Goal: Information Seeking & Learning: Learn about a topic

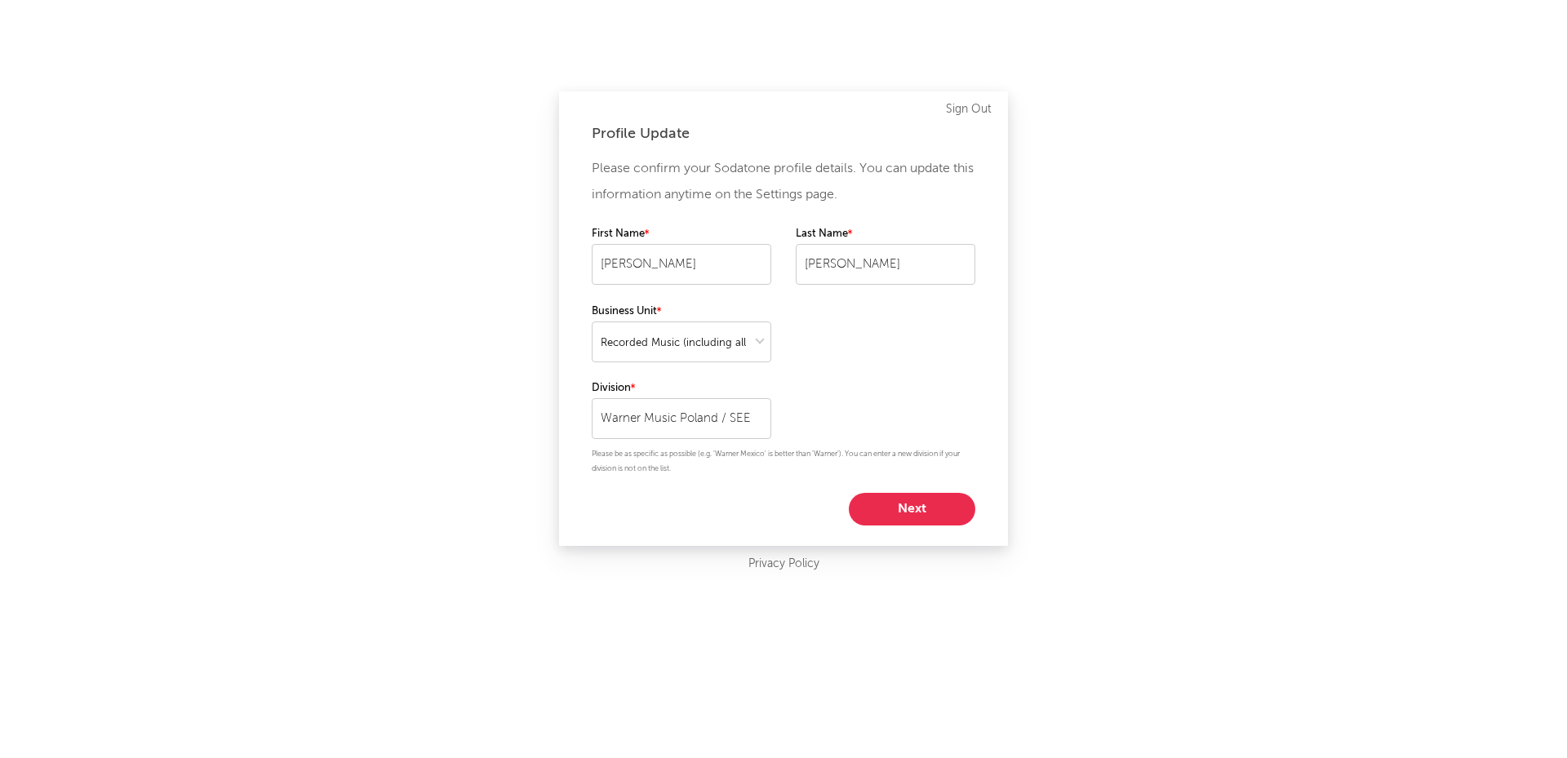
select select "recorded_music"
click at [882, 508] on button "Next" at bounding box center [912, 509] width 126 height 33
select select "marketing"
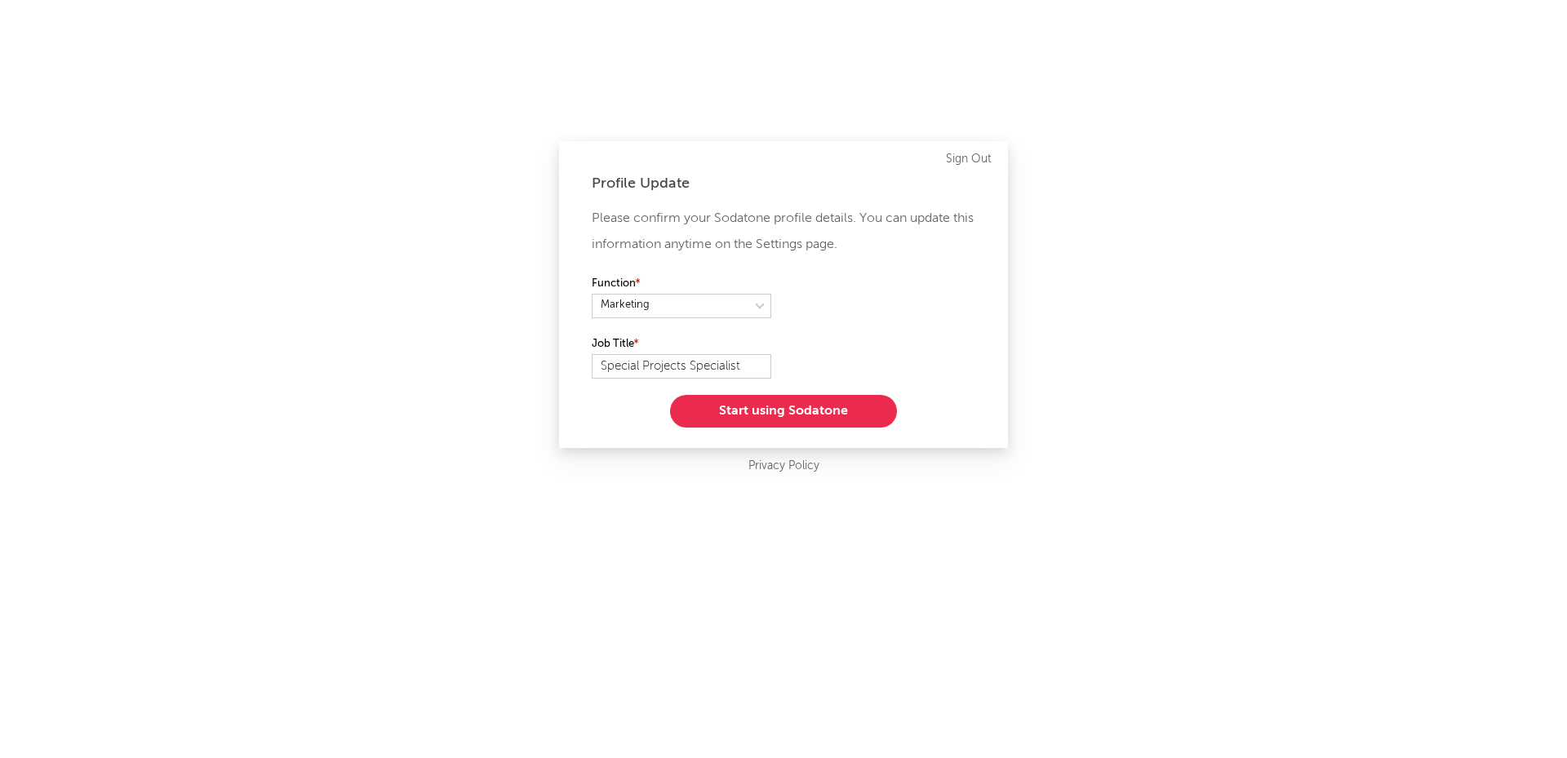
click at [771, 411] on button "Start using Sodatone" at bounding box center [783, 411] width 227 height 33
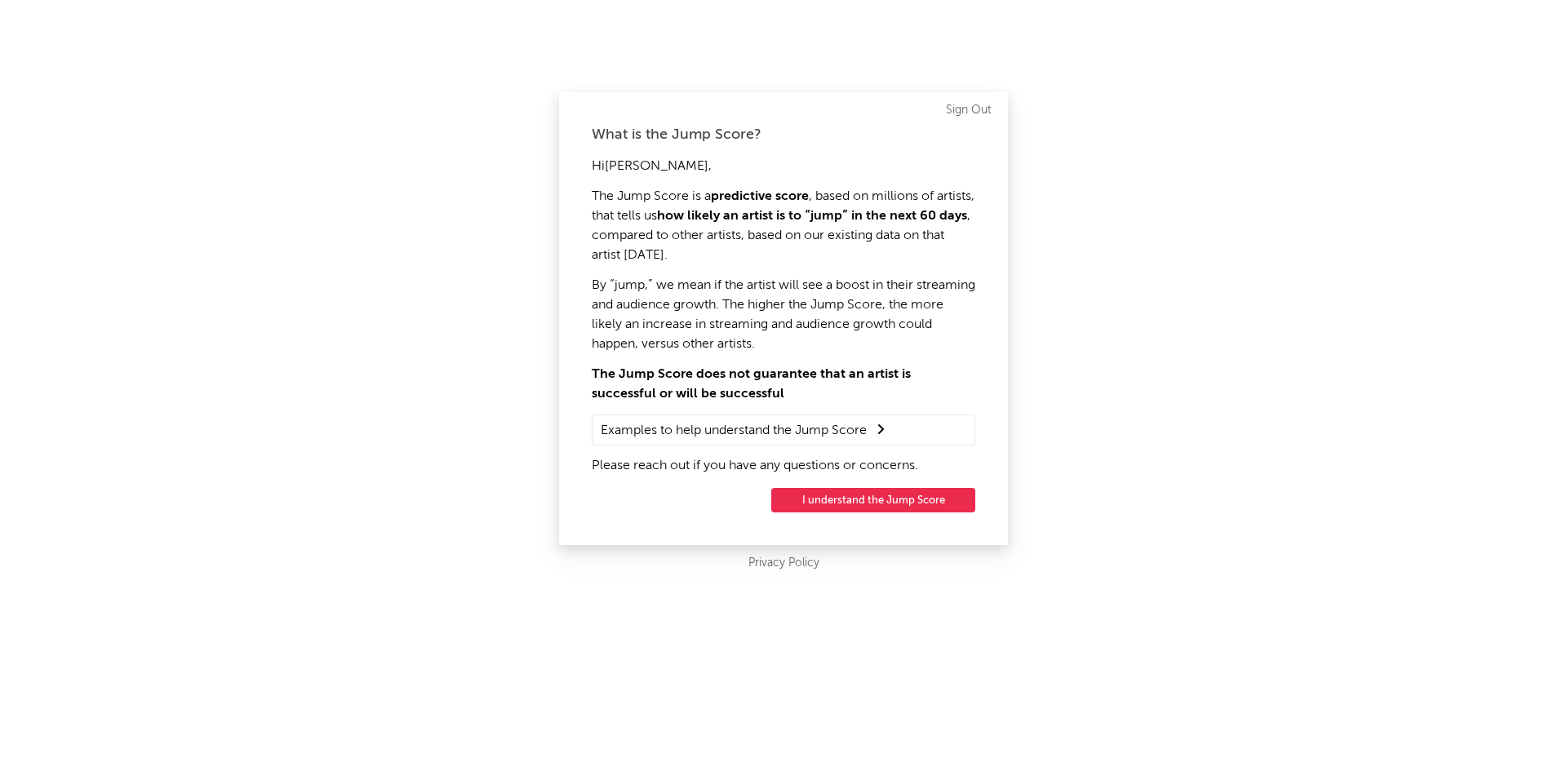
click at [814, 499] on button "I understand the Jump Score" at bounding box center [873, 500] width 204 height 24
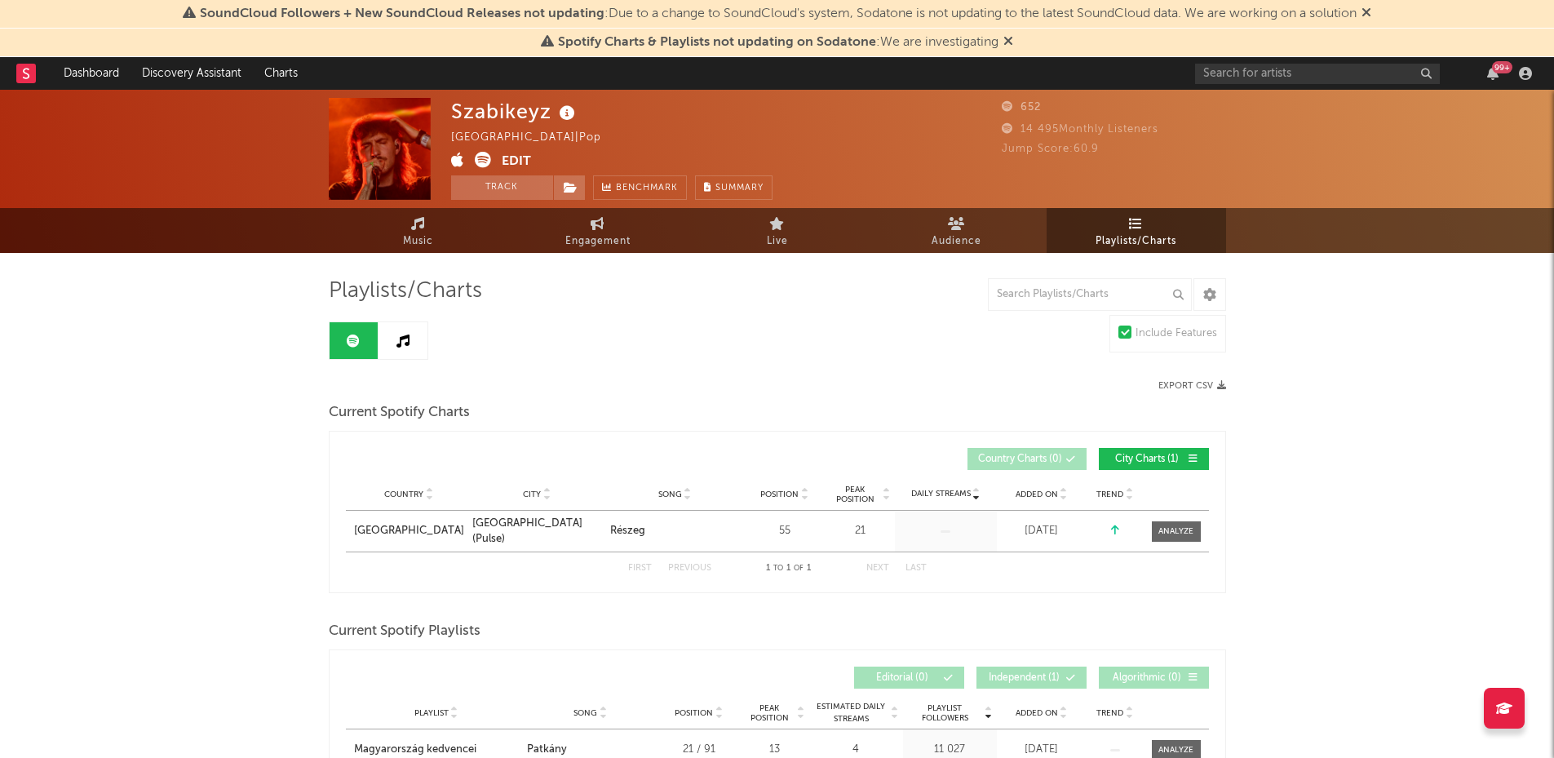
click at [547, 42] on icon at bounding box center [547, 40] width 13 height 13
click at [1005, 43] on icon at bounding box center [1009, 40] width 10 height 13
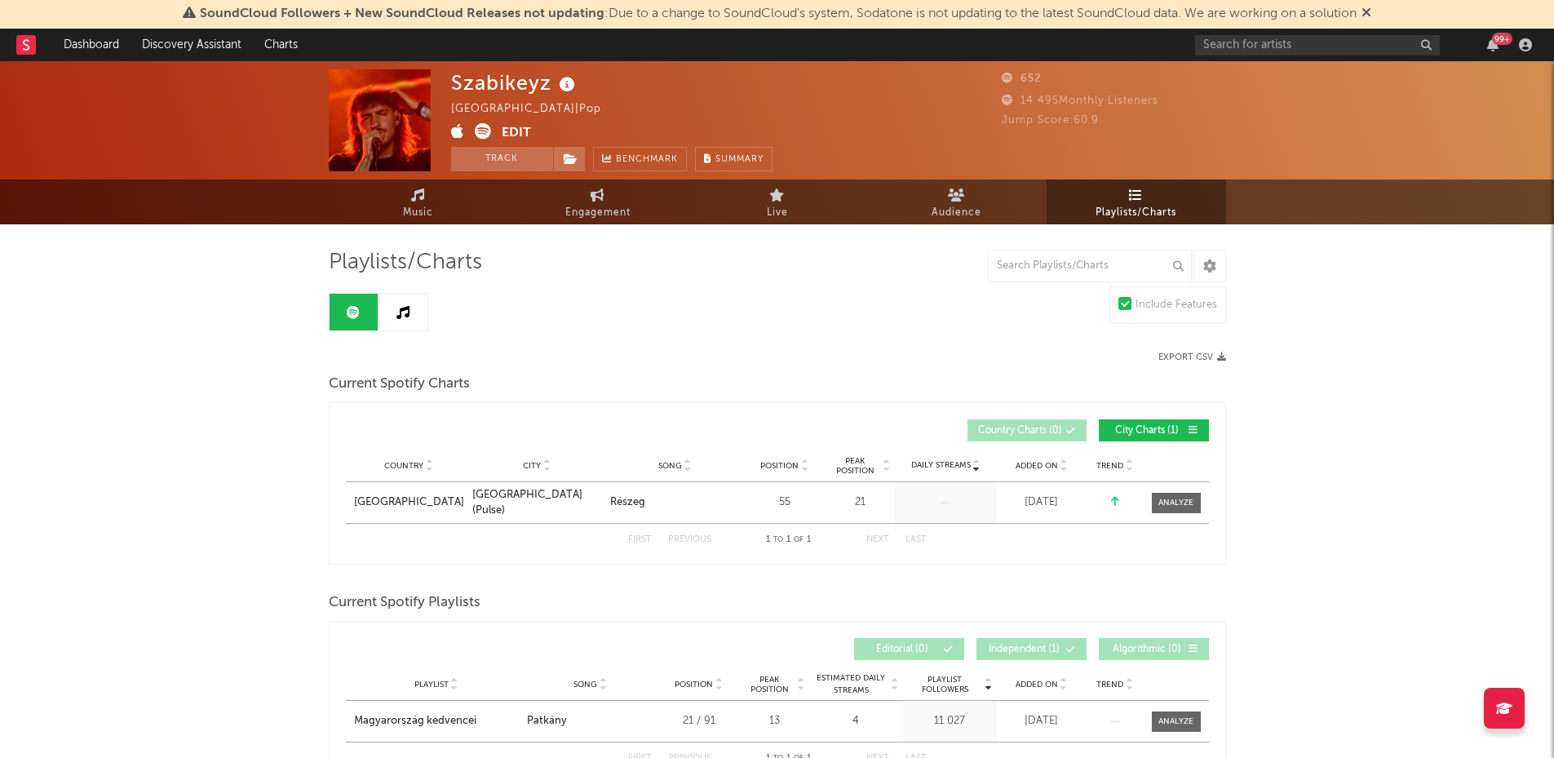
click at [1372, 12] on icon at bounding box center [1367, 12] width 10 height 13
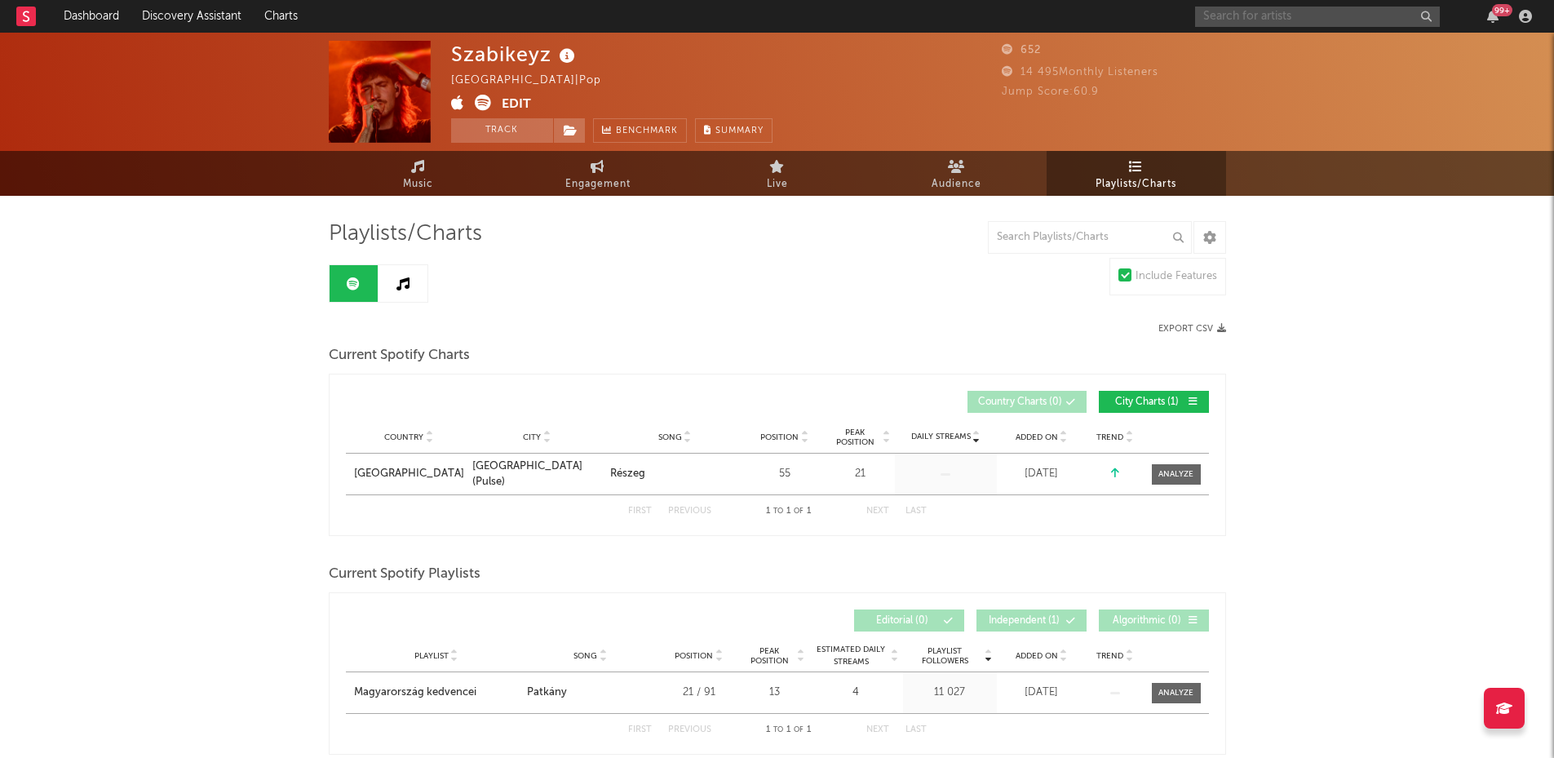
click at [1274, 17] on input "text" at bounding box center [1317, 17] width 245 height 20
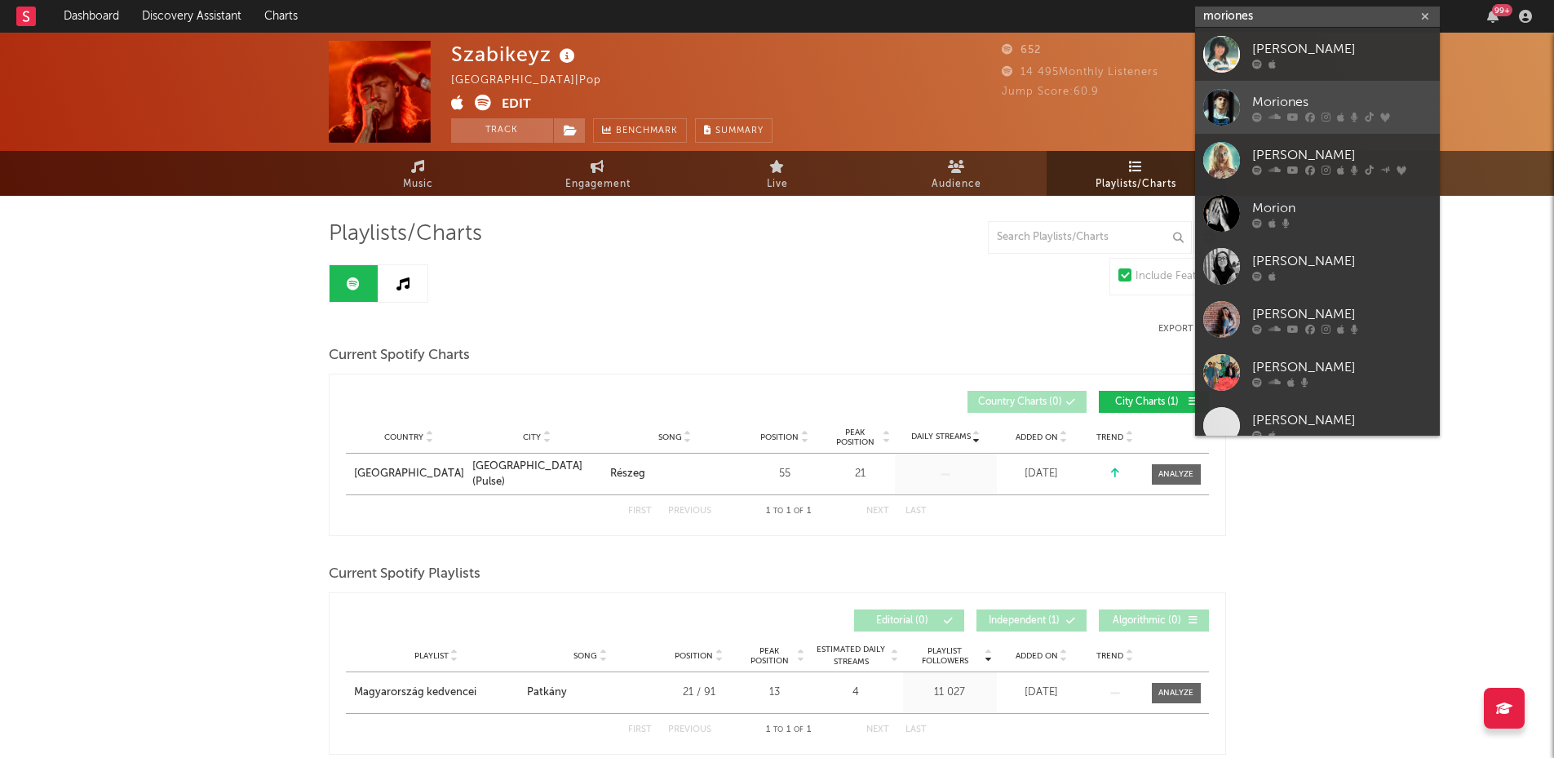
type input "moriones"
click at [1235, 104] on div at bounding box center [1222, 107] width 37 height 37
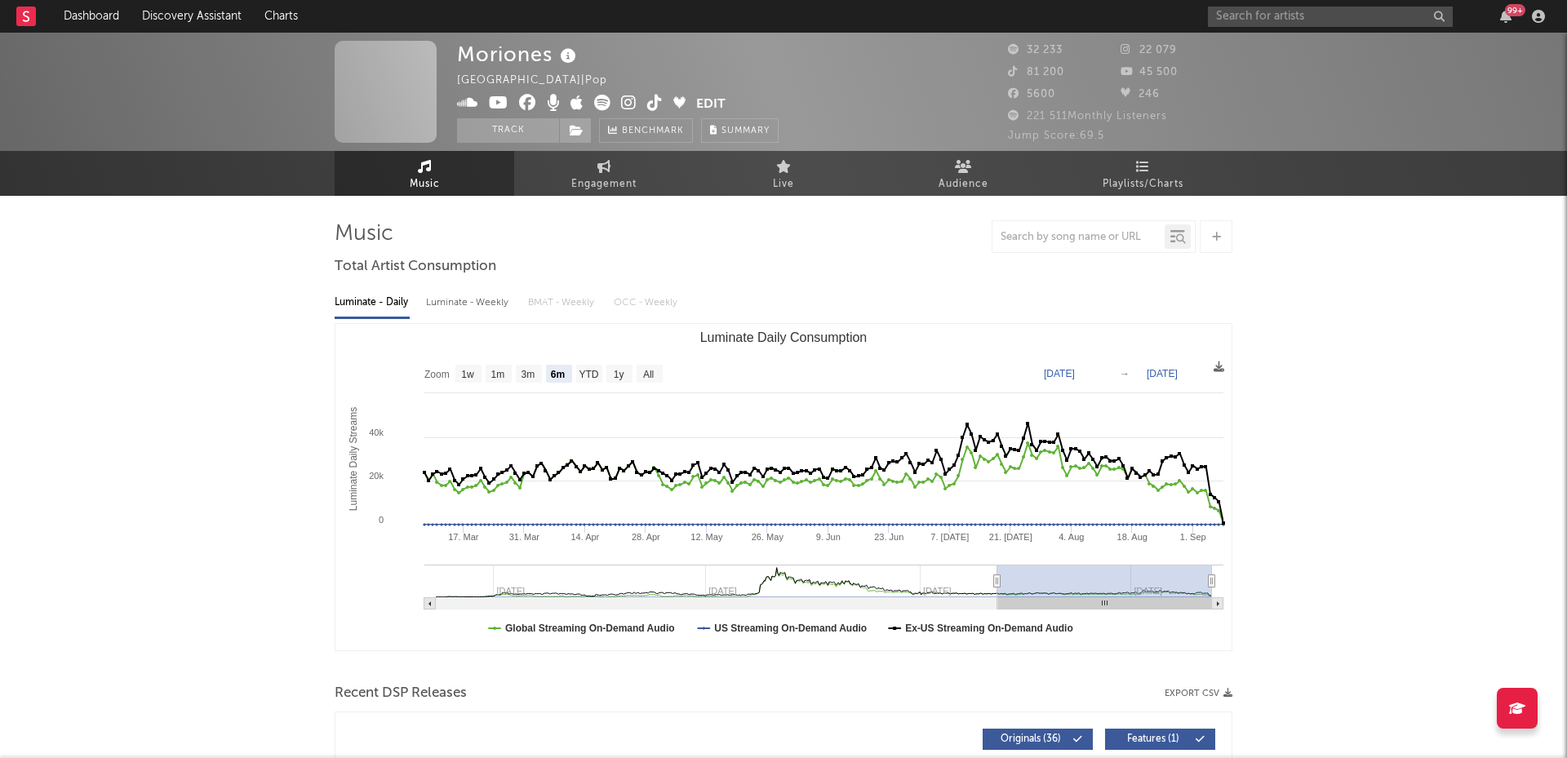
select select "6m"
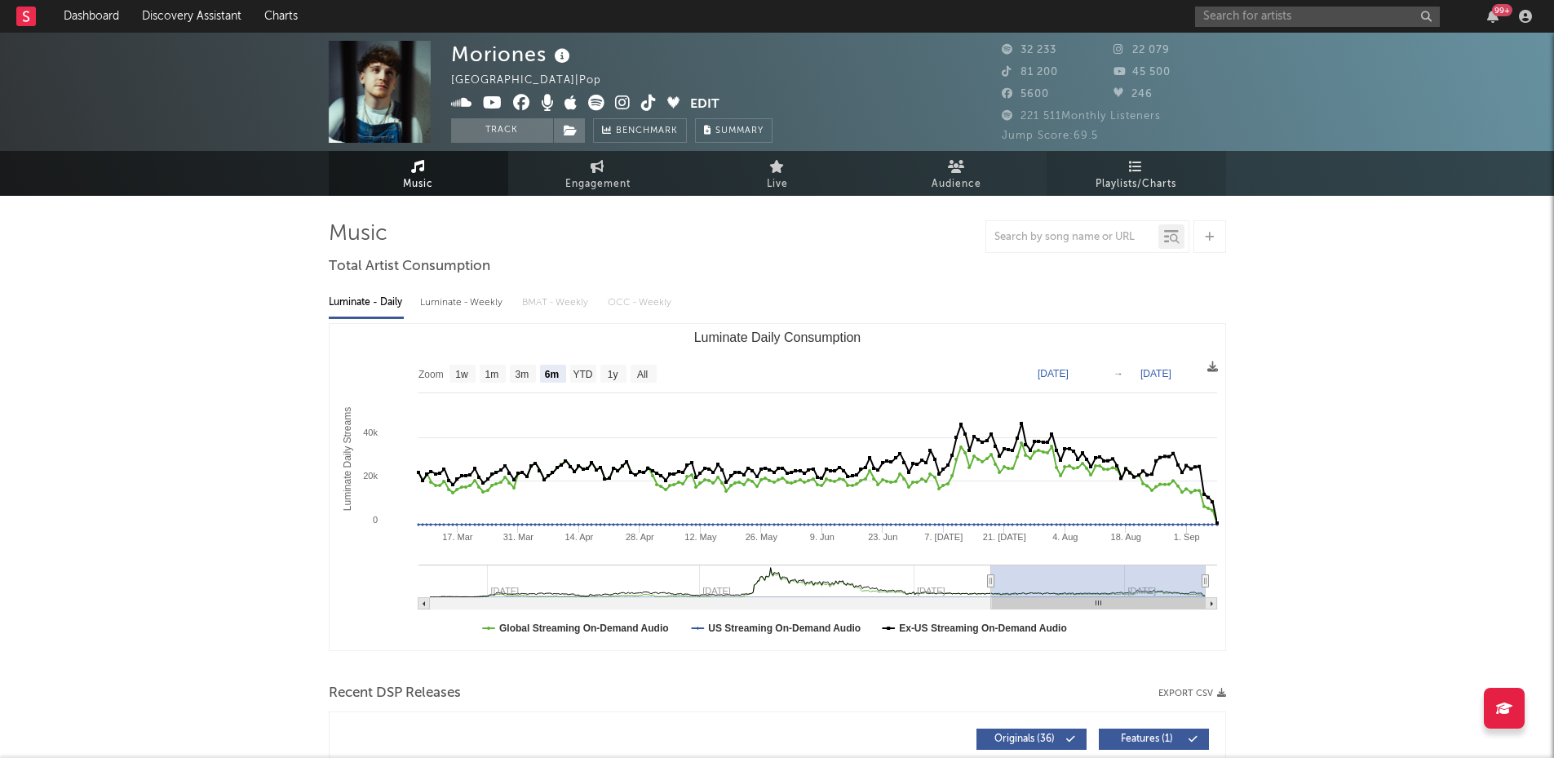
click at [1128, 168] on link "Playlists/Charts" at bounding box center [1137, 173] width 180 height 45
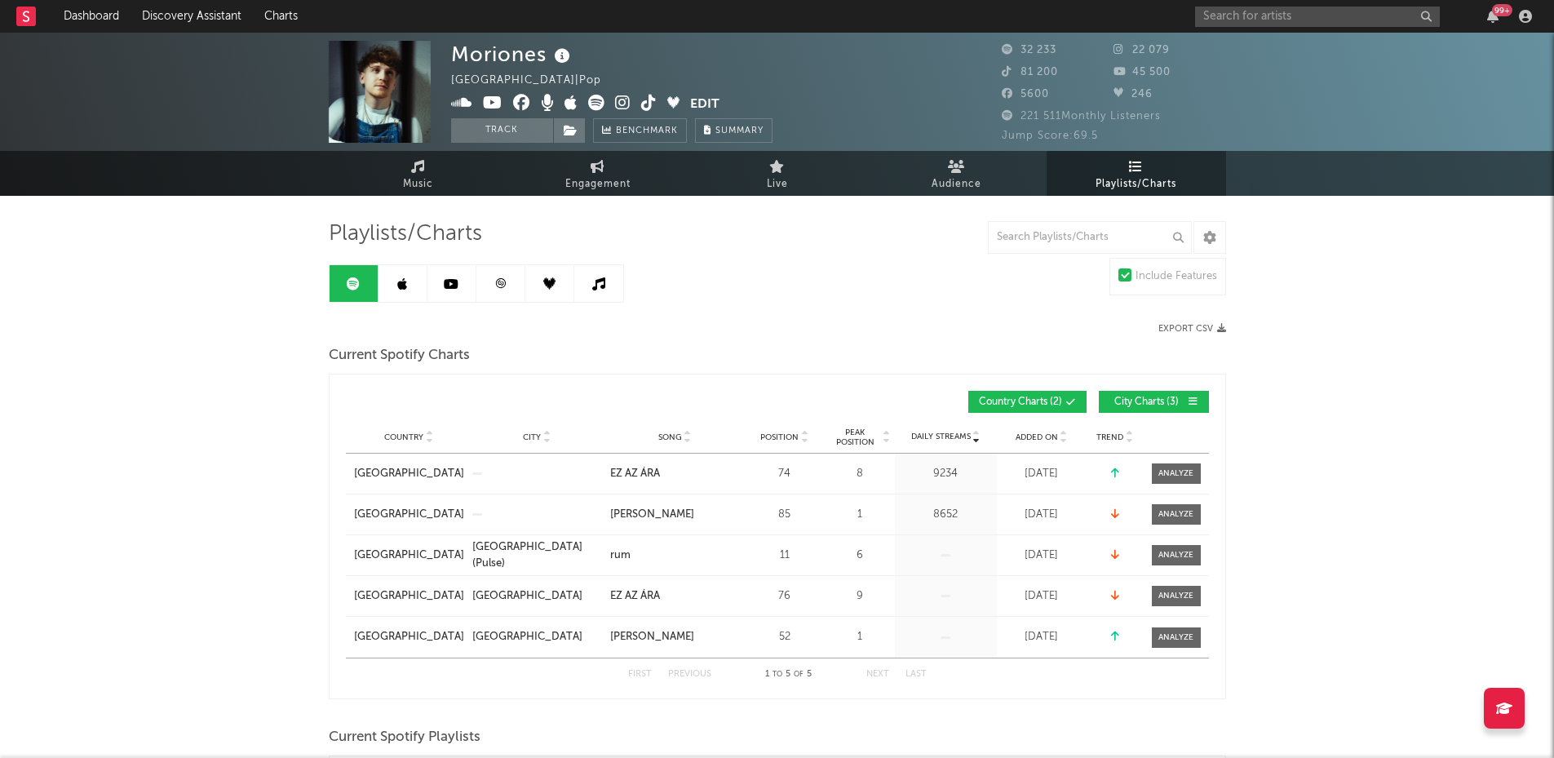
click at [405, 275] on link at bounding box center [403, 283] width 49 height 37
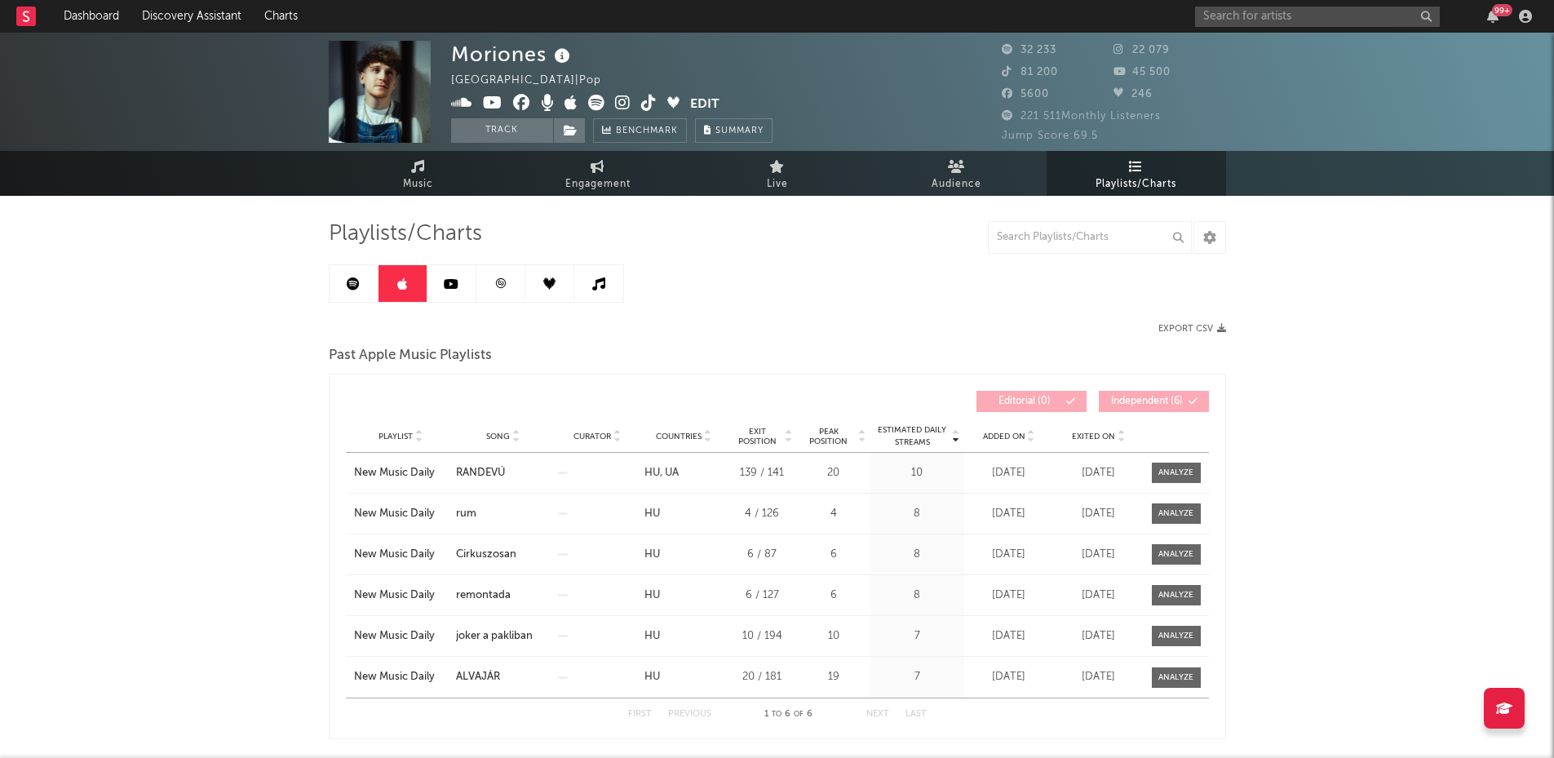
click at [450, 298] on link at bounding box center [452, 283] width 49 height 37
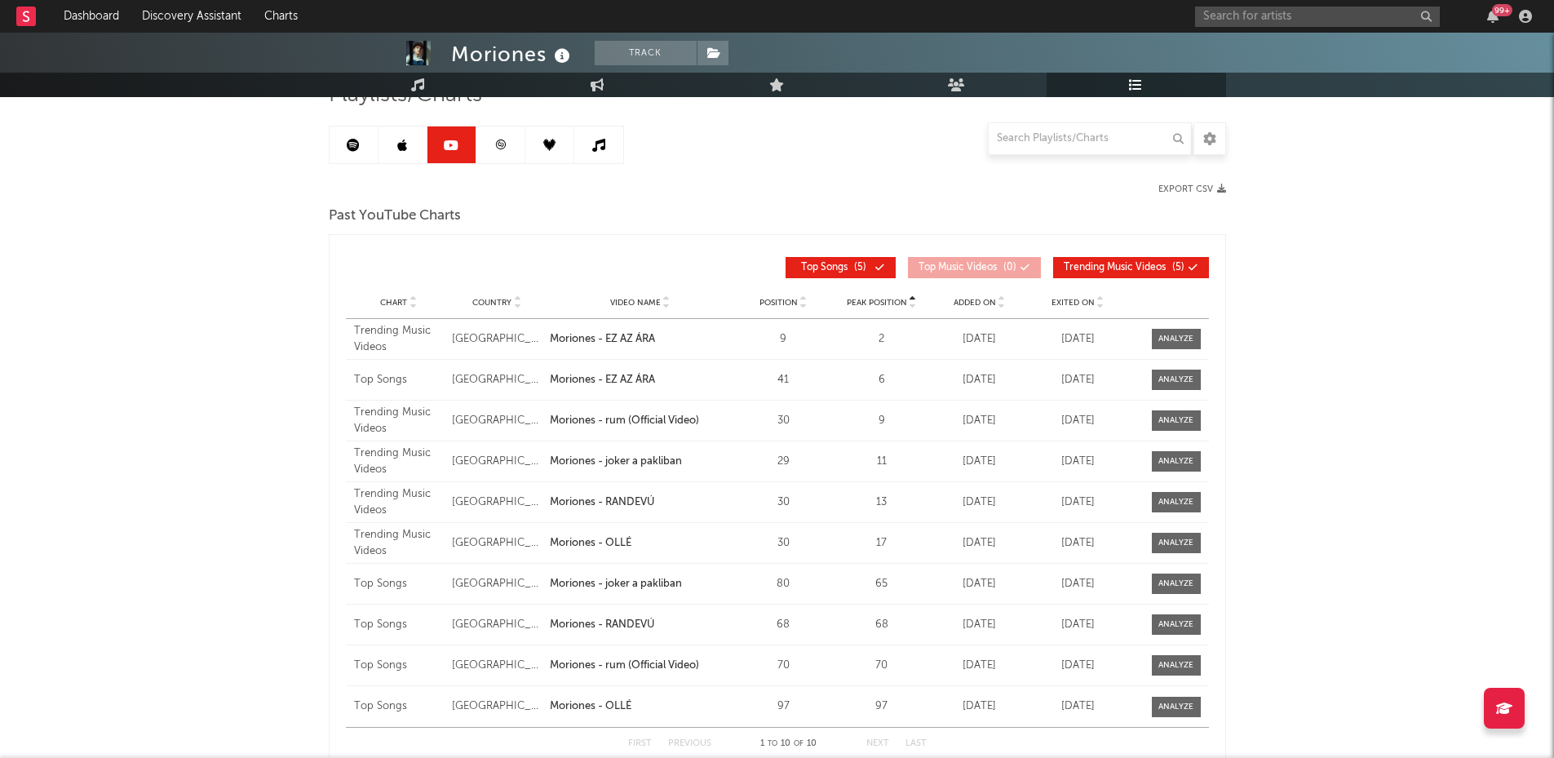
scroll to position [142, 0]
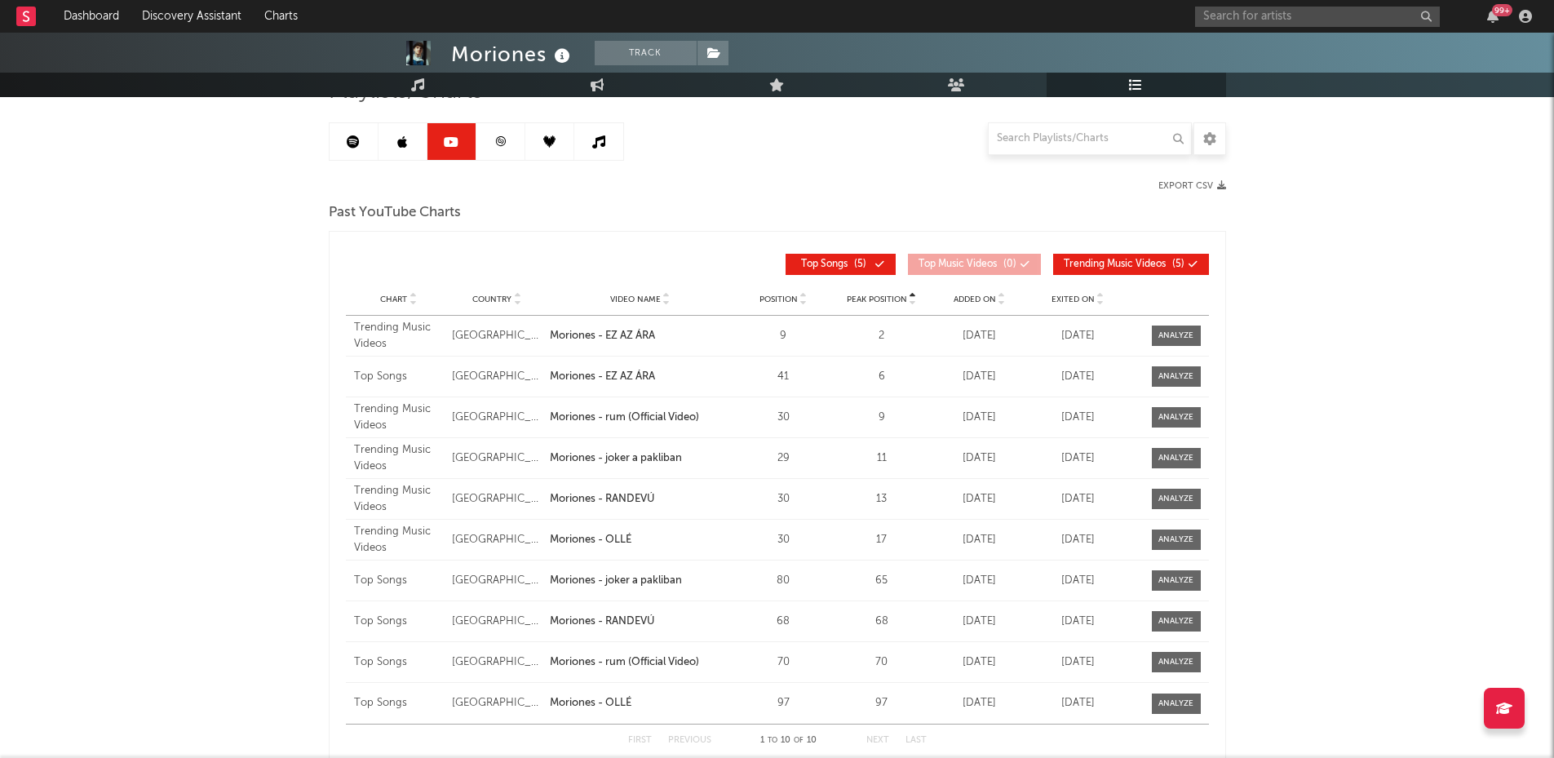
click at [510, 151] on link at bounding box center [501, 141] width 49 height 37
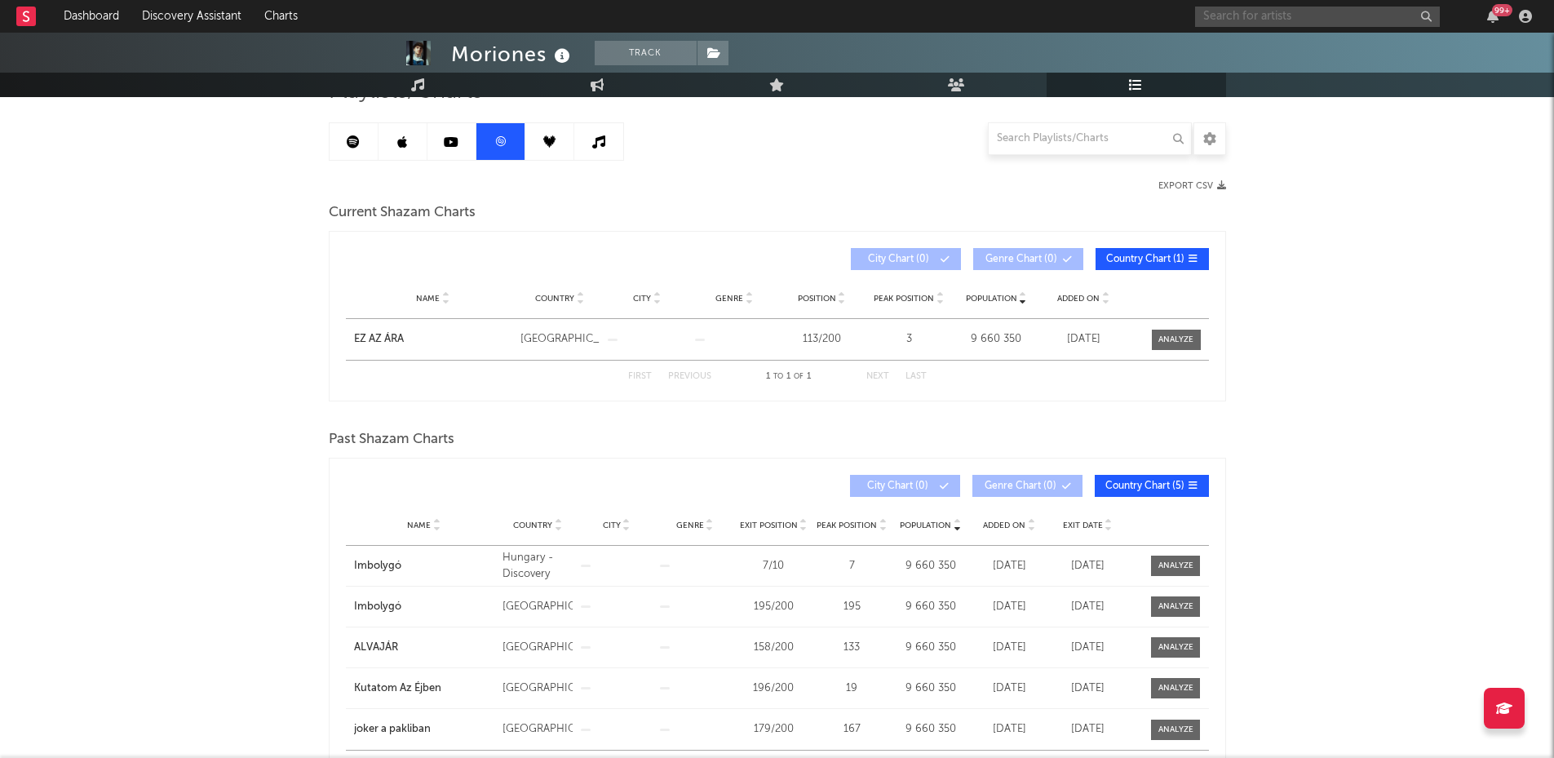
click at [1244, 10] on input "text" at bounding box center [1317, 17] width 245 height 20
type input "azis"
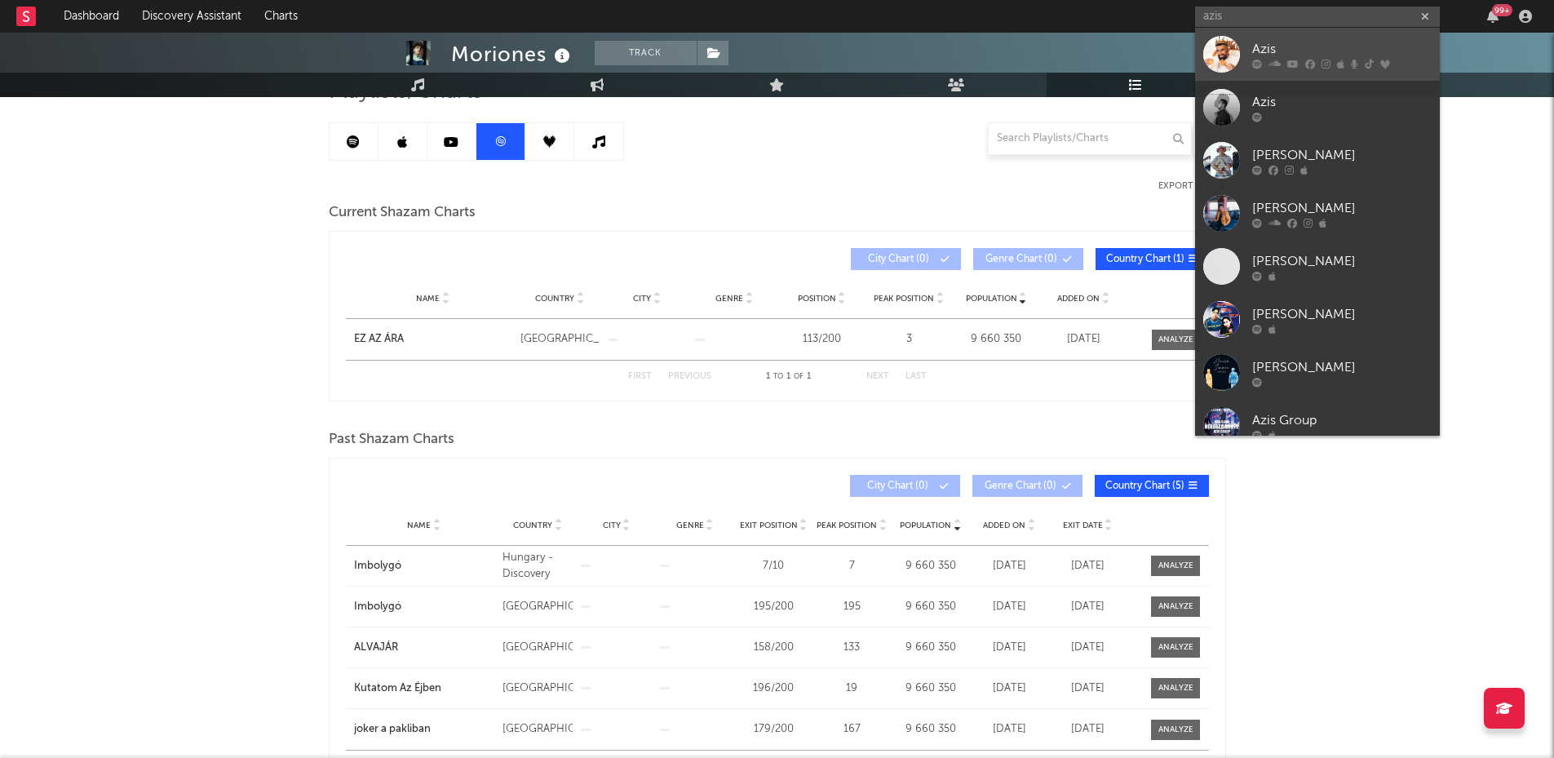
click at [1317, 34] on link "Azis" at bounding box center [1317, 54] width 245 height 53
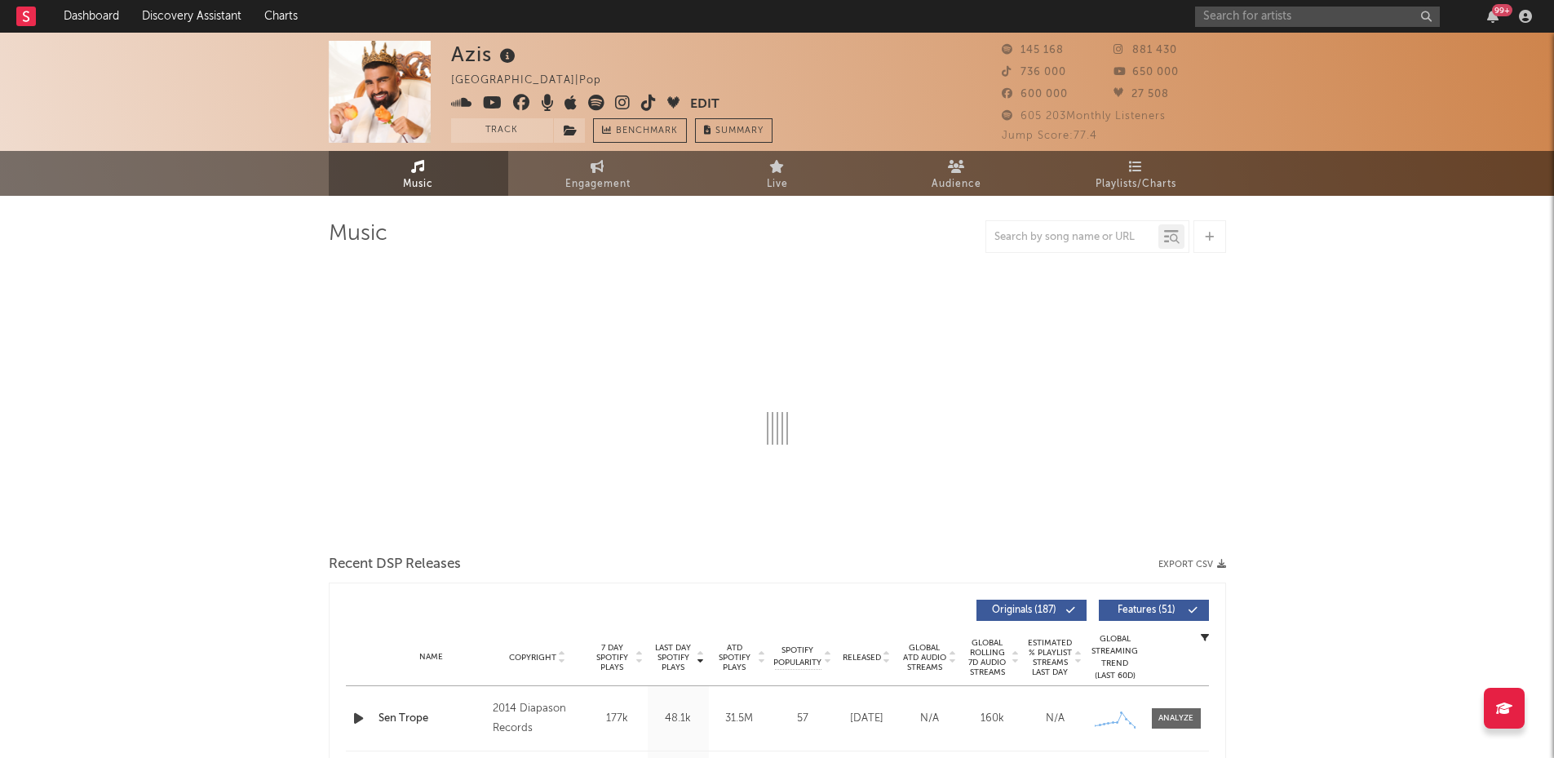
select select "6m"
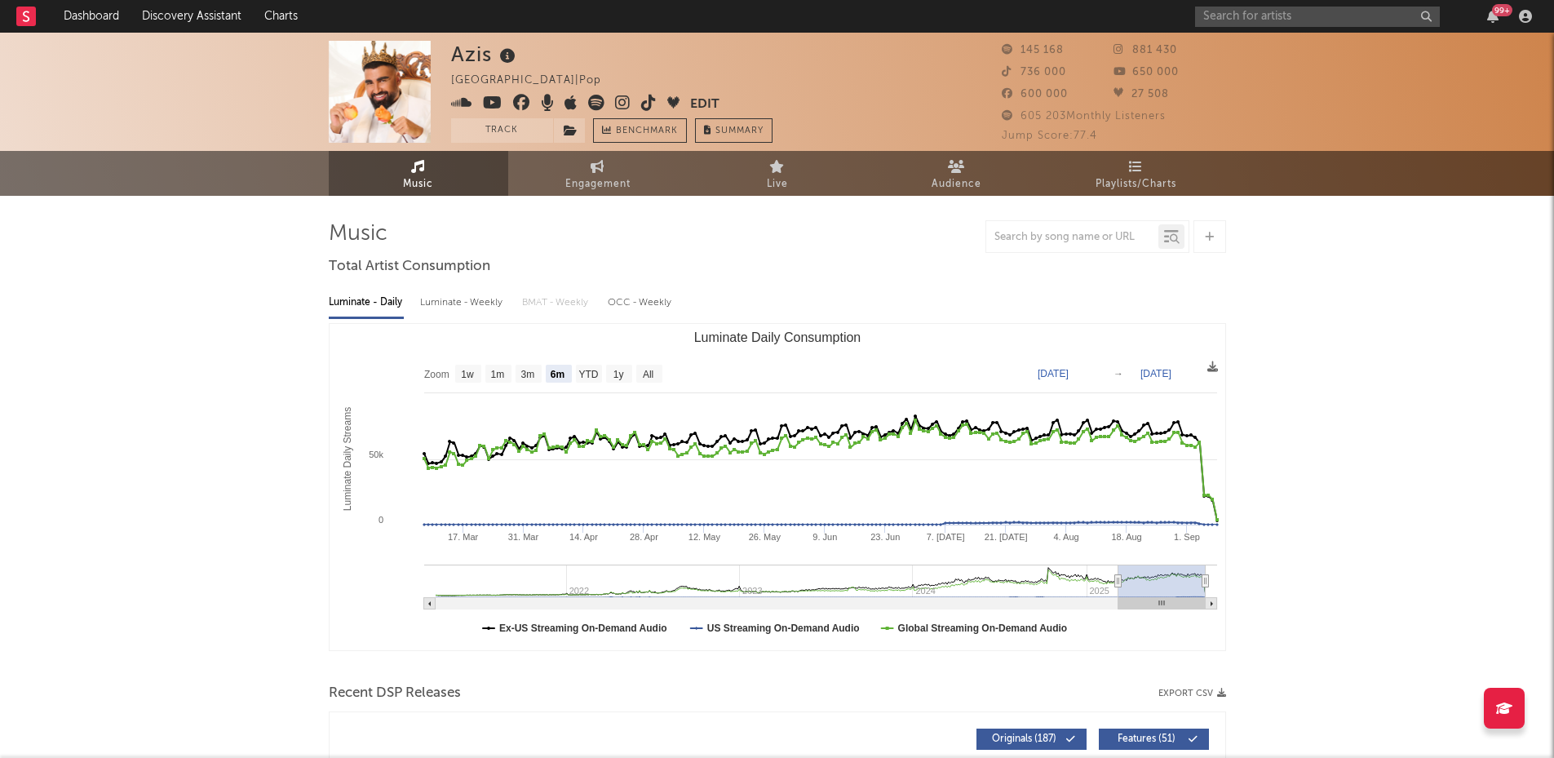
select select "6m"
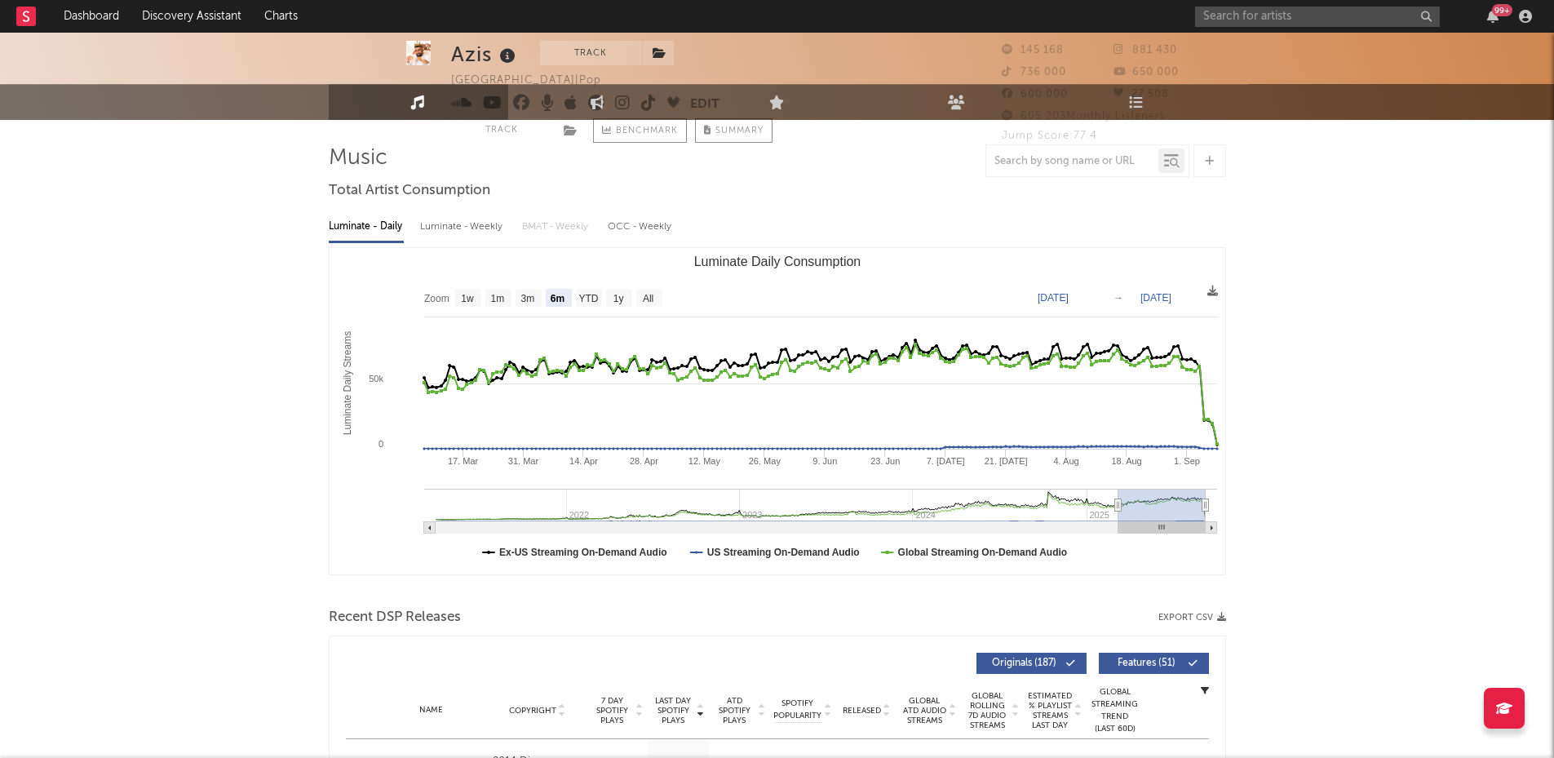
scroll to position [22, 0]
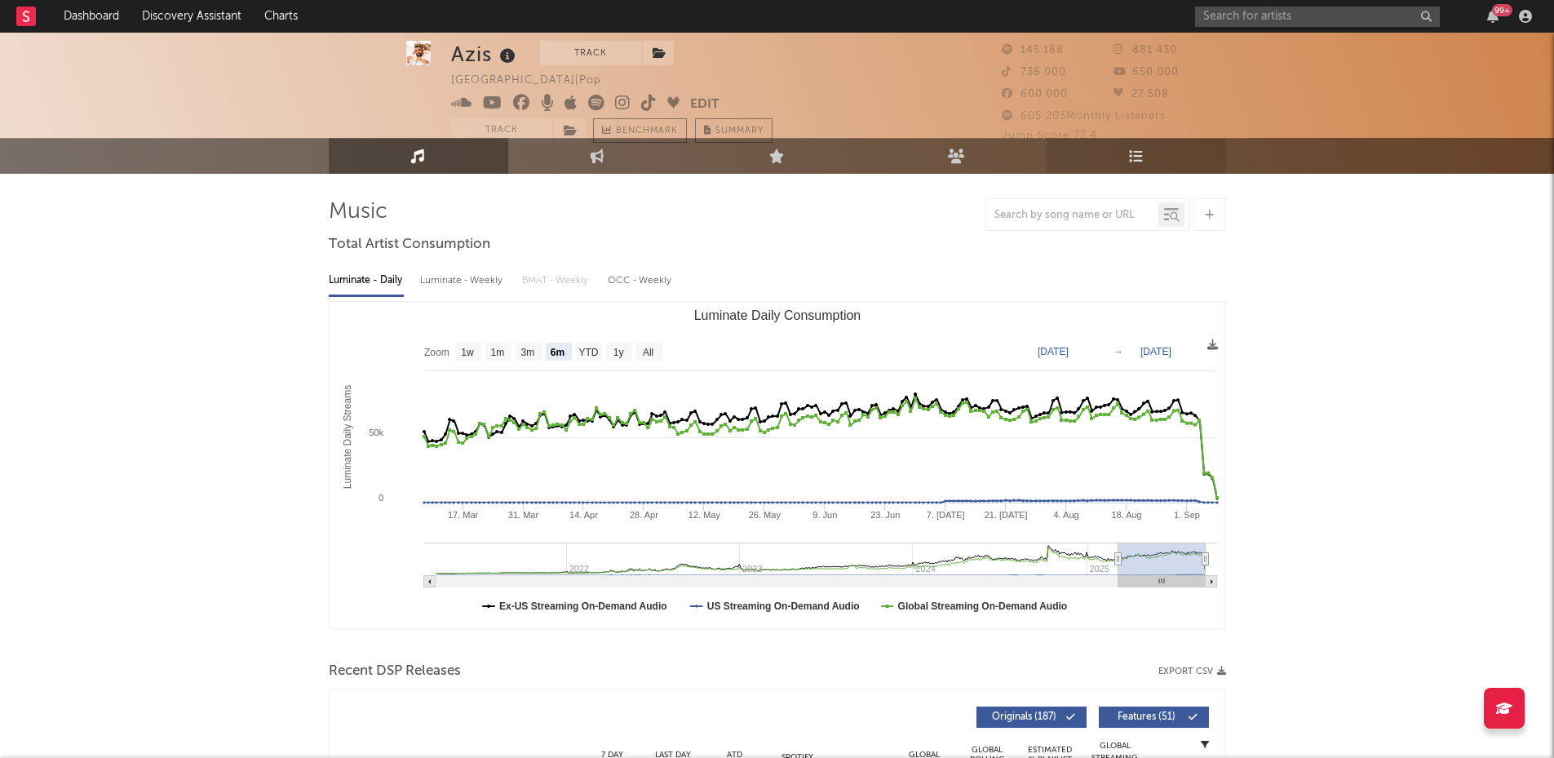
click at [1137, 160] on icon at bounding box center [1136, 156] width 14 height 14
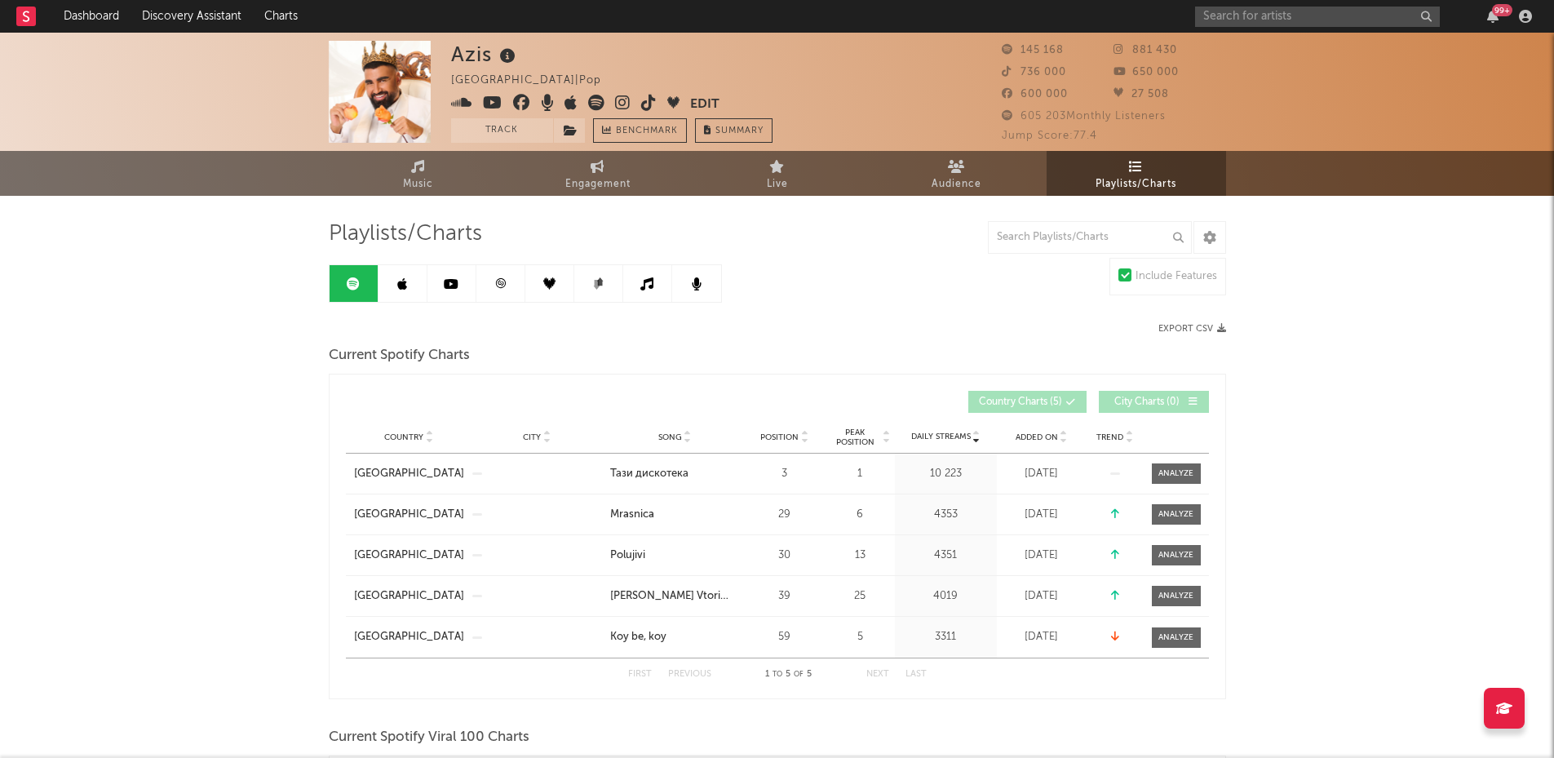
click at [405, 290] on icon at bounding box center [402, 283] width 10 height 13
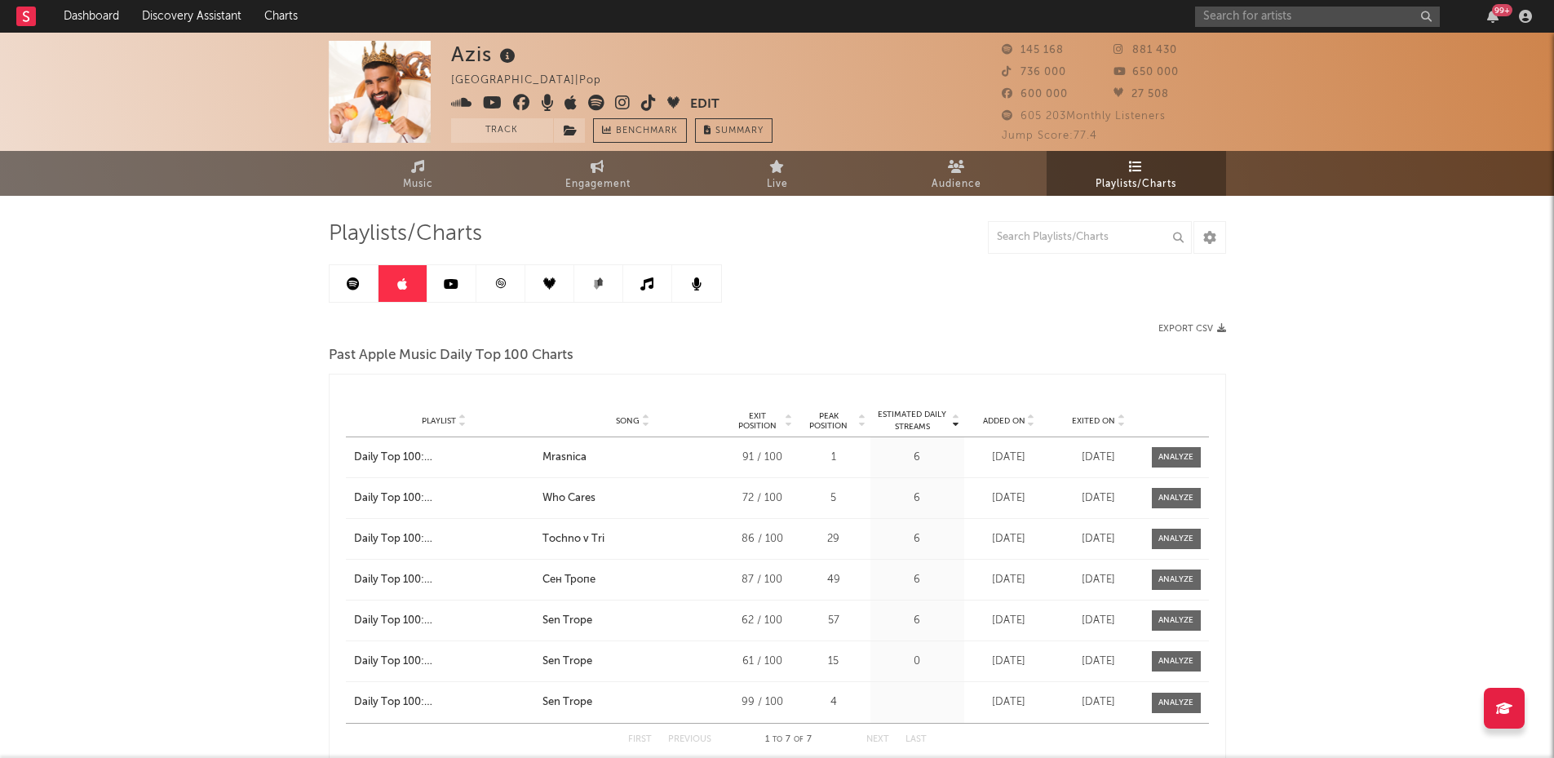
click at [445, 299] on link at bounding box center [452, 283] width 49 height 37
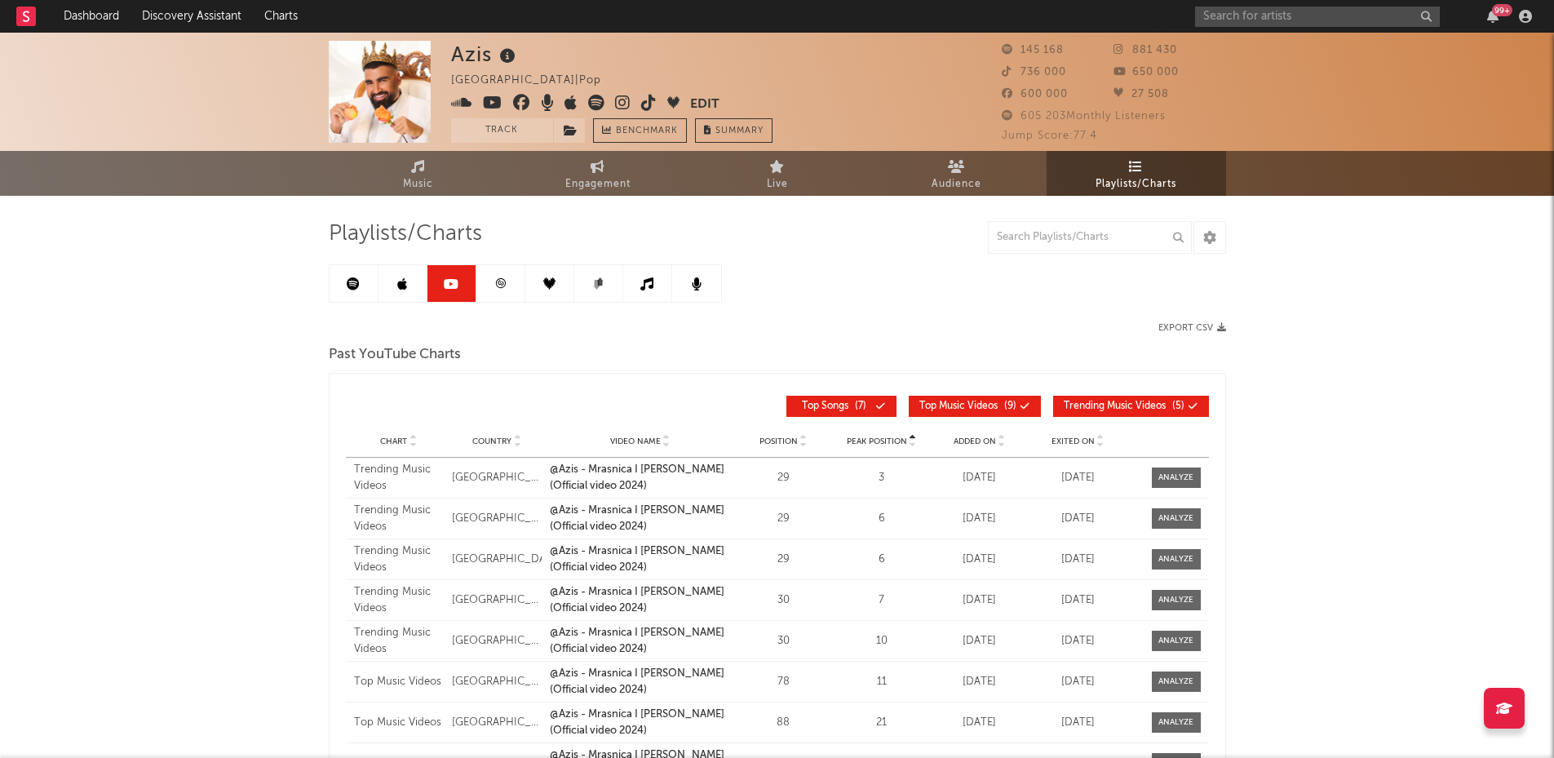
click at [485, 287] on link at bounding box center [501, 283] width 49 height 37
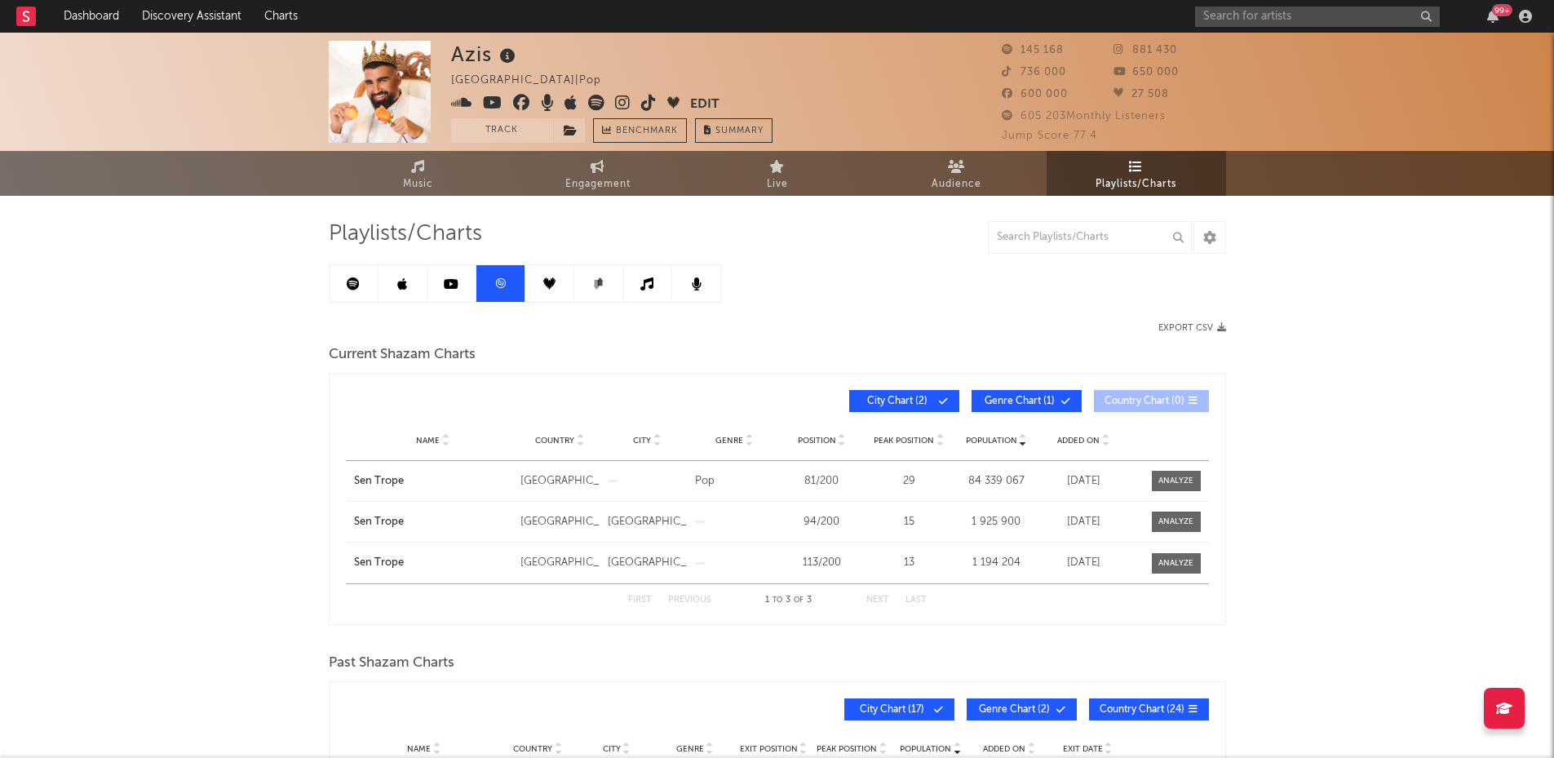
click at [552, 283] on icon at bounding box center [549, 283] width 12 height 12
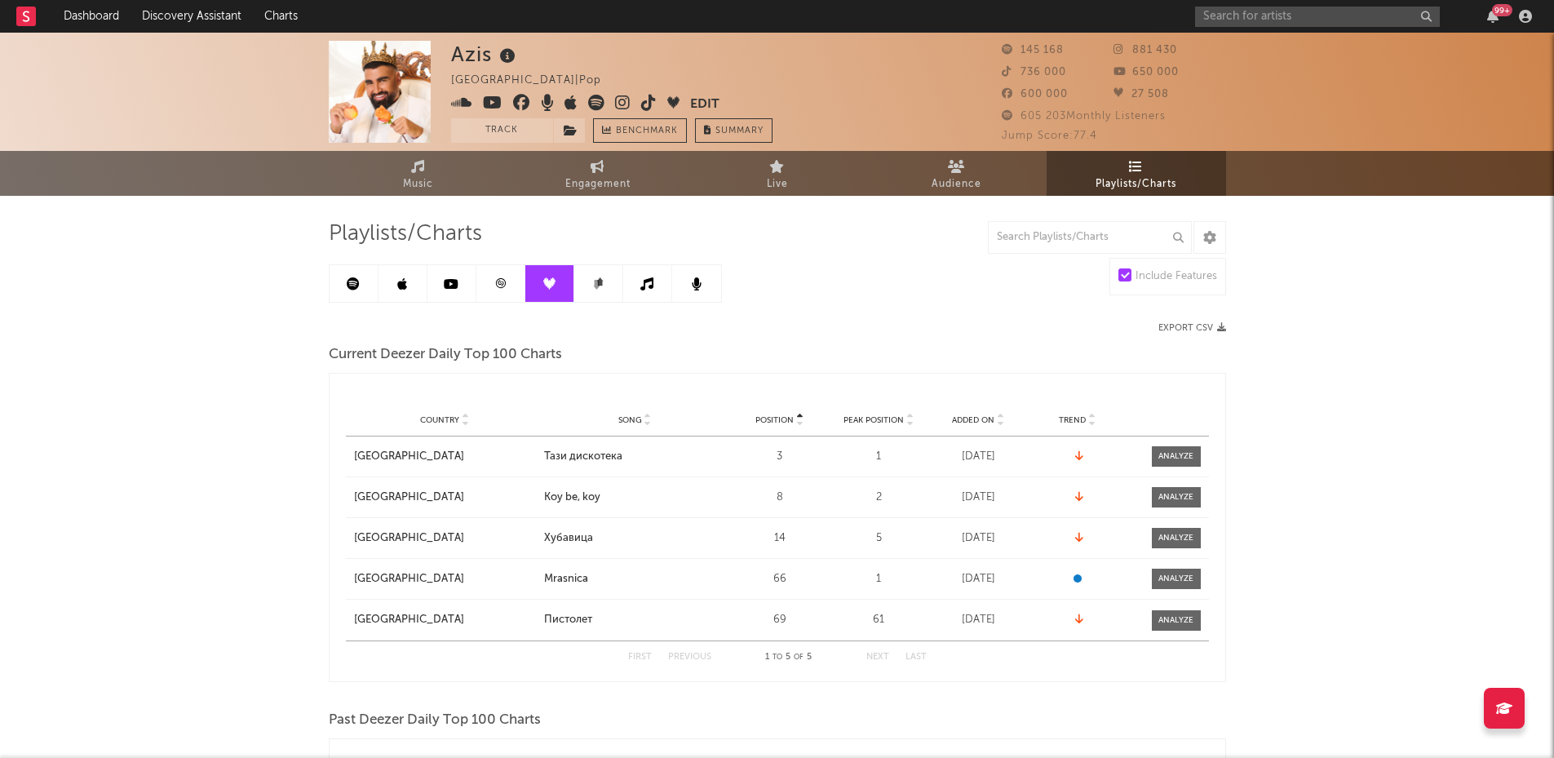
click at [600, 295] on link at bounding box center [598, 283] width 49 height 37
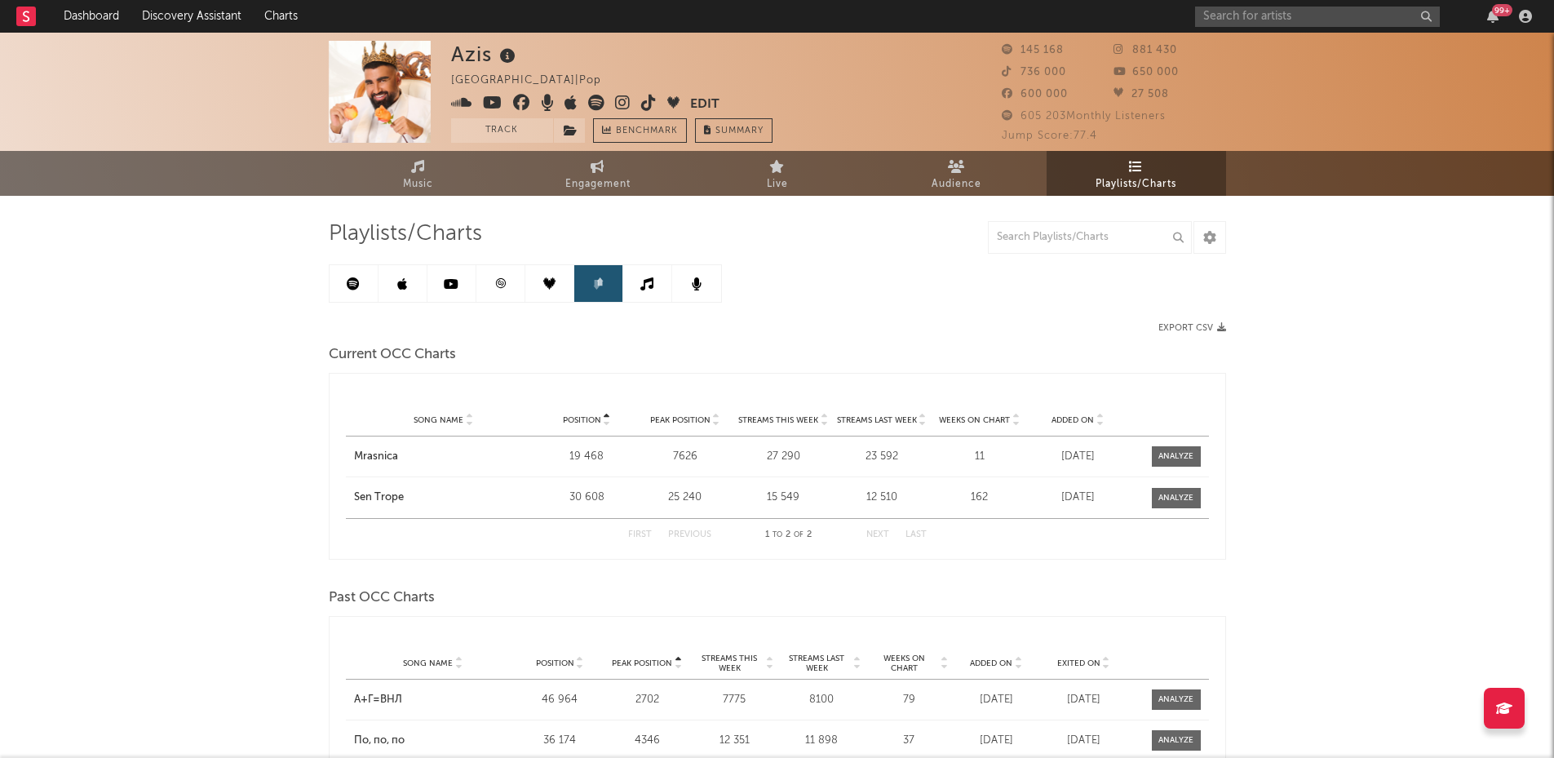
click at [650, 290] on link at bounding box center [647, 283] width 49 height 37
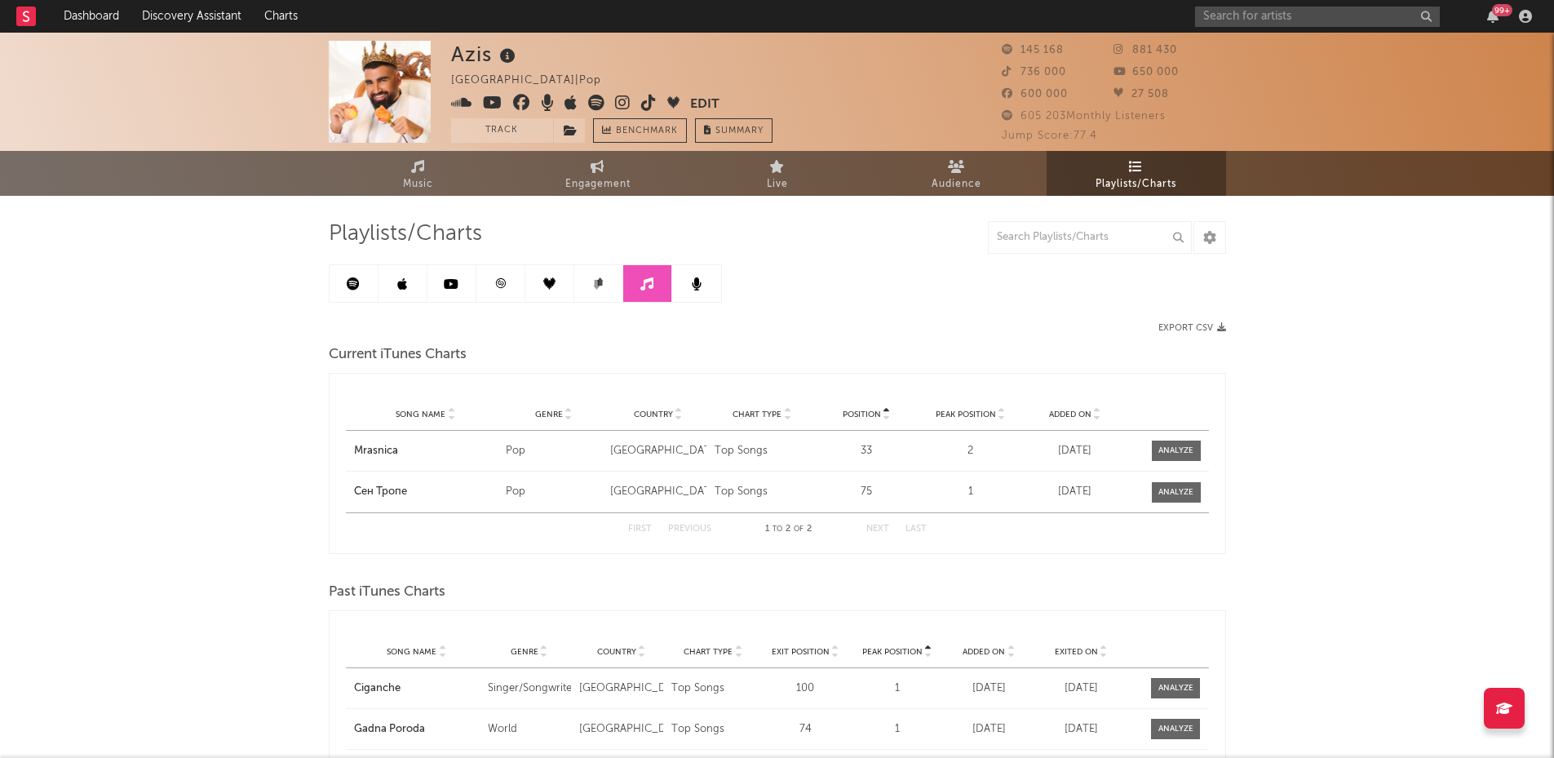
click at [692, 291] on link at bounding box center [696, 283] width 49 height 37
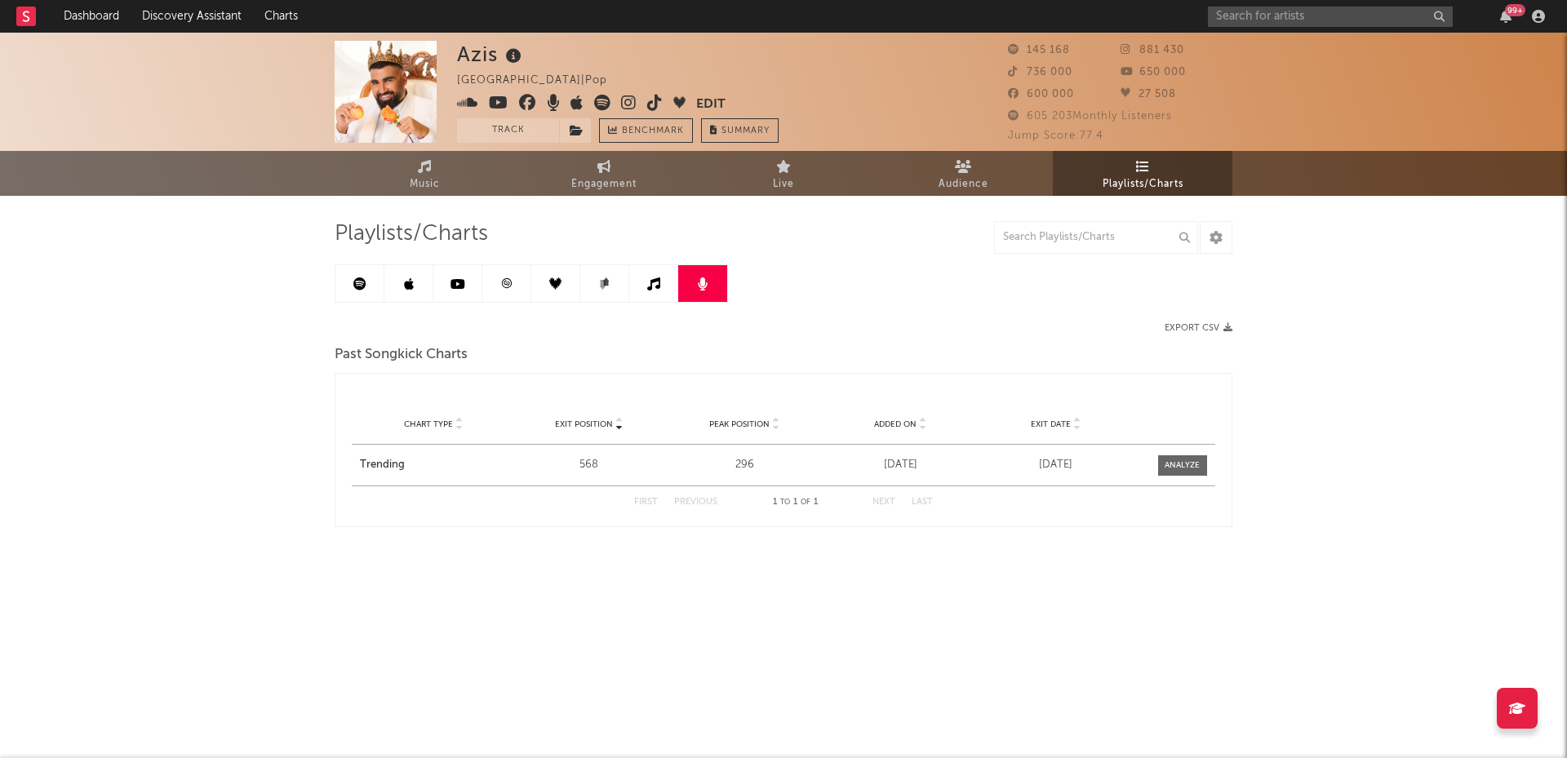
click at [656, 290] on icon at bounding box center [653, 283] width 13 height 13
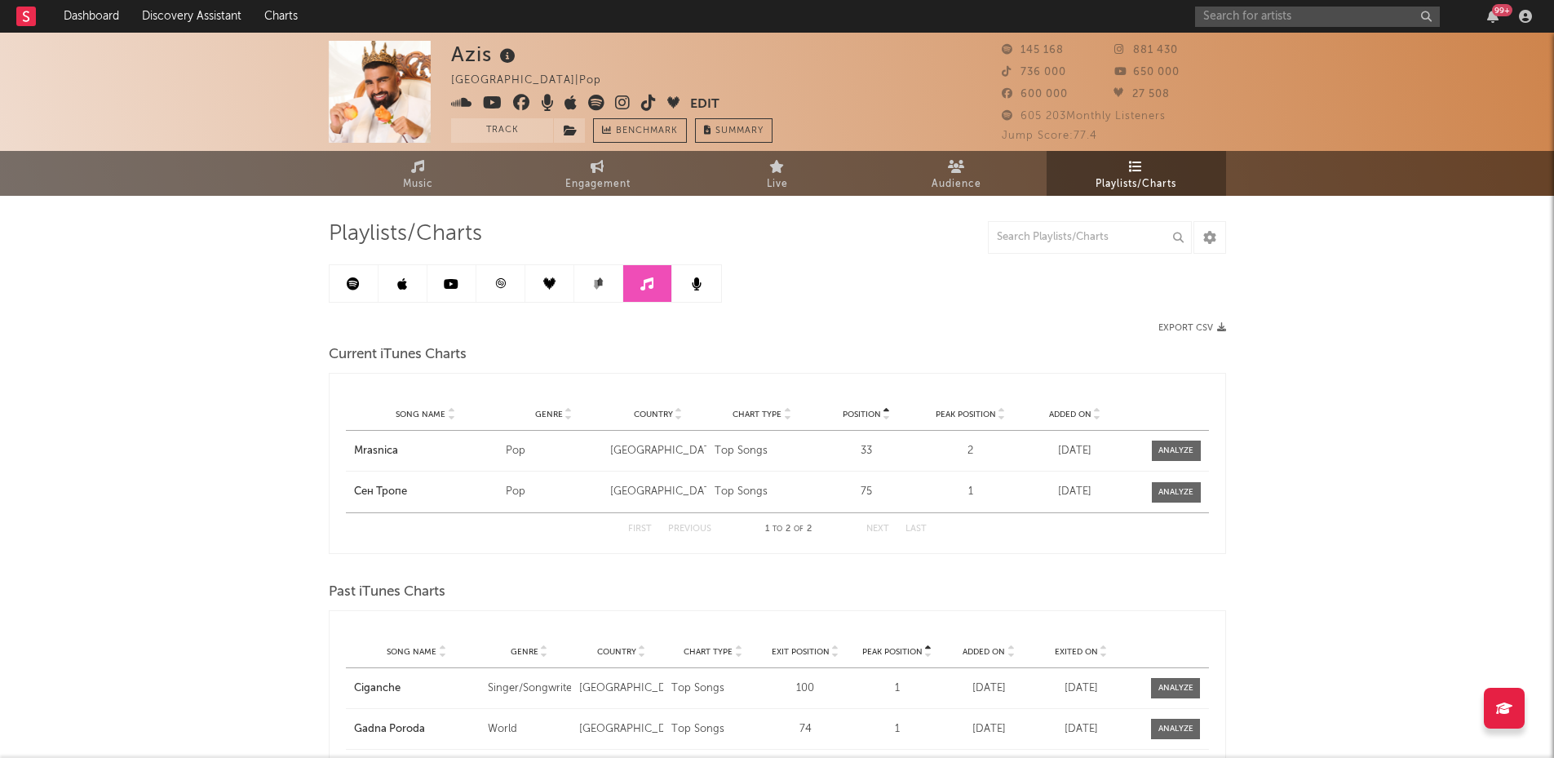
click at [621, 286] on link at bounding box center [598, 283] width 49 height 37
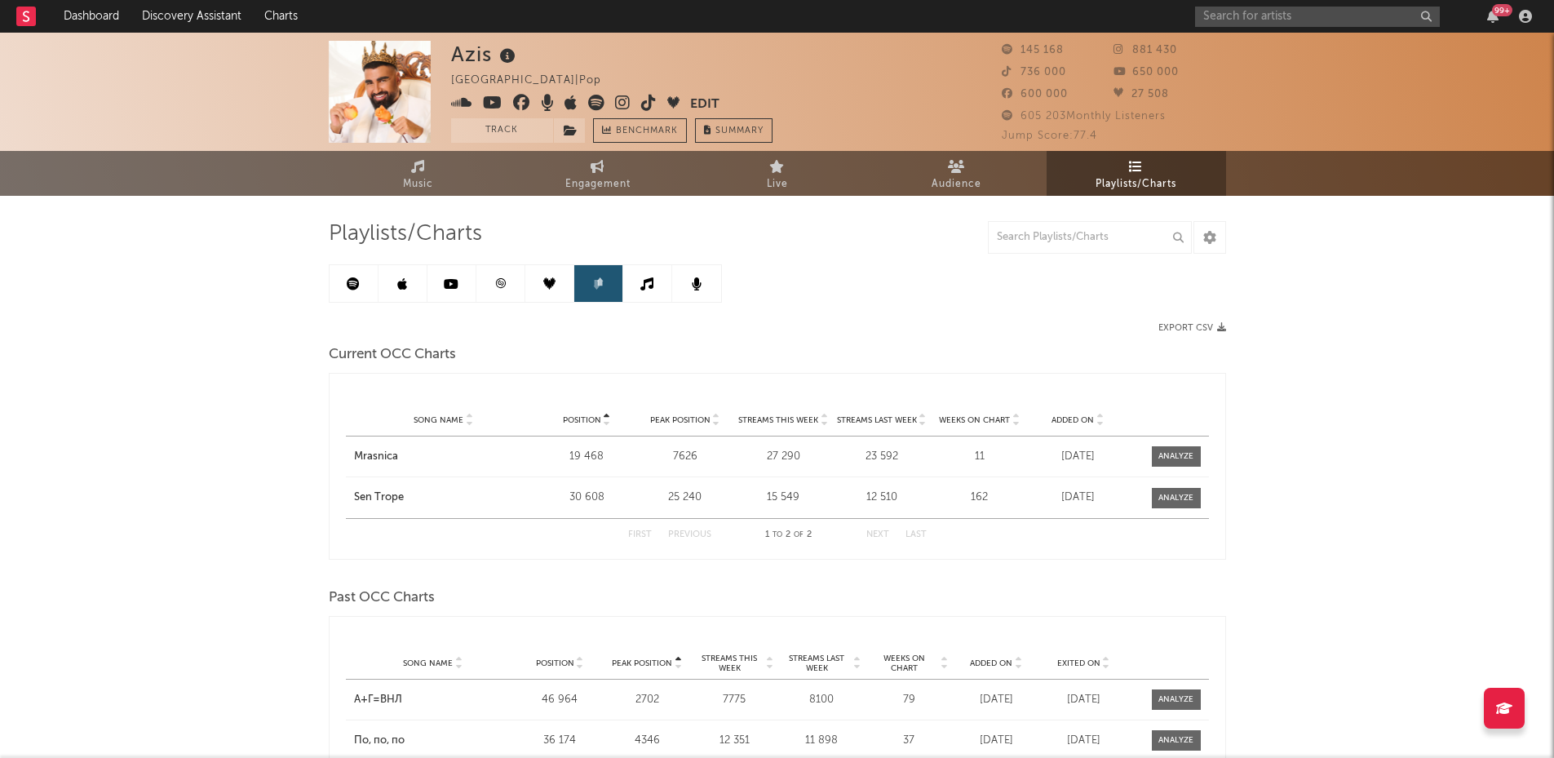
click at [554, 286] on icon at bounding box center [549, 283] width 12 height 12
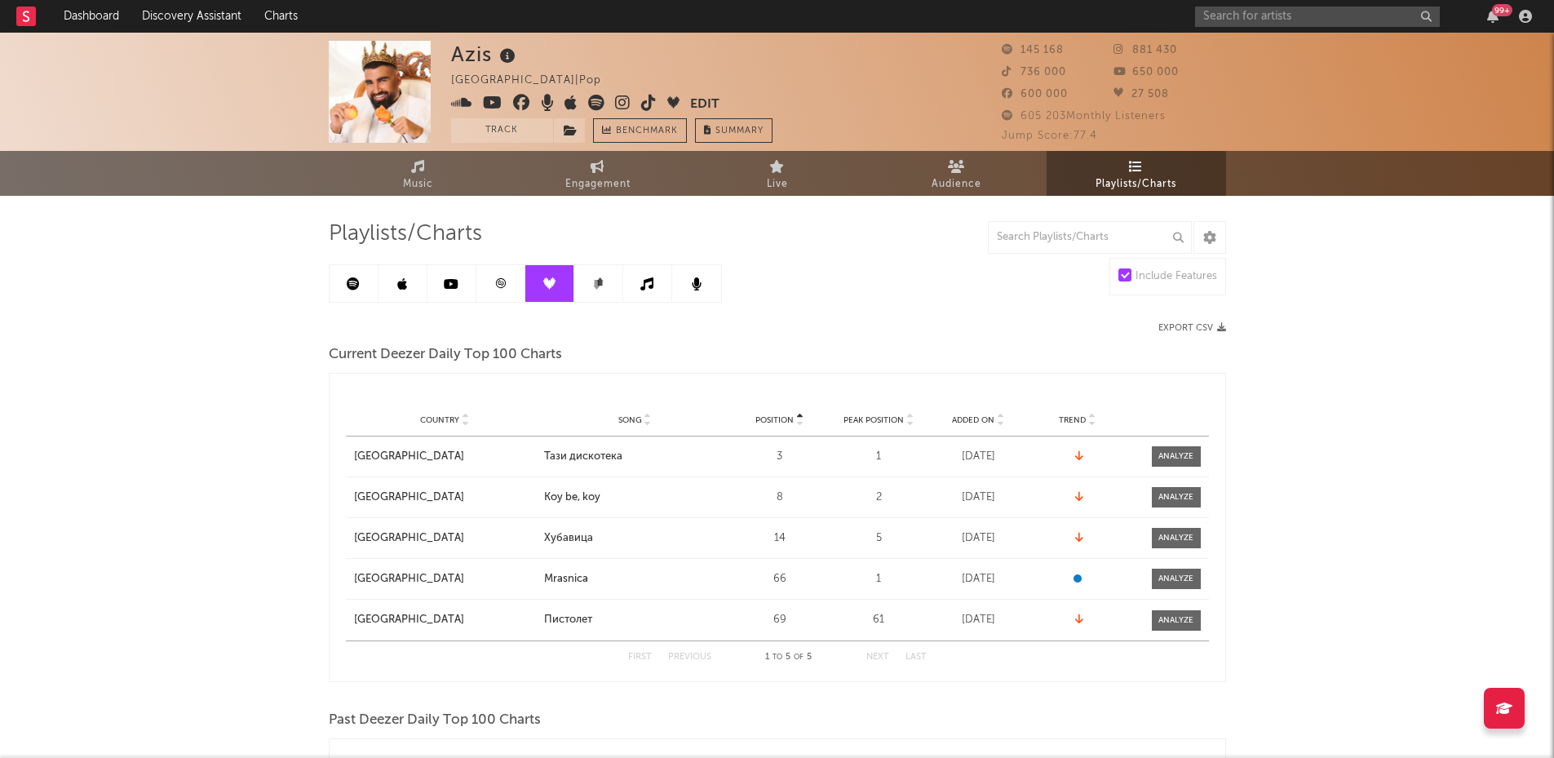
click at [352, 289] on icon at bounding box center [353, 283] width 13 height 13
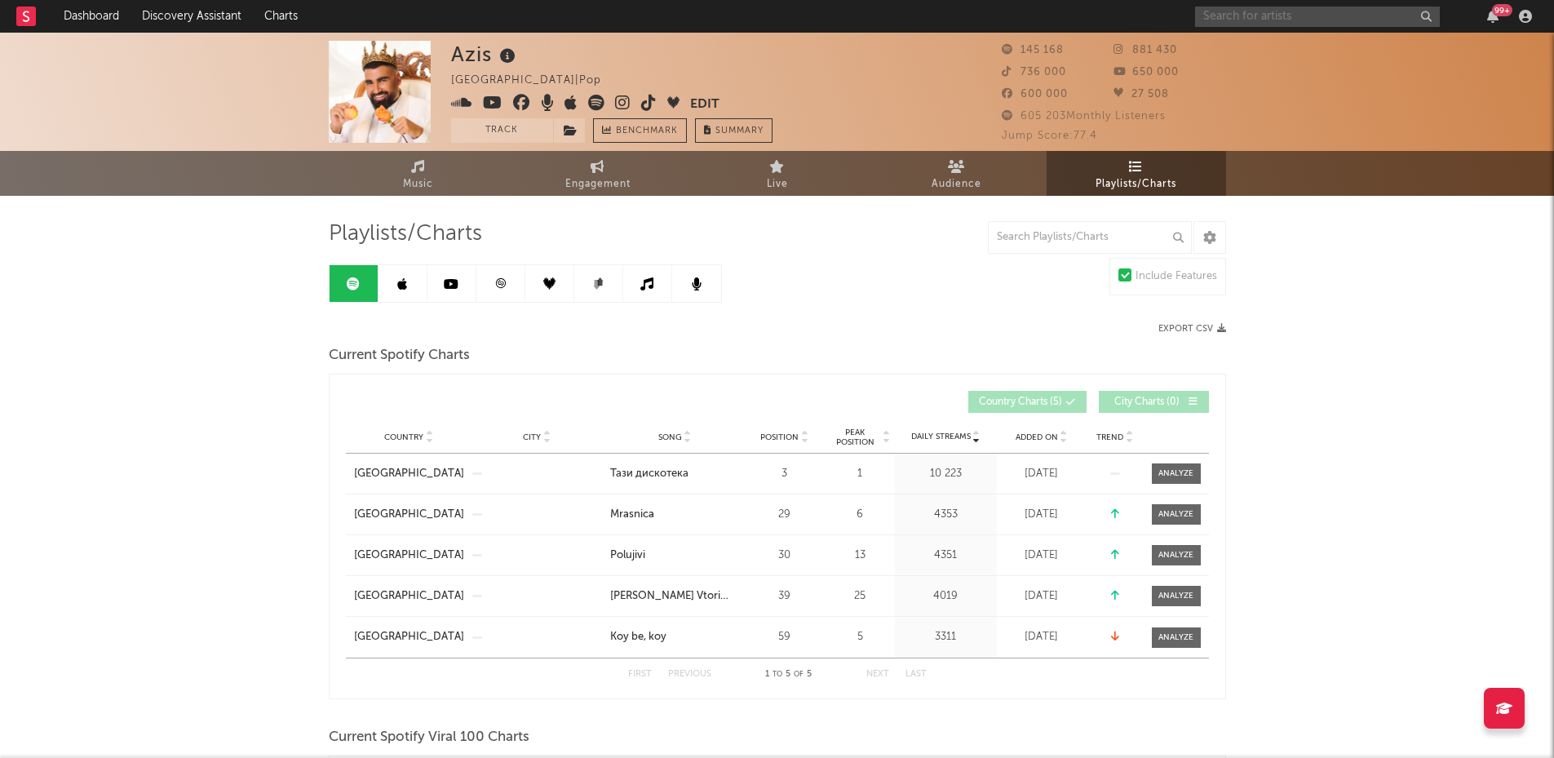
click at [1295, 15] on input "text" at bounding box center [1317, 17] width 245 height 20
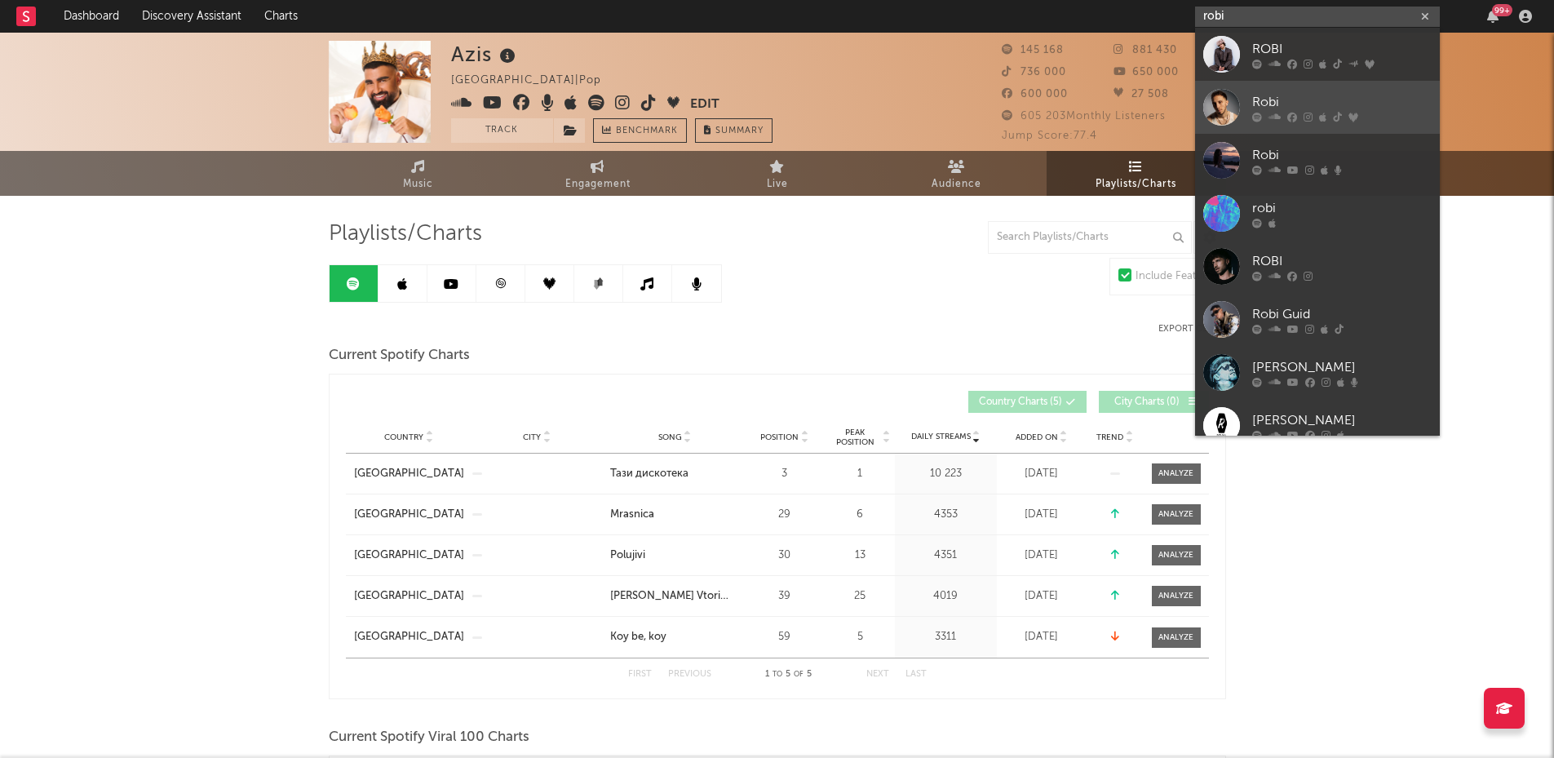
type input "robi"
click at [1233, 95] on div at bounding box center [1222, 107] width 37 height 37
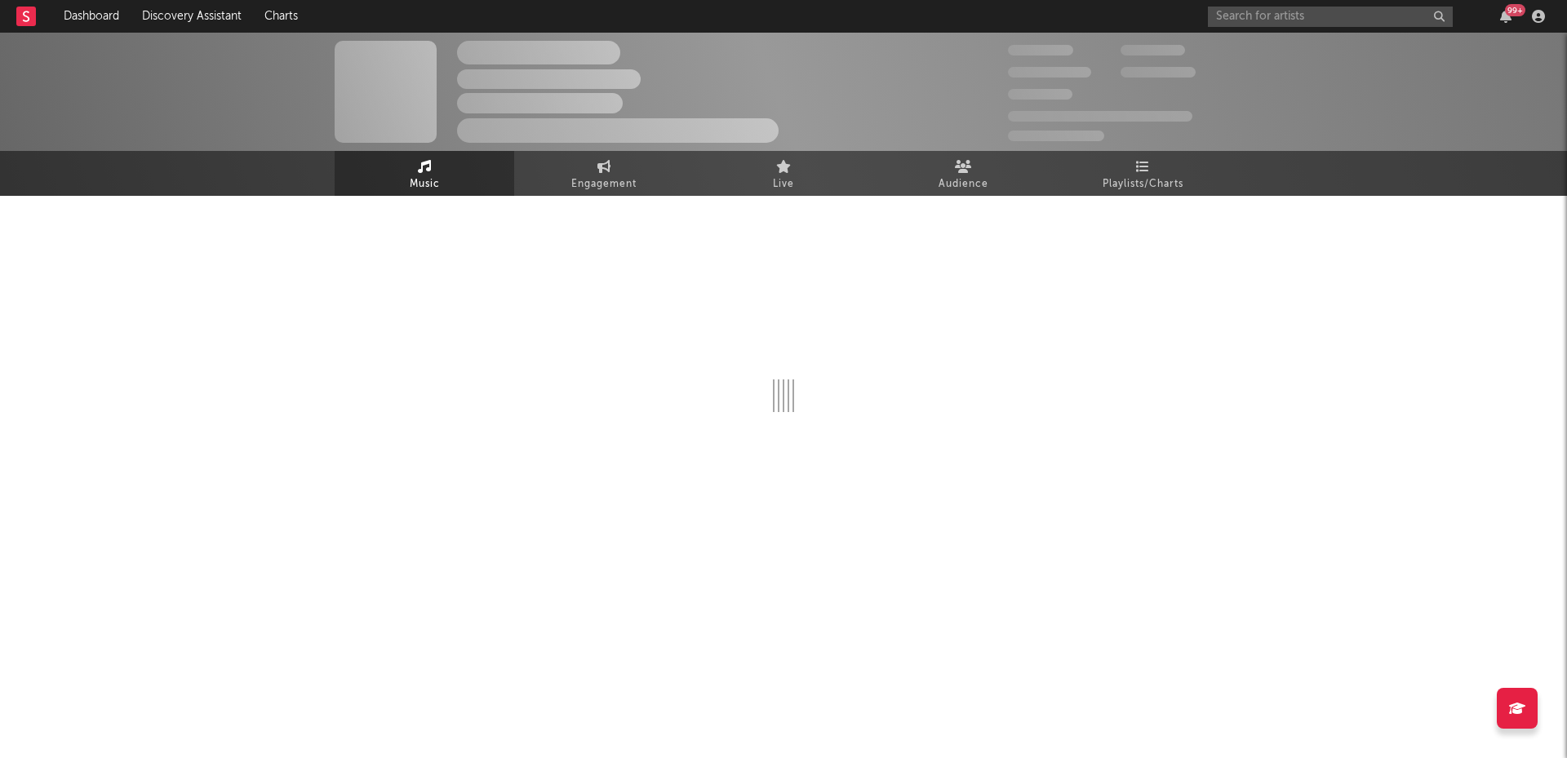
select select "6m"
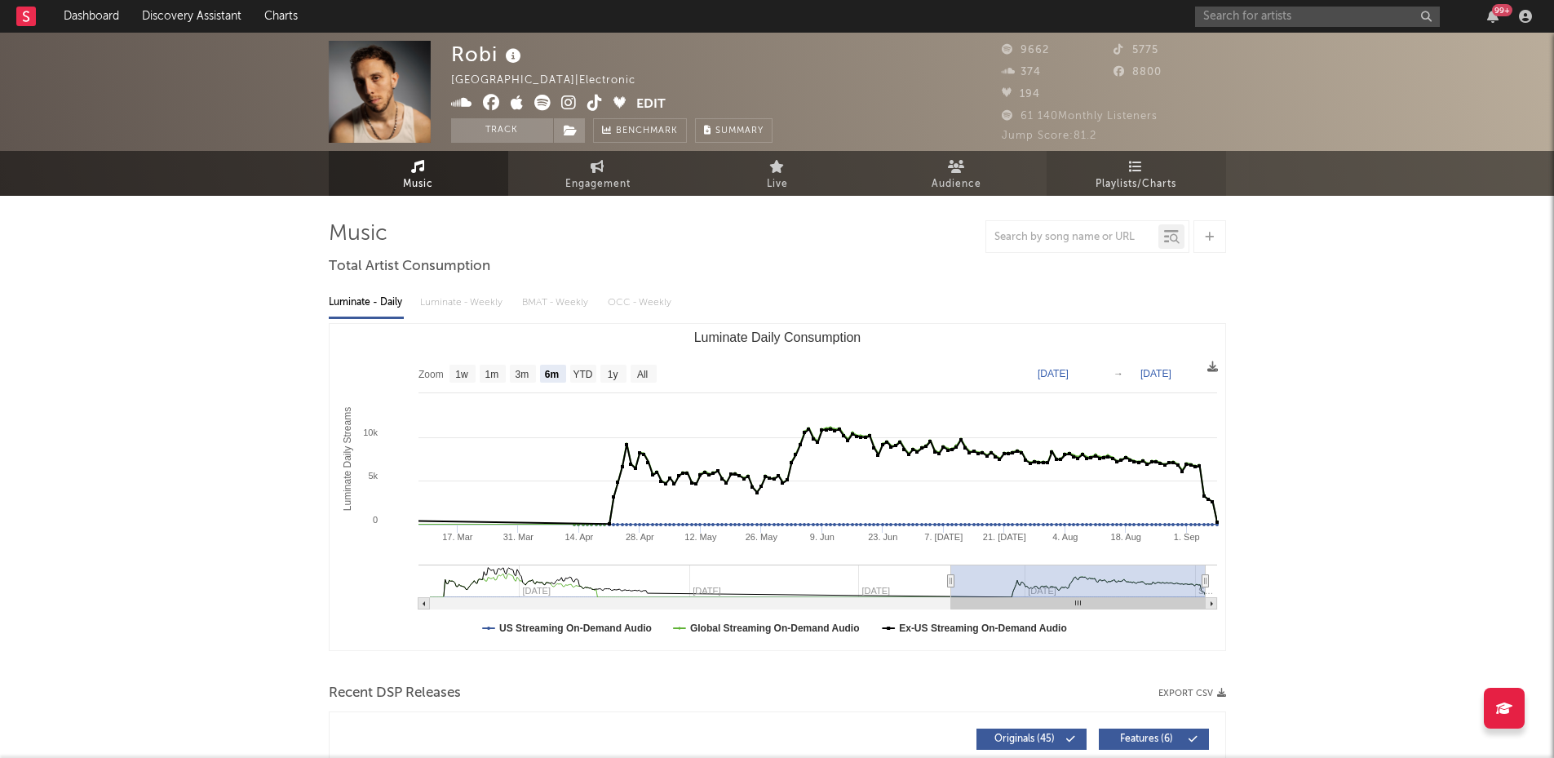
click at [1148, 173] on link "Playlists/Charts" at bounding box center [1137, 173] width 180 height 45
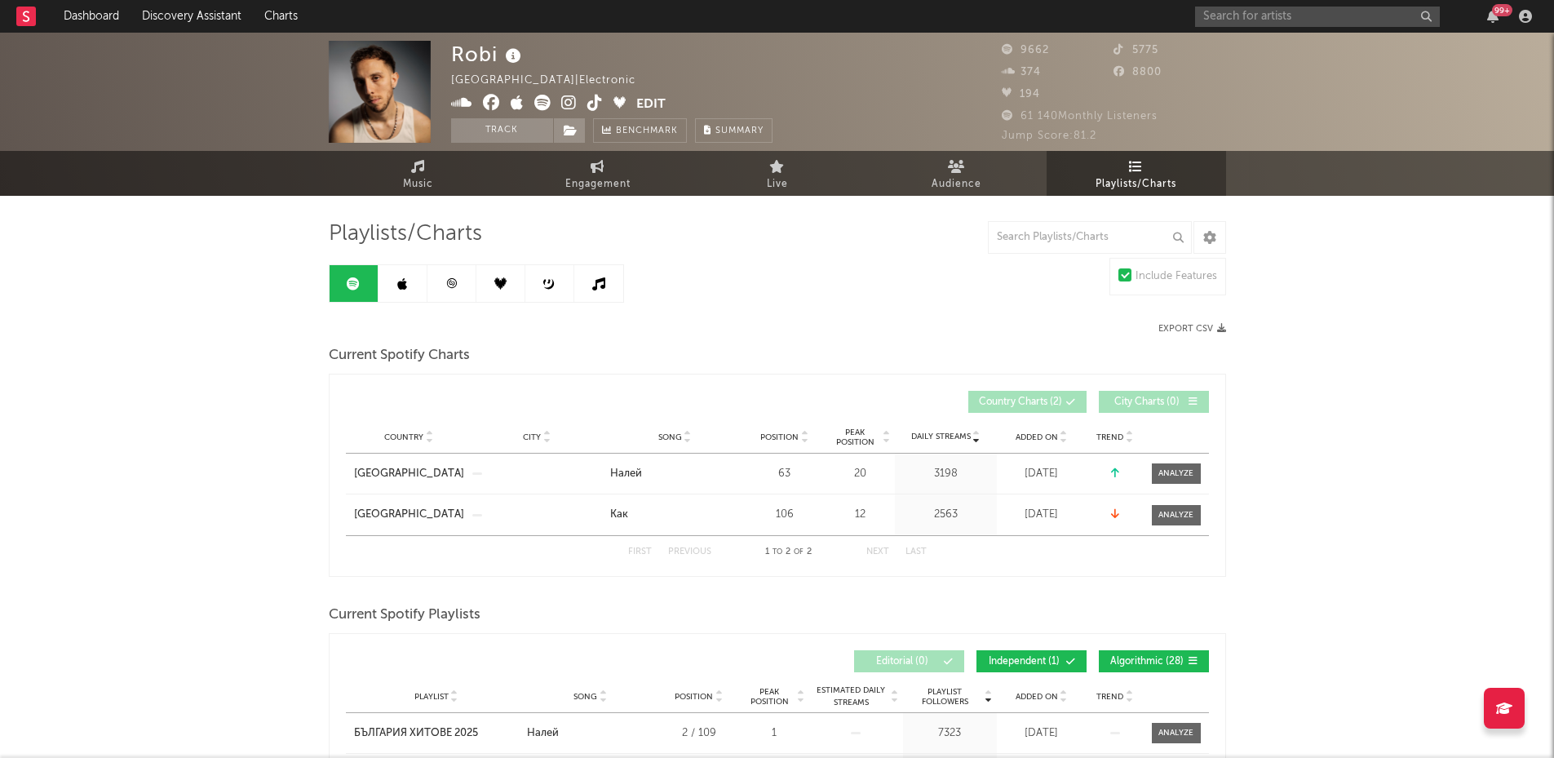
click at [392, 292] on link at bounding box center [403, 283] width 49 height 37
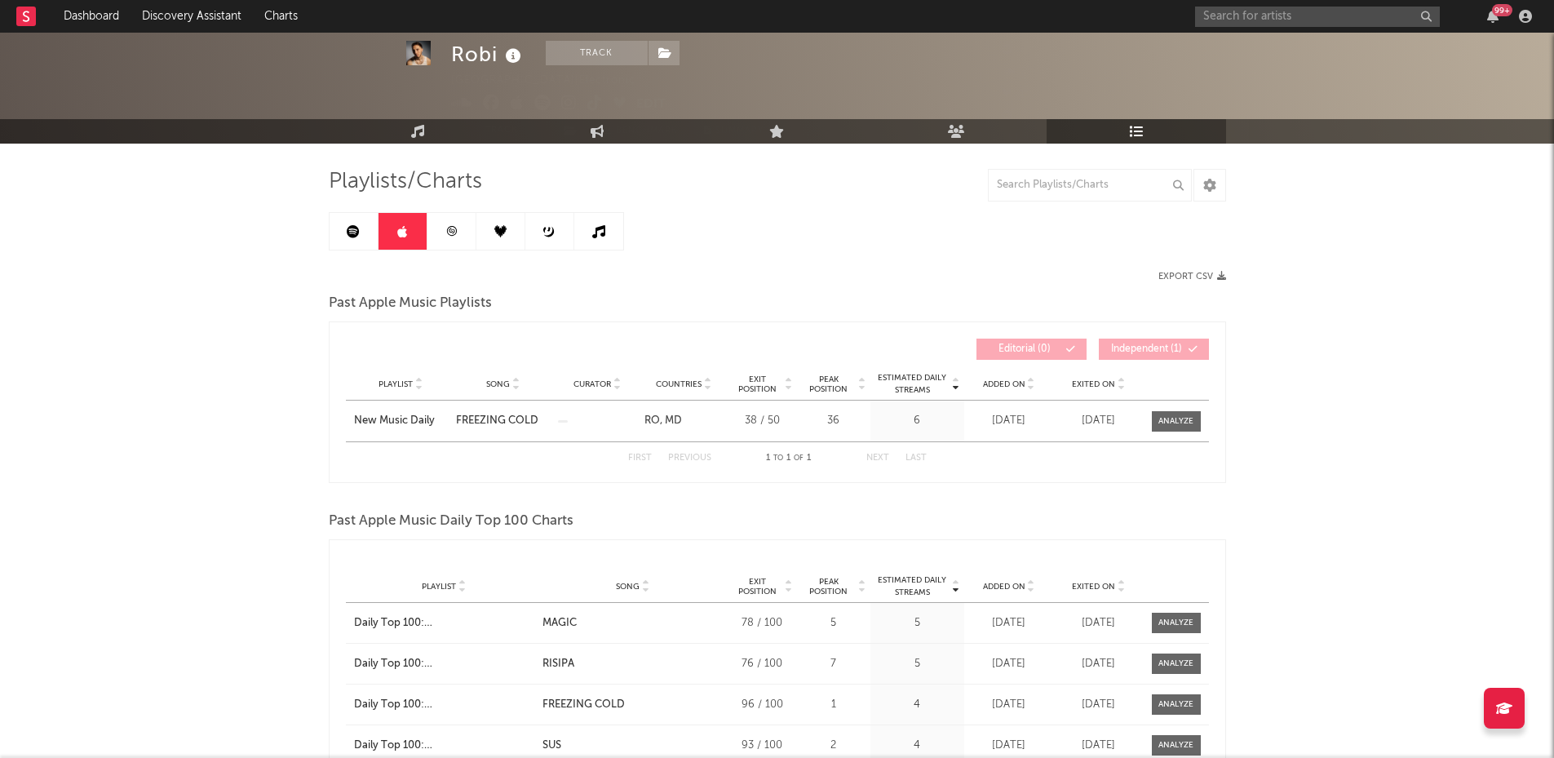
scroll to position [41, 0]
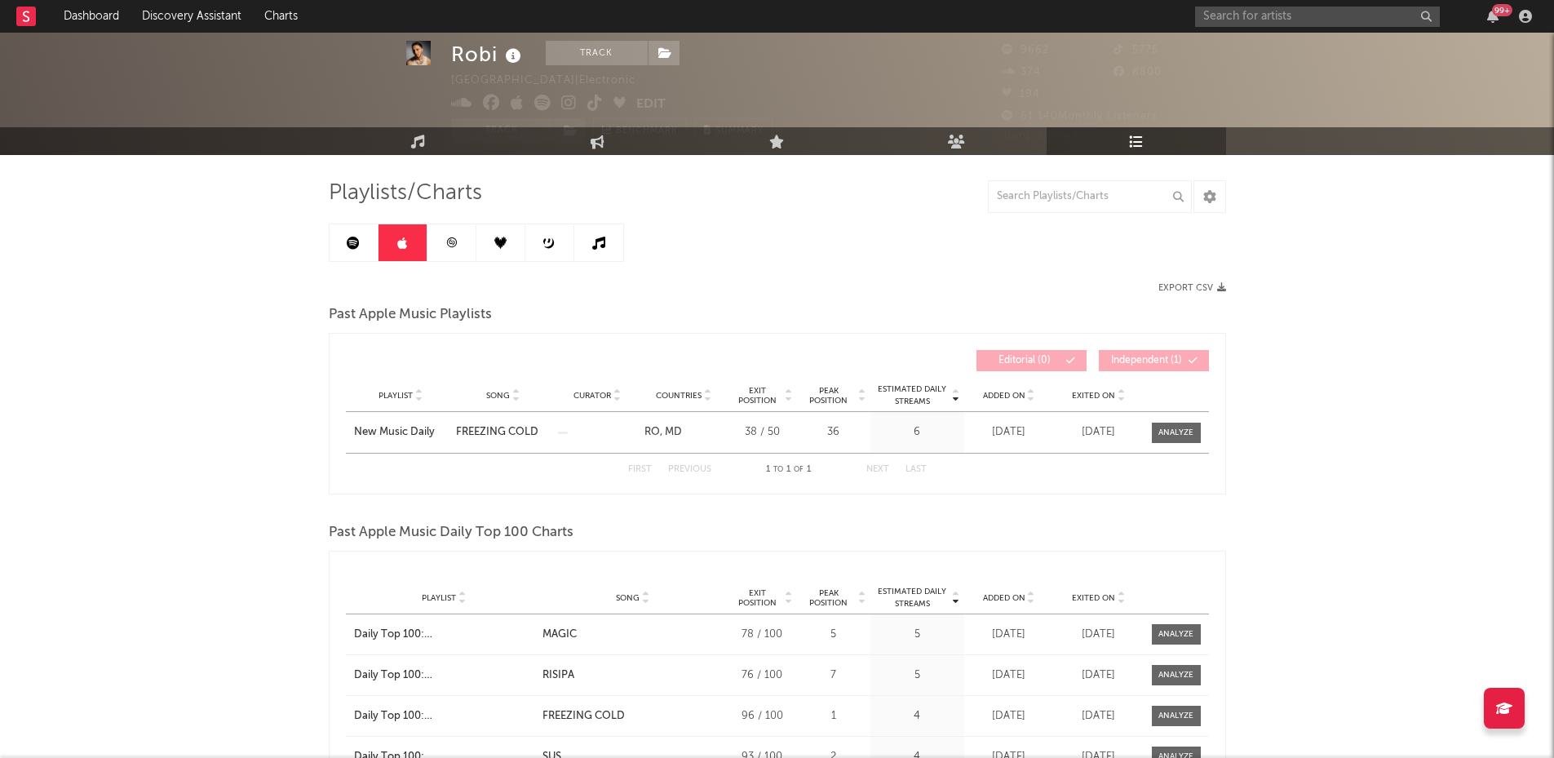
click at [461, 248] on link at bounding box center [452, 242] width 49 height 37
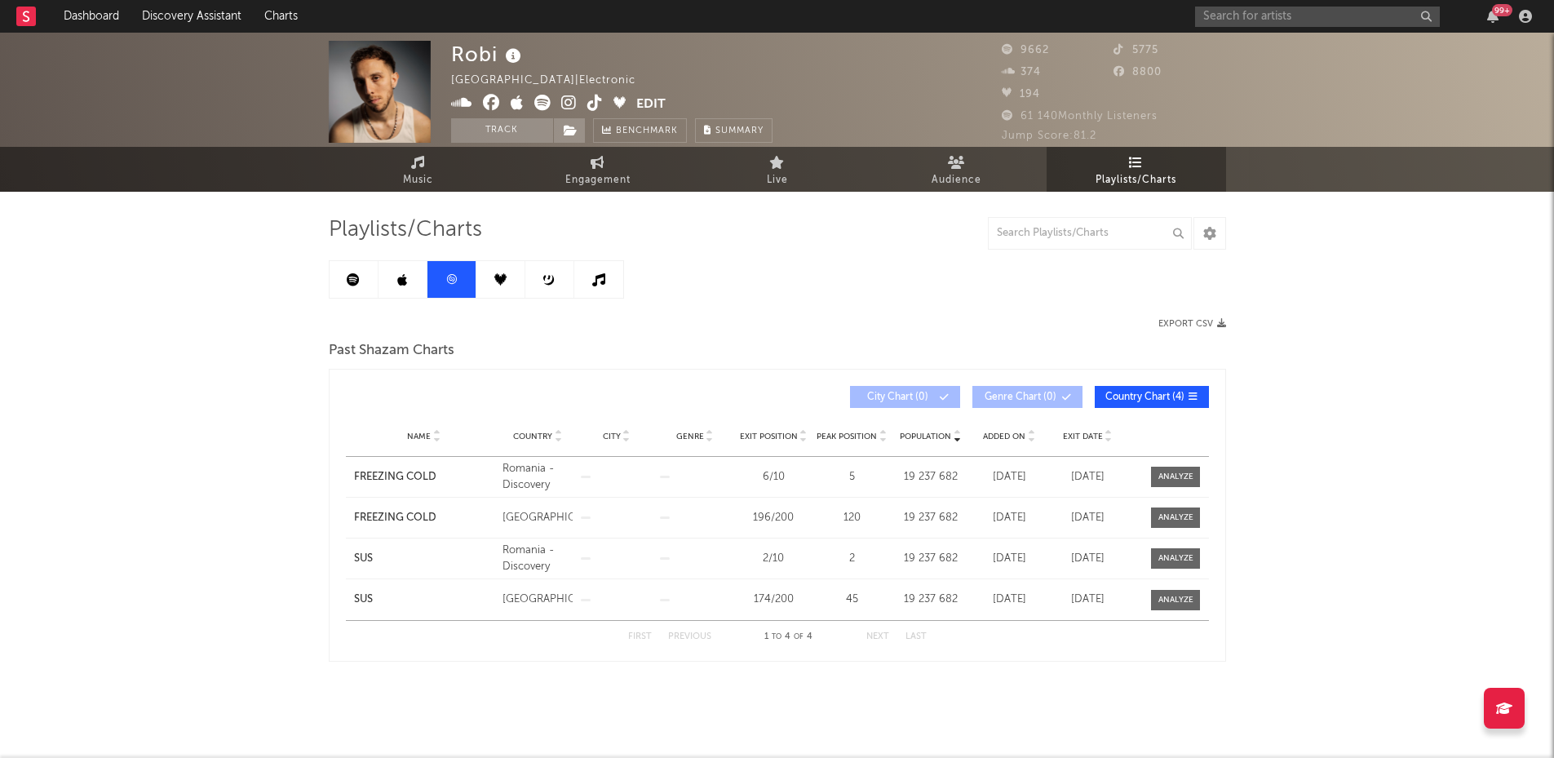
click at [499, 286] on link at bounding box center [501, 279] width 49 height 37
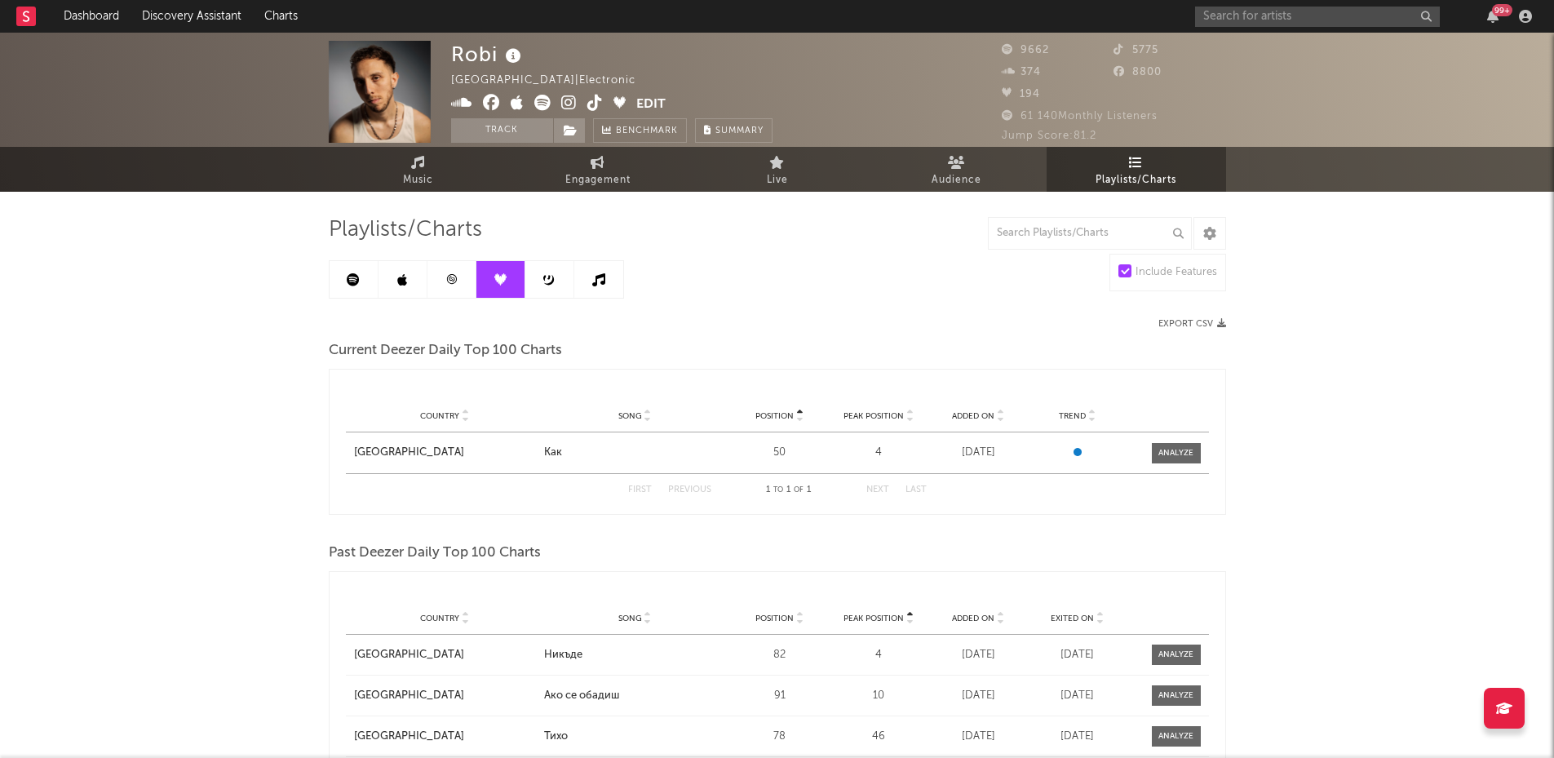
click at [1523, 321] on div "Robi France | Electronic Edit Track Benchmark Summary 9662 5775 374 8800 194 61…" at bounding box center [777, 544] width 1554 height 1031
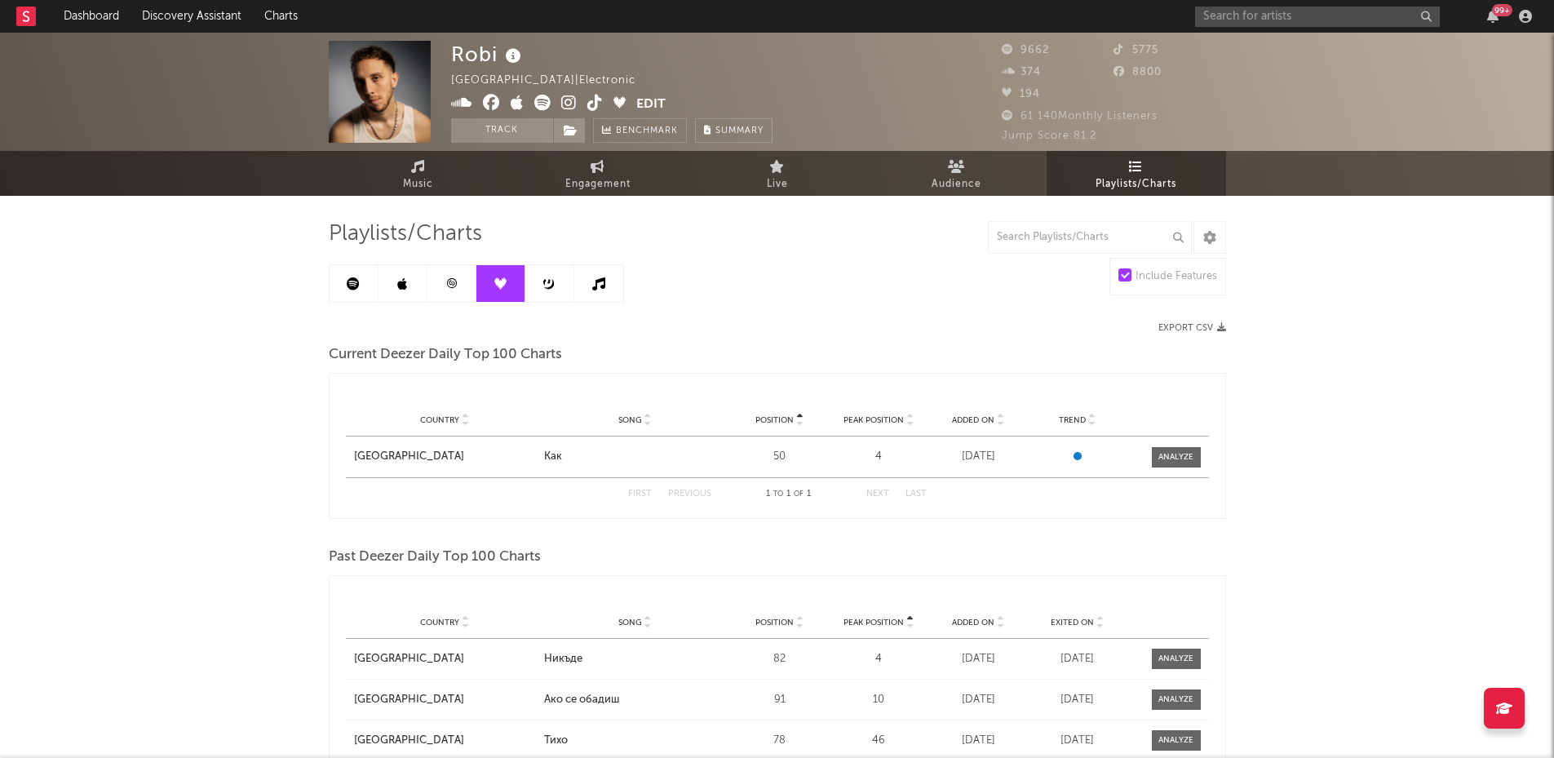
click at [563, 280] on link at bounding box center [549, 283] width 49 height 37
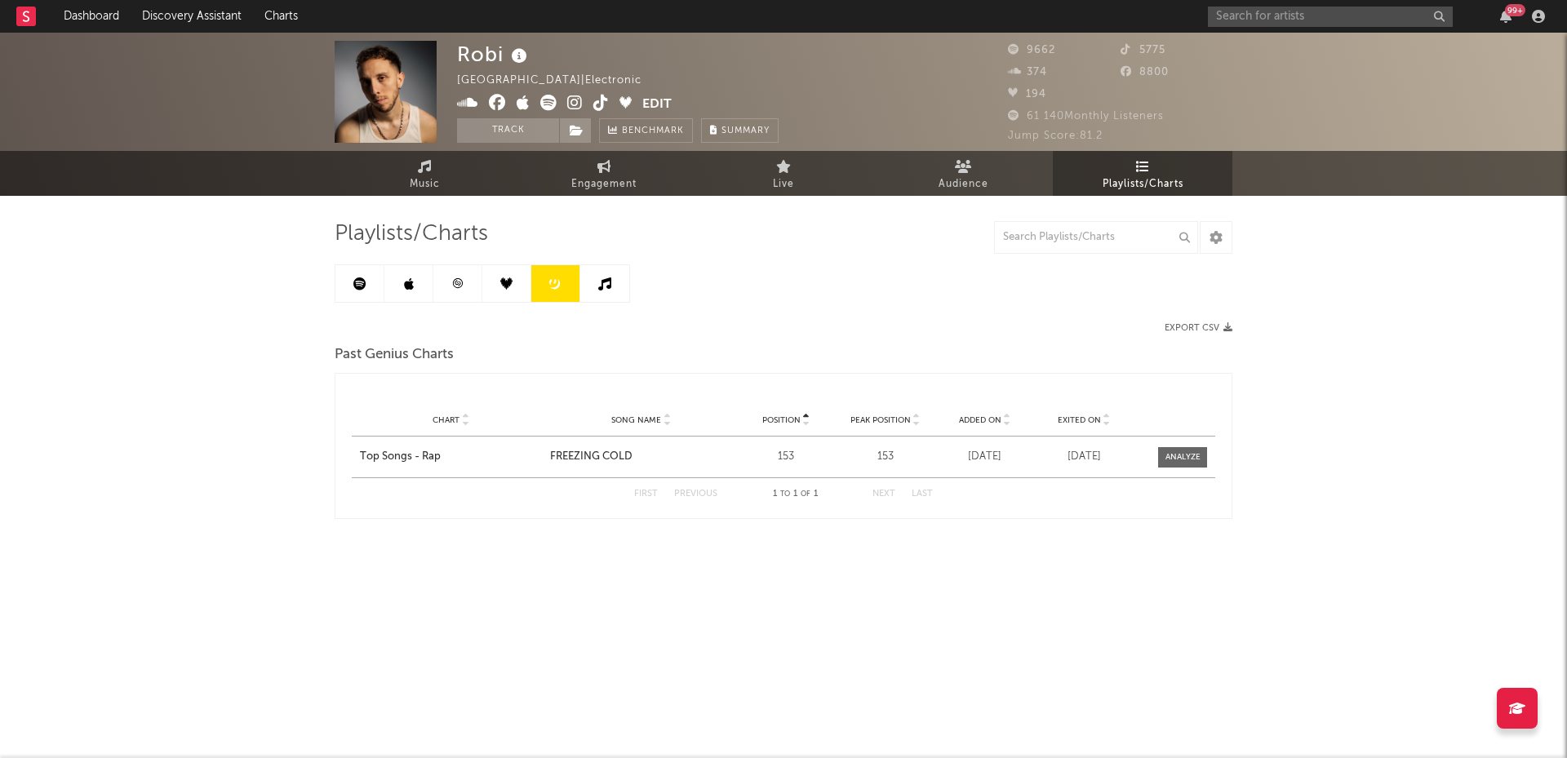
click at [589, 280] on link at bounding box center [604, 283] width 49 height 37
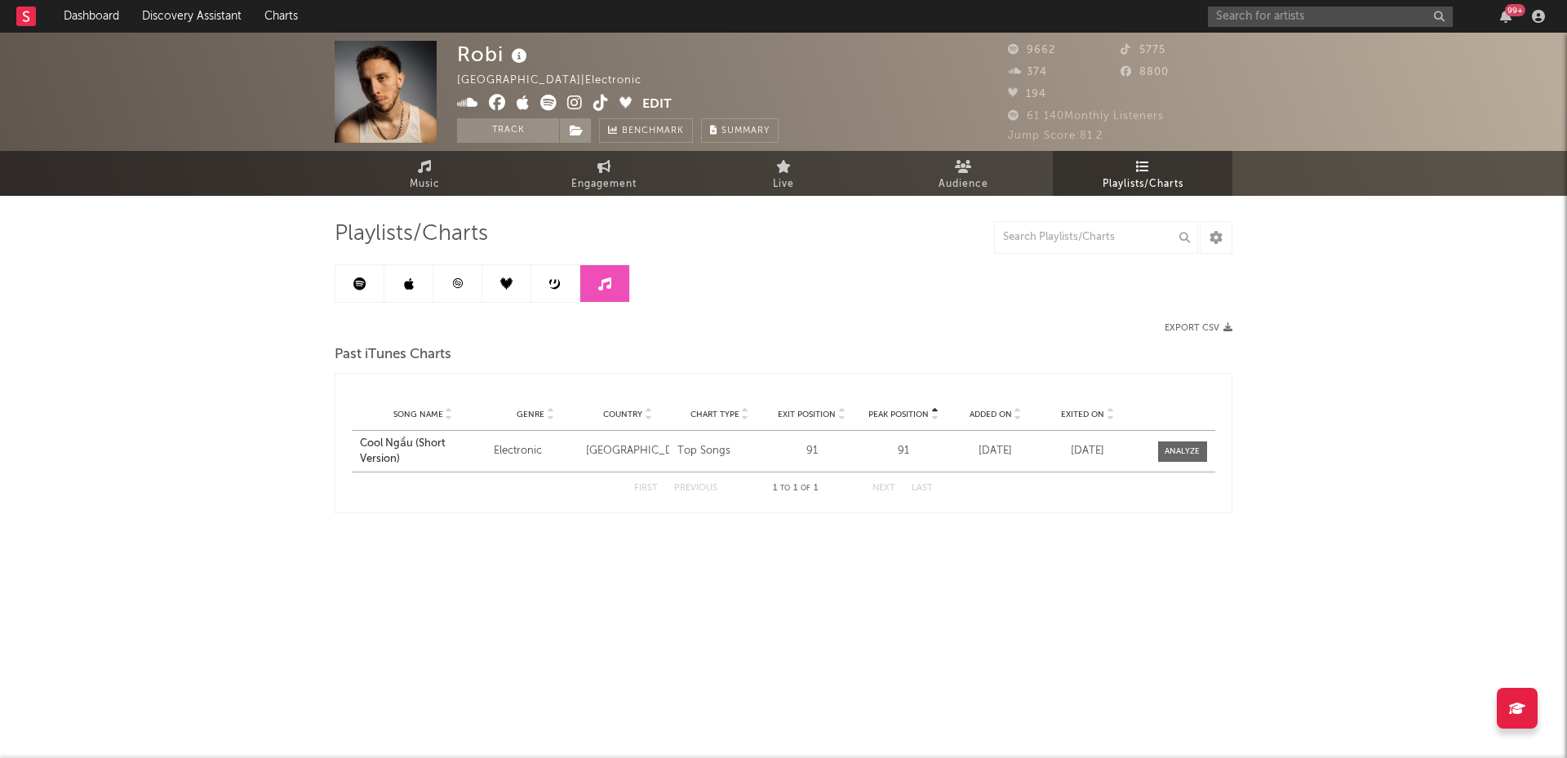
click at [359, 295] on link at bounding box center [359, 283] width 49 height 37
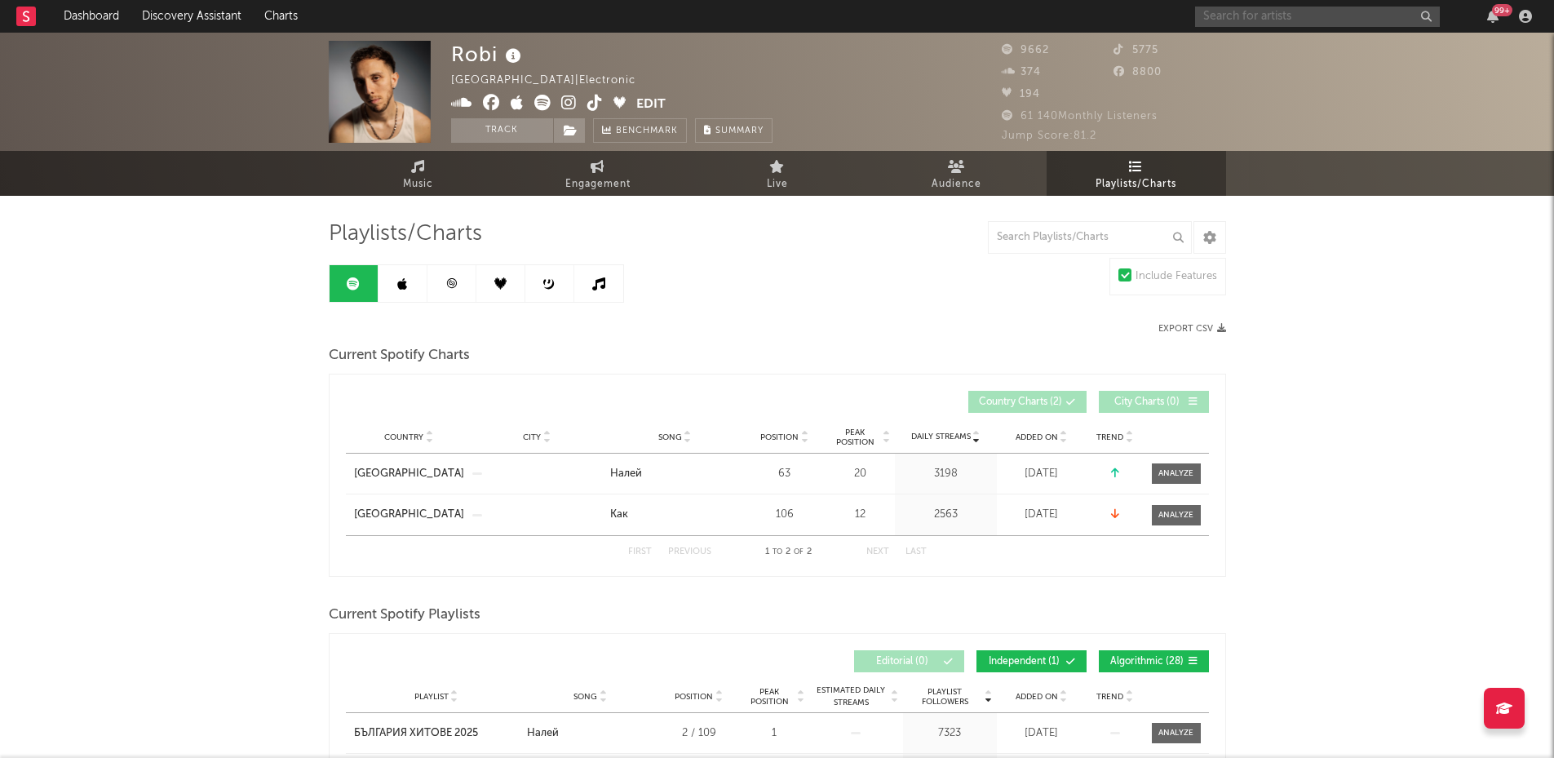
click at [1239, 20] on input "text" at bounding box center [1317, 17] width 245 height 20
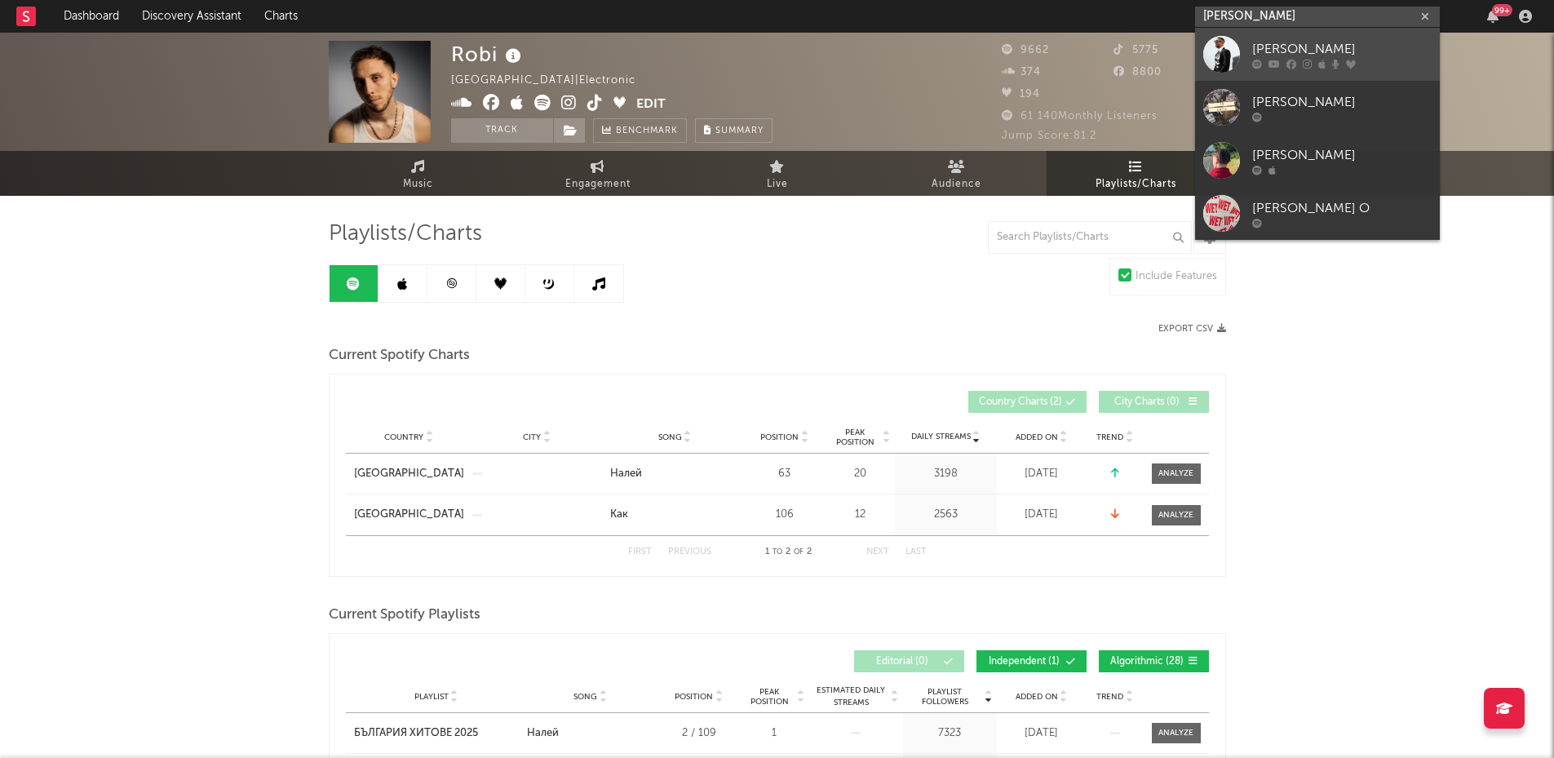
type input "[PERSON_NAME]"
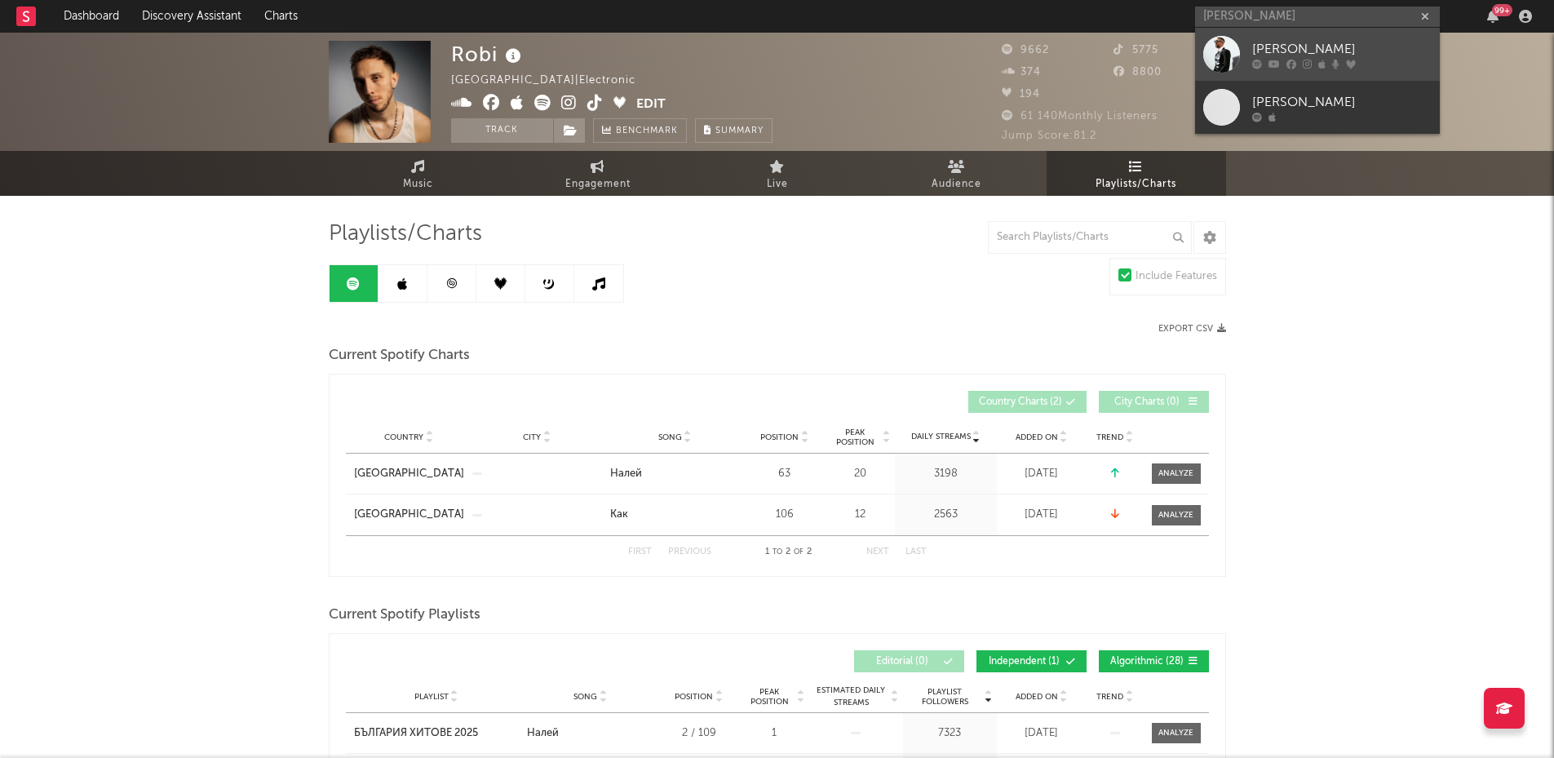
click at [1264, 44] on div "[PERSON_NAME]" at bounding box center [1342, 49] width 180 height 20
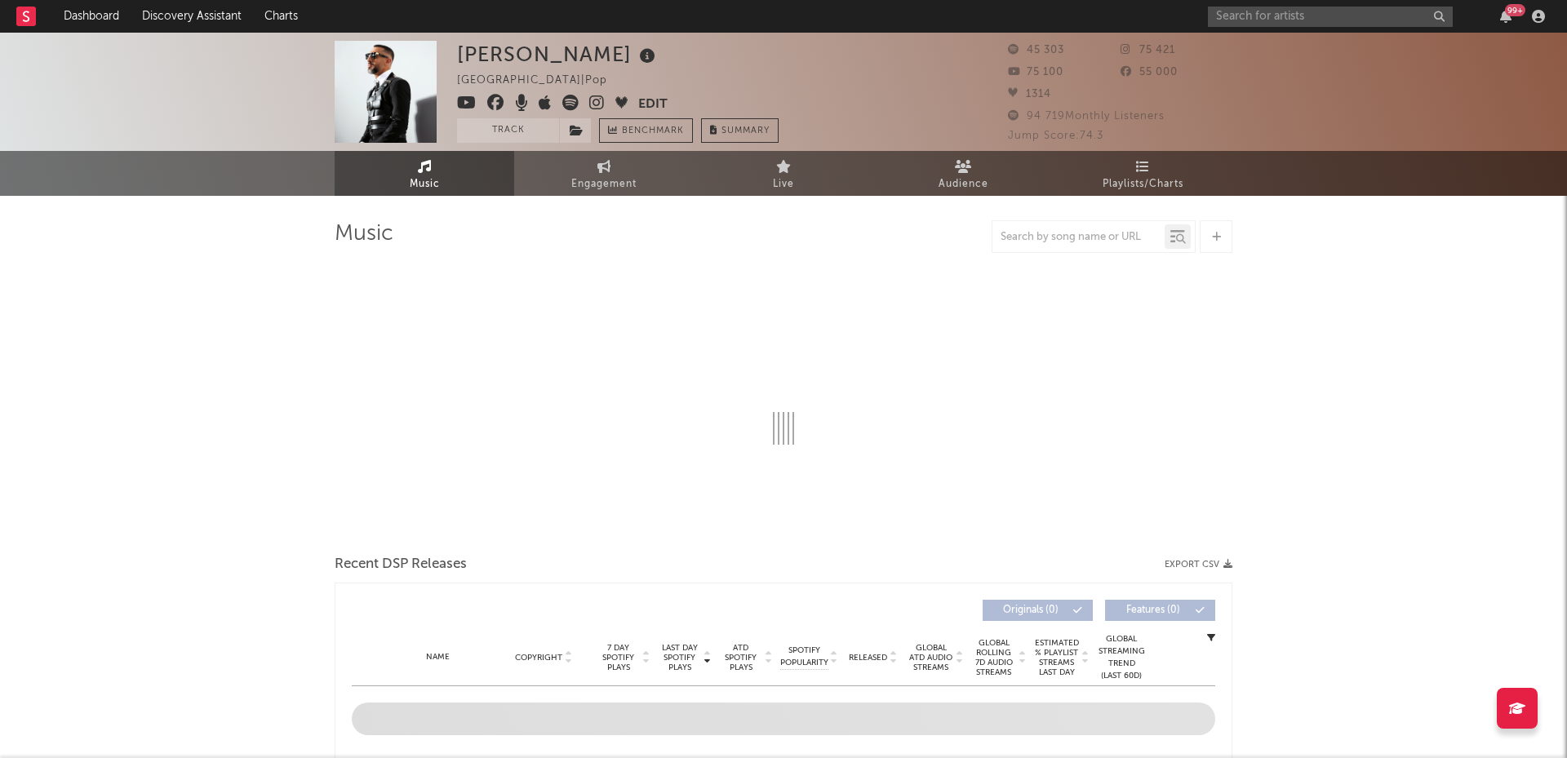
select select "6m"
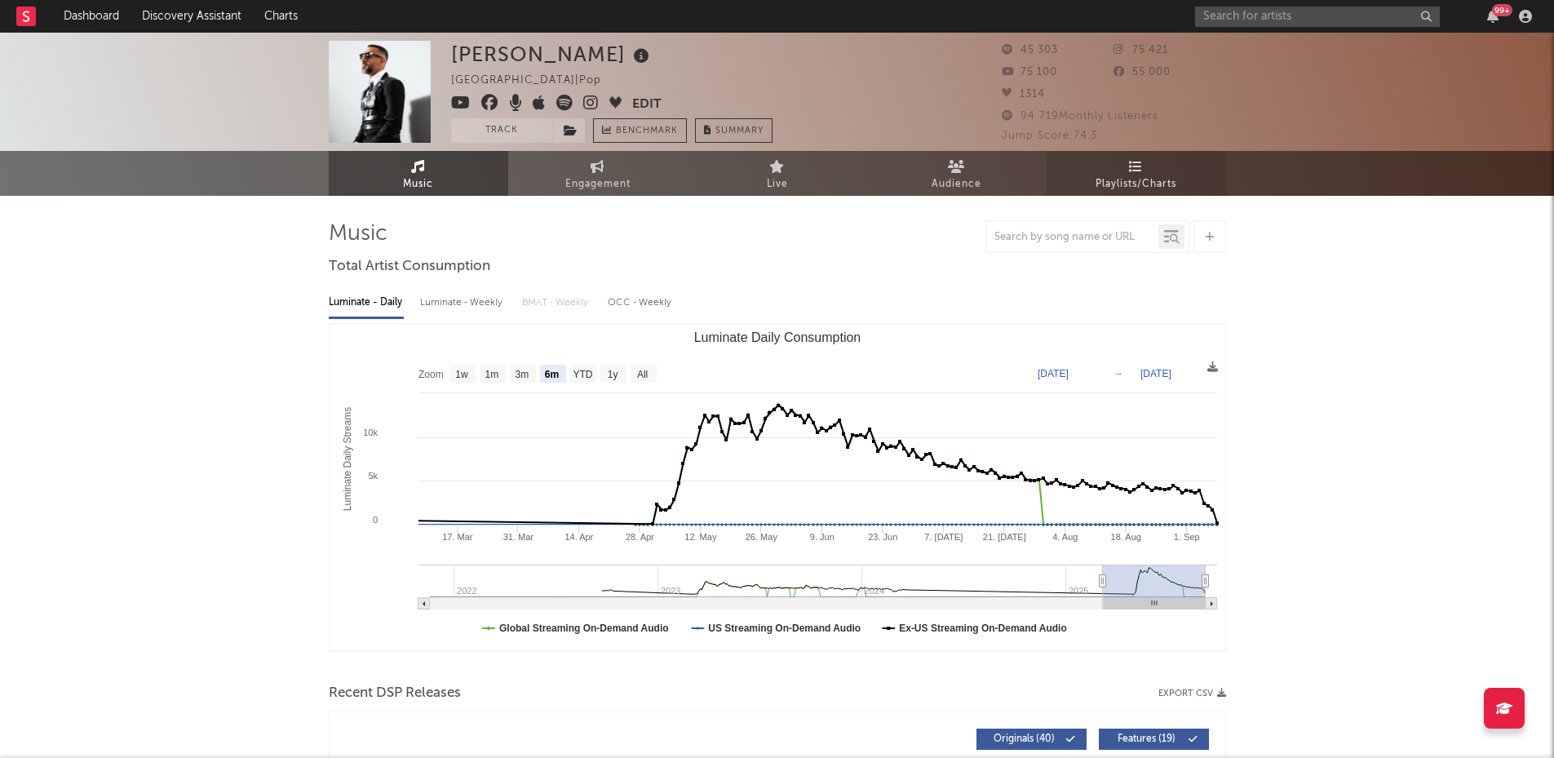
click at [1162, 171] on link "Playlists/Charts" at bounding box center [1137, 173] width 180 height 45
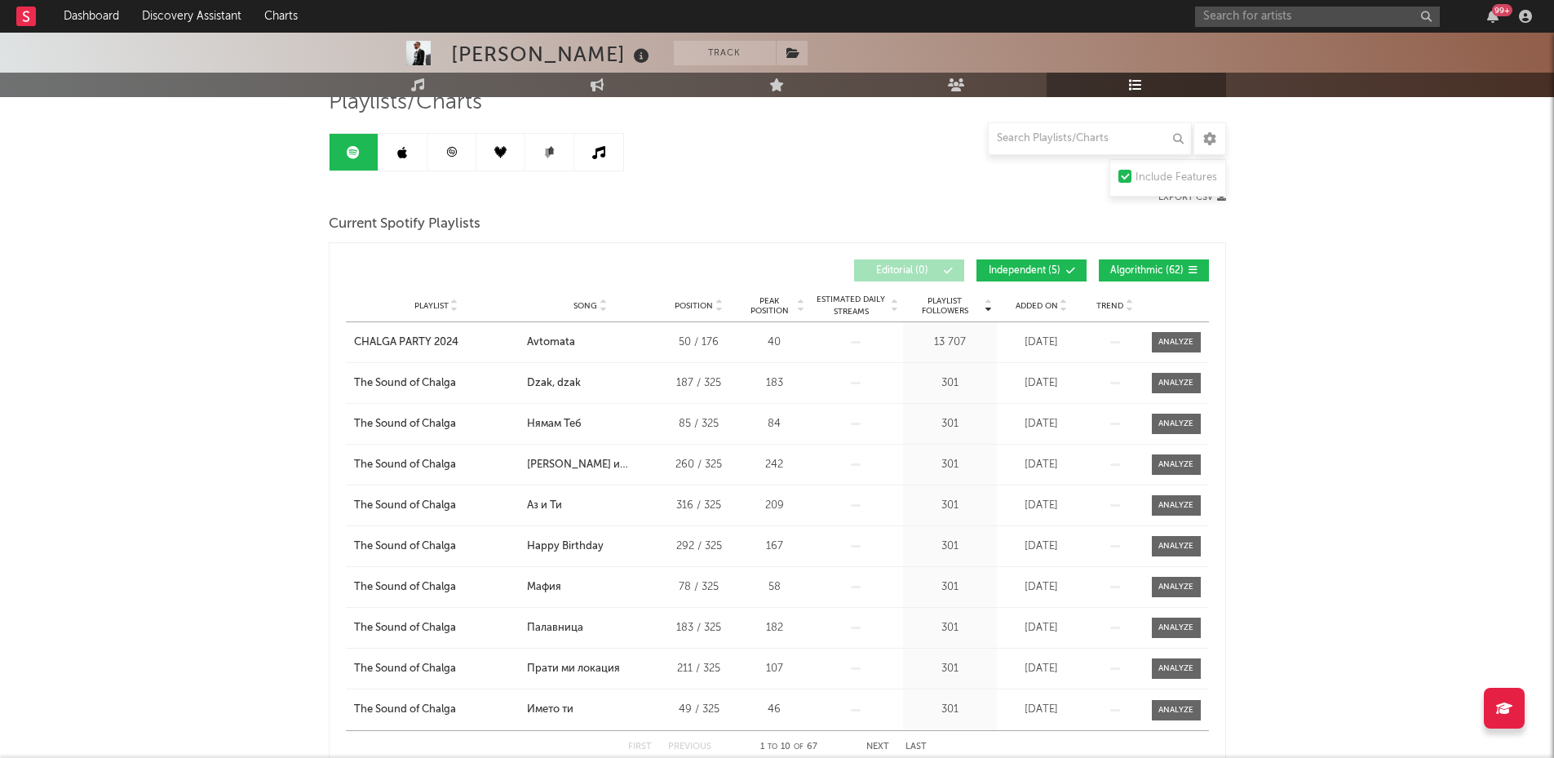
scroll to position [82, 0]
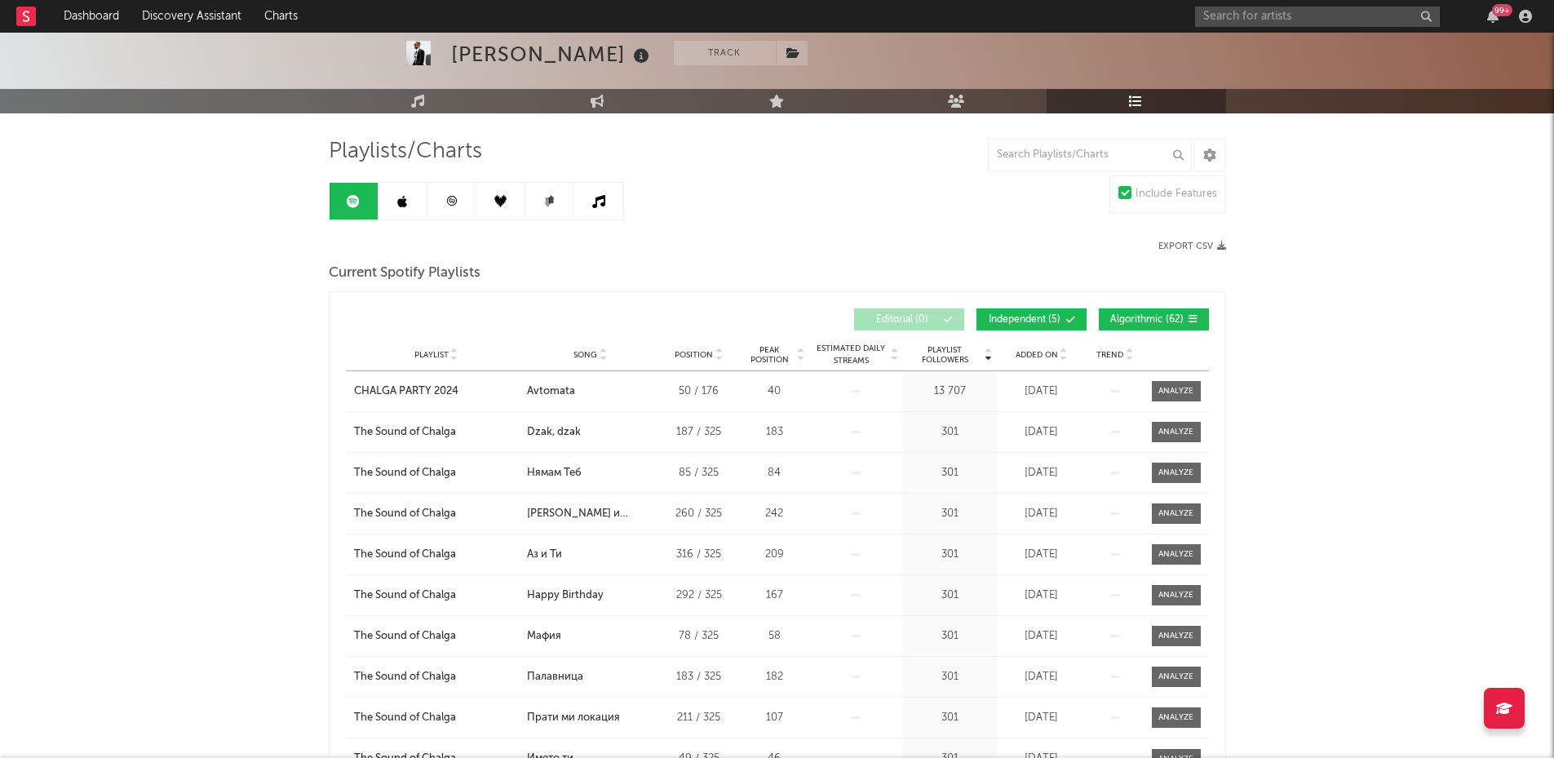
click at [400, 202] on icon at bounding box center [402, 201] width 10 height 13
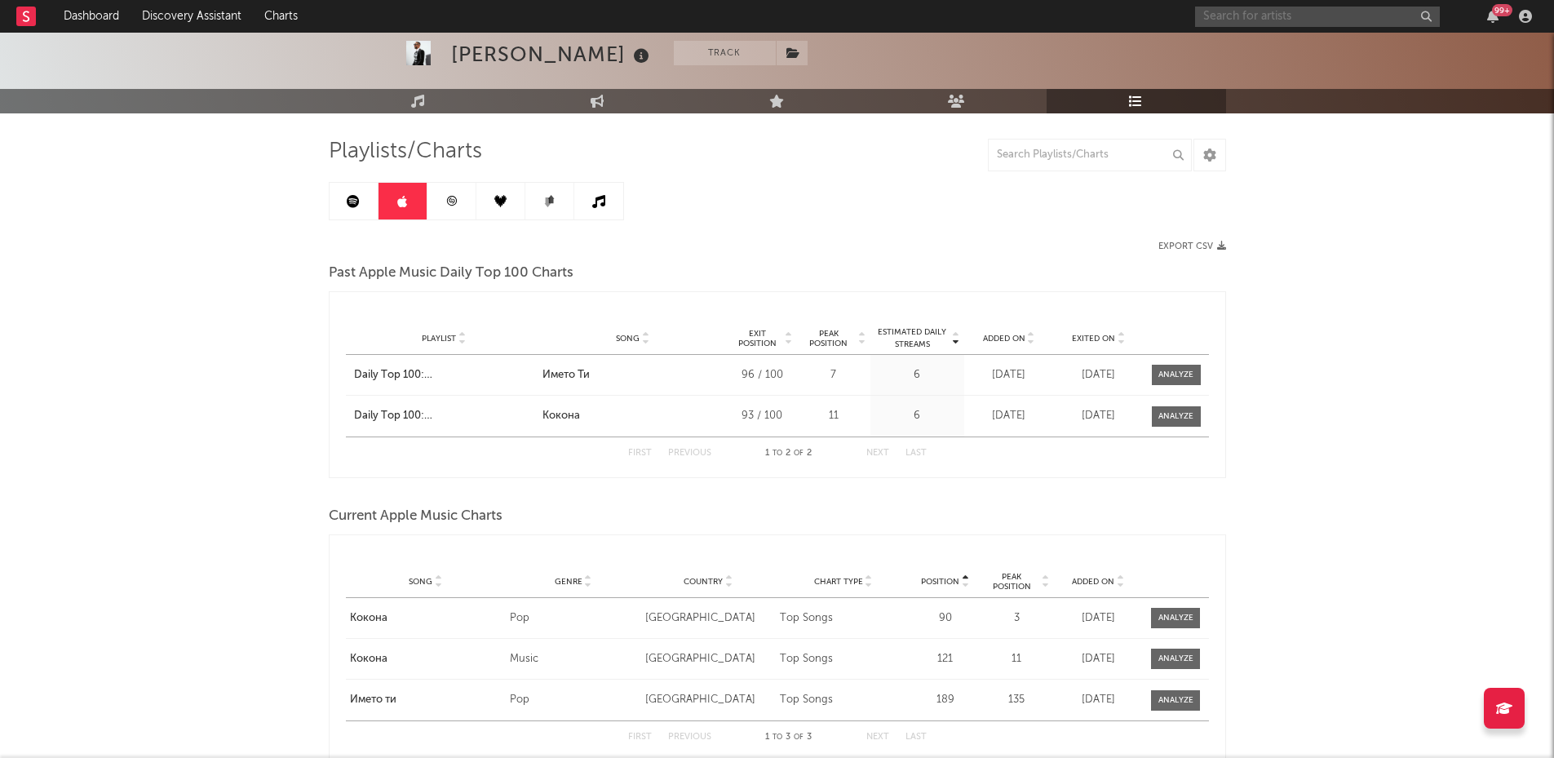
click at [1221, 19] on input "text" at bounding box center [1317, 17] width 245 height 20
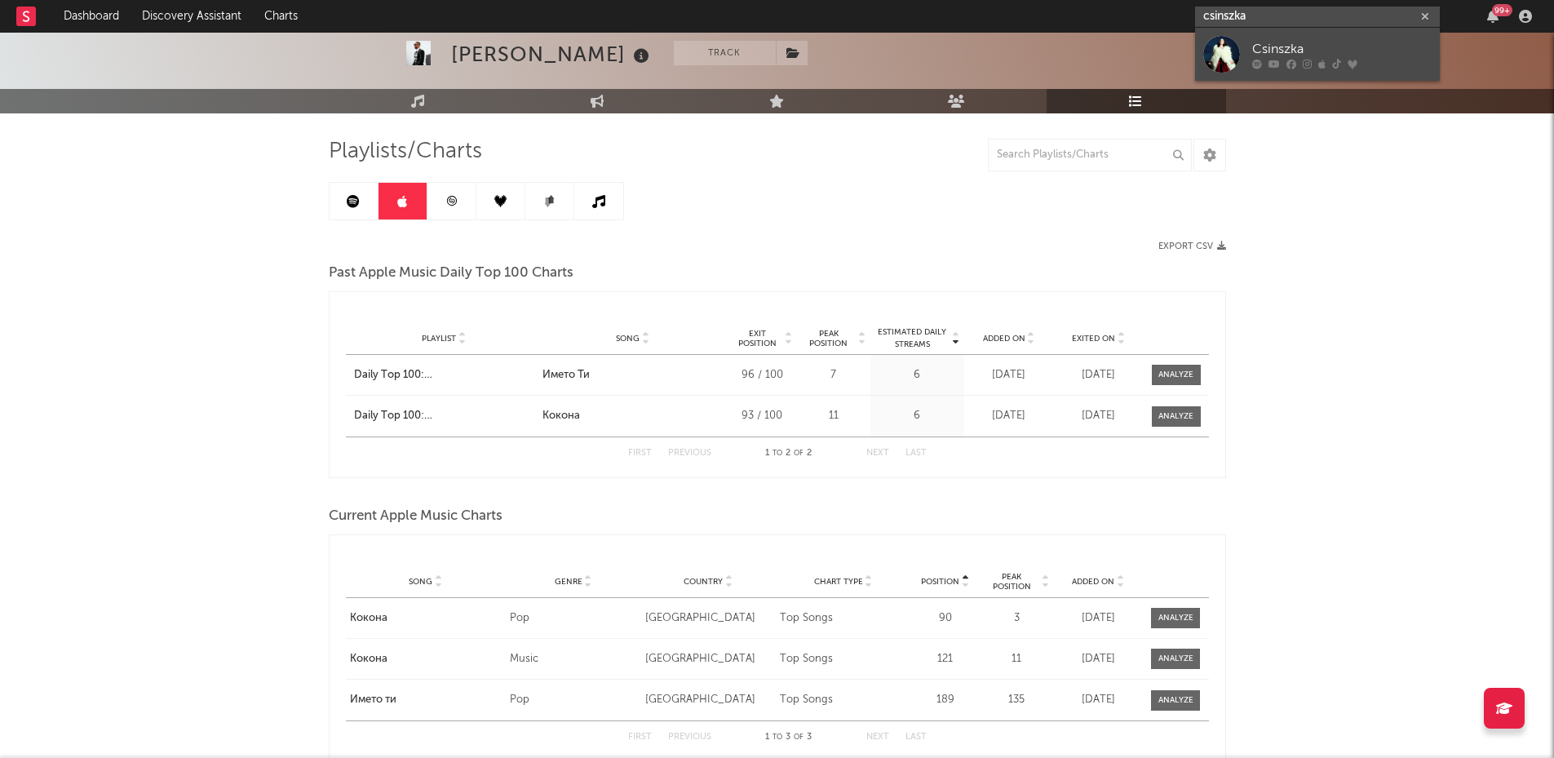
type input "csinszka"
click at [1299, 49] on div "Csinszka" at bounding box center [1342, 49] width 180 height 20
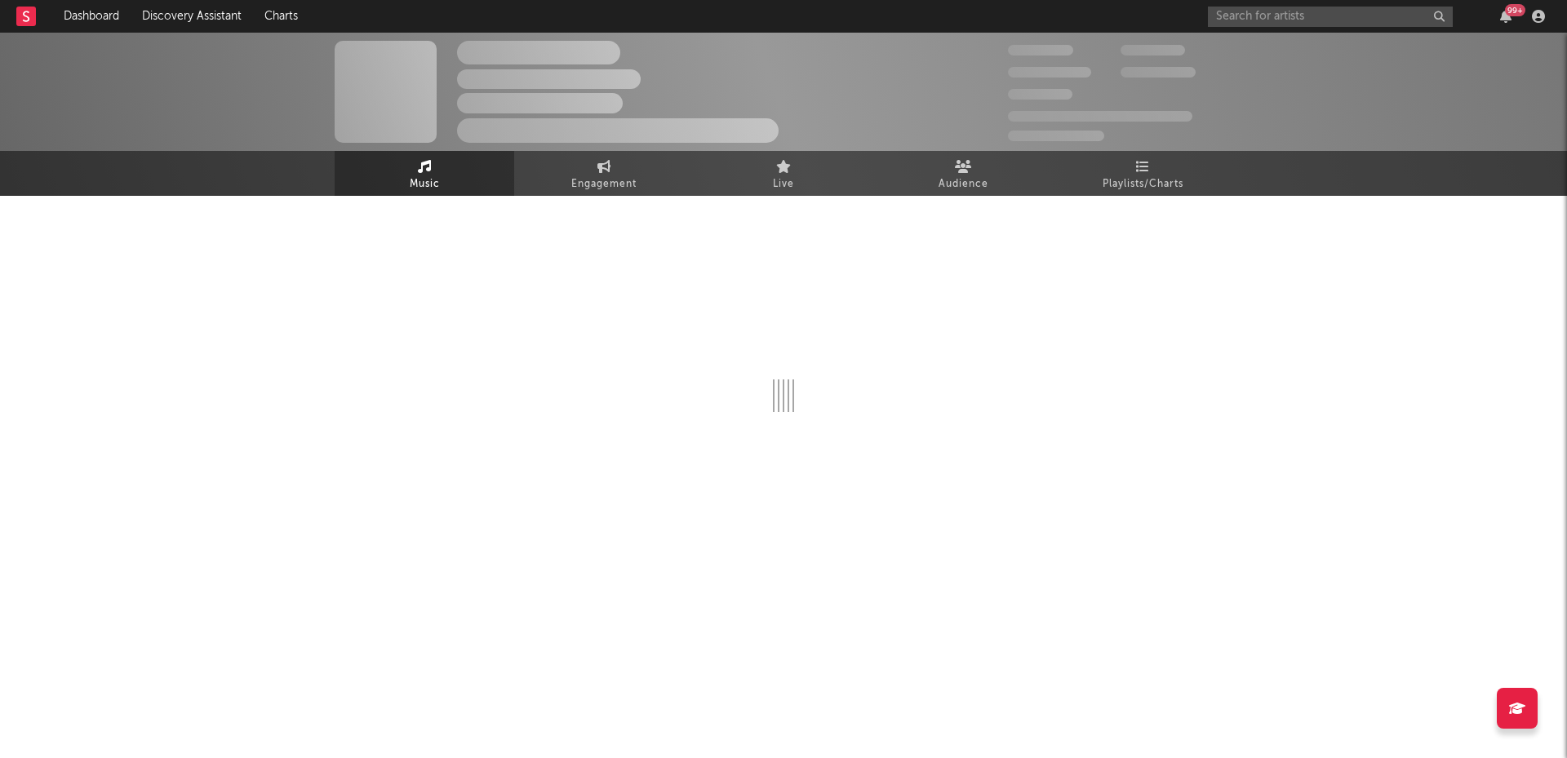
select select "1w"
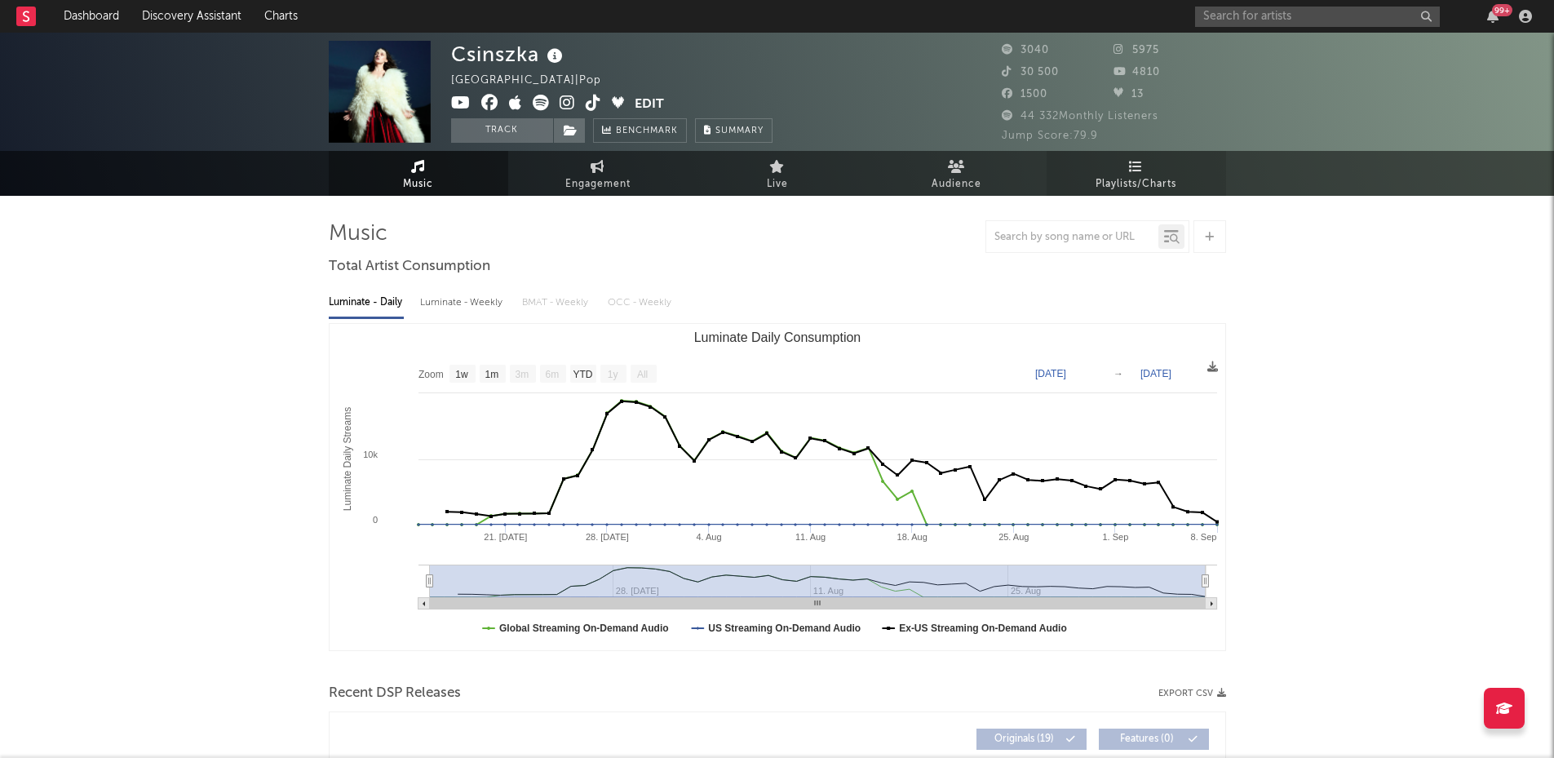
click at [1130, 157] on link "Playlists/Charts" at bounding box center [1137, 173] width 180 height 45
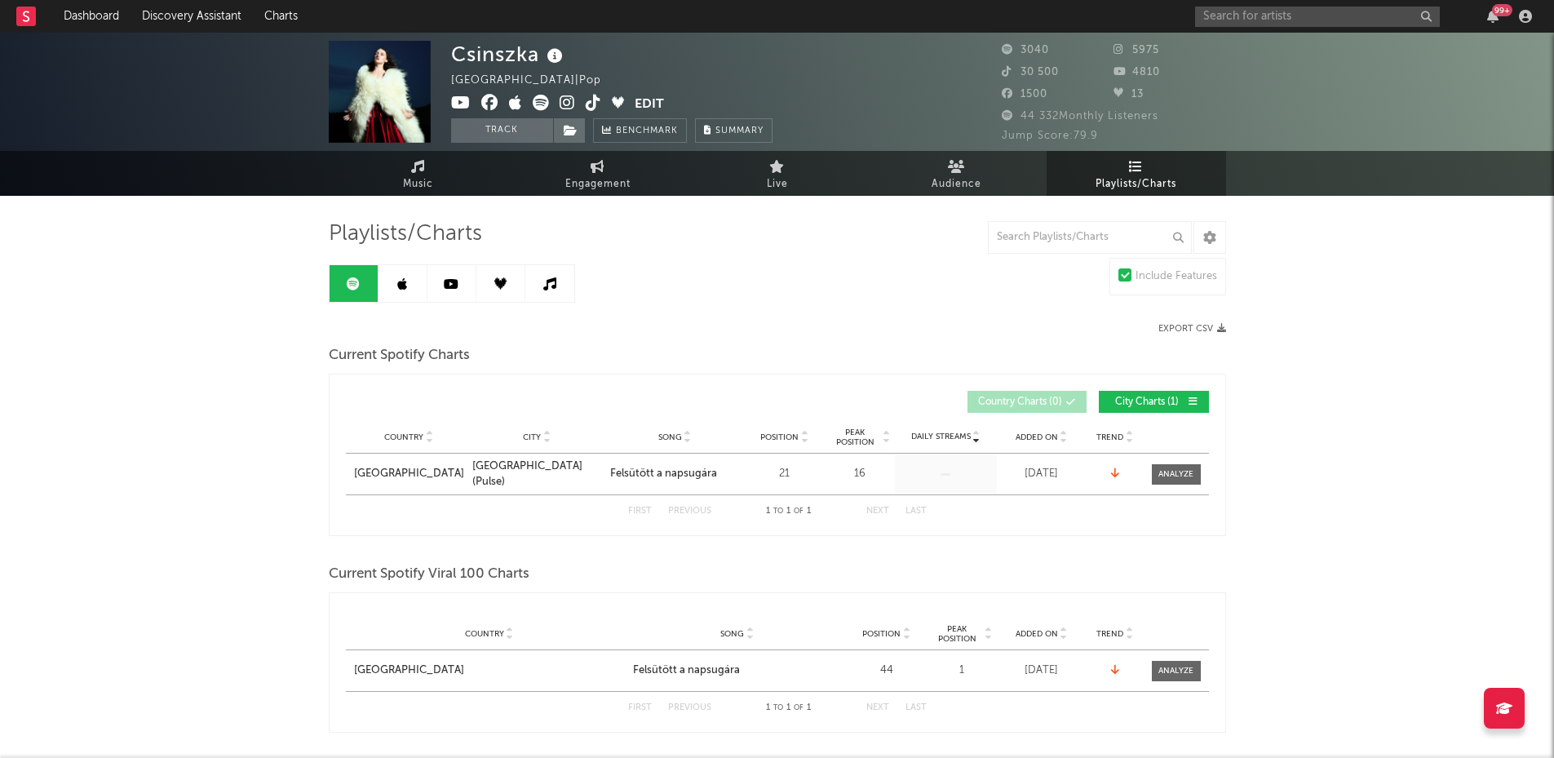
click at [415, 287] on link at bounding box center [403, 283] width 49 height 37
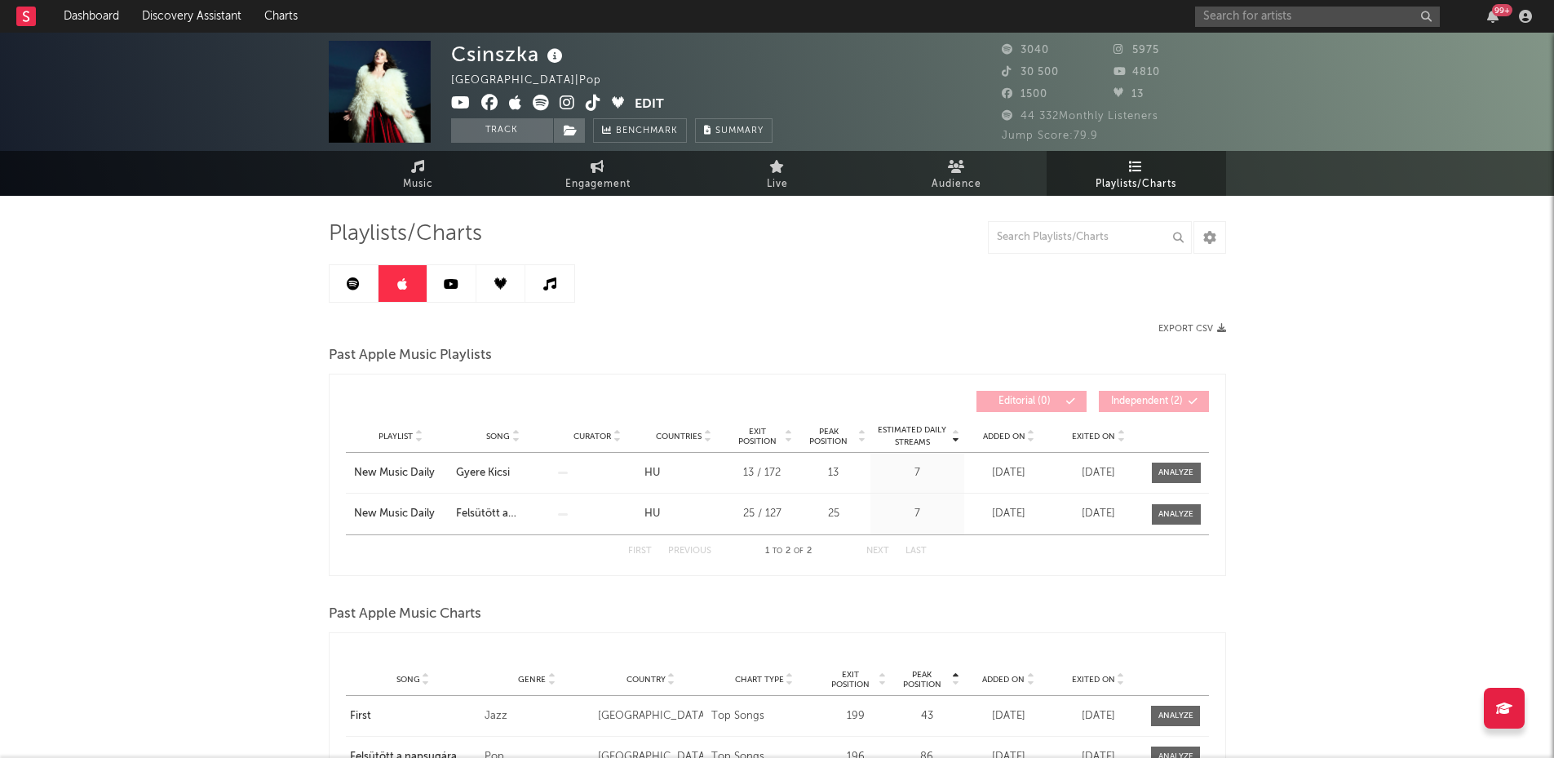
click at [451, 293] on link at bounding box center [452, 283] width 49 height 37
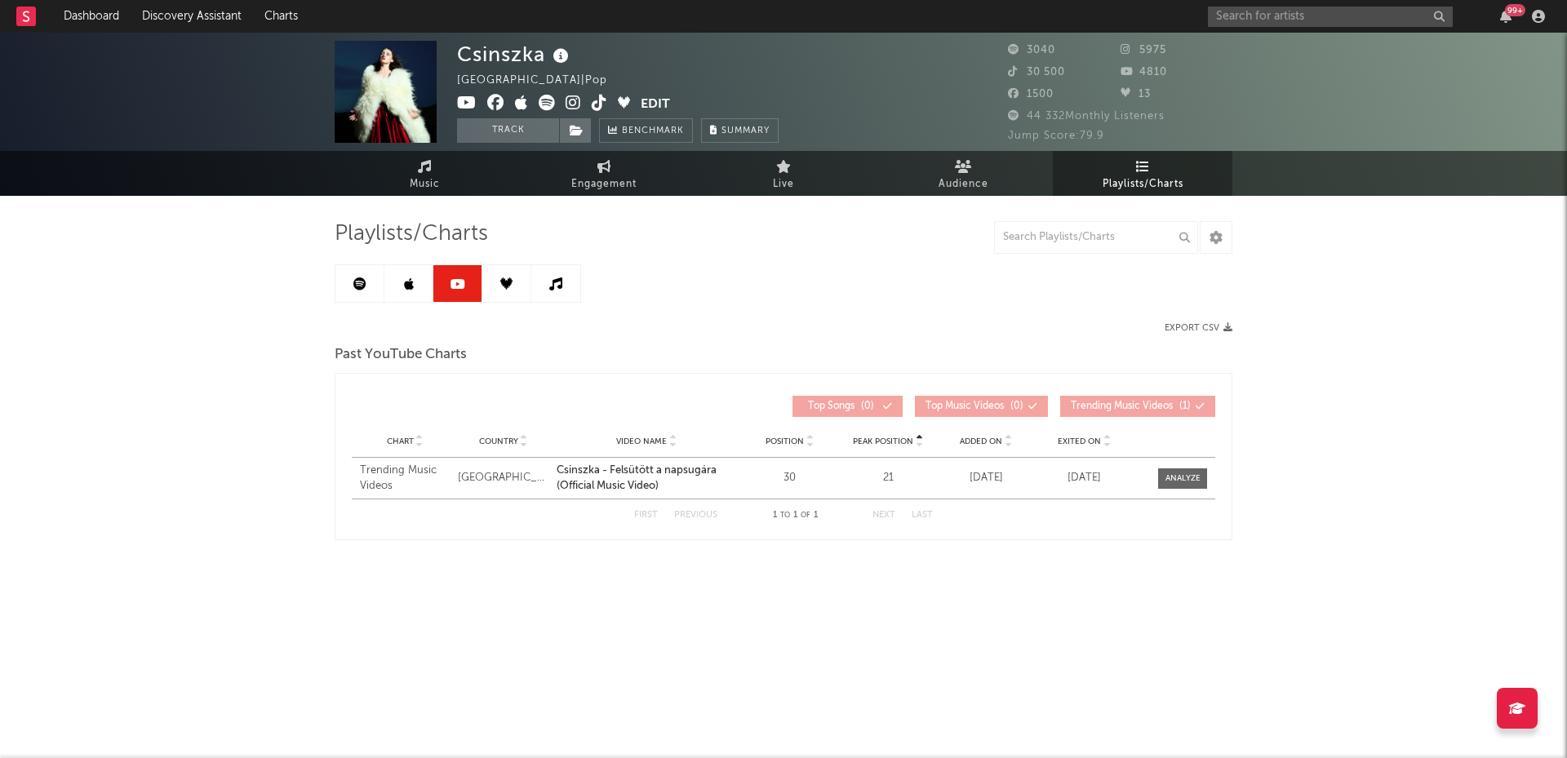
click at [522, 289] on link at bounding box center [506, 283] width 49 height 37
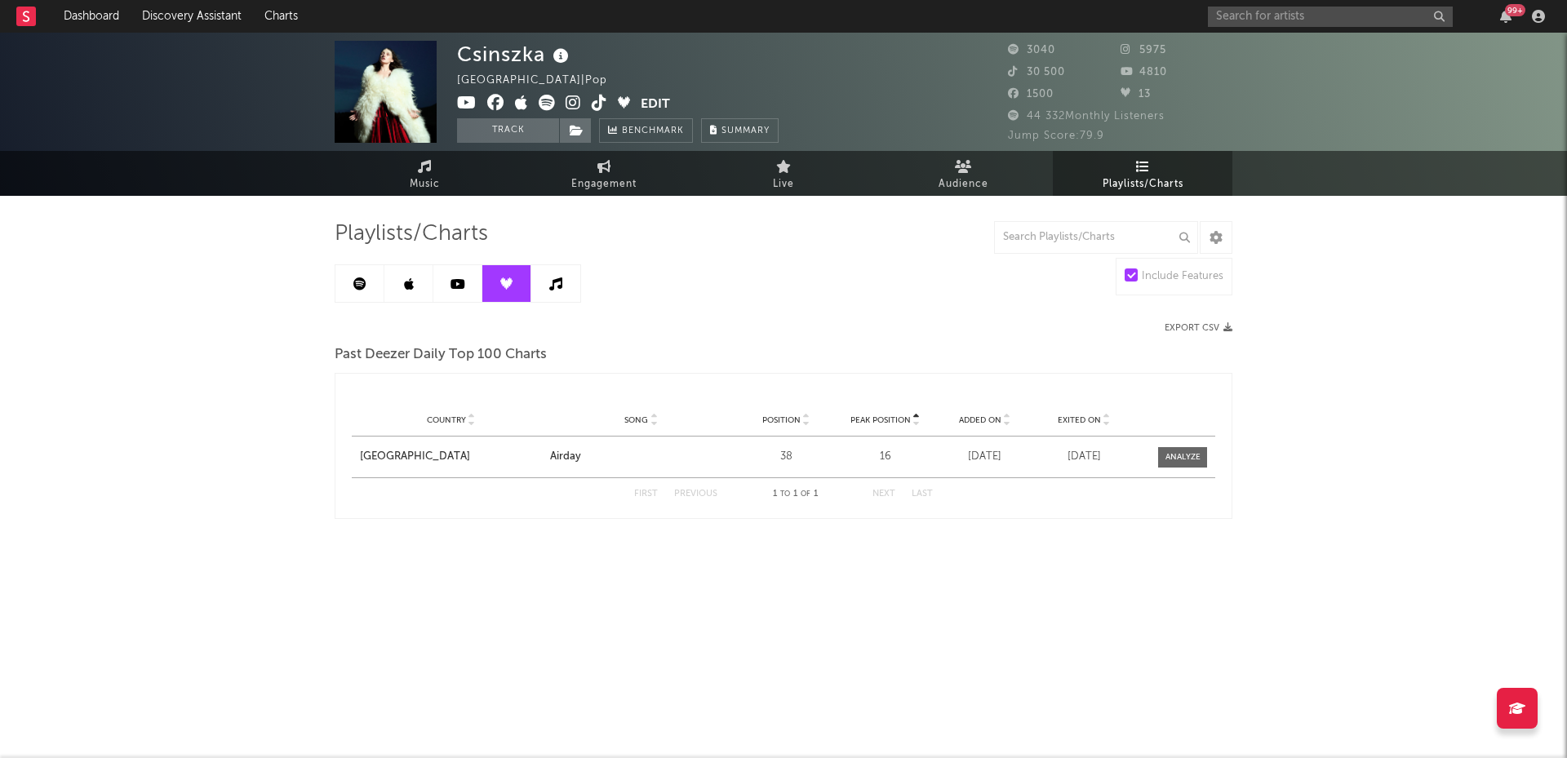
click at [570, 287] on link at bounding box center [555, 283] width 49 height 37
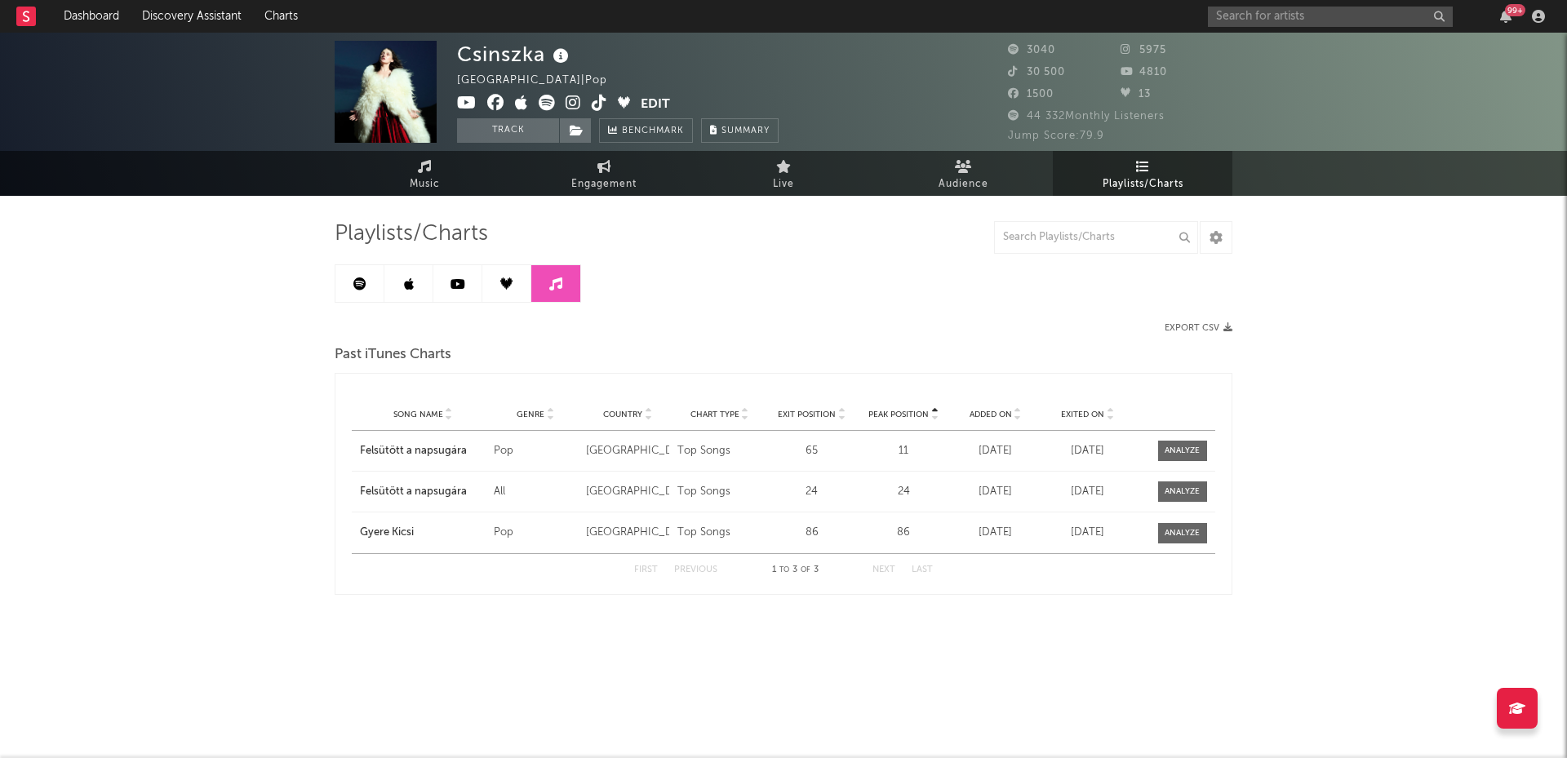
click at [354, 284] on icon at bounding box center [359, 283] width 13 height 13
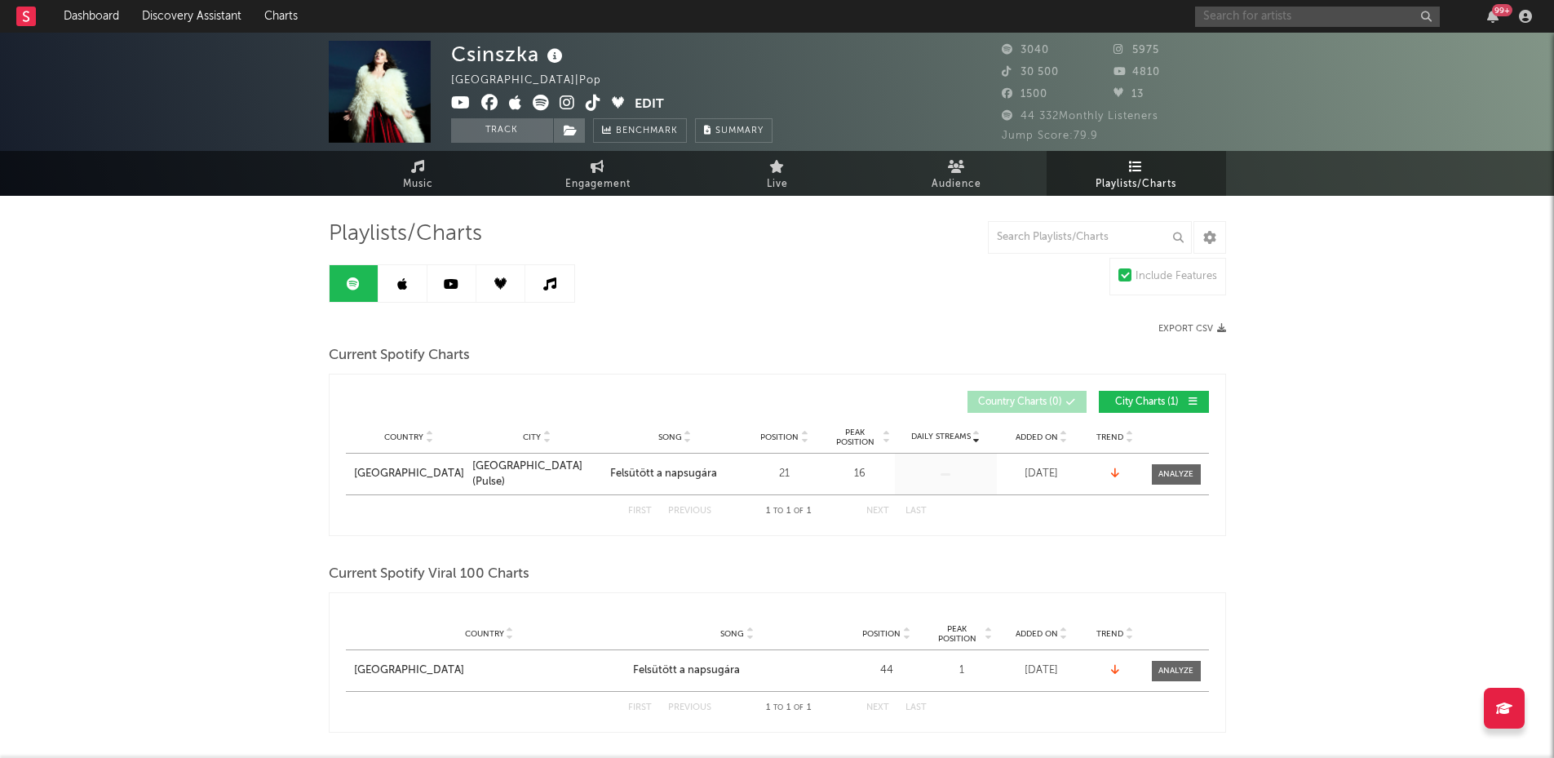
click at [1261, 18] on input "text" at bounding box center [1317, 17] width 245 height 20
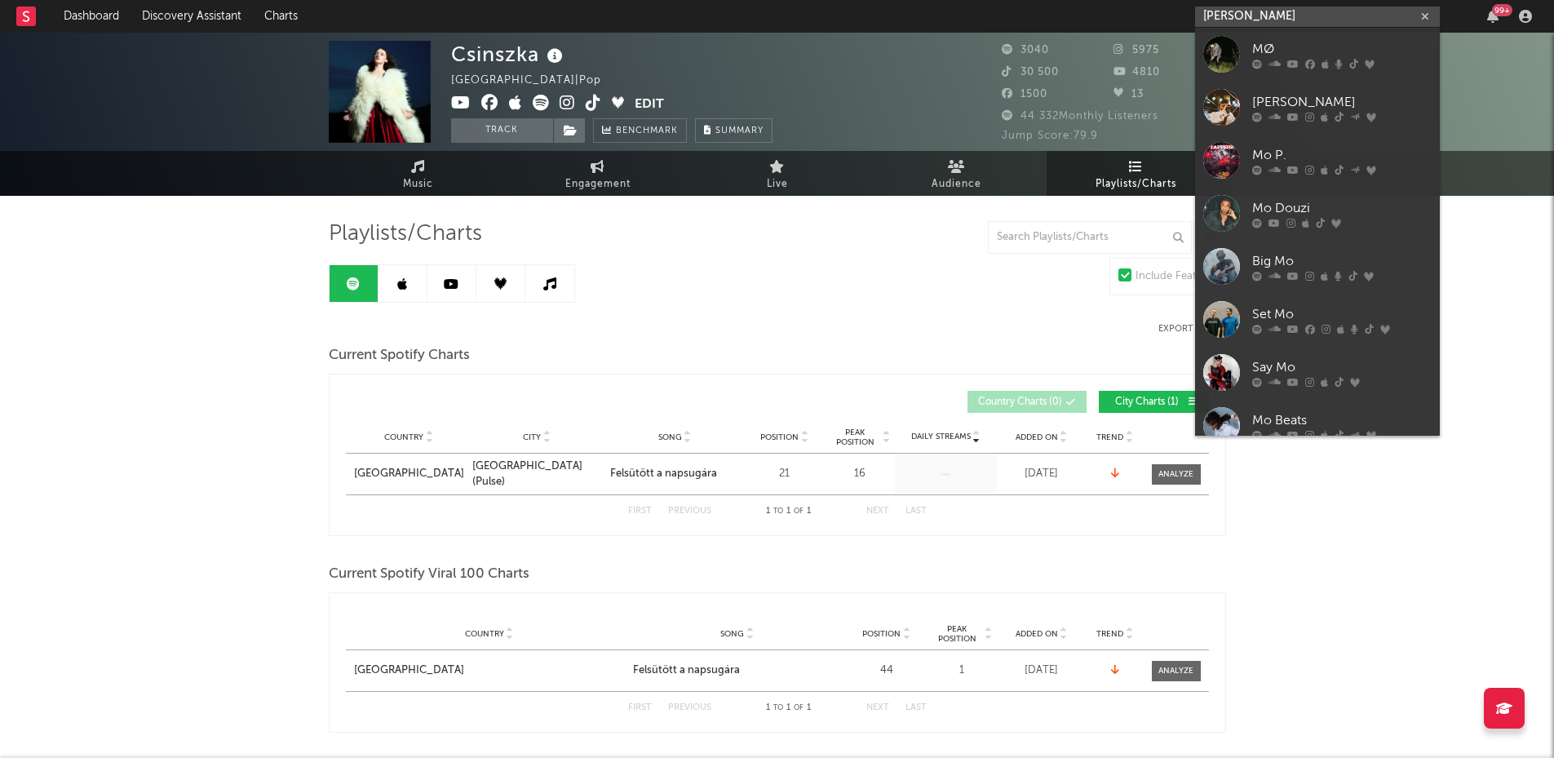
click at [1261, 18] on input "[PERSON_NAME]" at bounding box center [1317, 17] width 245 height 20
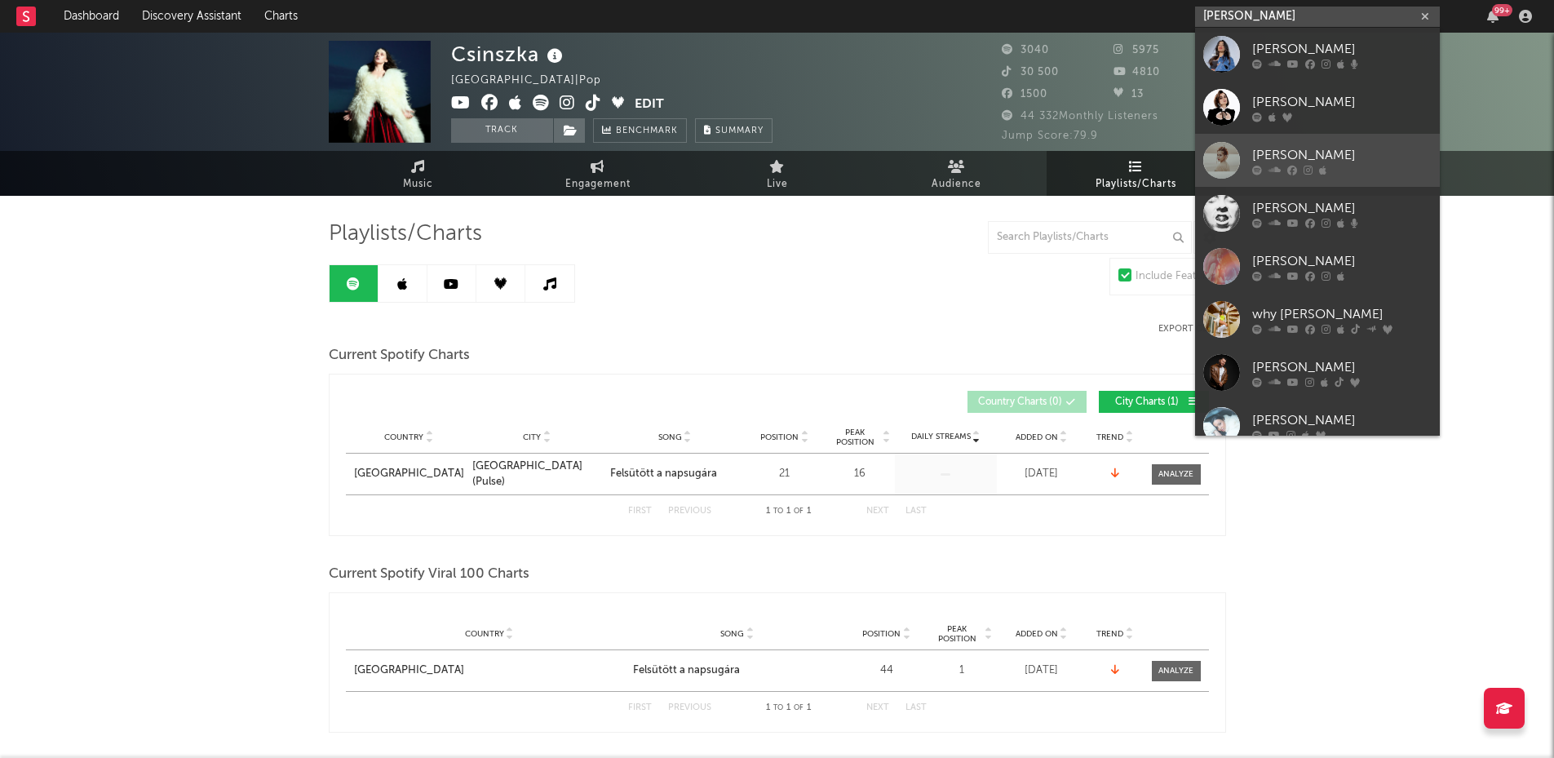
type input "[PERSON_NAME]"
click at [1209, 169] on div at bounding box center [1222, 160] width 37 height 37
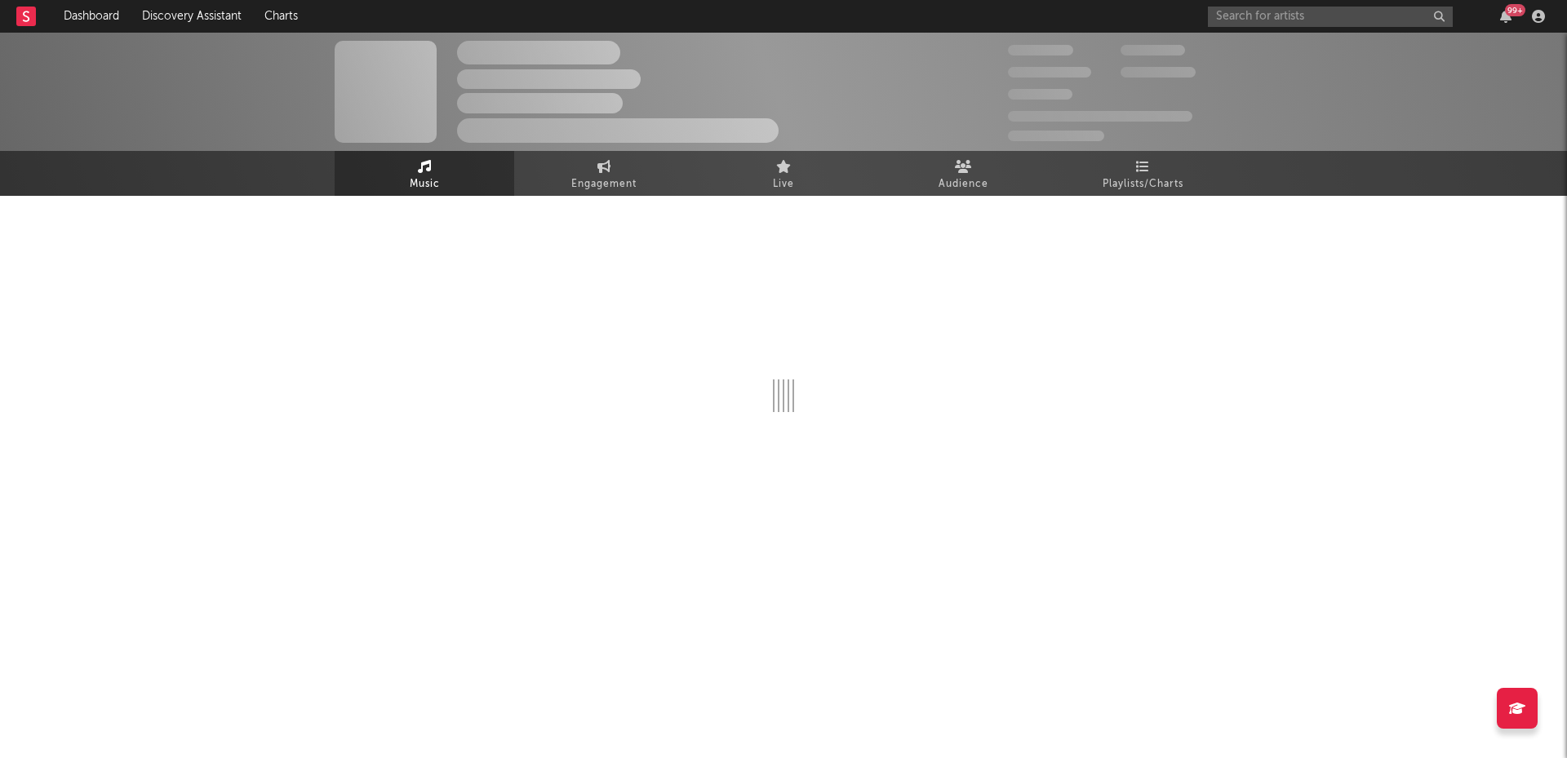
select select "1w"
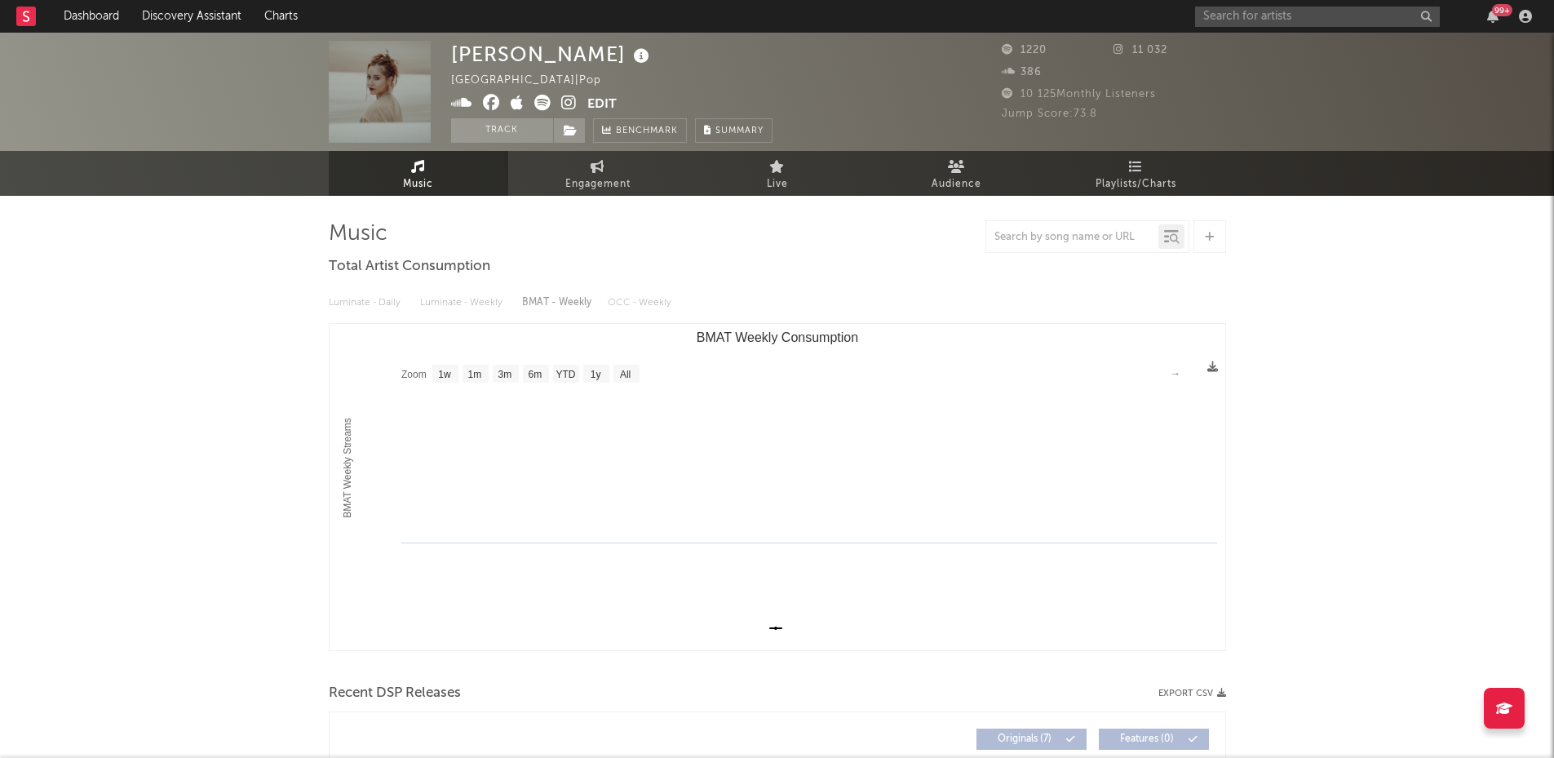
select select "1w"
click at [1126, 177] on span "Playlists/Charts" at bounding box center [1136, 185] width 81 height 20
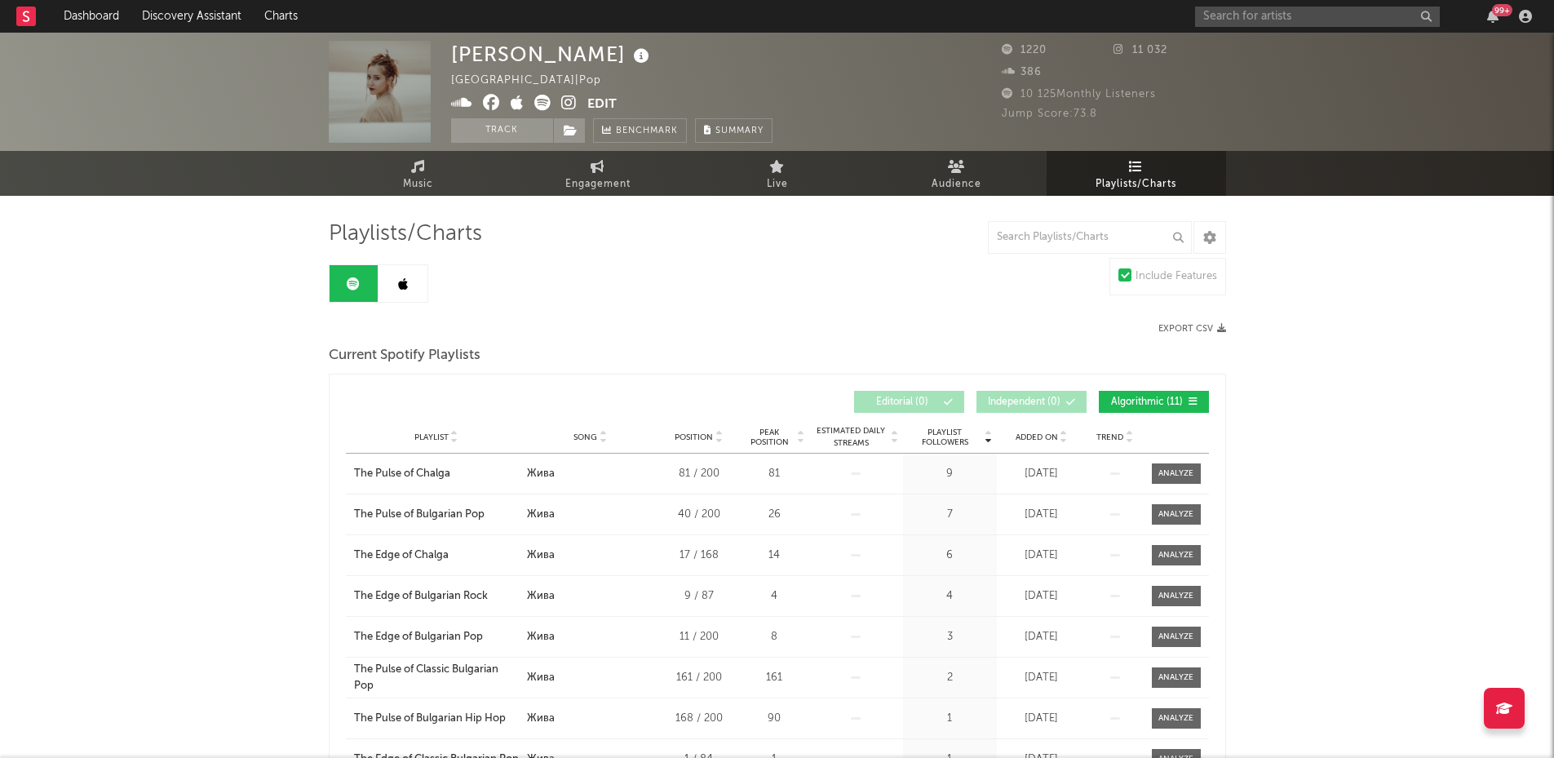
click at [405, 284] on icon at bounding box center [403, 283] width 10 height 13
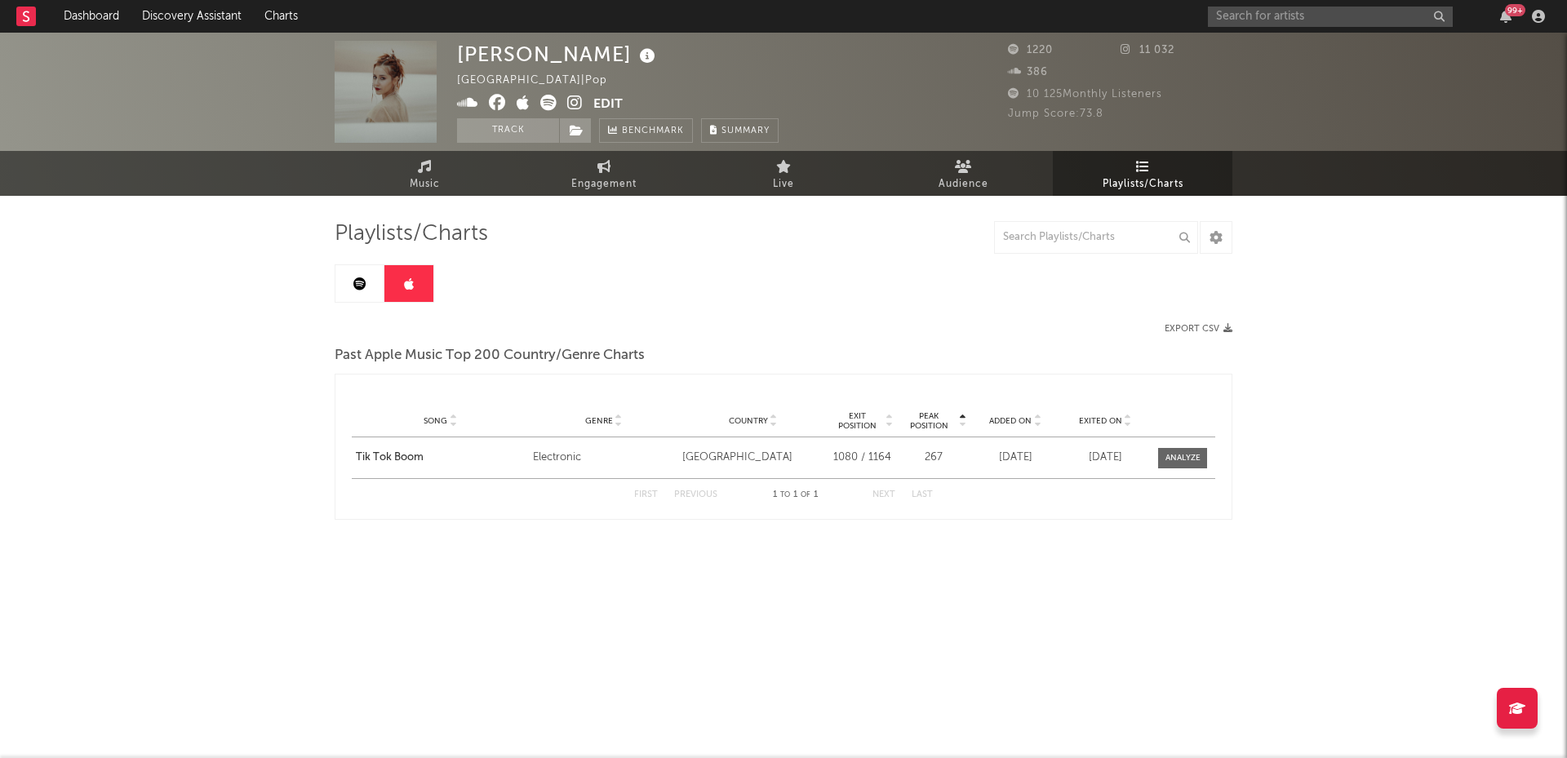
click at [357, 287] on icon at bounding box center [359, 283] width 13 height 13
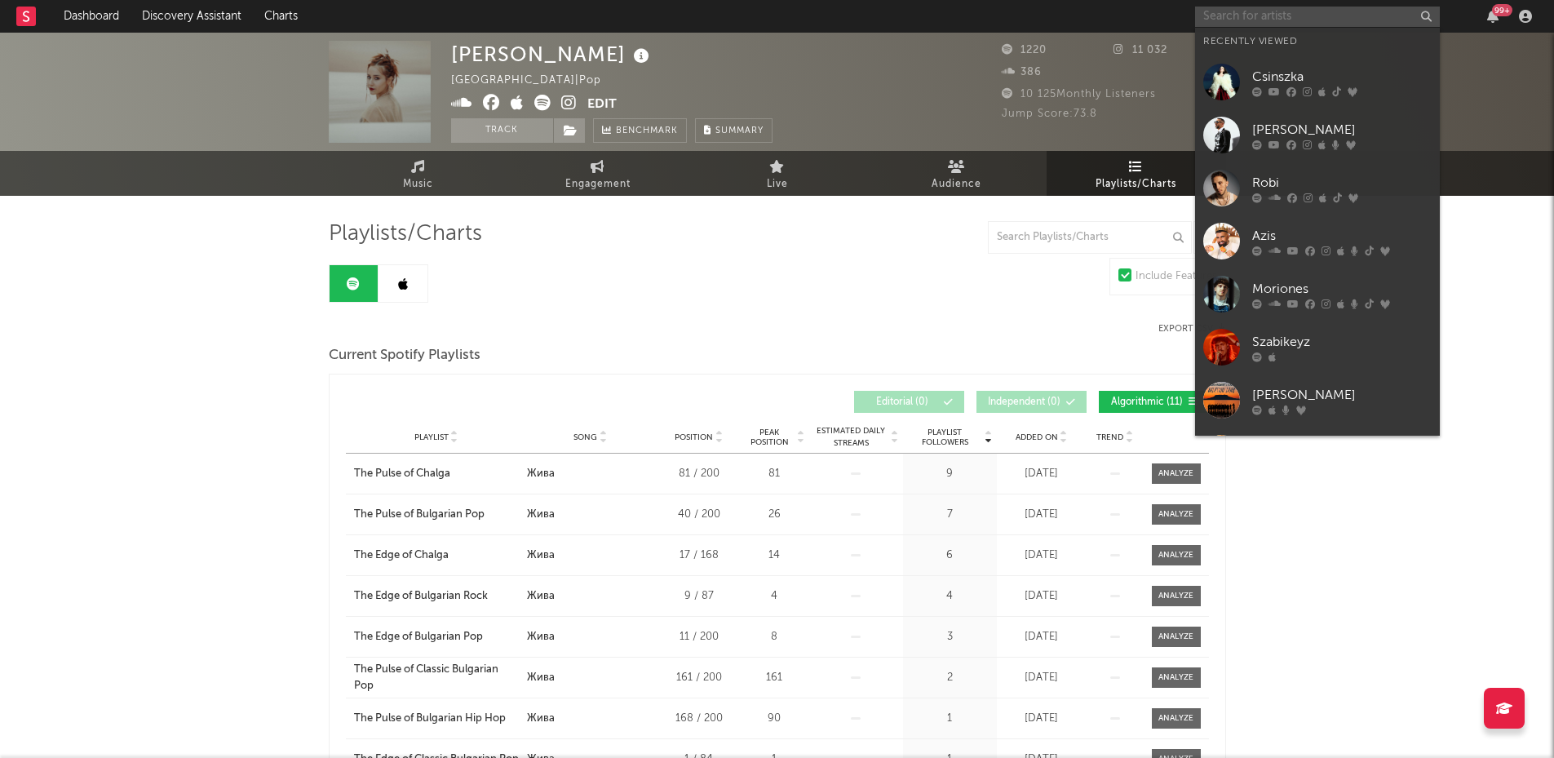
click at [1226, 20] on input "text" at bounding box center [1317, 17] width 245 height 20
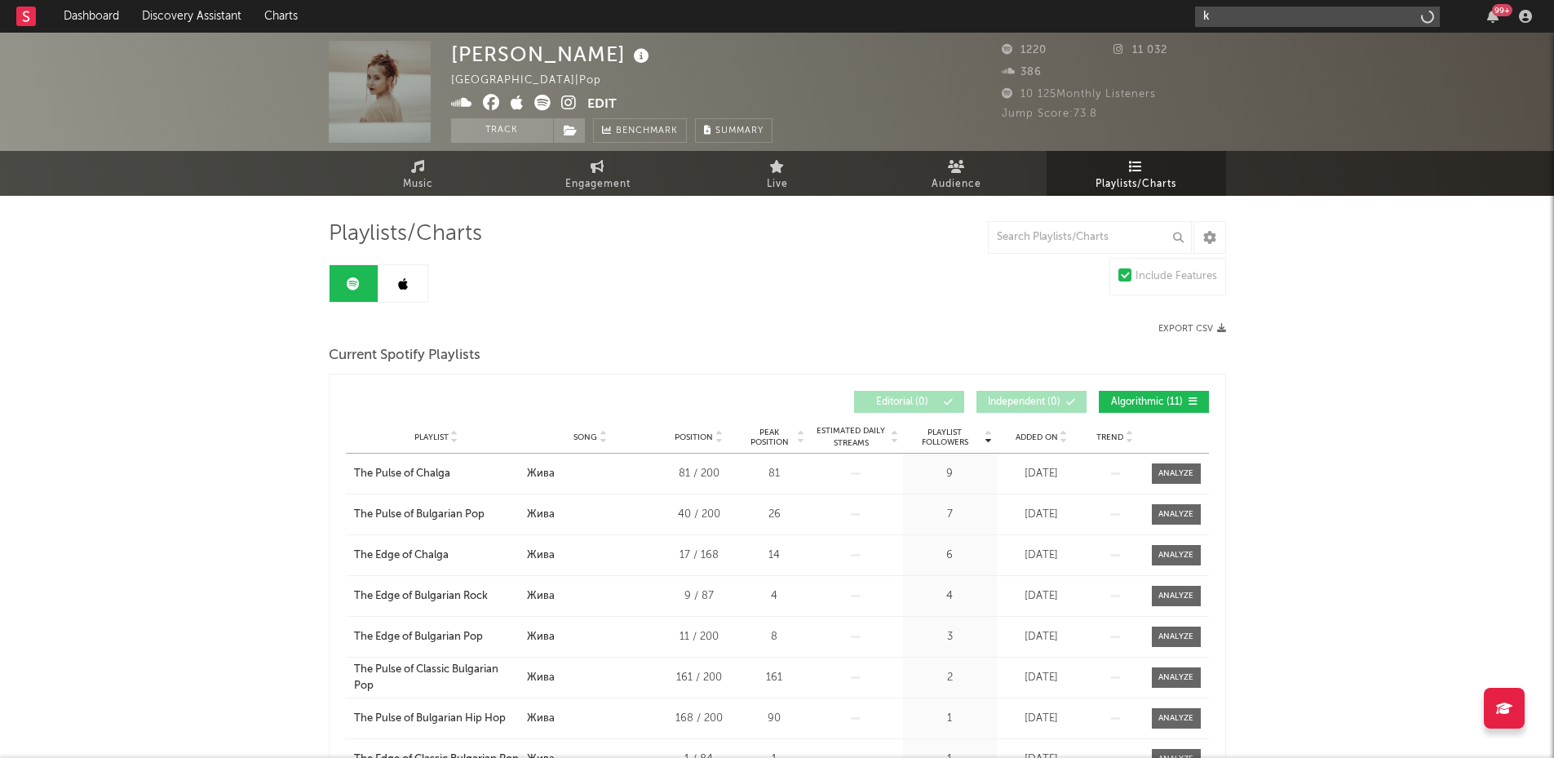
click at [1226, 20] on input "k" at bounding box center [1317, 17] width 245 height 20
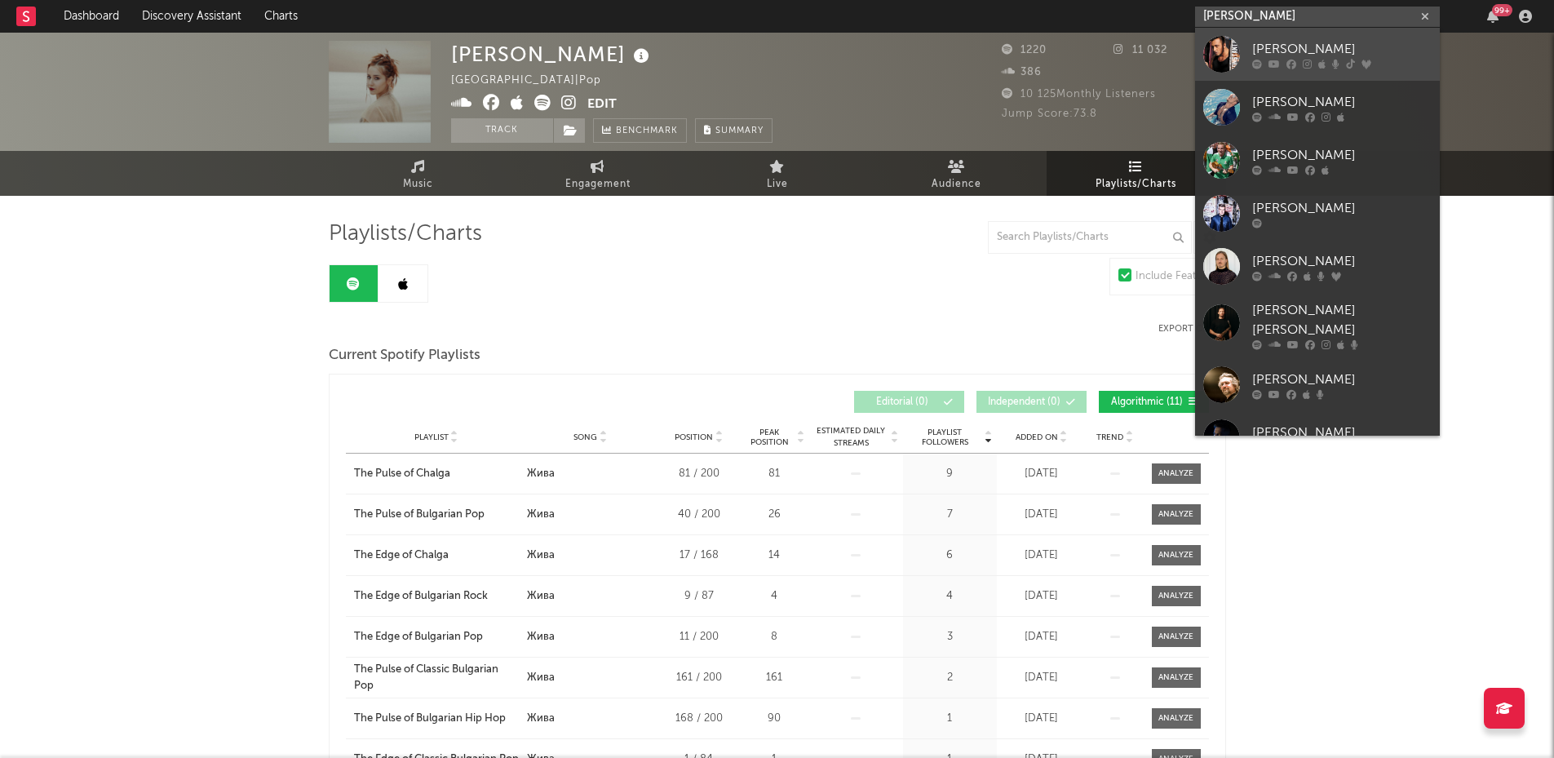
type input "[PERSON_NAME]"
click at [1269, 40] on div "[PERSON_NAME]" at bounding box center [1342, 49] width 180 height 20
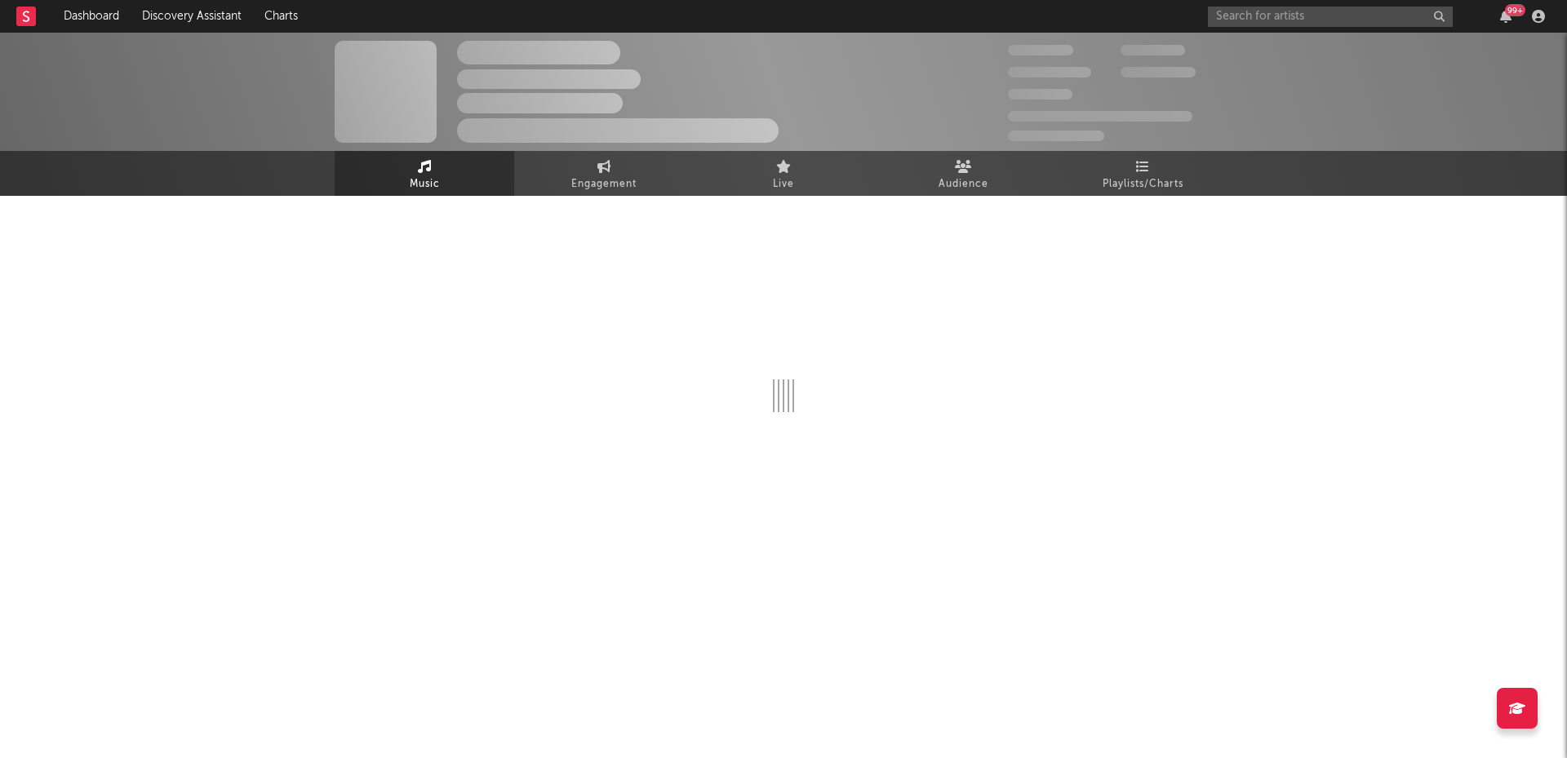
select select "6m"
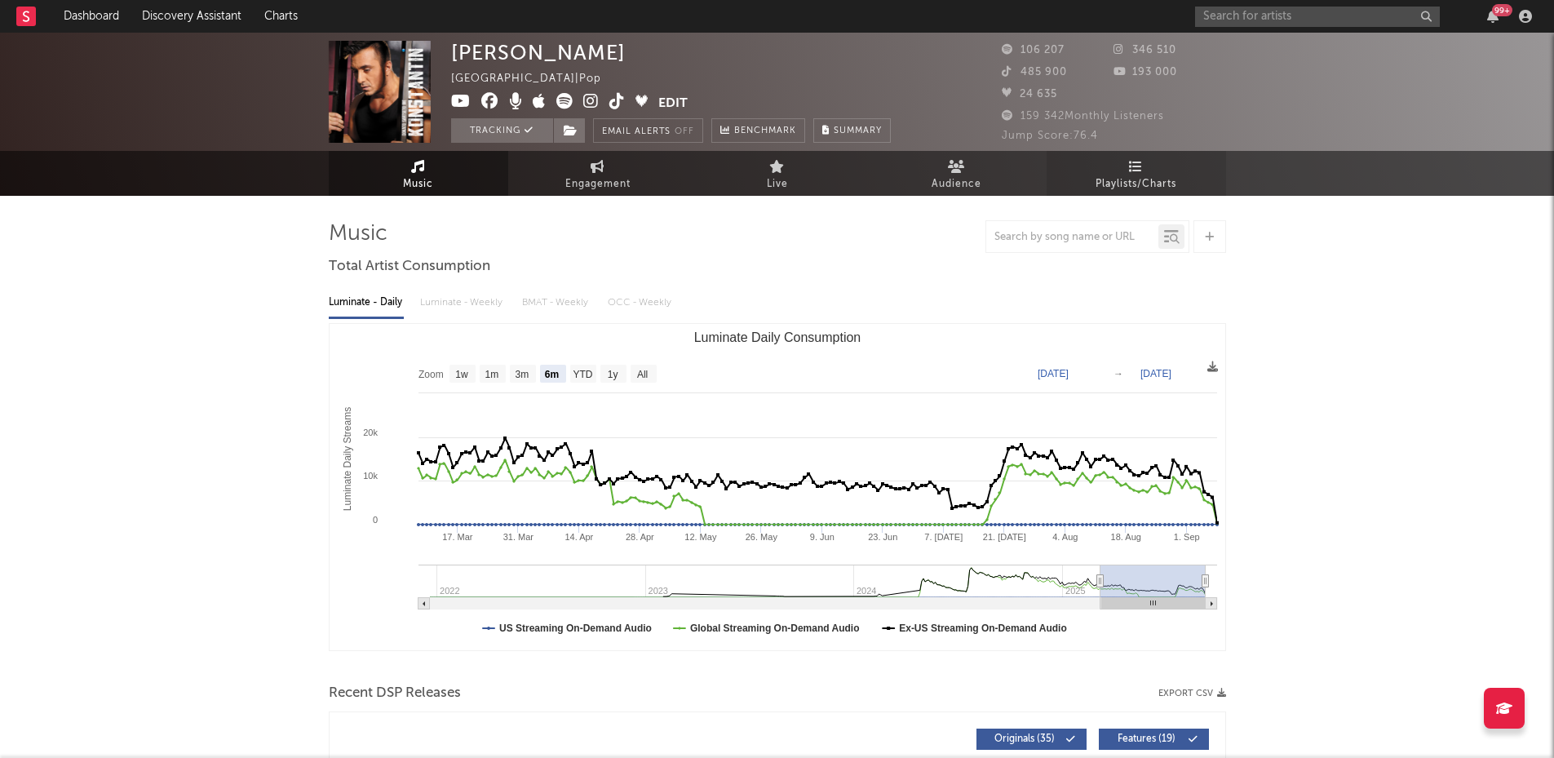
click at [1133, 172] on icon at bounding box center [1136, 166] width 14 height 13
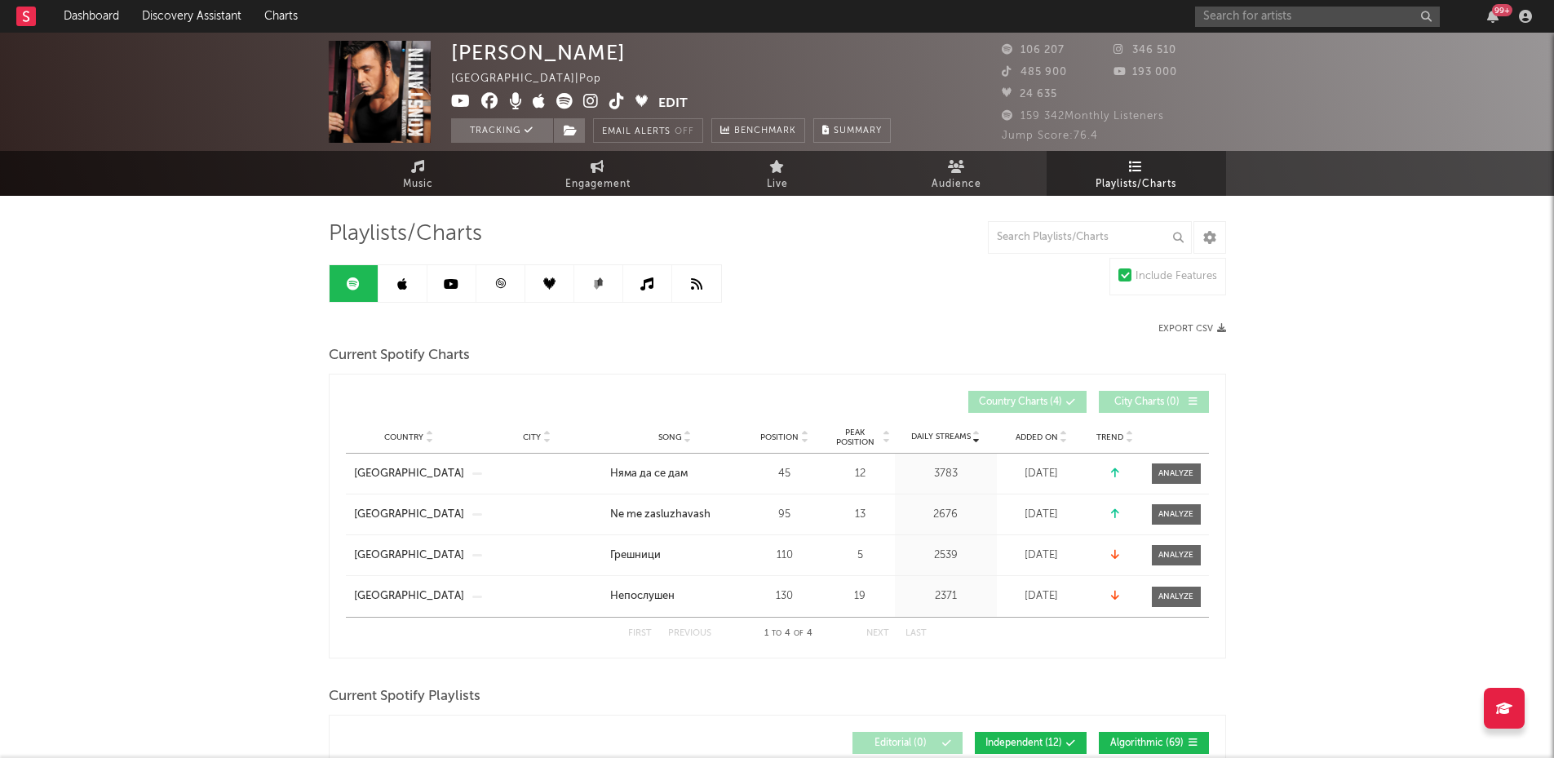
click at [396, 286] on link at bounding box center [403, 283] width 49 height 37
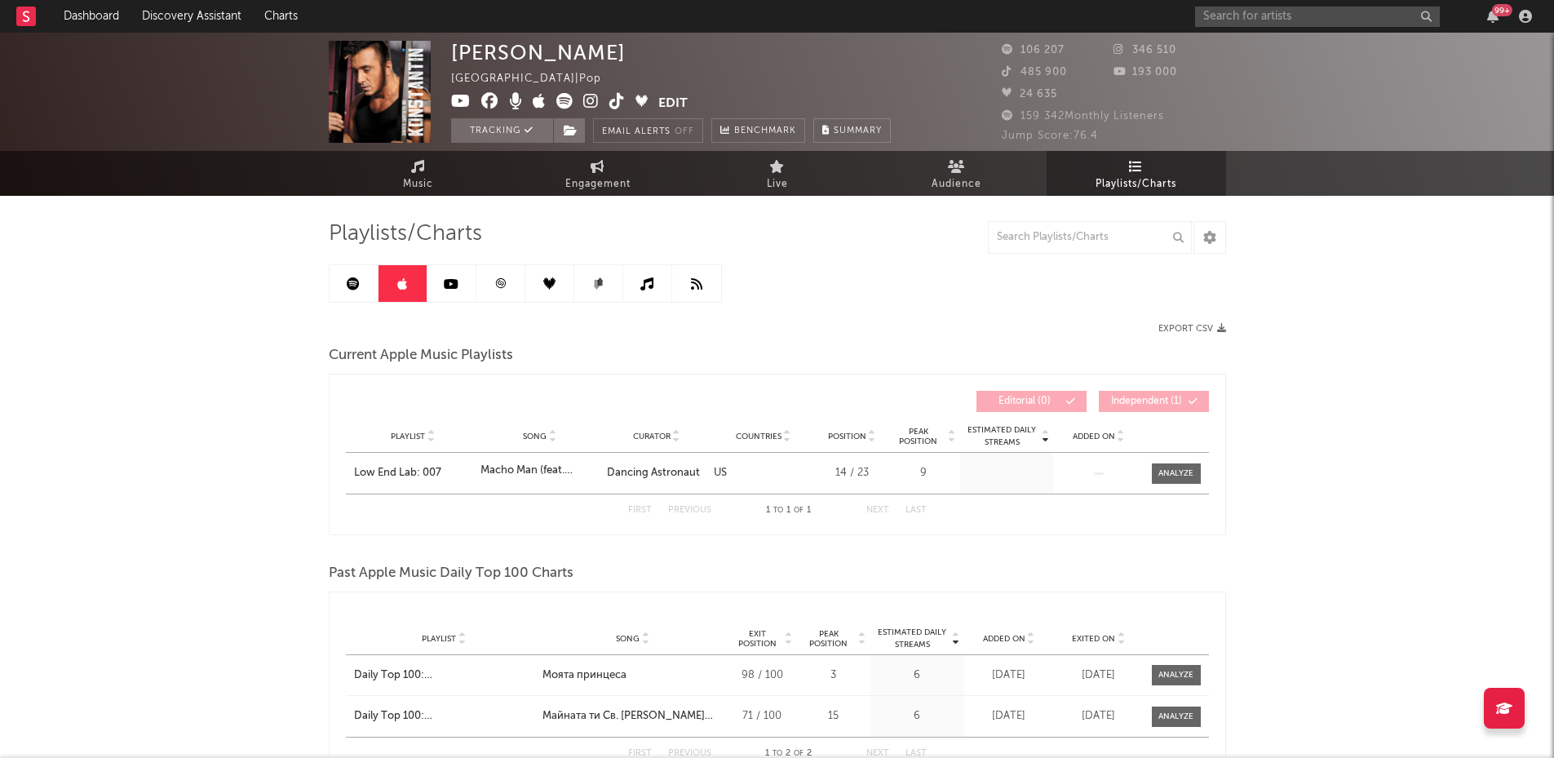
click at [360, 287] on link at bounding box center [354, 283] width 49 height 37
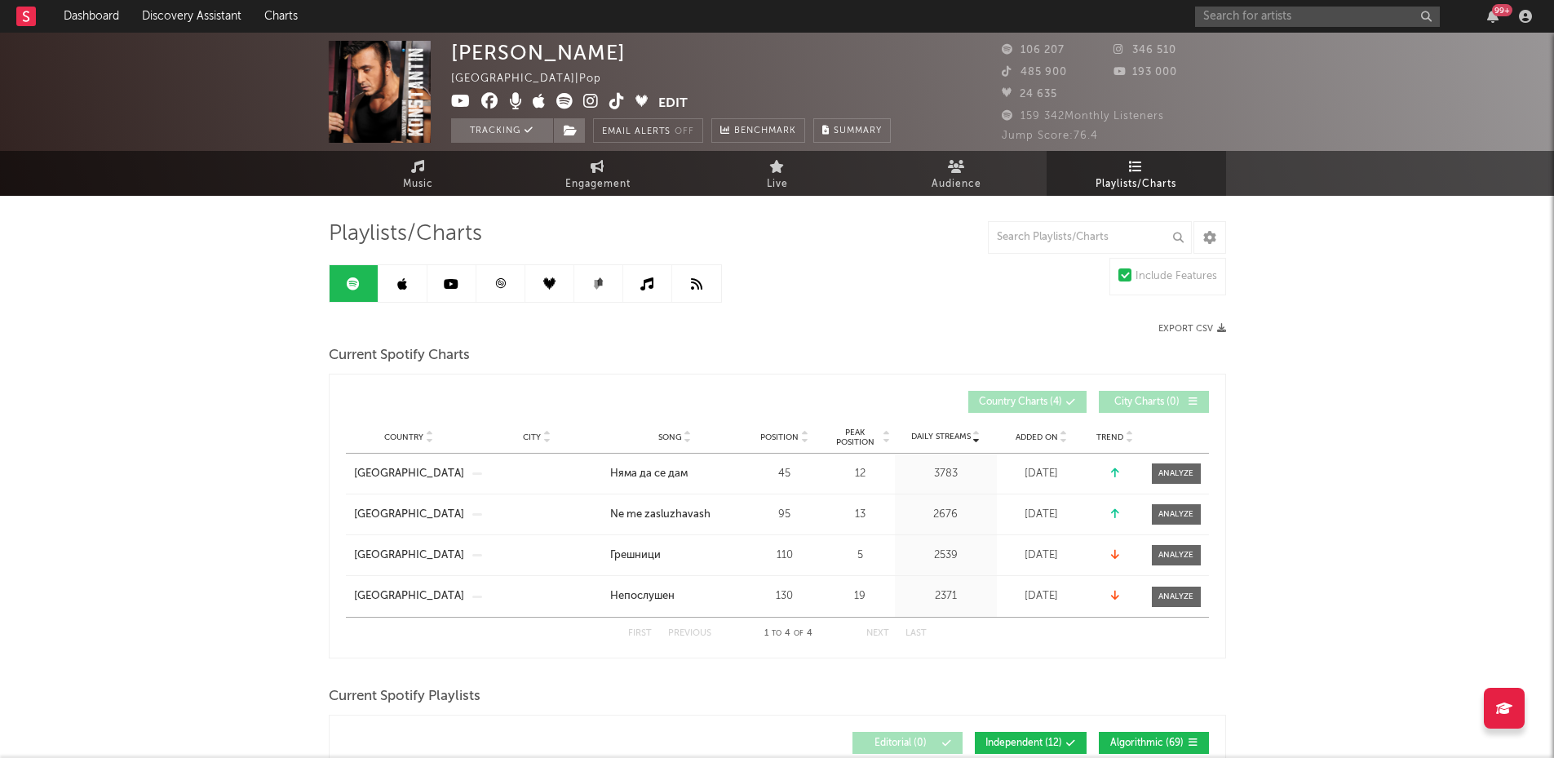
click at [454, 277] on icon at bounding box center [451, 283] width 15 height 13
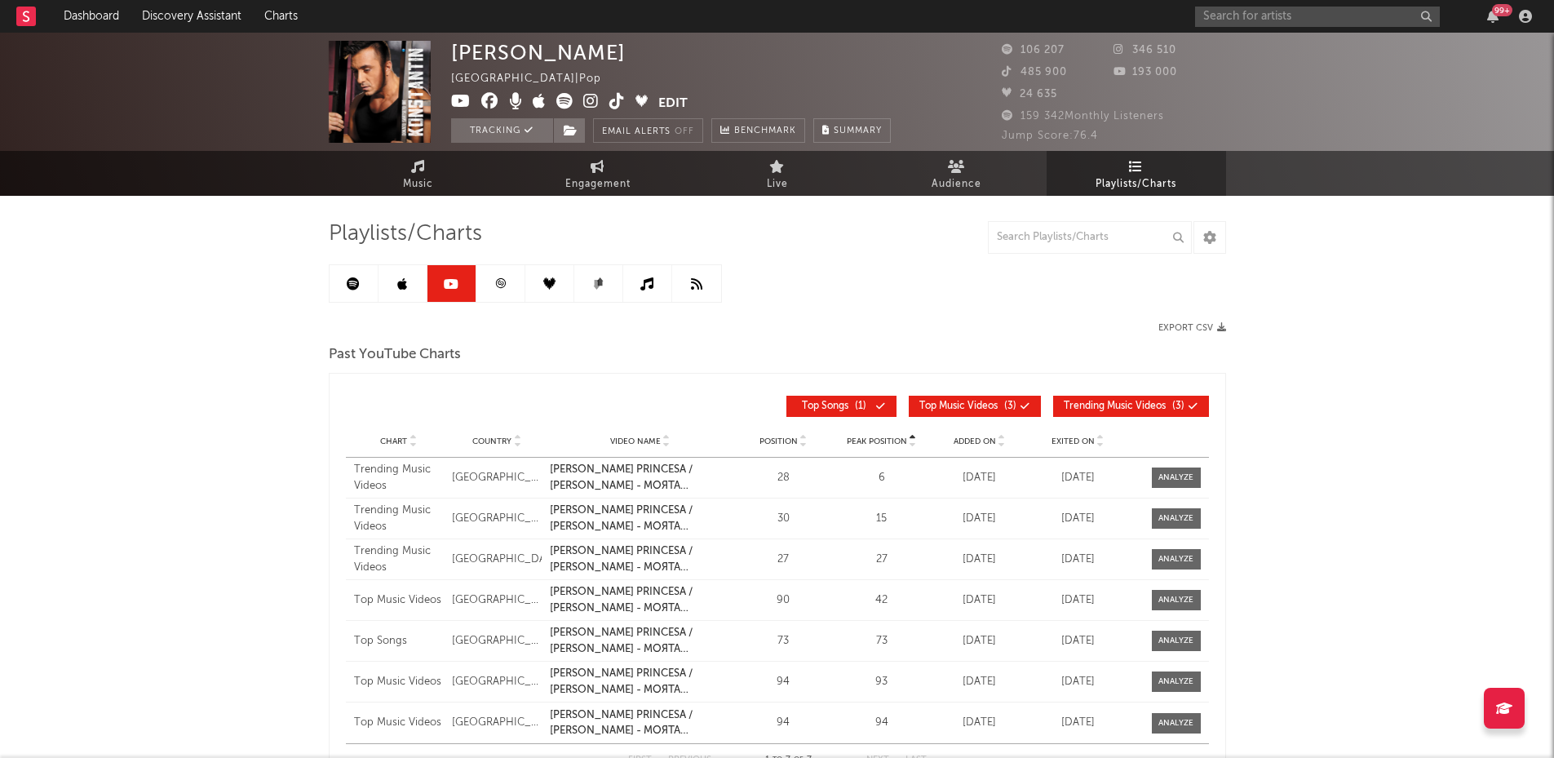
click at [498, 284] on icon at bounding box center [500, 283] width 12 height 12
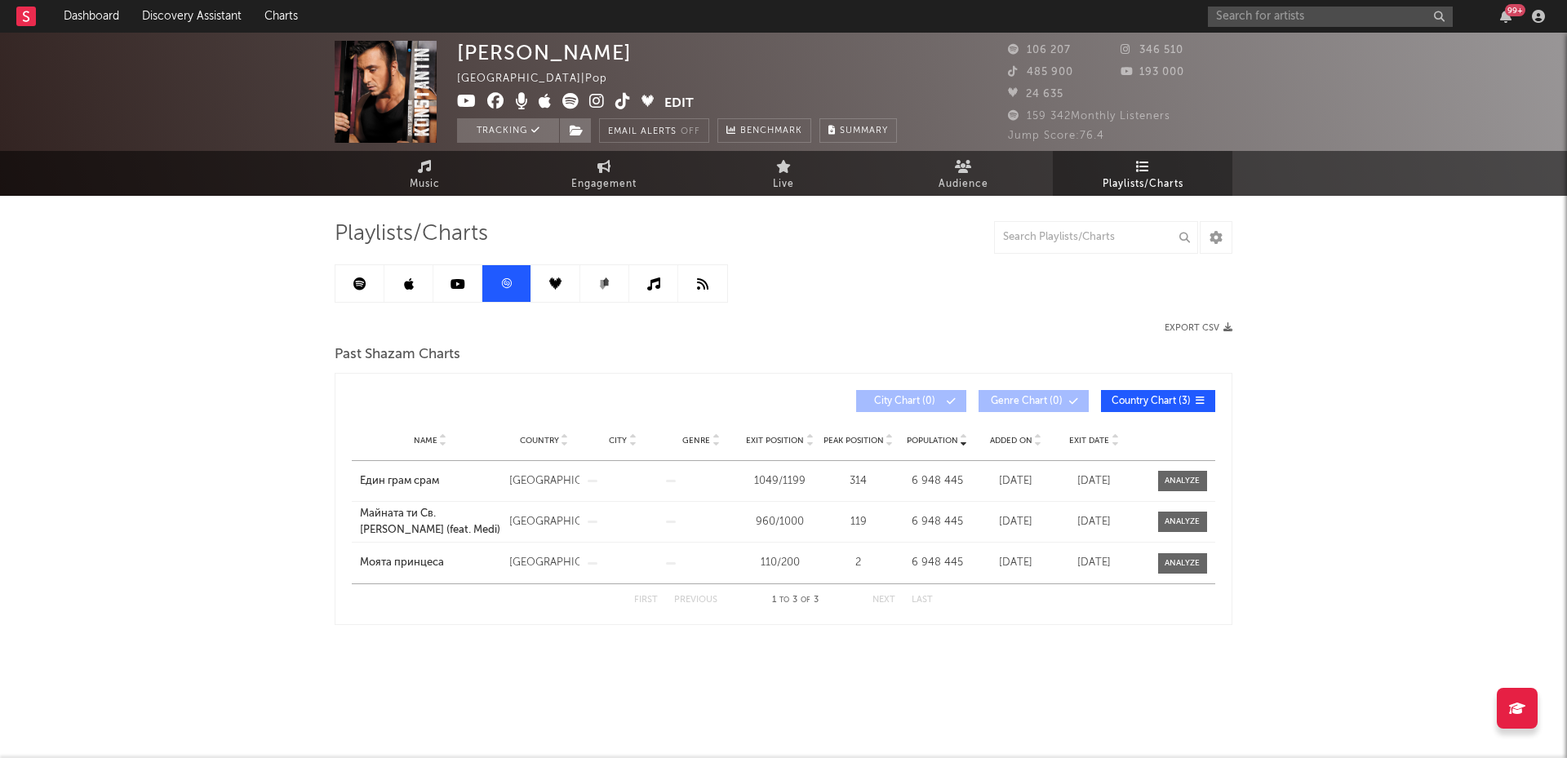
click at [552, 289] on icon at bounding box center [555, 283] width 12 height 12
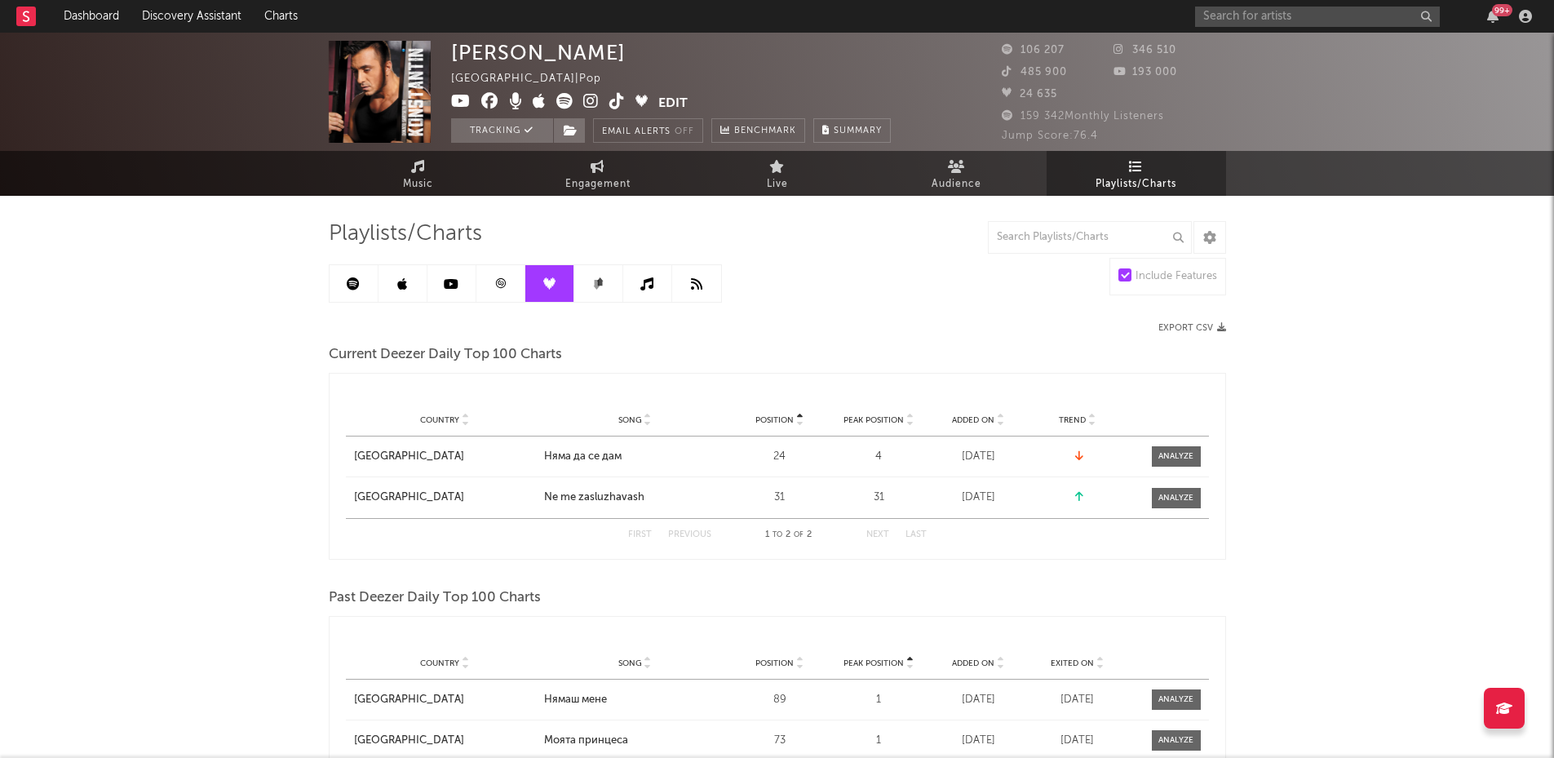
click at [492, 290] on link at bounding box center [501, 283] width 49 height 37
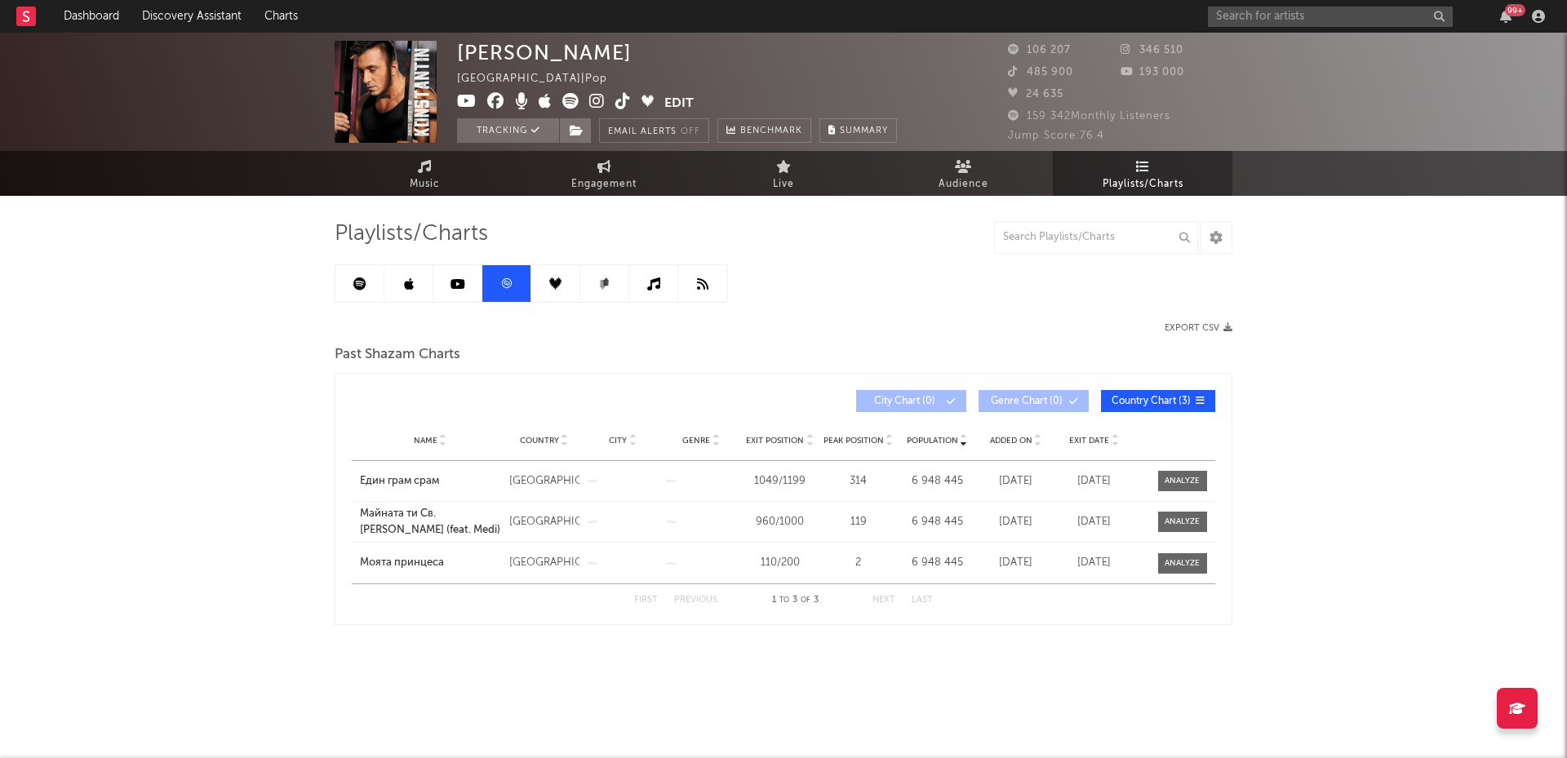
click at [449, 290] on link at bounding box center [457, 283] width 49 height 37
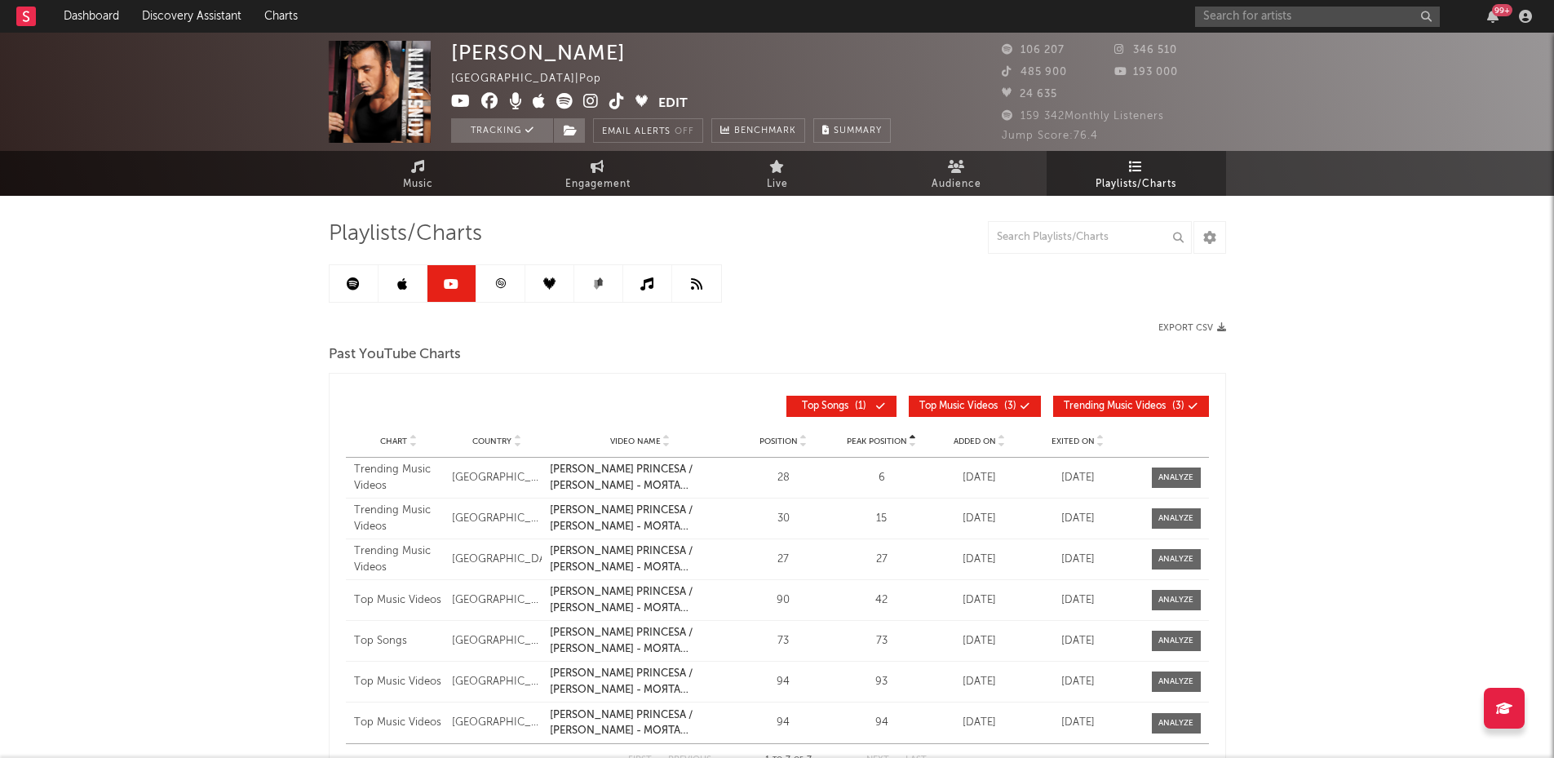
click at [396, 290] on link at bounding box center [403, 283] width 49 height 37
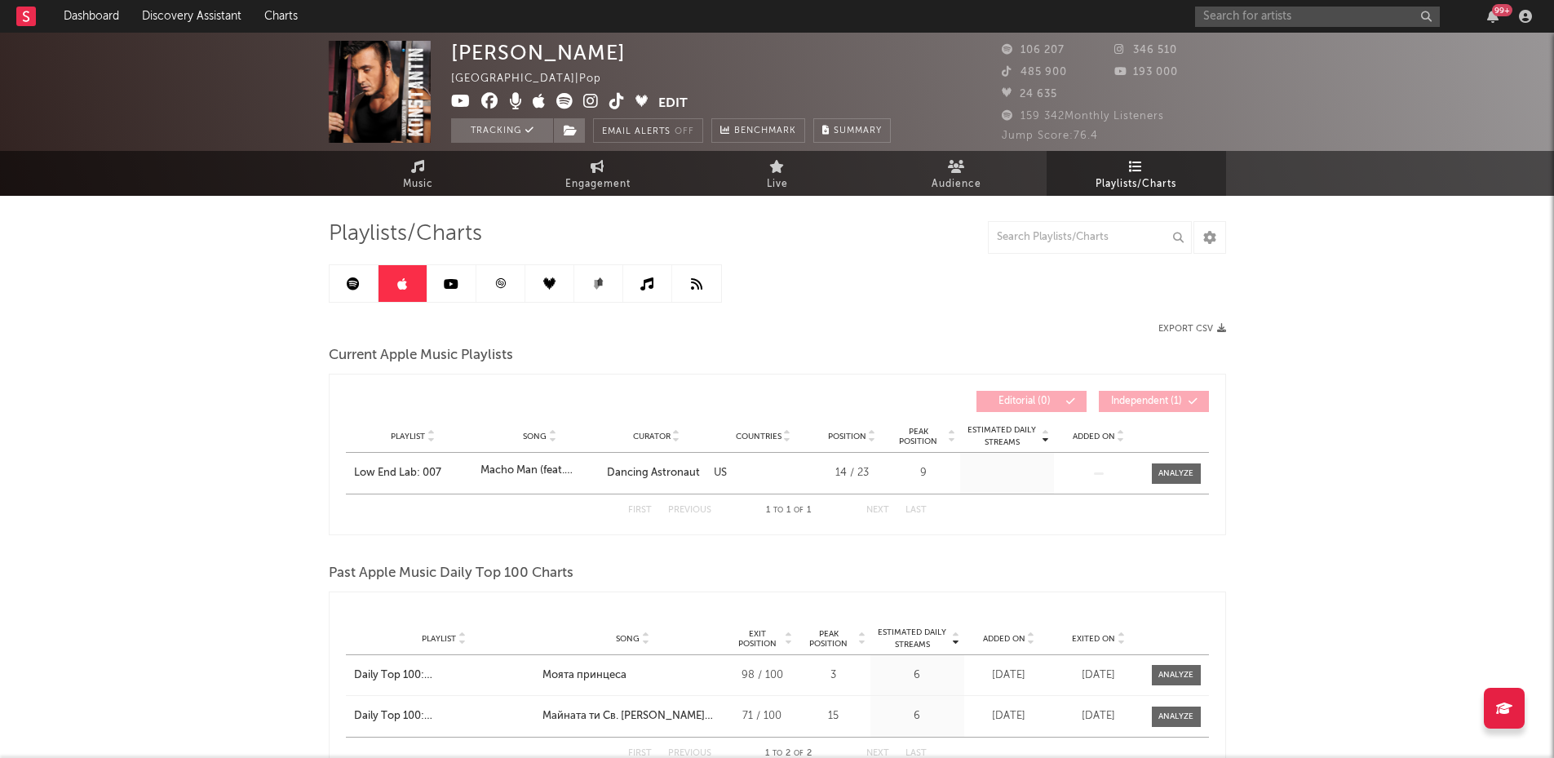
click at [348, 290] on icon at bounding box center [353, 283] width 13 height 13
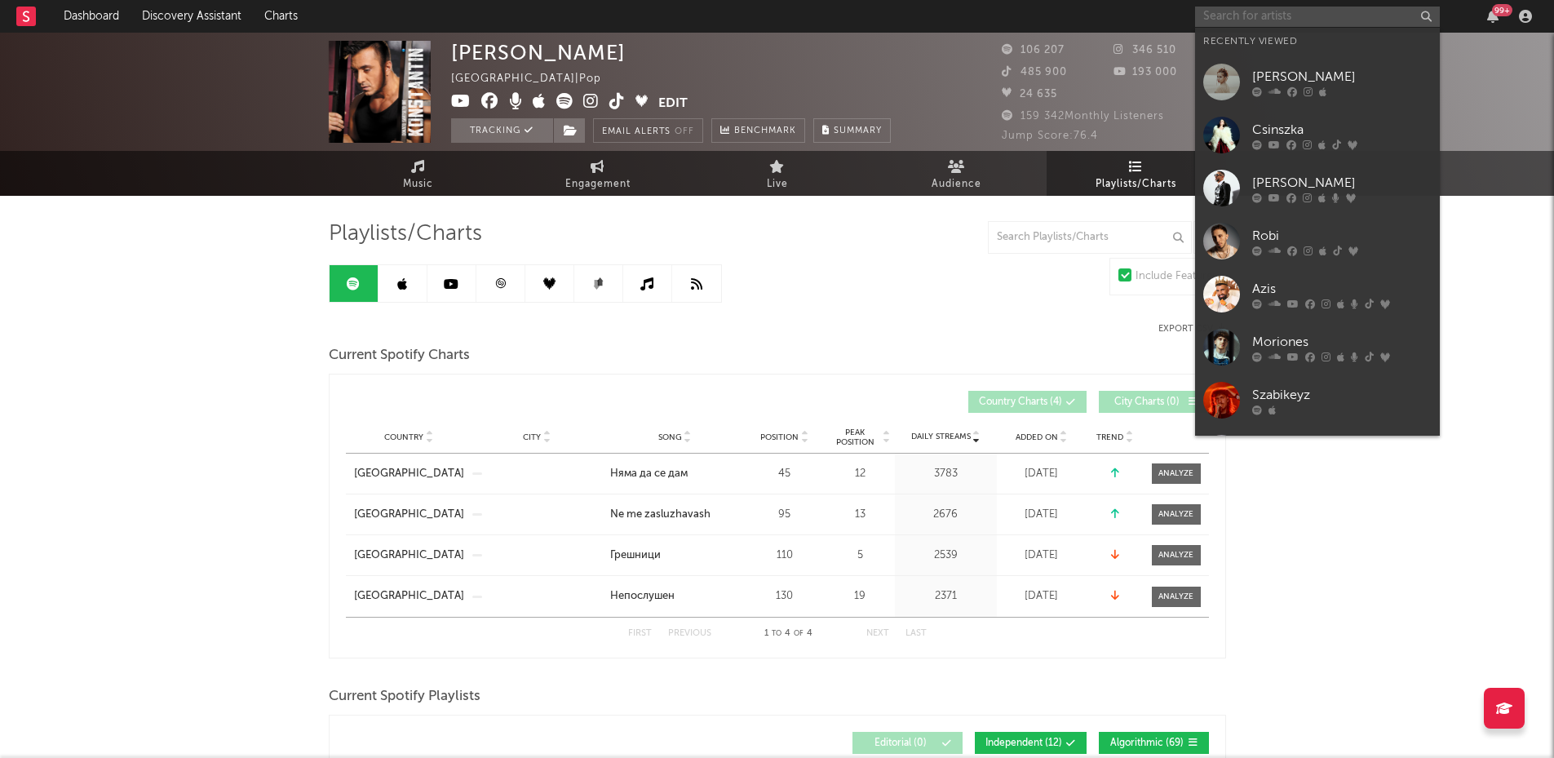
click at [1266, 18] on input "text" at bounding box center [1317, 17] width 245 height 20
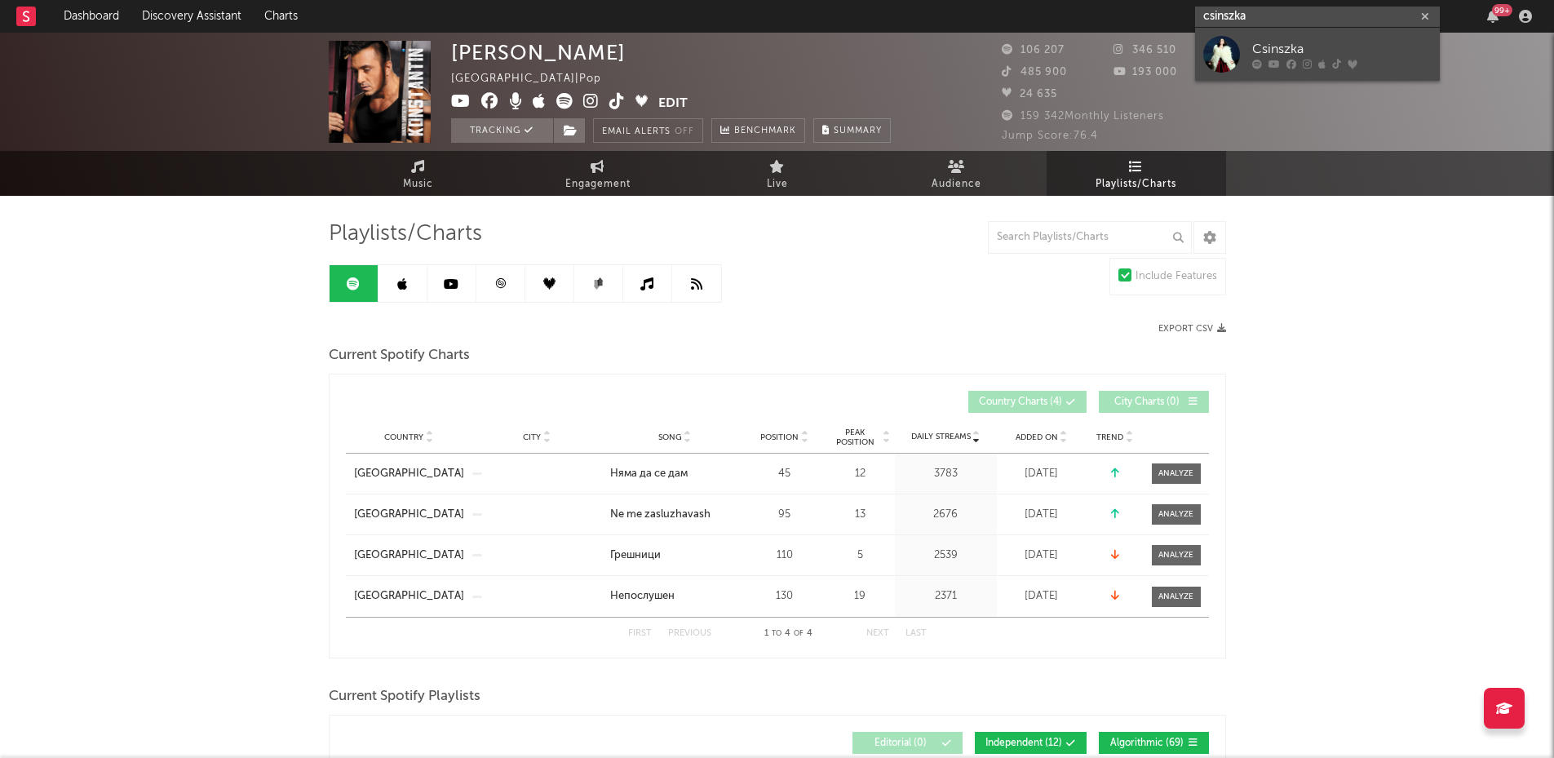
type input "csinszka"
click at [1218, 60] on div at bounding box center [1222, 54] width 37 height 37
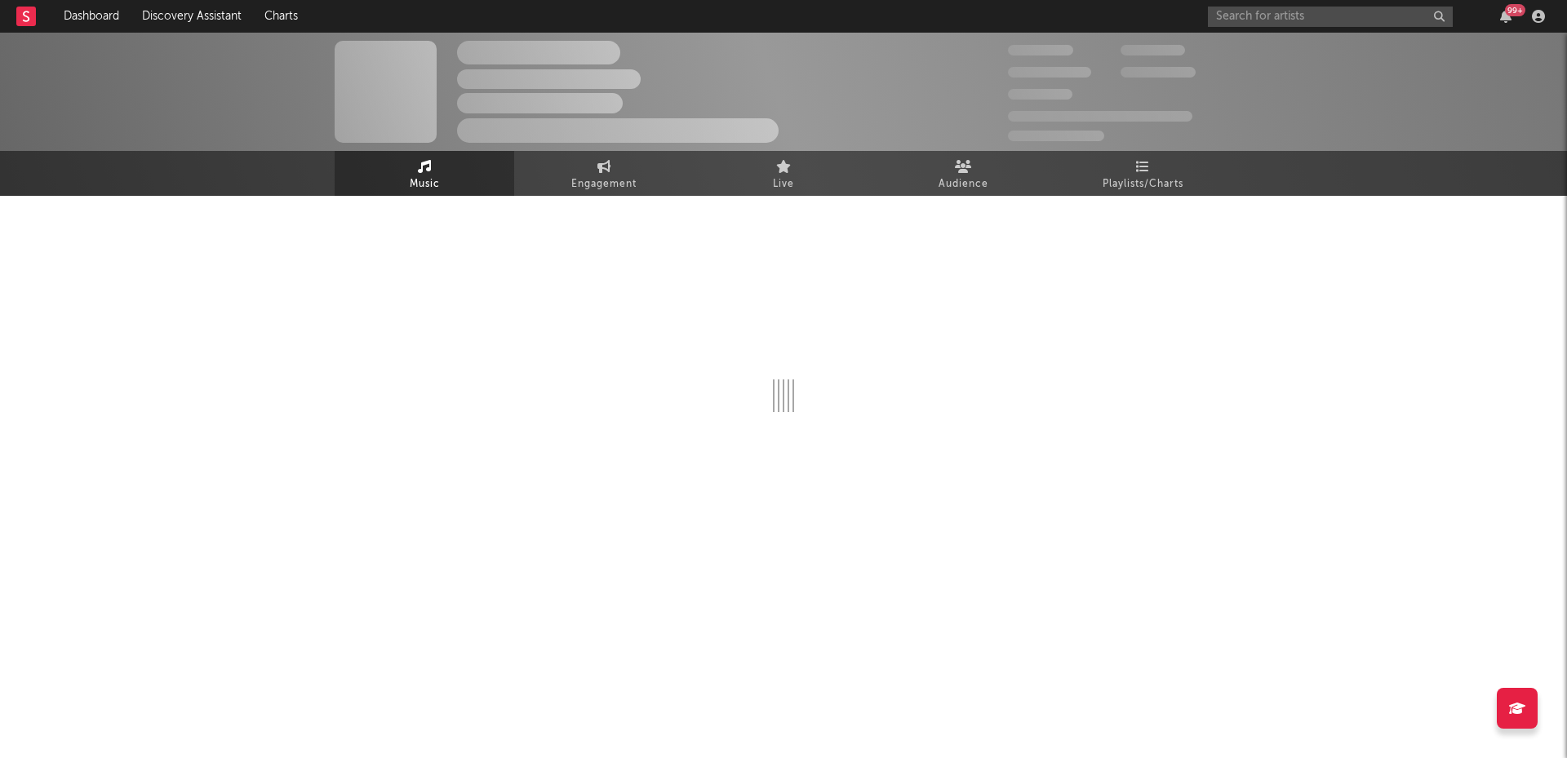
select select "1w"
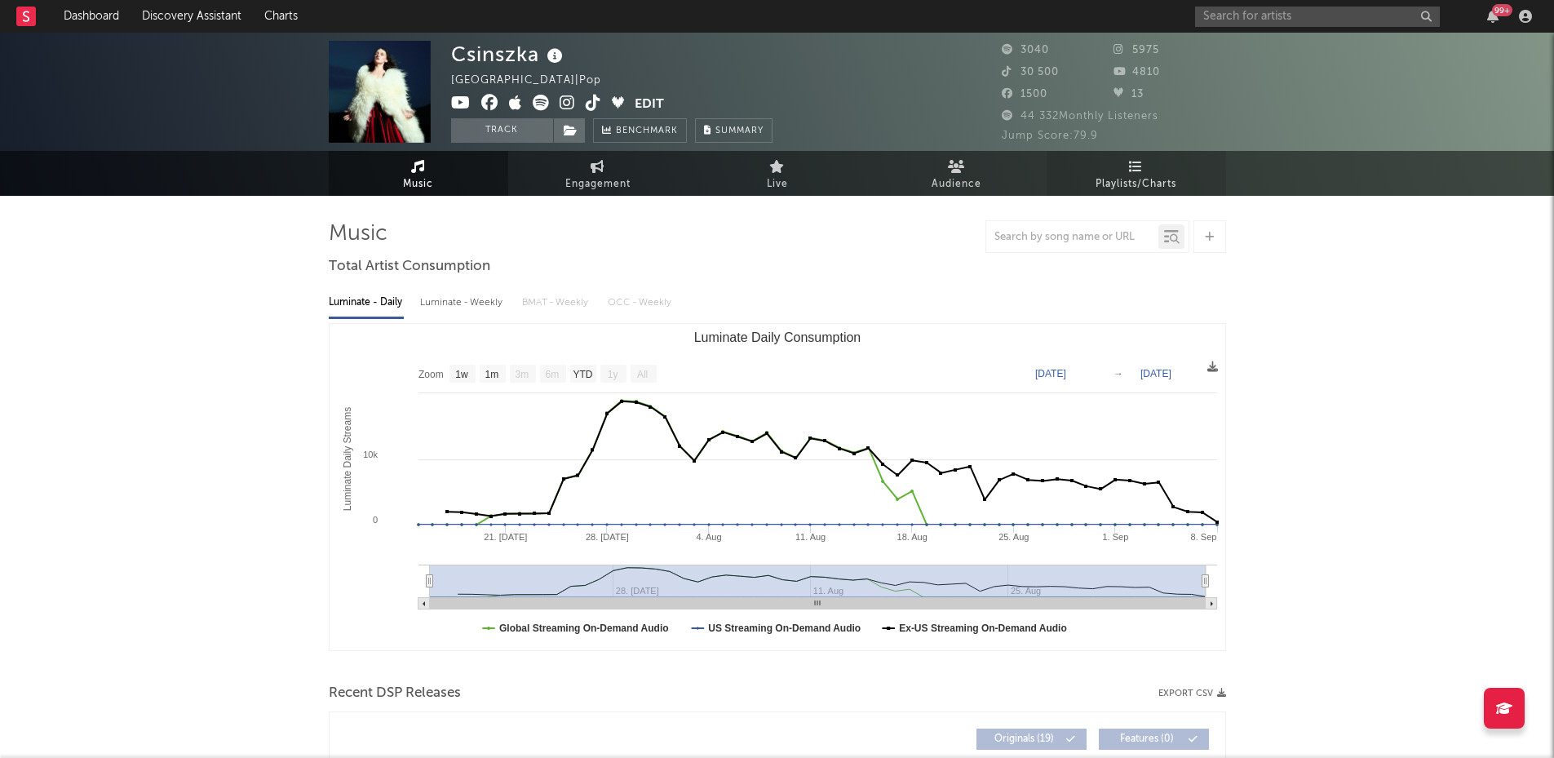
click at [1185, 172] on link "Playlists/Charts" at bounding box center [1137, 173] width 180 height 45
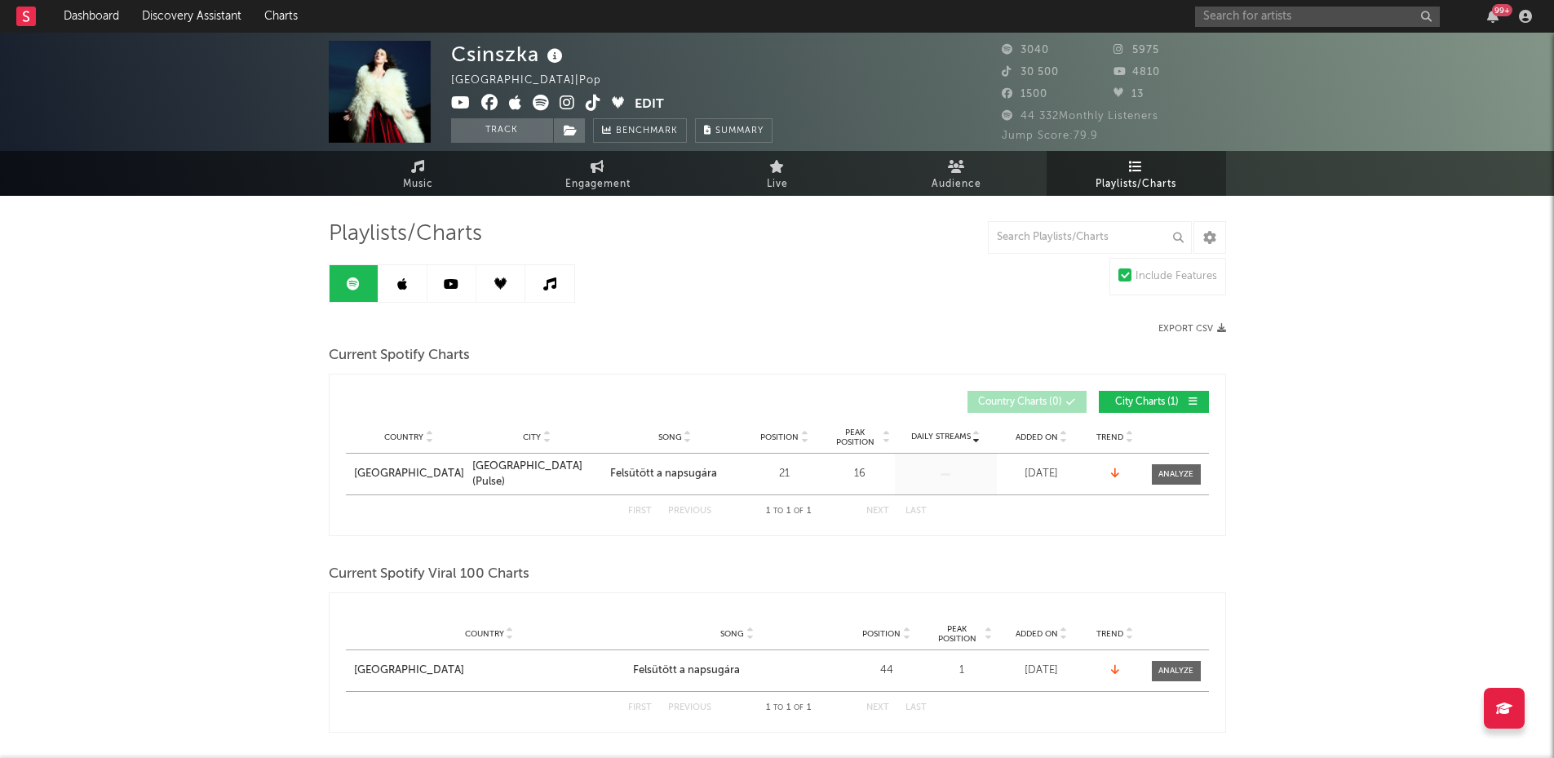
click at [542, 299] on link at bounding box center [549, 283] width 49 height 37
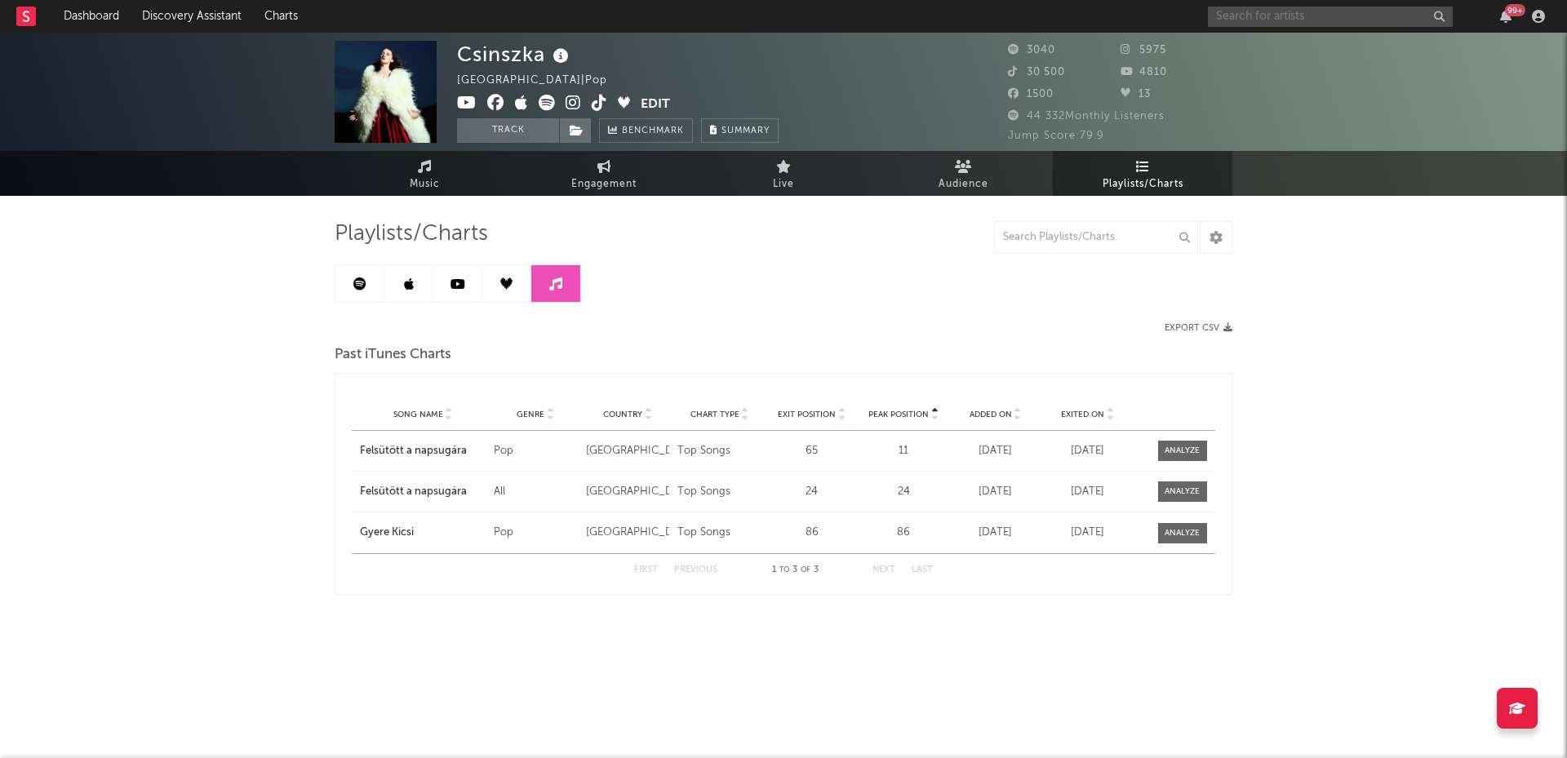
click at [1239, 25] on input "text" at bounding box center [1330, 17] width 245 height 20
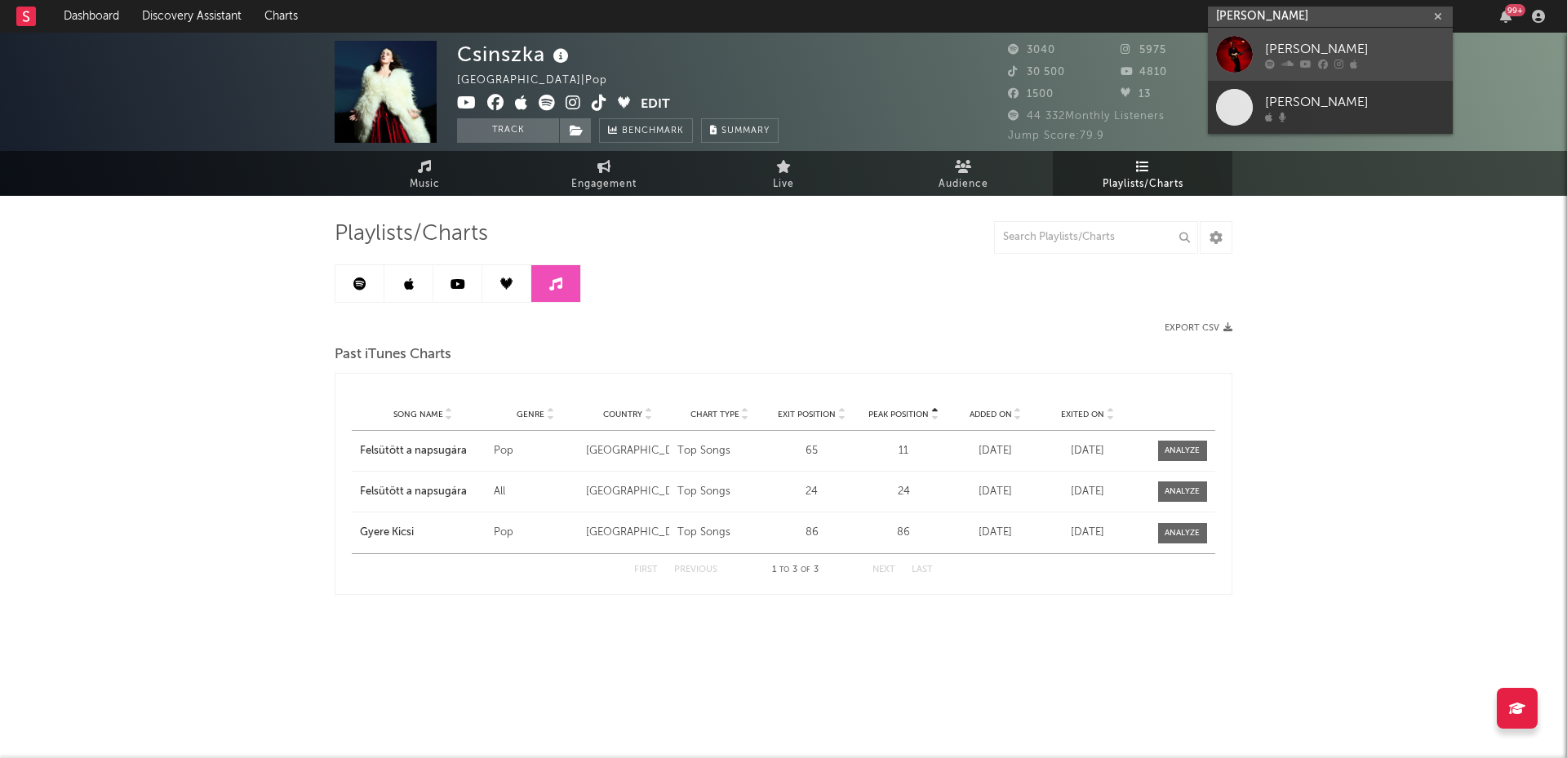
type input "[PERSON_NAME]"
click at [1247, 47] on div at bounding box center [1234, 54] width 37 height 37
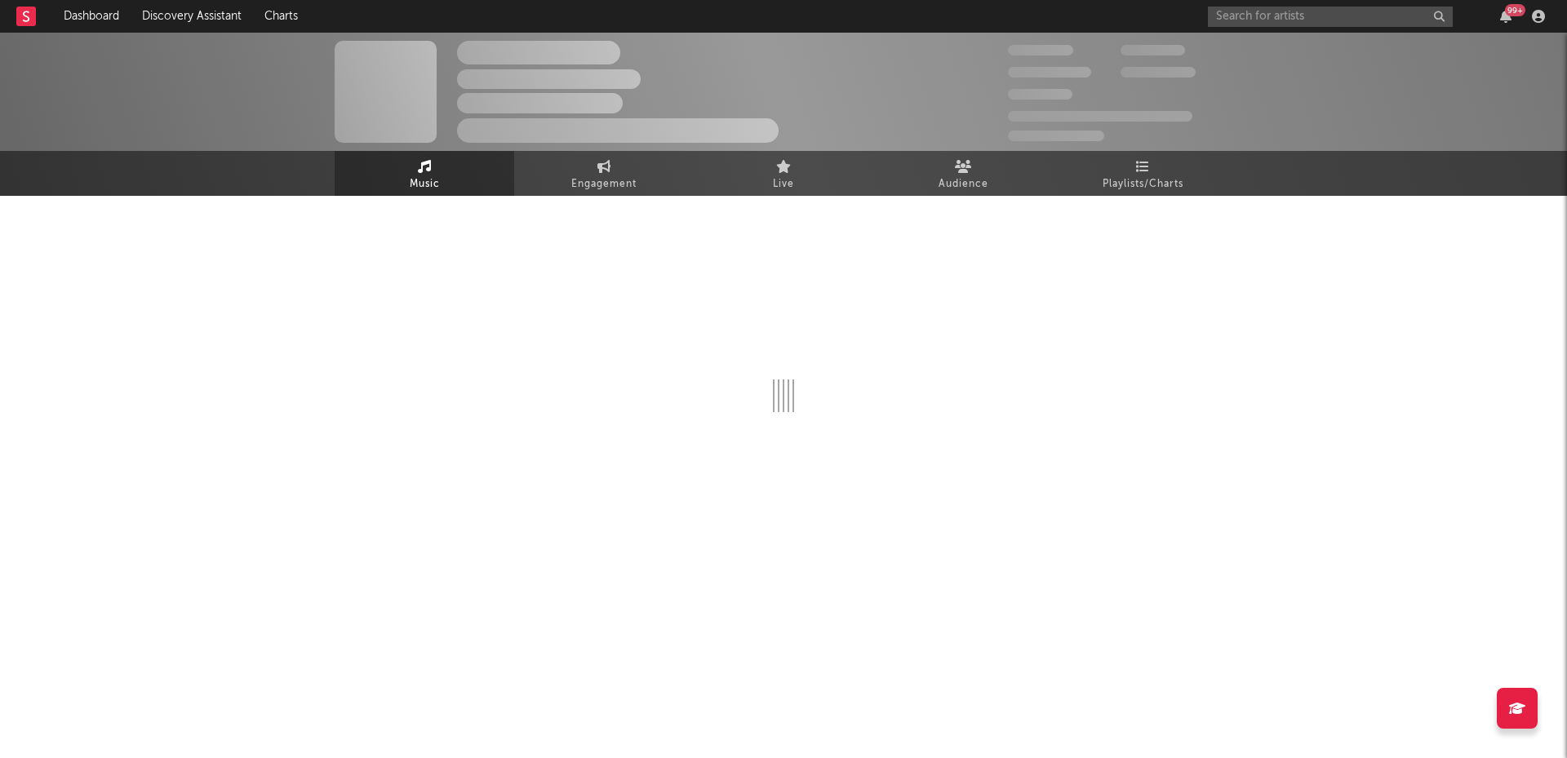
select select "1w"
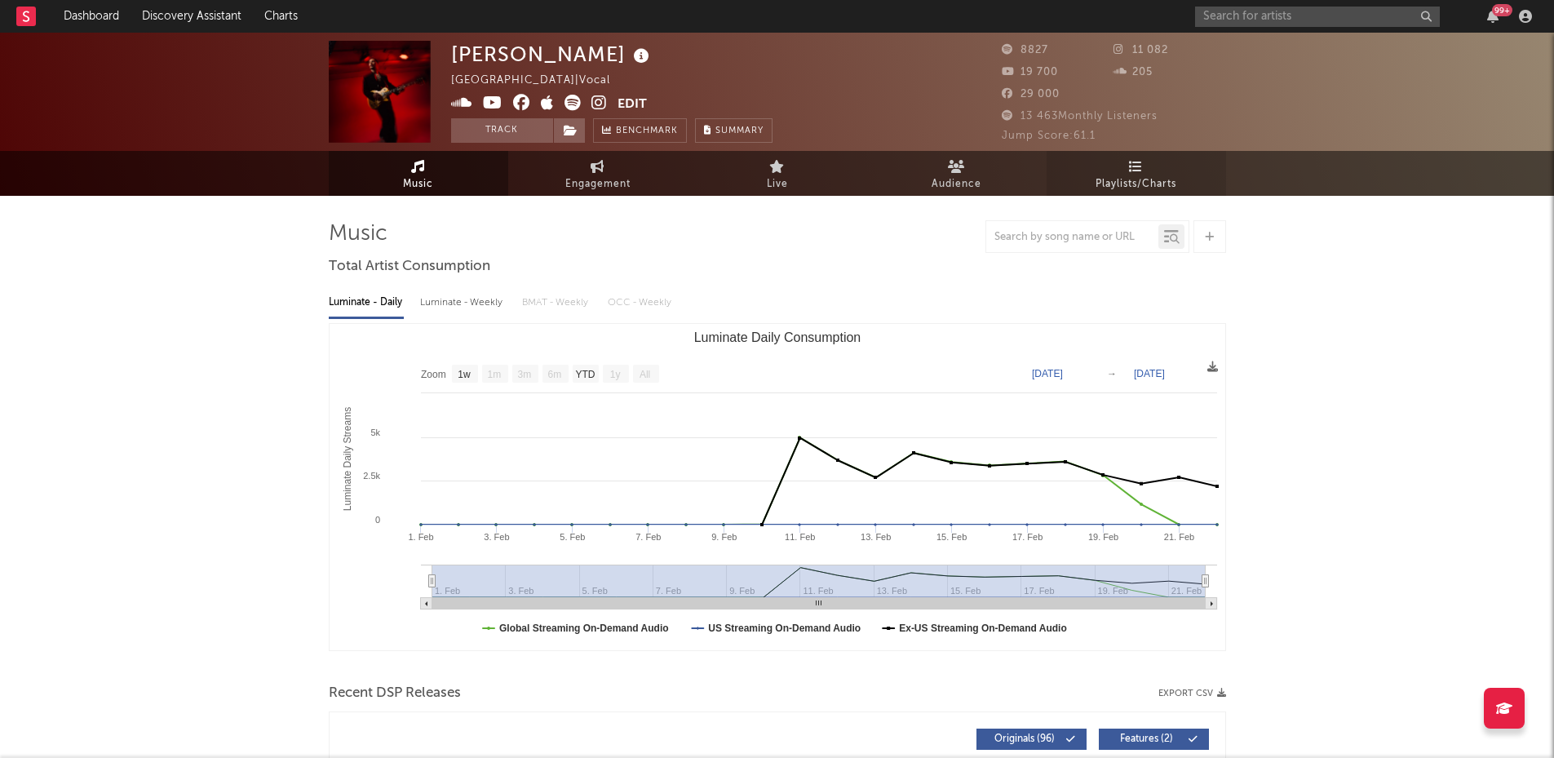
click at [1127, 190] on span "Playlists/Charts" at bounding box center [1136, 185] width 81 height 20
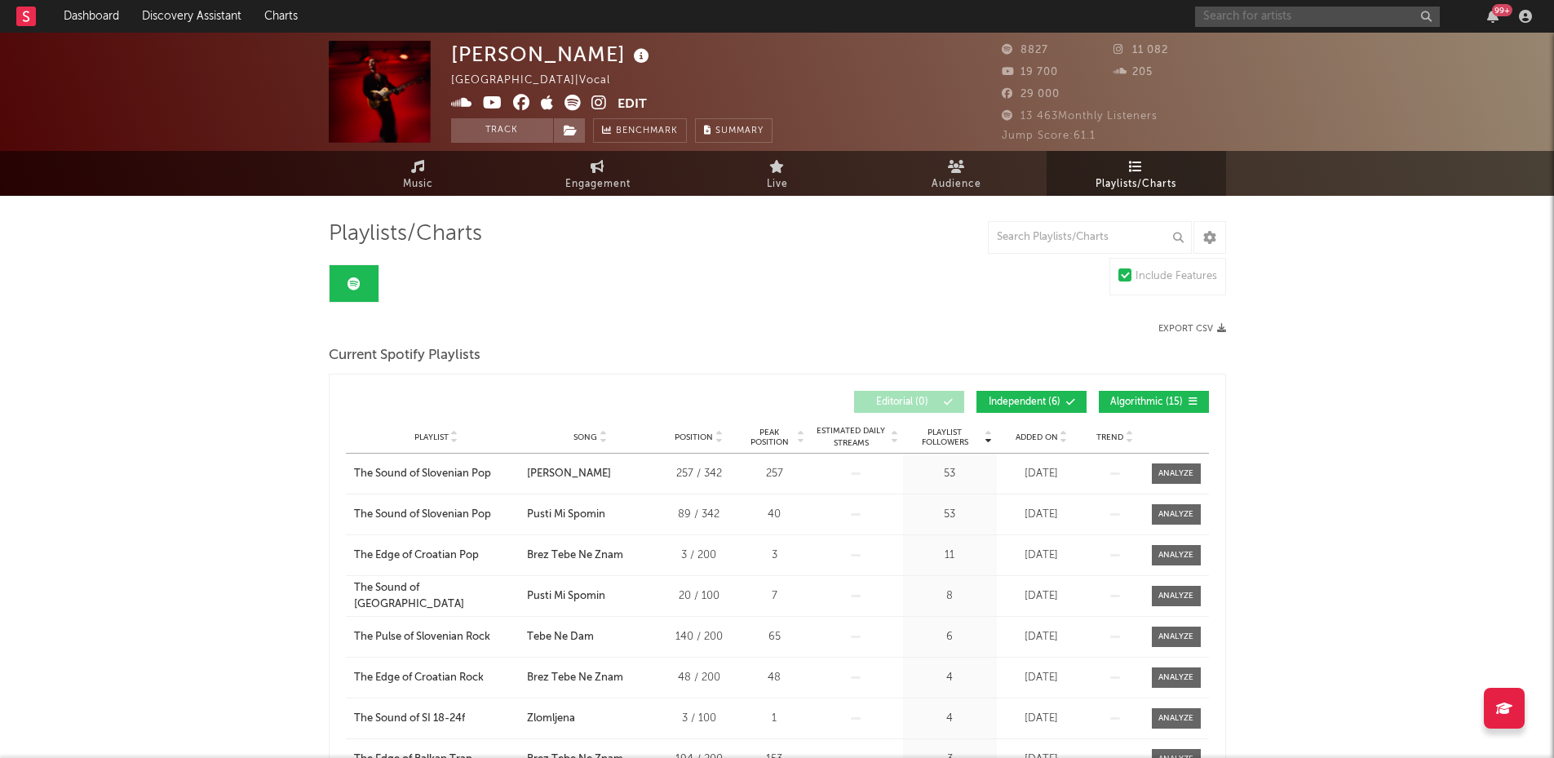
click at [1244, 20] on input "text" at bounding box center [1317, 17] width 245 height 20
click at [1266, 17] on input "siana" at bounding box center [1317, 17] width 245 height 20
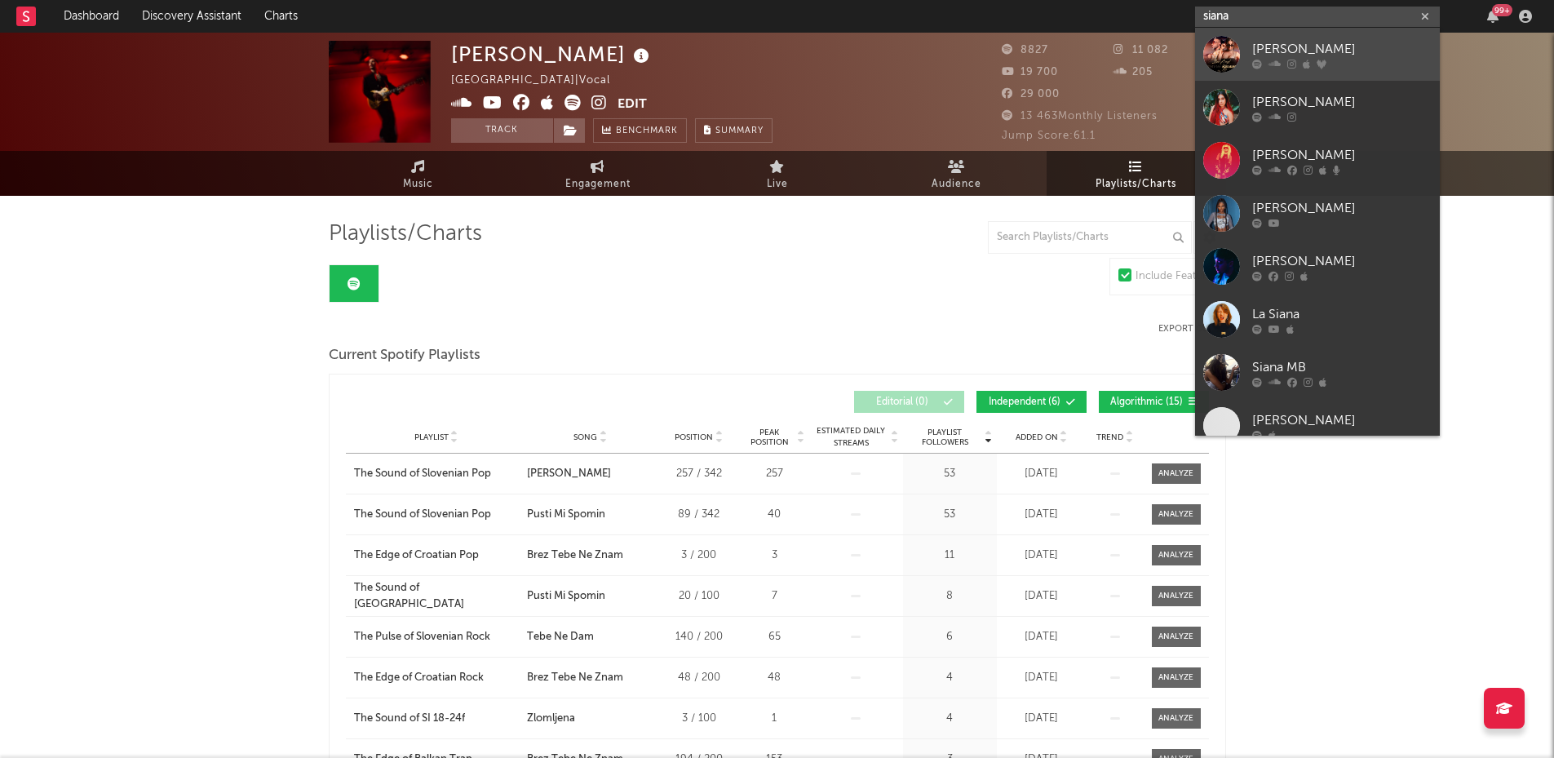
type input "siana"
click at [1231, 57] on div at bounding box center [1222, 54] width 37 height 37
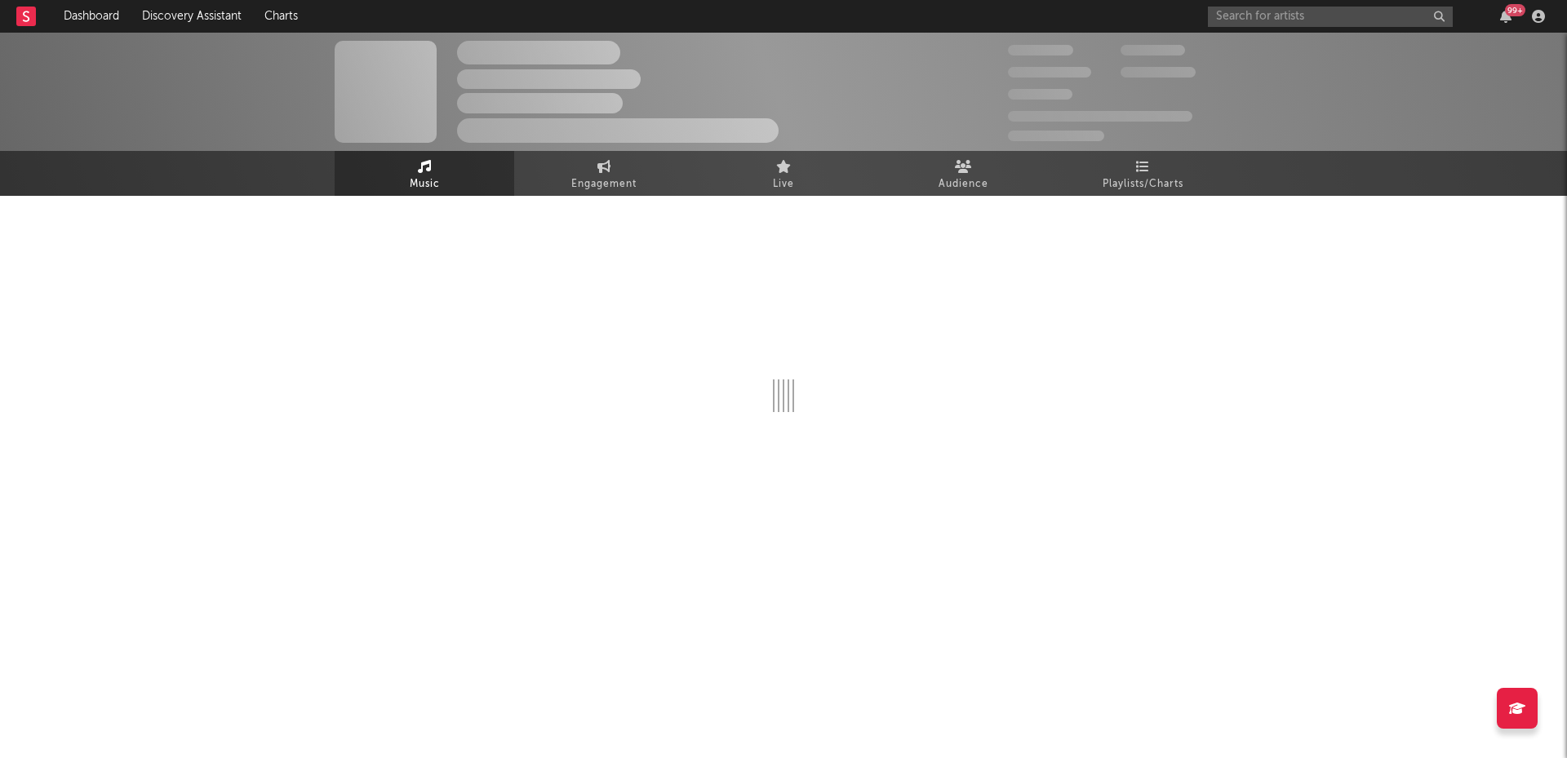
select select "6m"
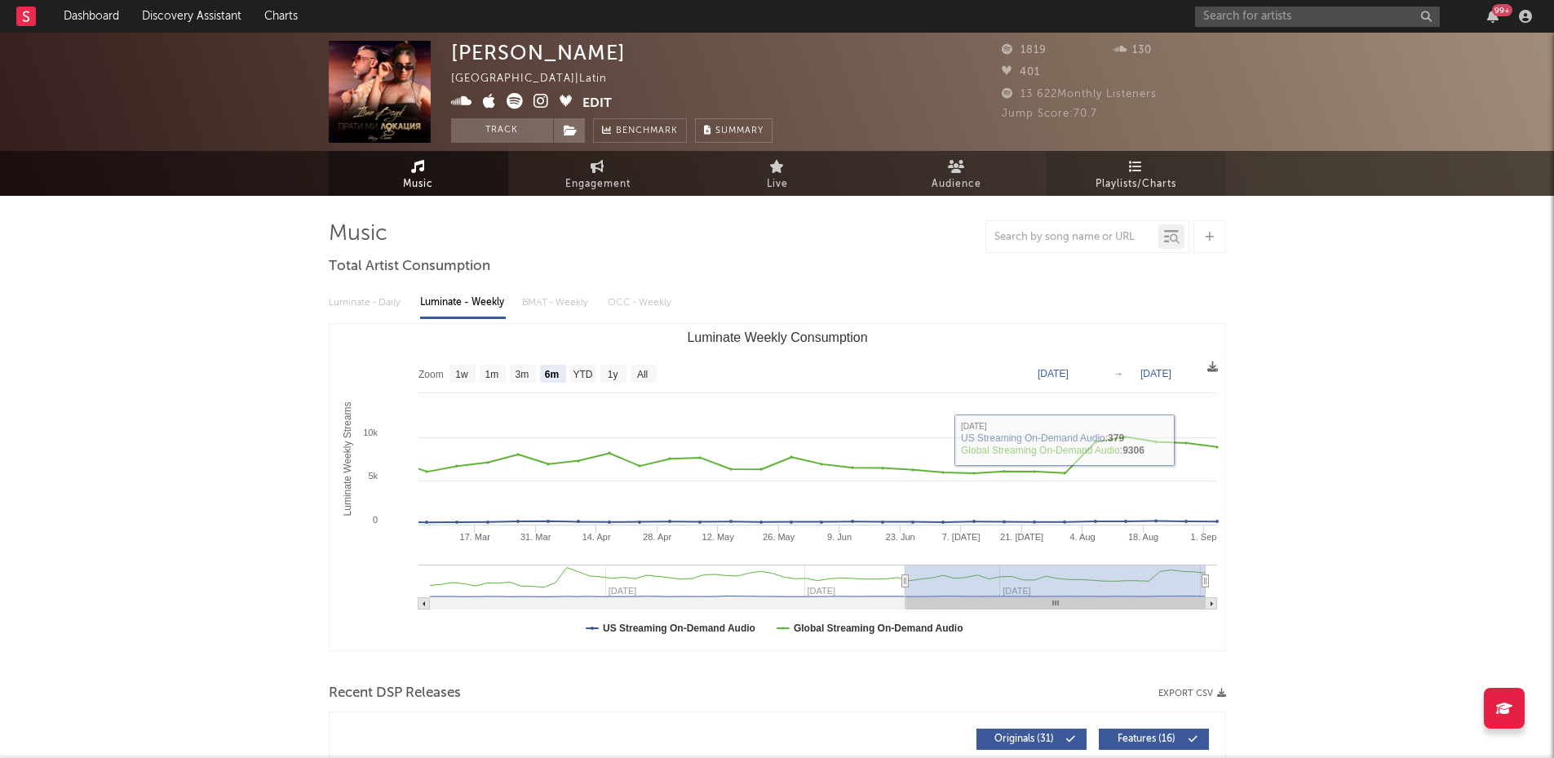
click at [1151, 180] on span "Playlists/Charts" at bounding box center [1136, 185] width 81 height 20
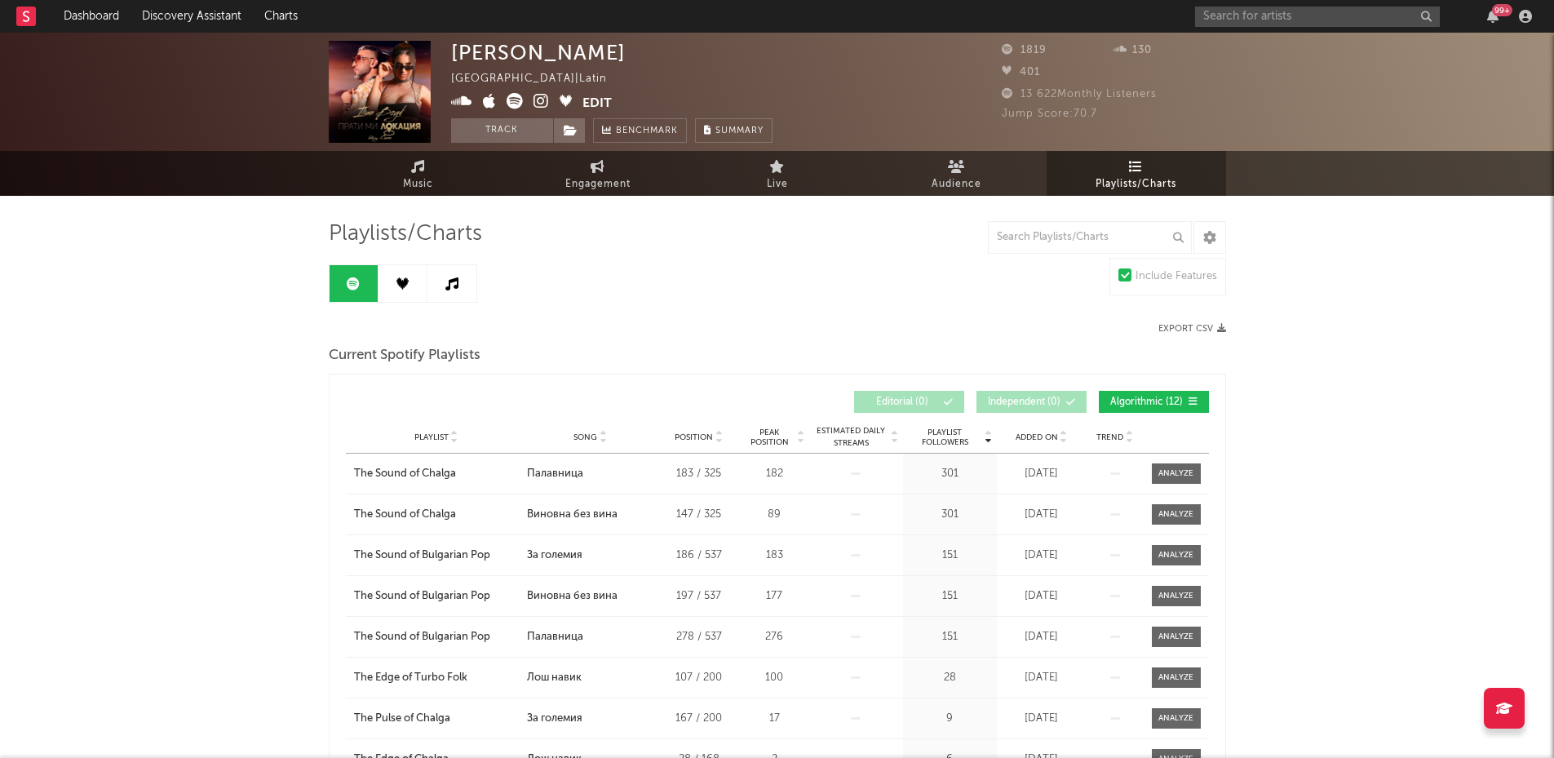
click at [414, 292] on link at bounding box center [403, 283] width 49 height 37
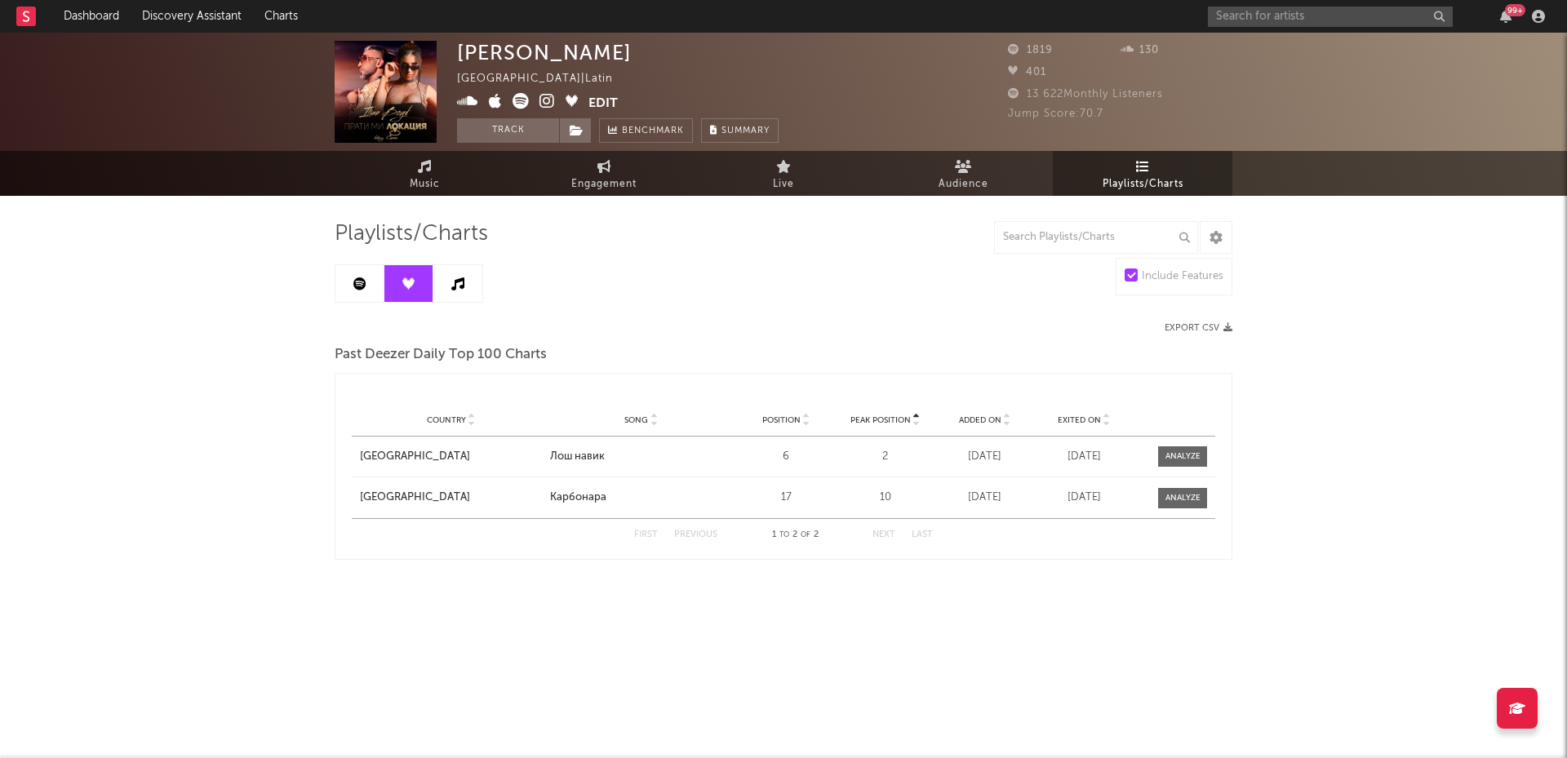
click at [446, 291] on link at bounding box center [457, 283] width 49 height 37
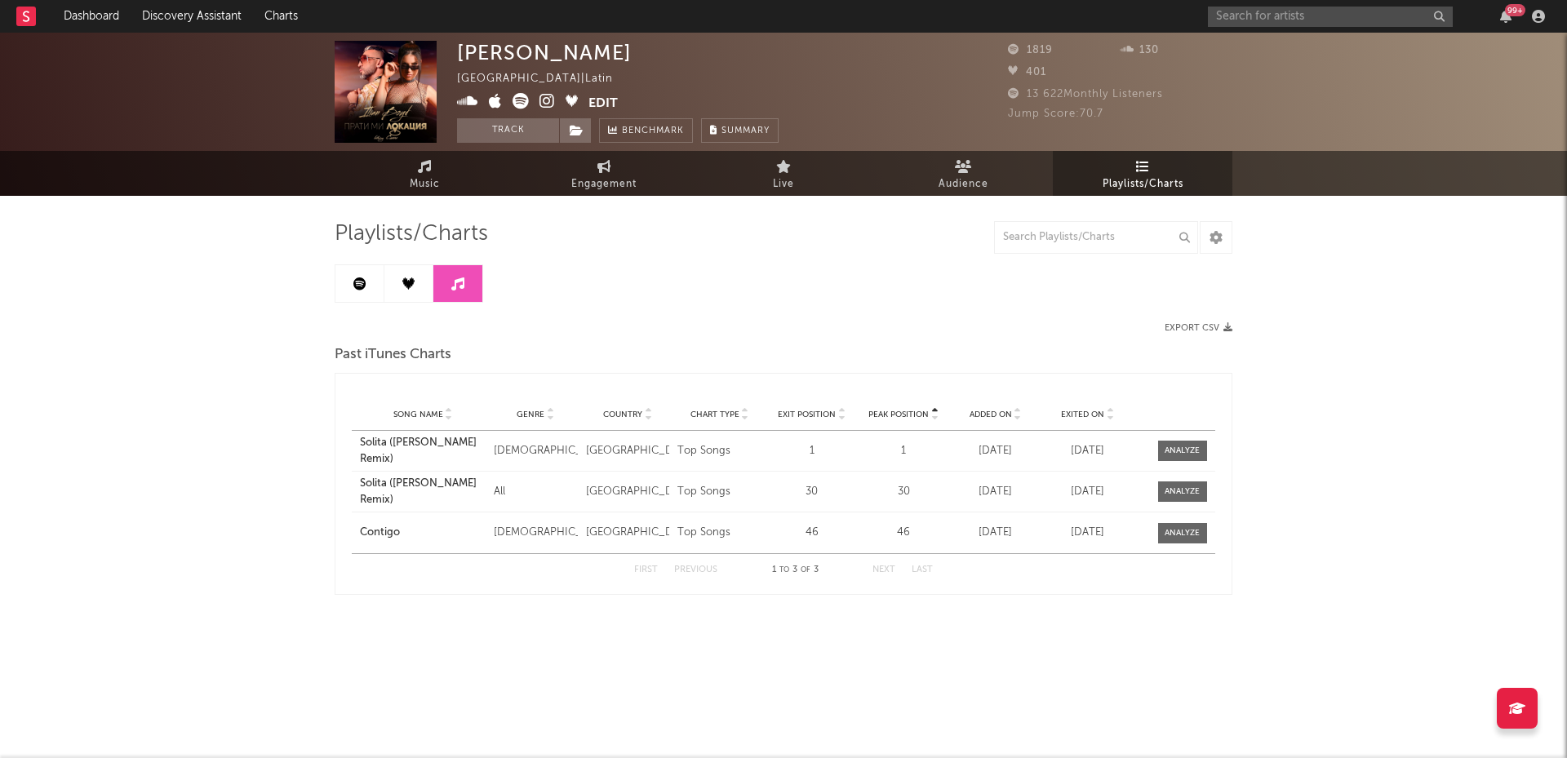
click at [1237, 28] on div "99 +" at bounding box center [1379, 16] width 343 height 33
click at [1238, 15] on input "text" at bounding box center [1330, 17] width 245 height 20
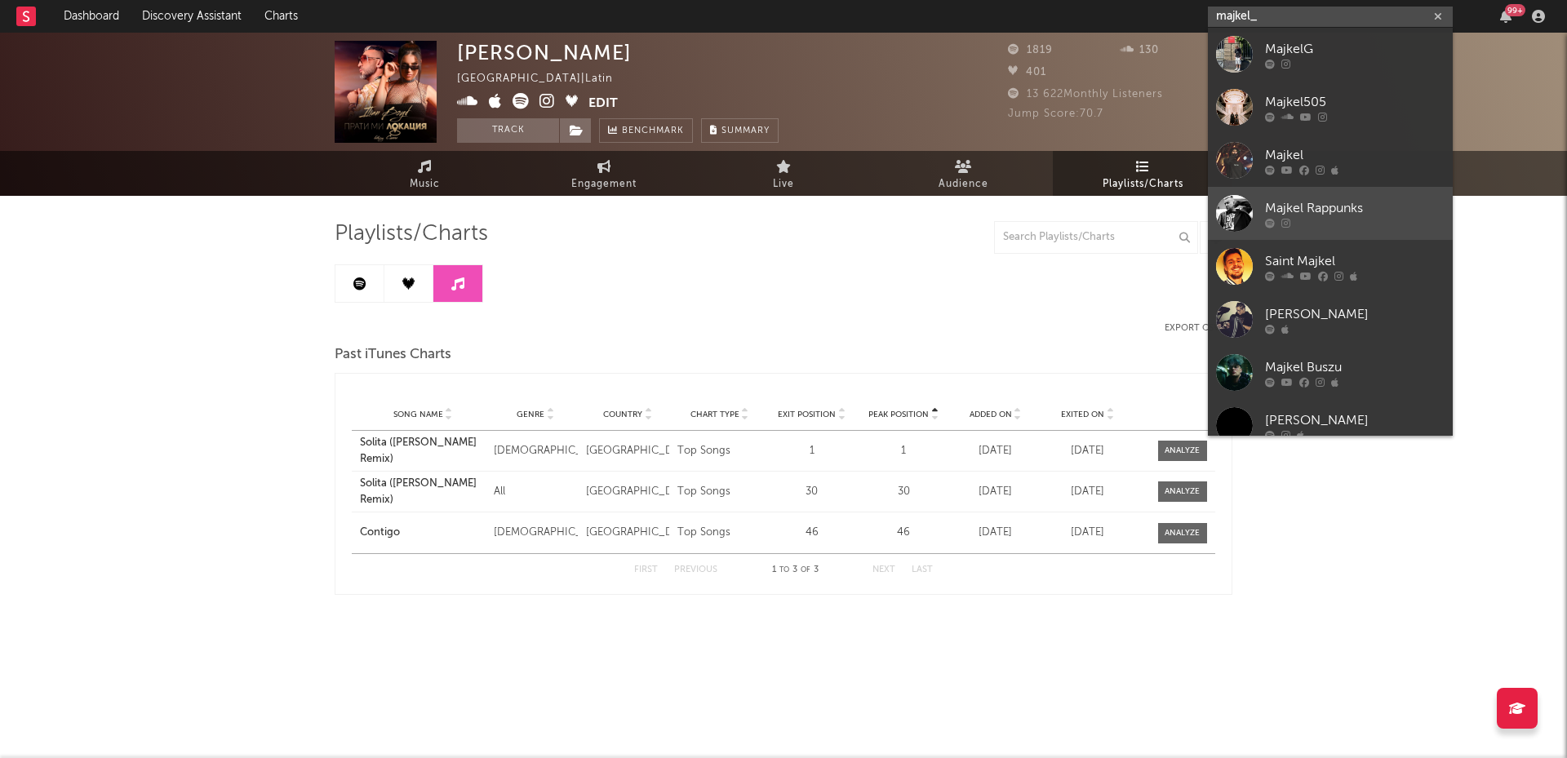
type input "majkel_"
click at [1328, 211] on div "Majkel Rappunks" at bounding box center [1355, 208] width 180 height 20
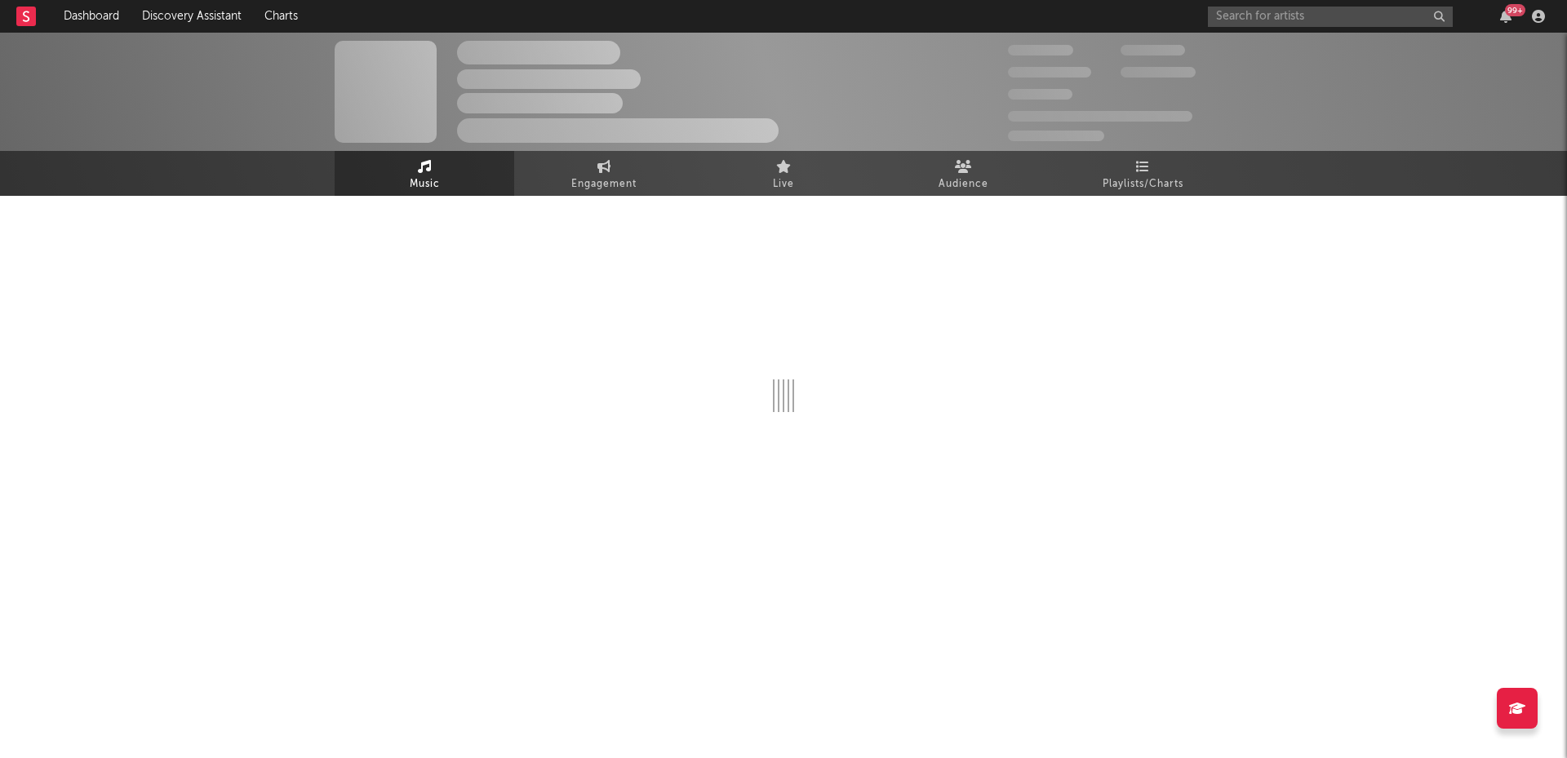
select select "1w"
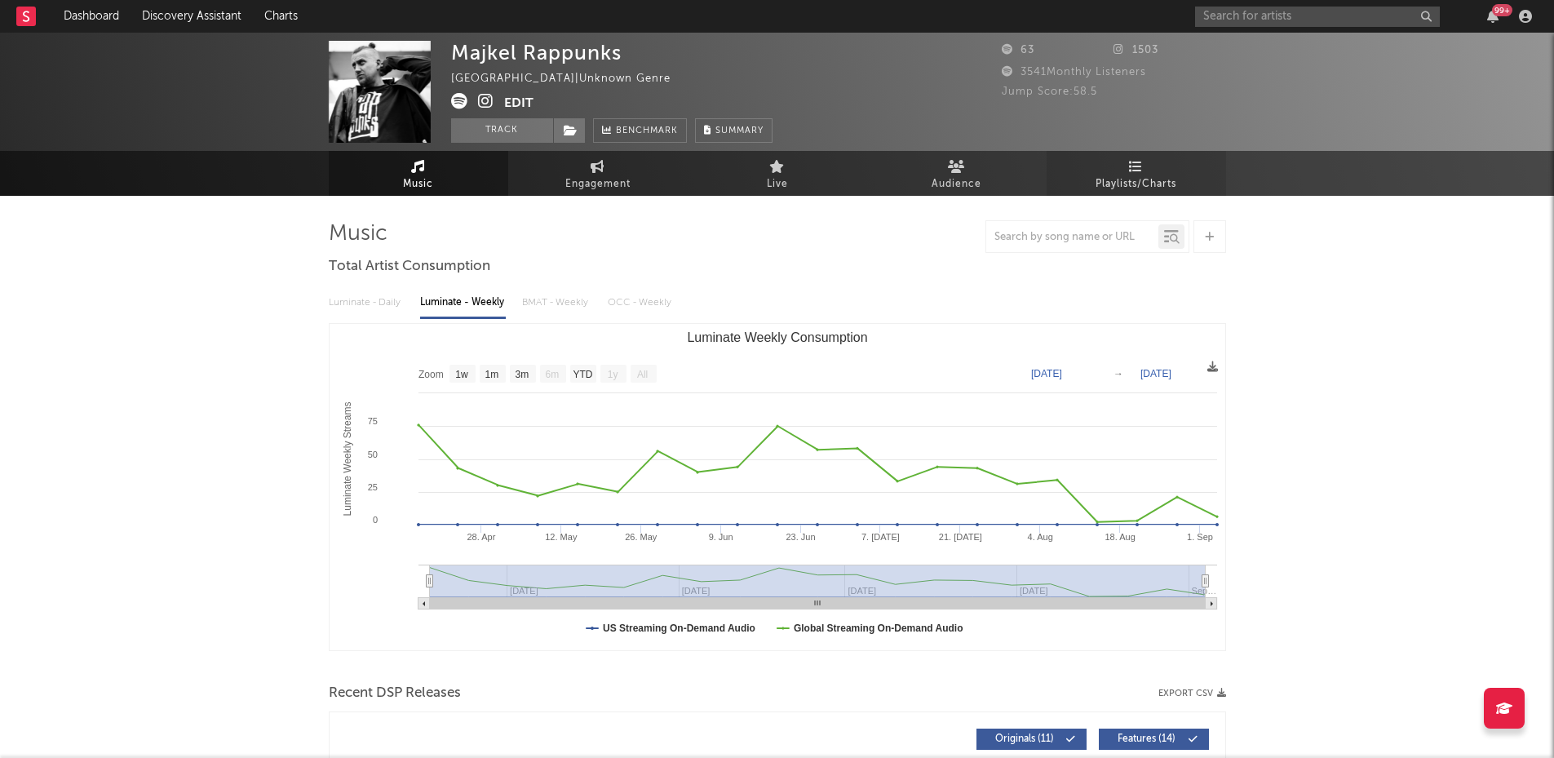
click at [1151, 182] on span "Playlists/Charts" at bounding box center [1136, 185] width 81 height 20
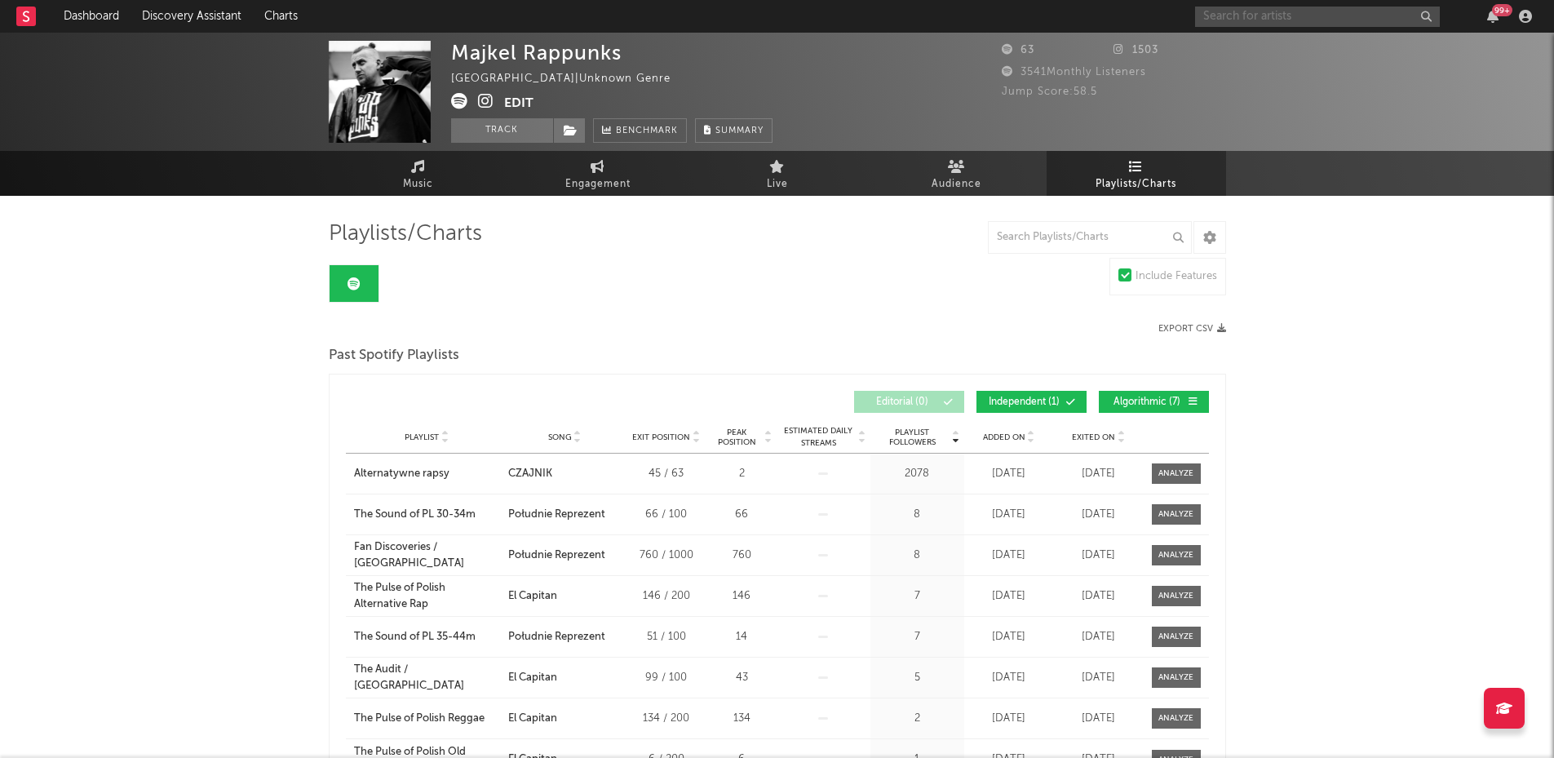
click at [1296, 16] on input "text" at bounding box center [1317, 17] width 245 height 20
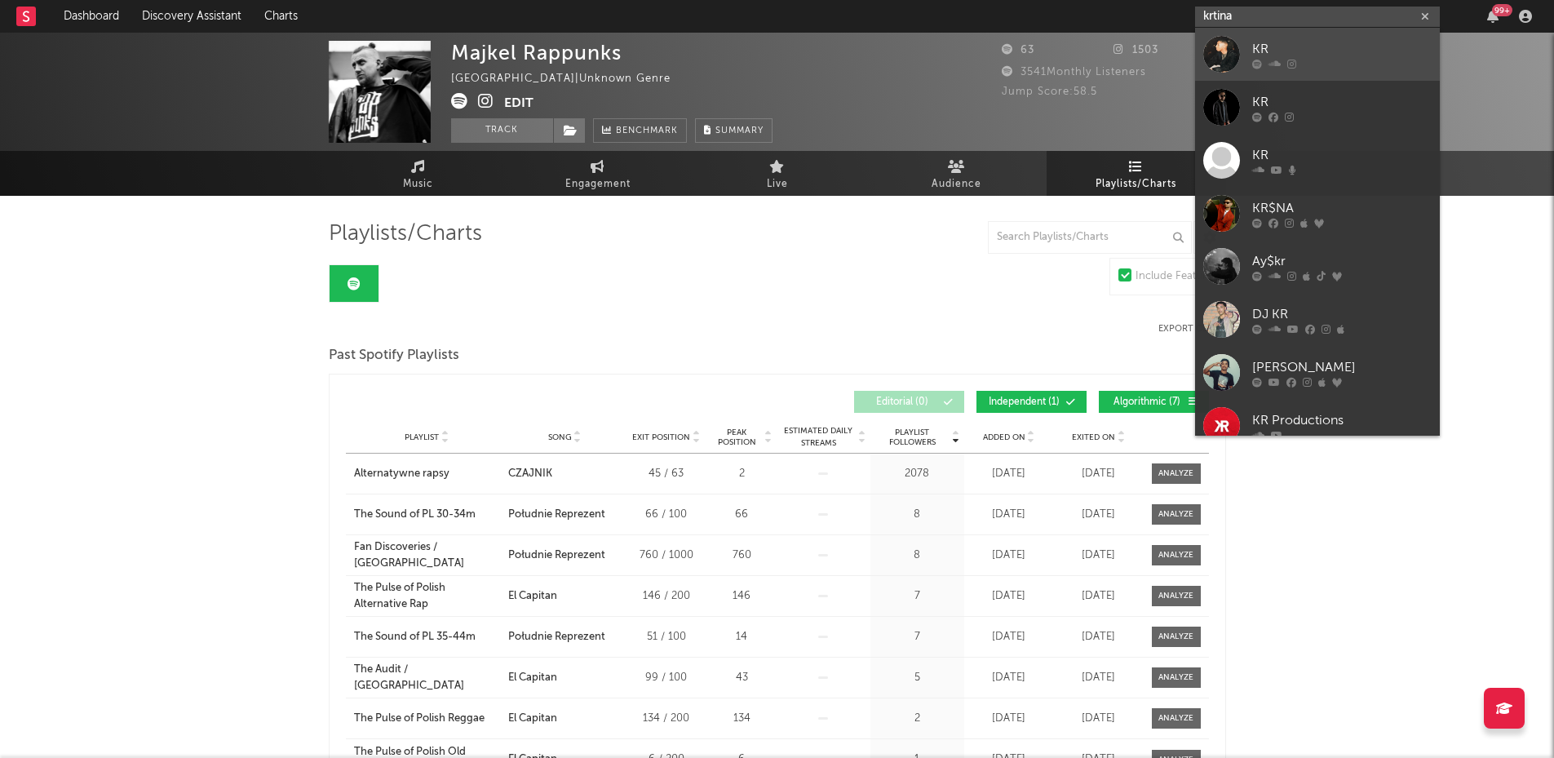
type input "krtina"
click at [1221, 40] on div at bounding box center [1222, 54] width 37 height 37
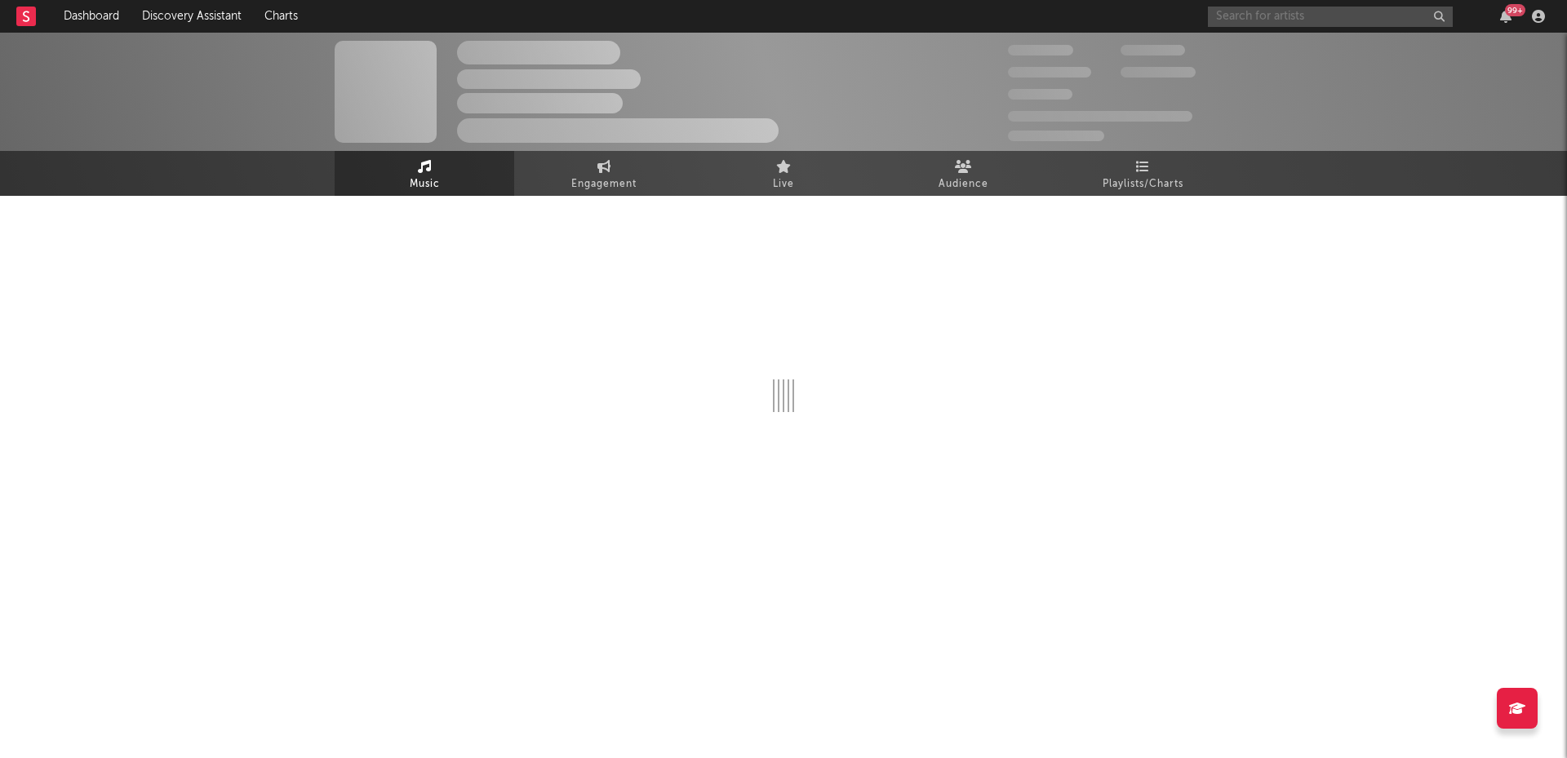
click at [1261, 17] on input "text" at bounding box center [1330, 17] width 245 height 20
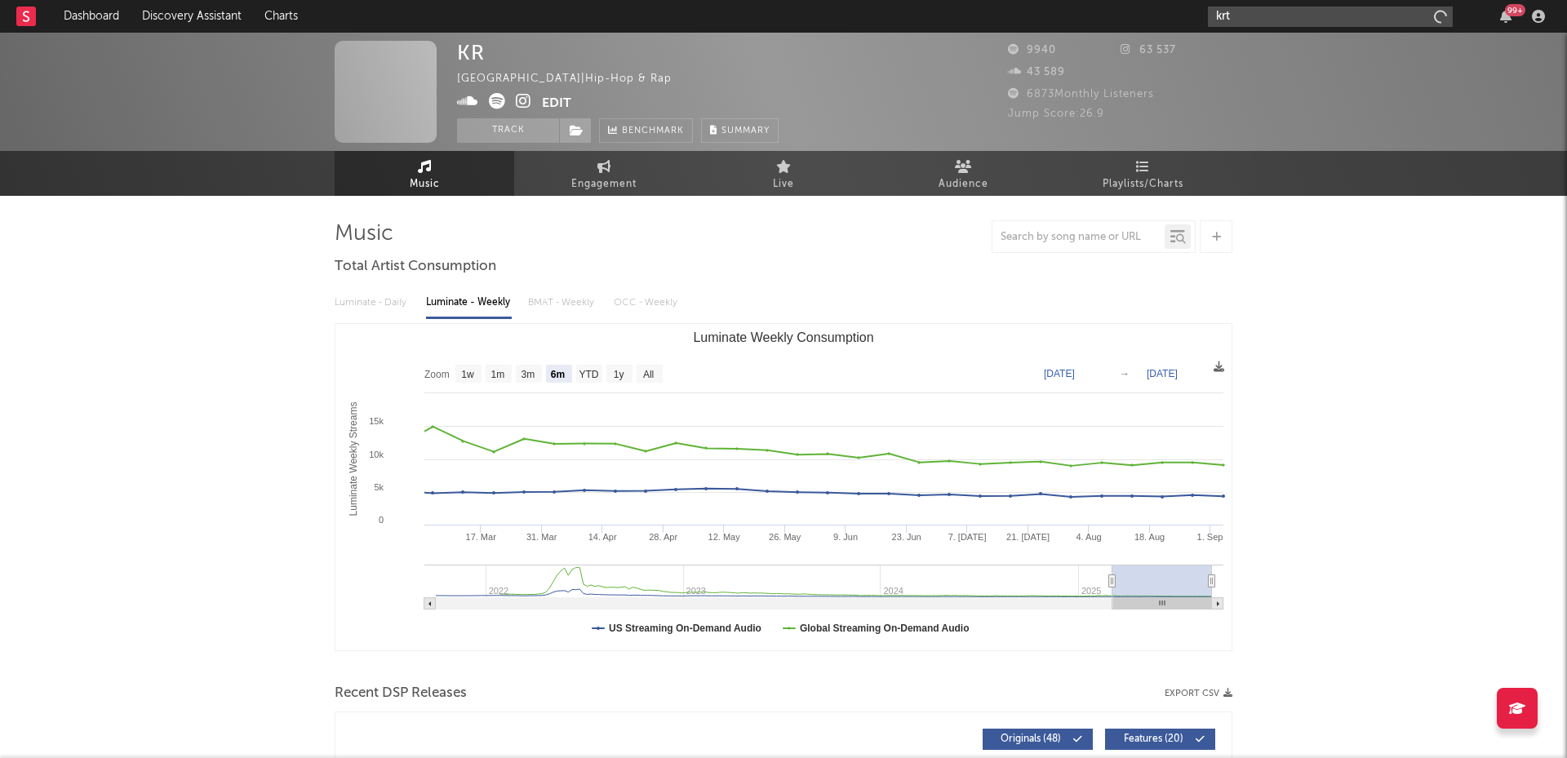
type input "krti"
select select "6m"
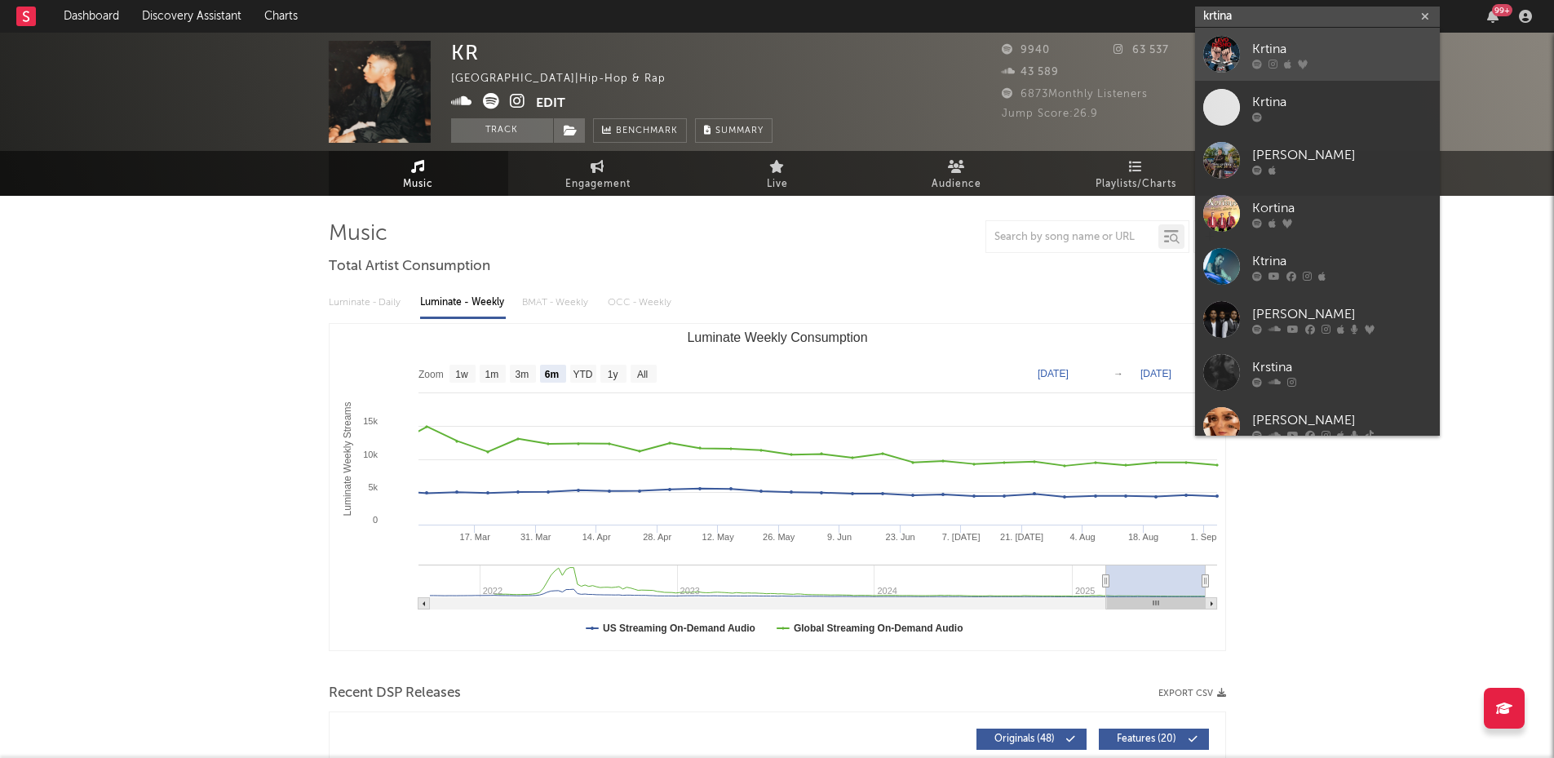
type input "krtina"
click at [1229, 39] on div at bounding box center [1222, 54] width 37 height 37
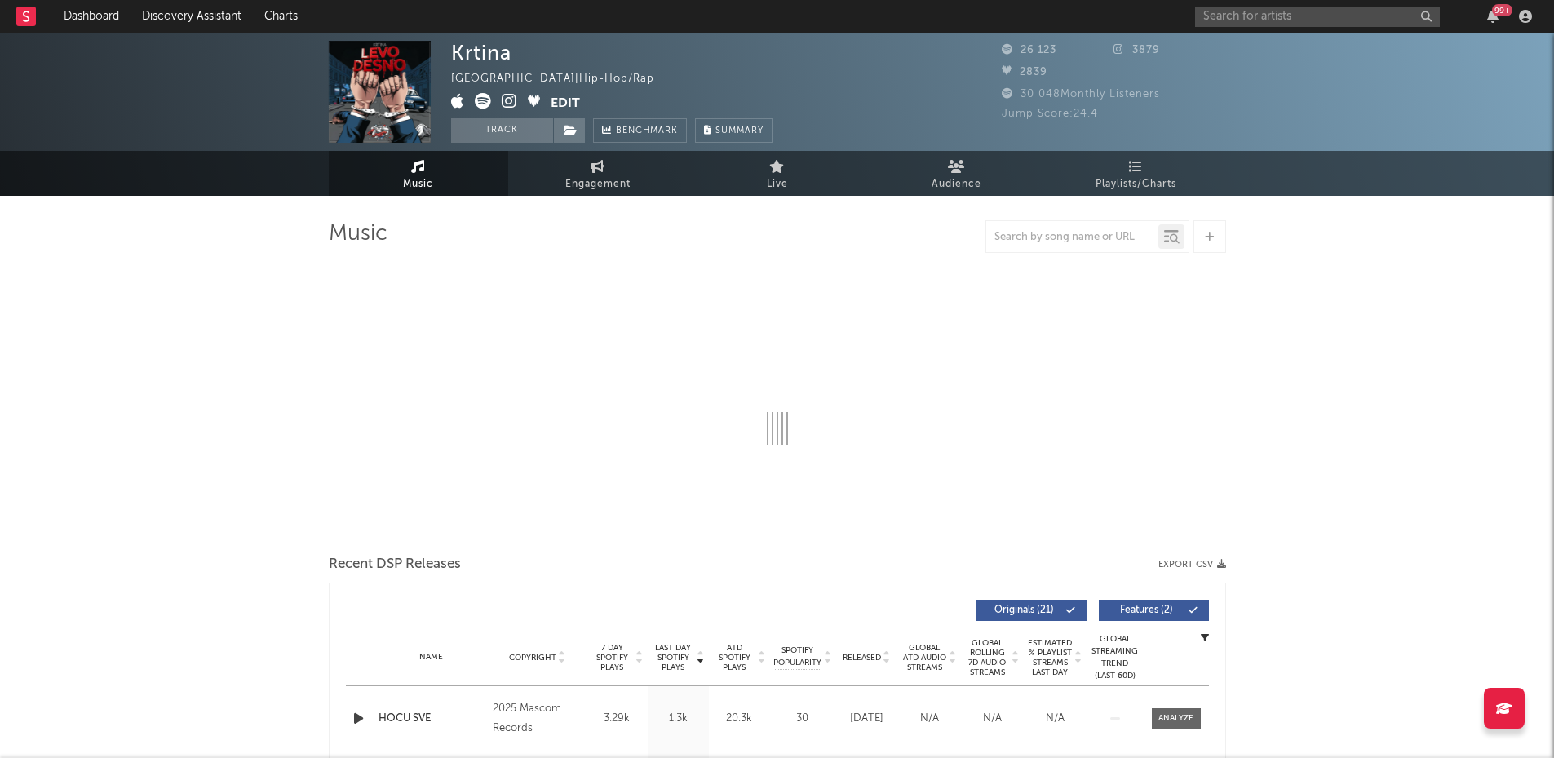
select select "6m"
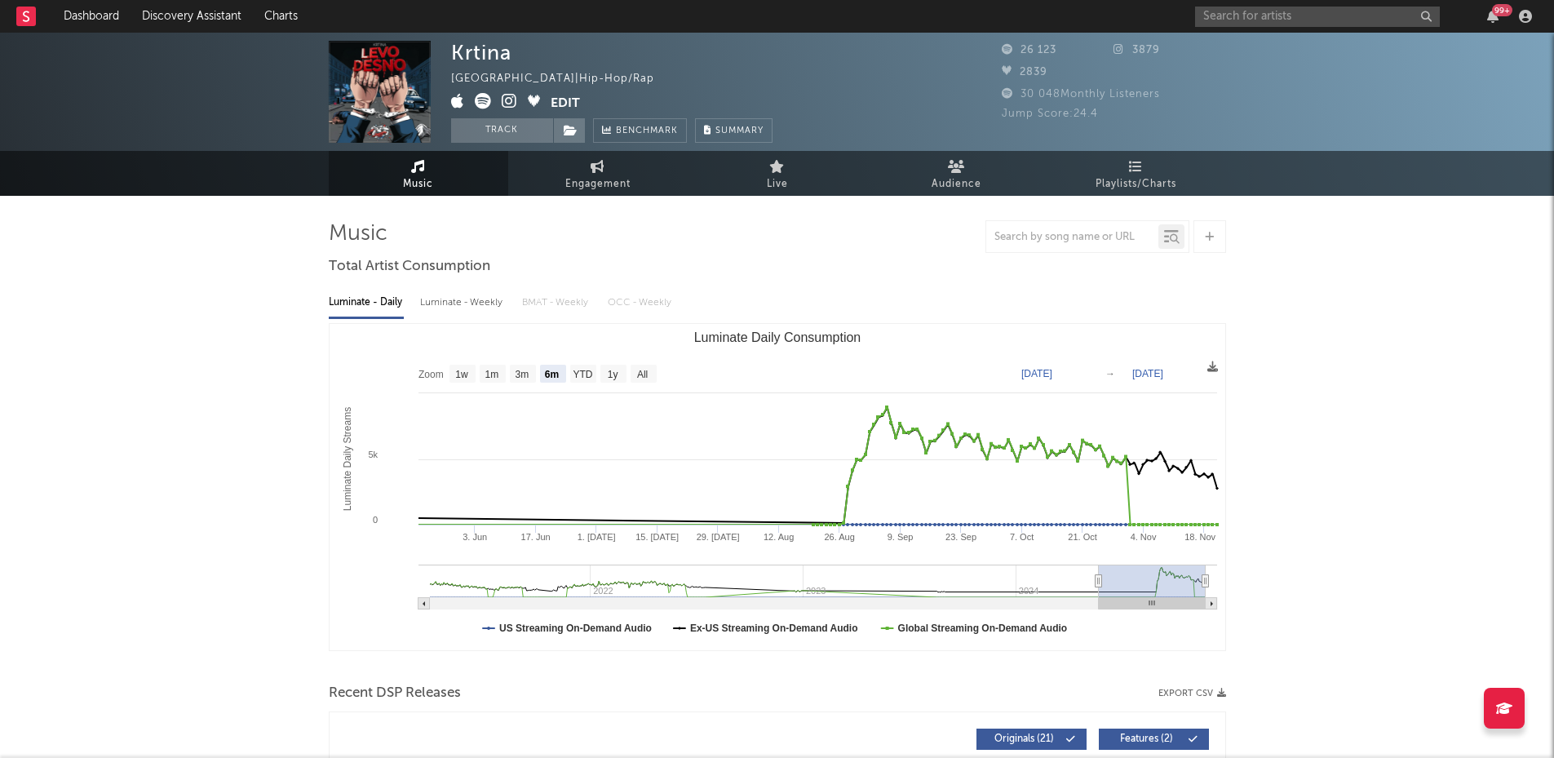
click at [1213, 604] on icon "Luminate Daily Consumption" at bounding box center [1212, 603] width 2 height 5
click at [1140, 184] on span "Playlists/Charts" at bounding box center [1136, 185] width 81 height 20
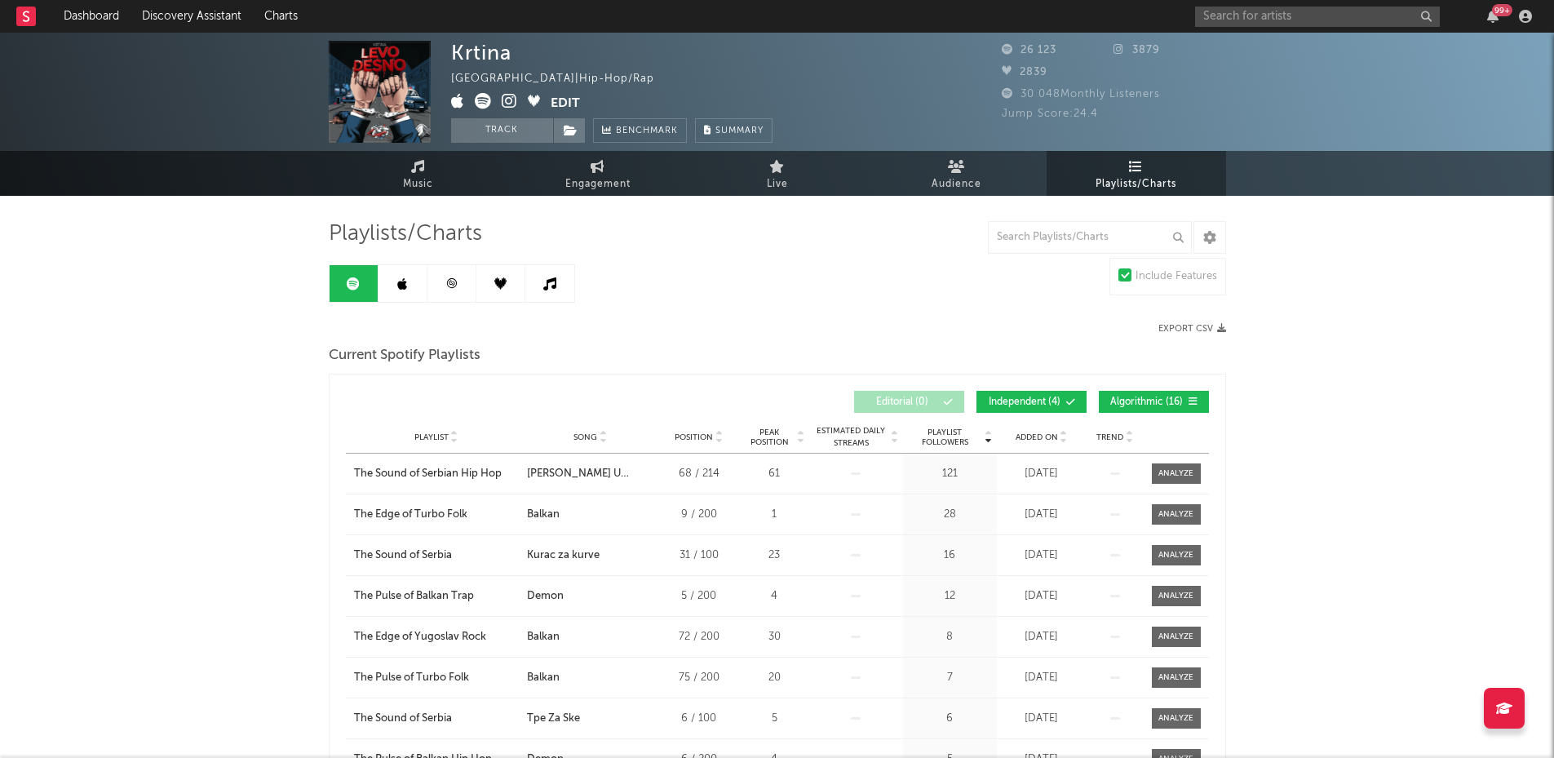
click at [391, 281] on link at bounding box center [403, 283] width 49 height 37
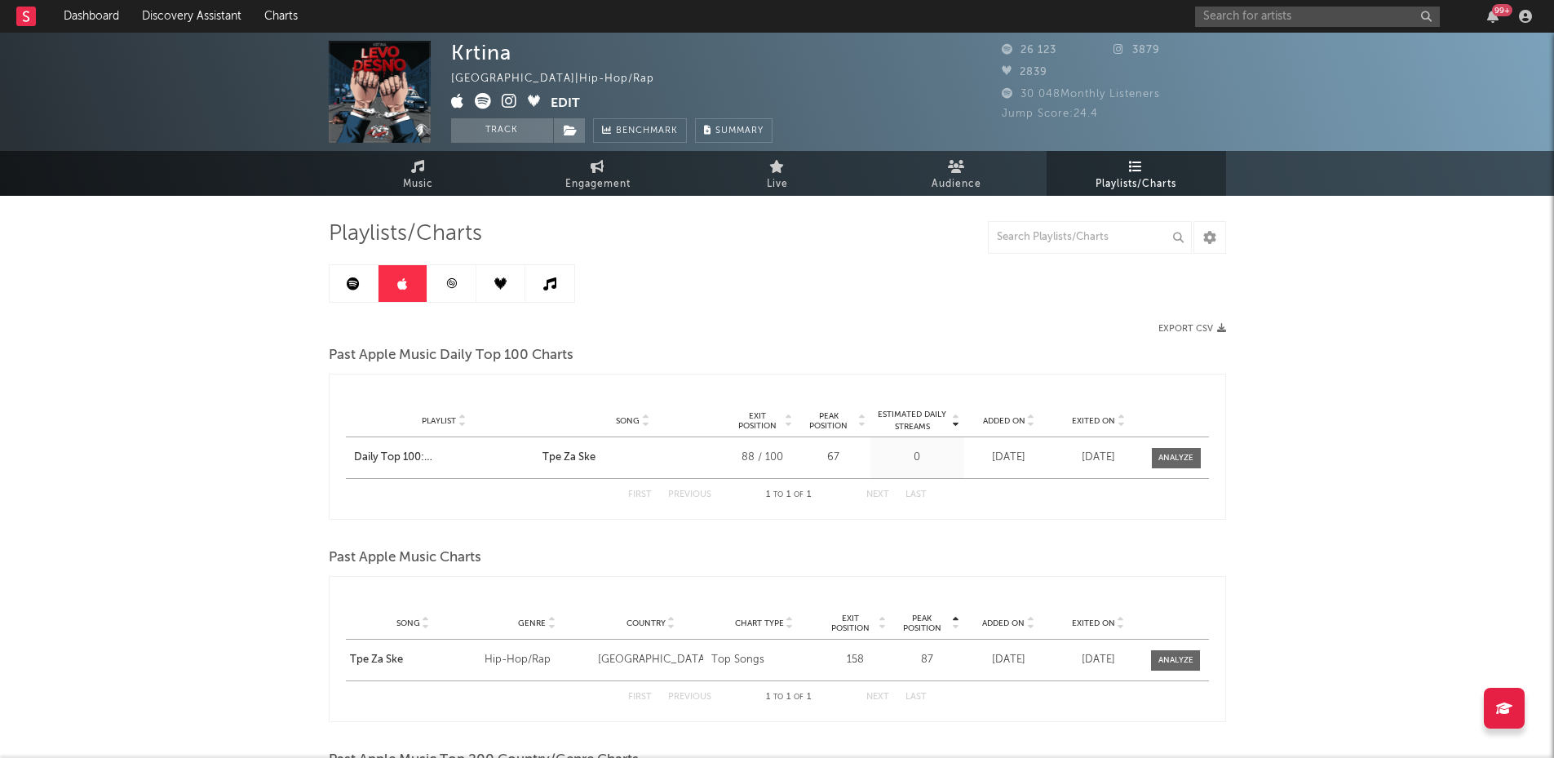
click at [450, 295] on link at bounding box center [452, 283] width 49 height 37
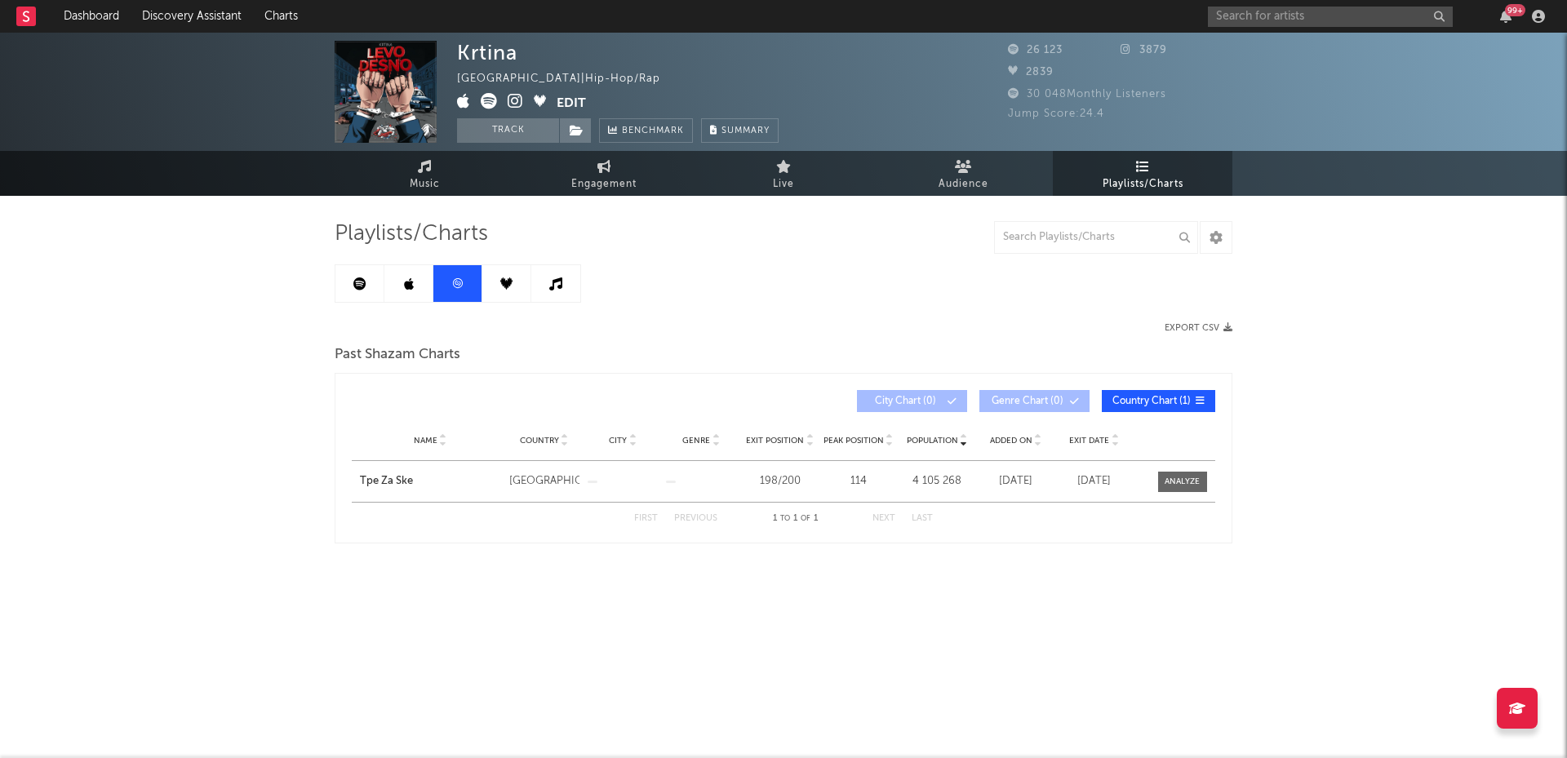
click at [494, 290] on link at bounding box center [506, 283] width 49 height 37
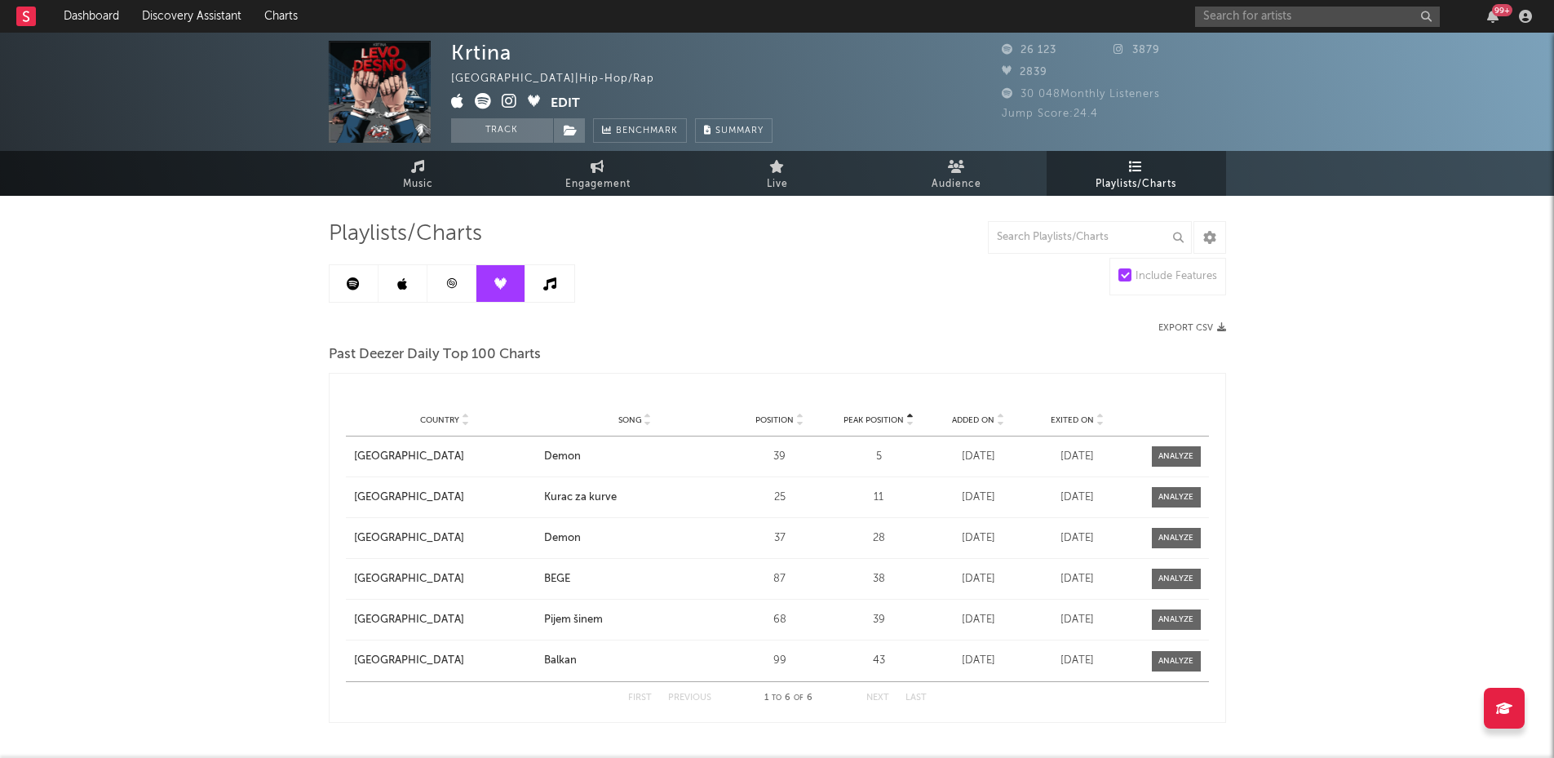
click at [549, 295] on link at bounding box center [549, 283] width 49 height 37
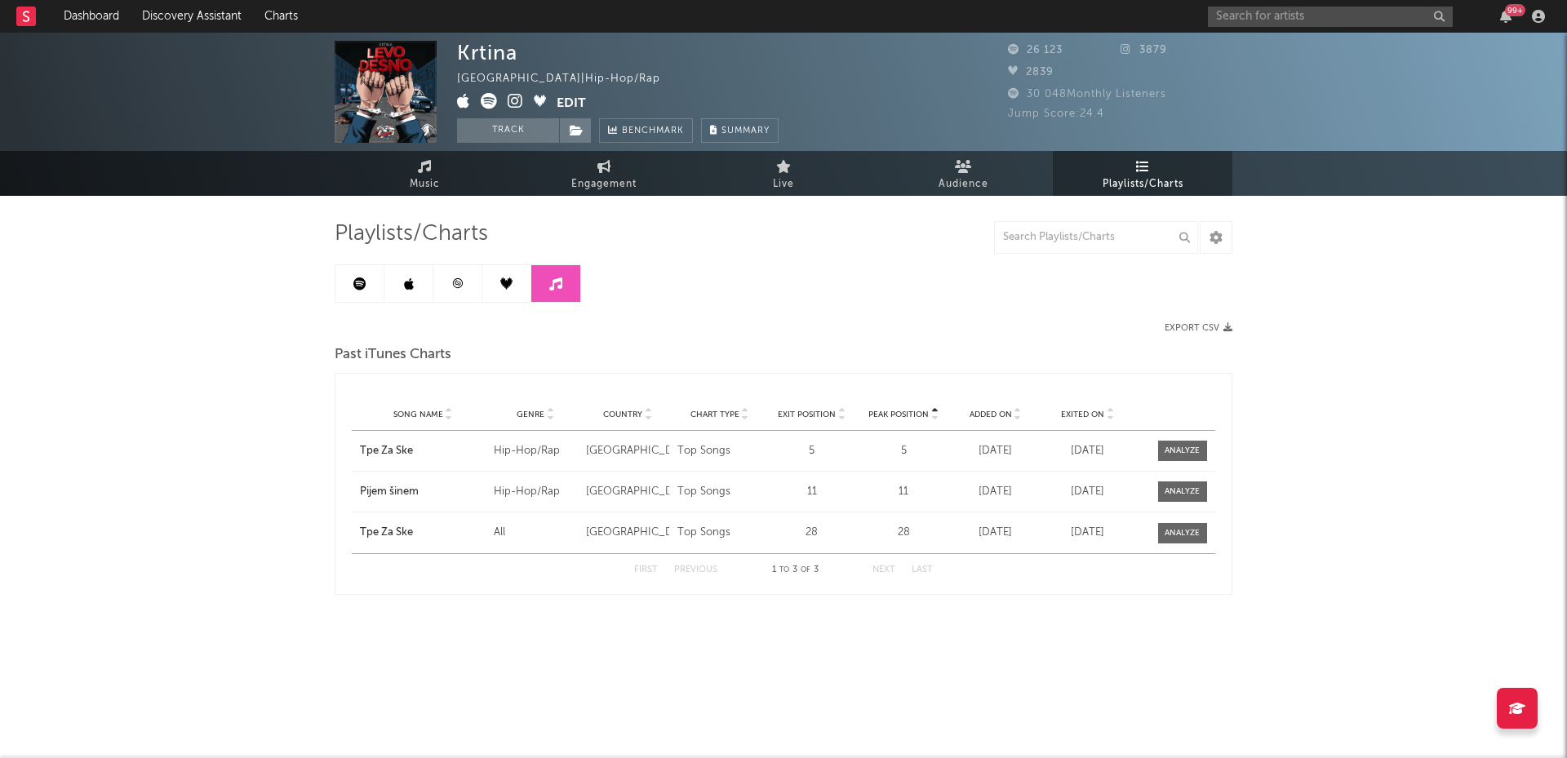
click at [351, 282] on link at bounding box center [359, 283] width 49 height 37
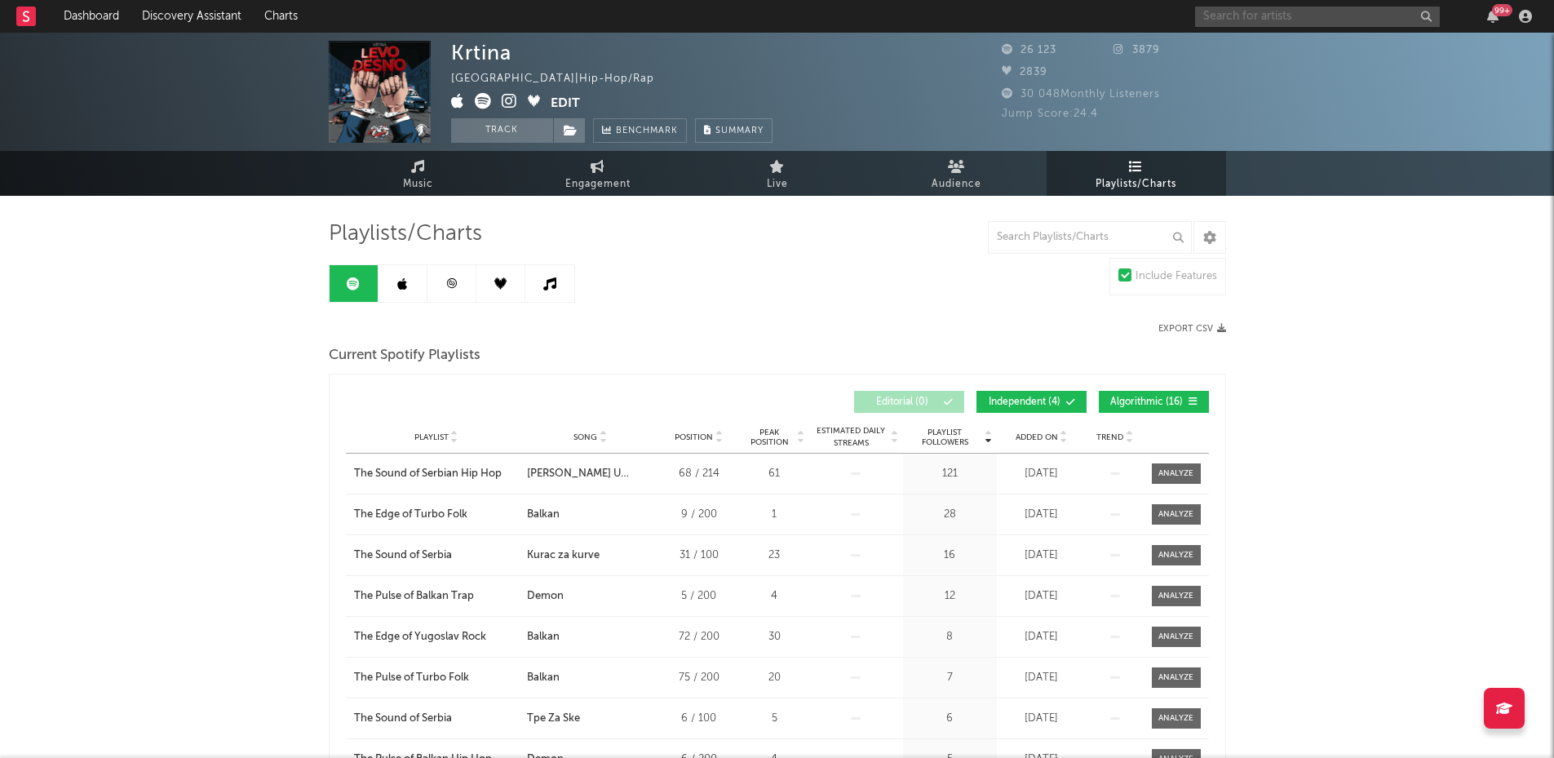
click at [1216, 23] on input "text" at bounding box center [1317, 17] width 245 height 20
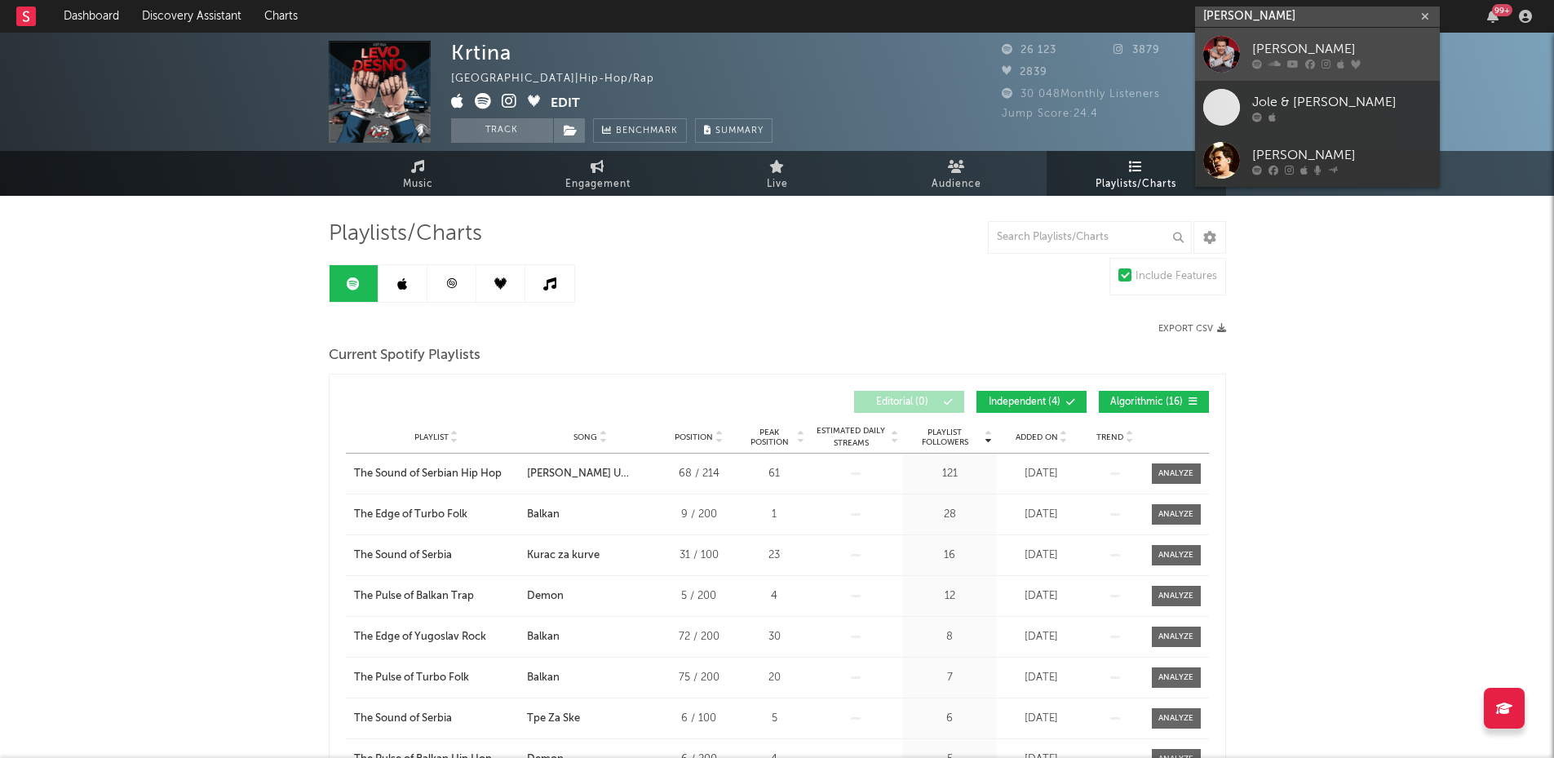
type input "[PERSON_NAME]"
click at [1212, 60] on div at bounding box center [1222, 54] width 37 height 37
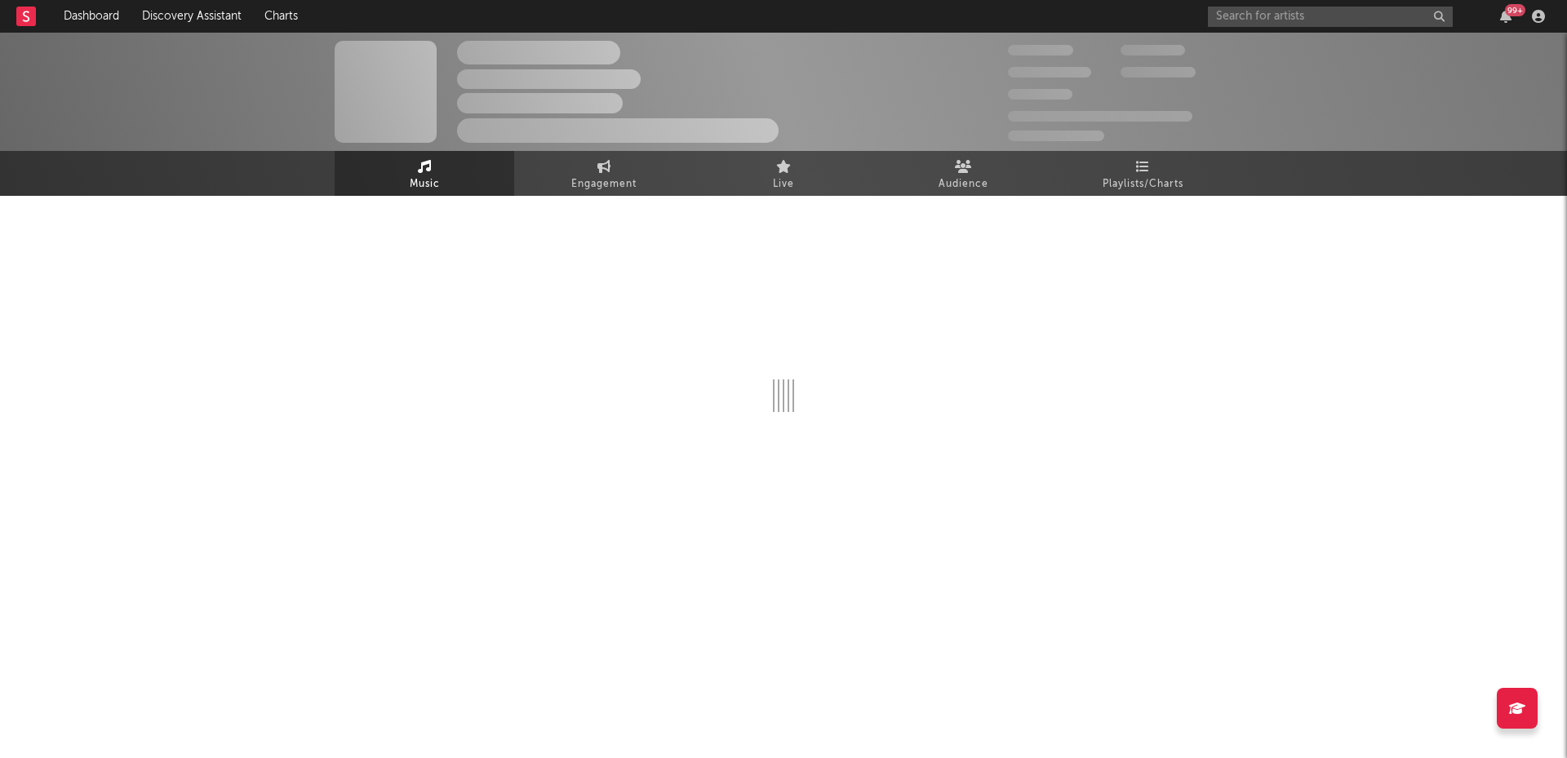
select select "6m"
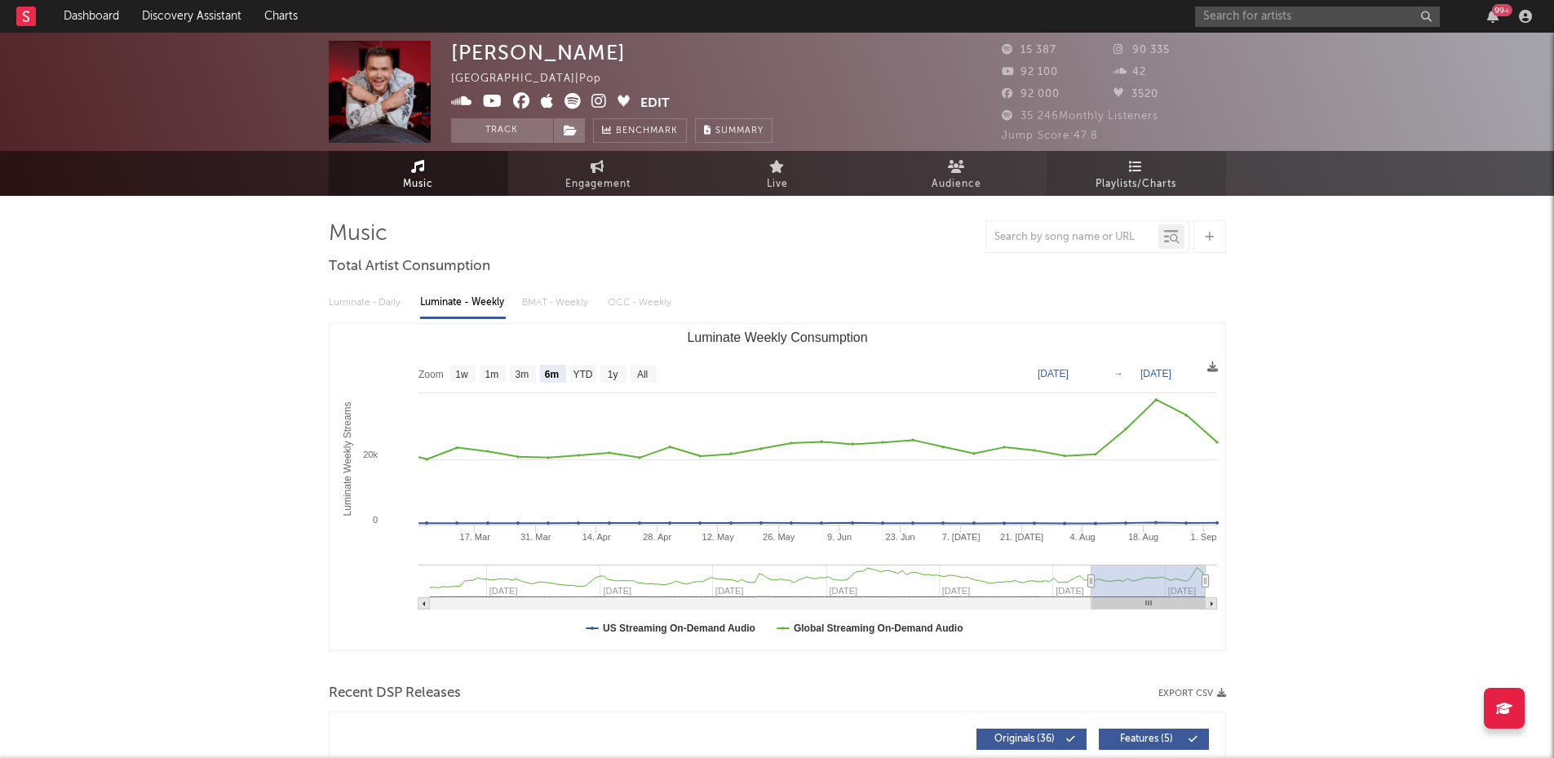
click at [1145, 180] on span "Playlists/Charts" at bounding box center [1136, 185] width 81 height 20
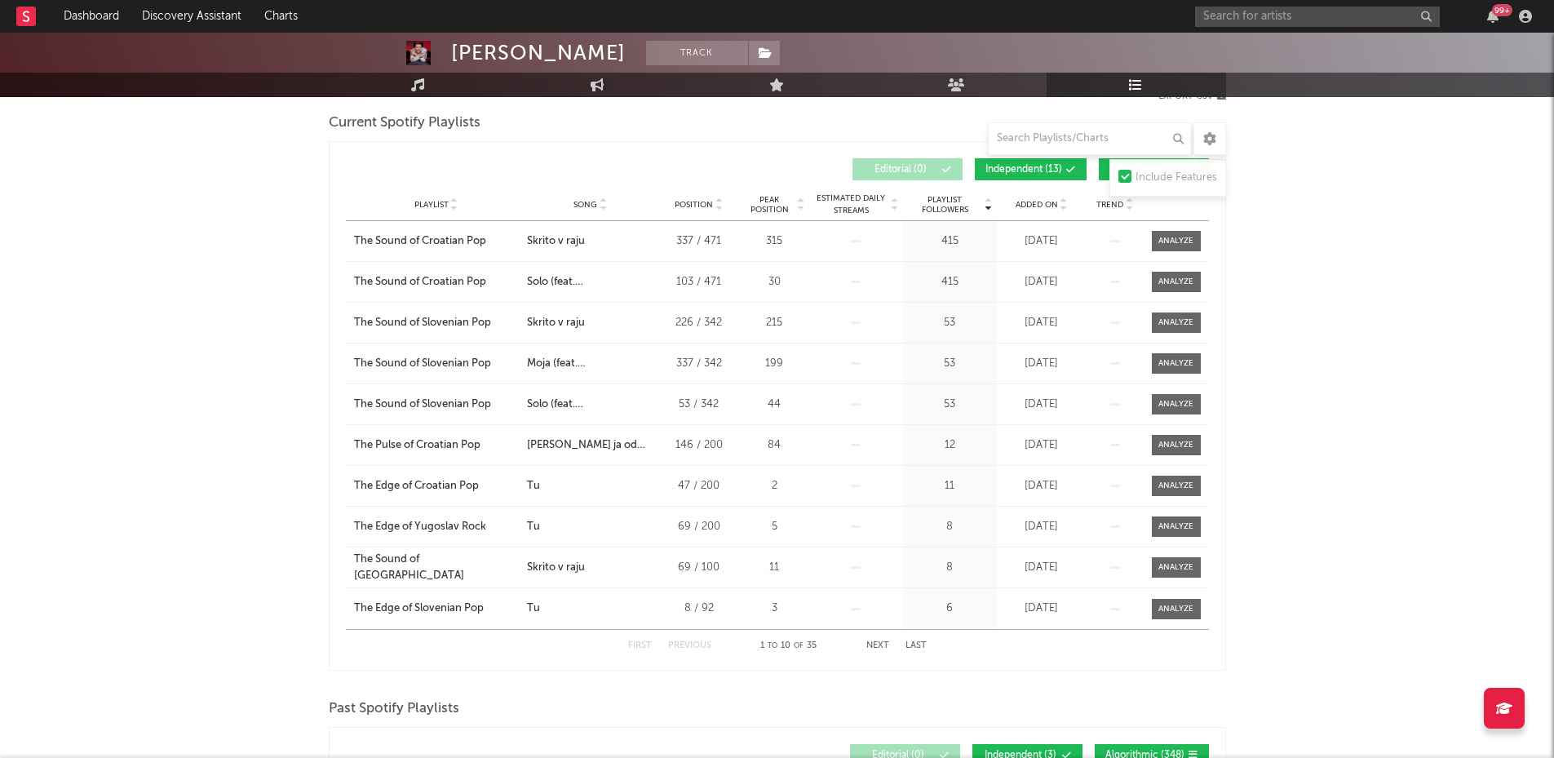
scroll to position [82, 0]
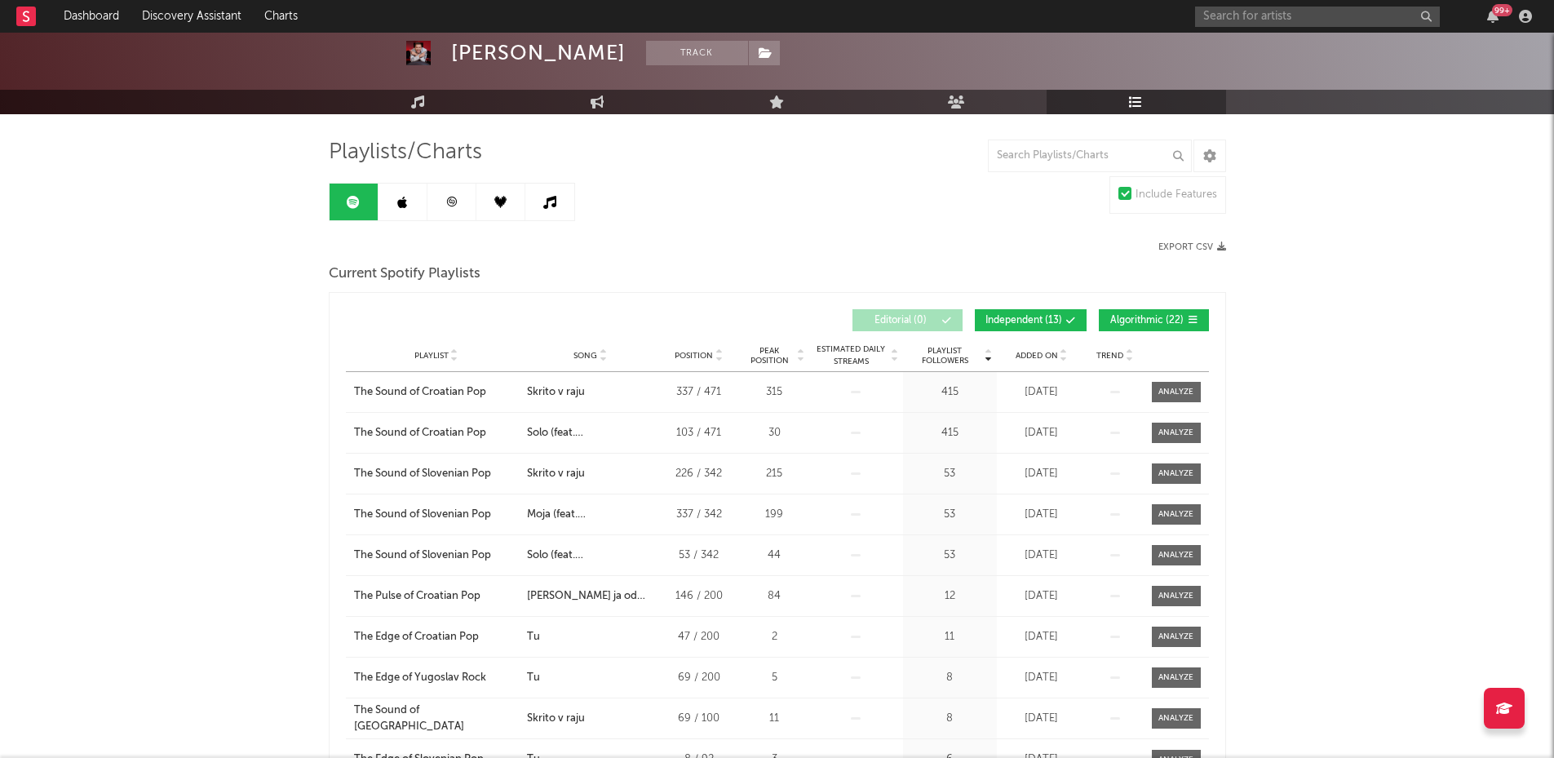
click at [404, 208] on icon at bounding box center [402, 202] width 10 height 13
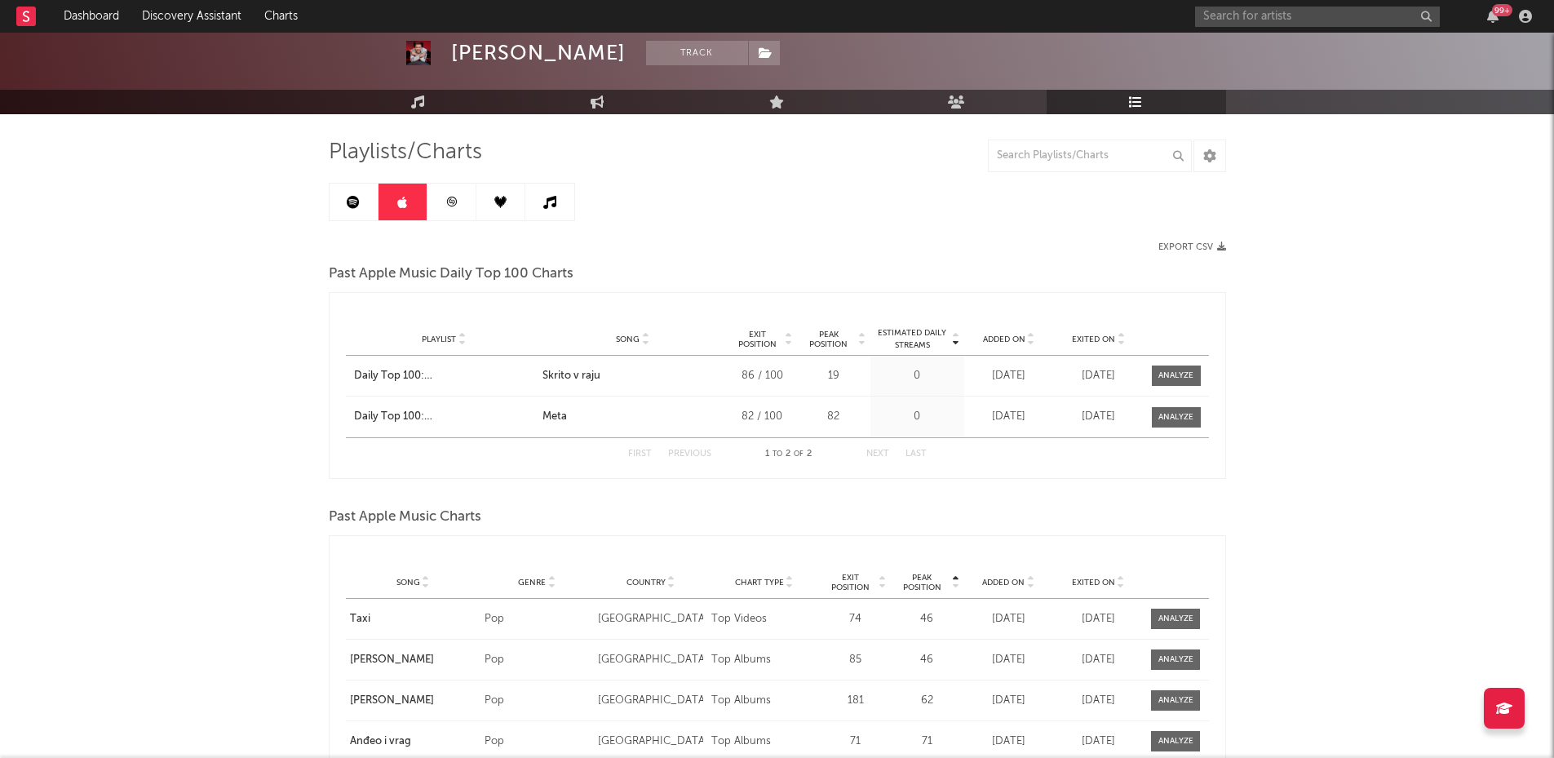
click at [338, 201] on link at bounding box center [354, 202] width 49 height 37
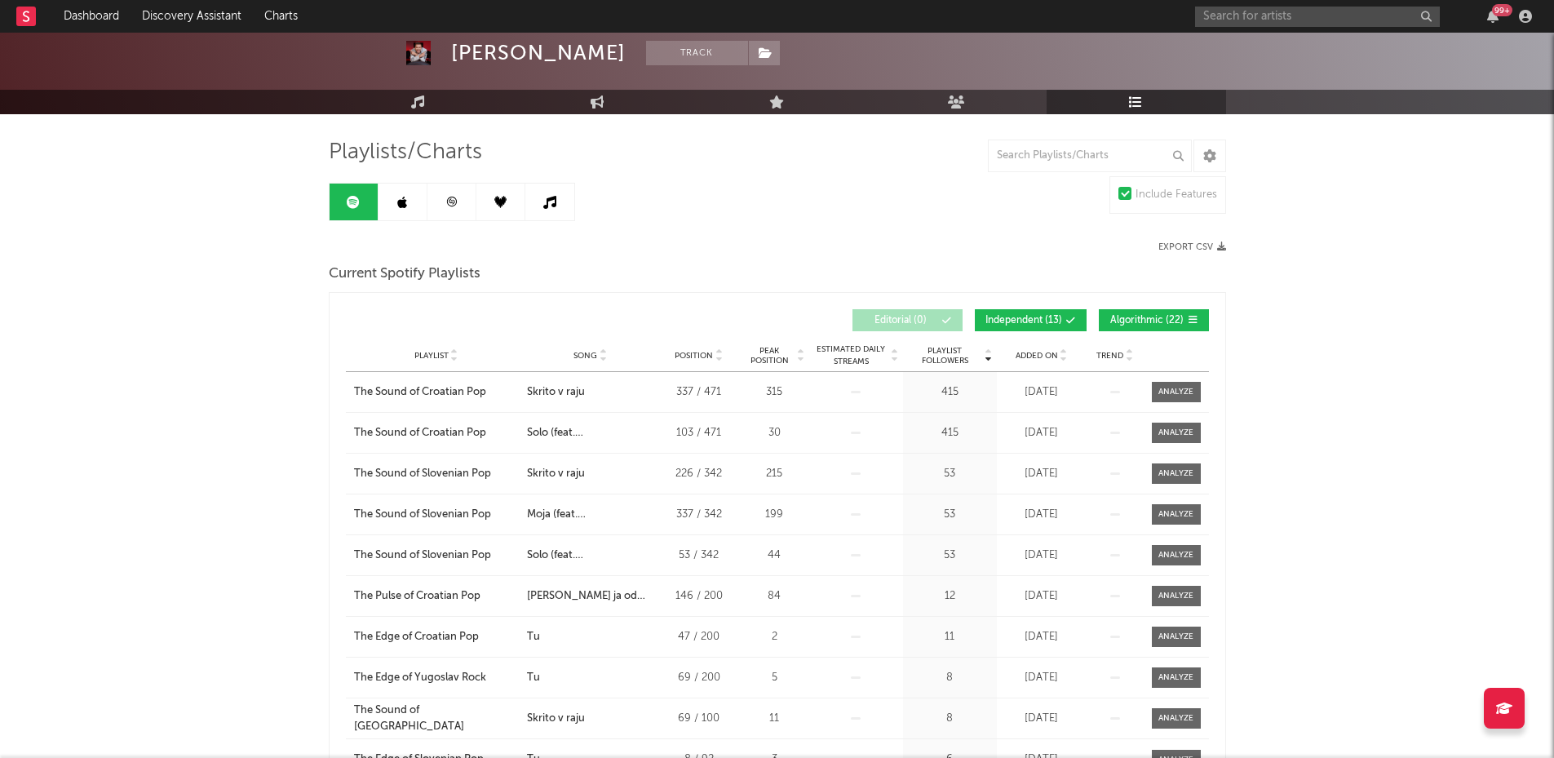
click at [405, 192] on link at bounding box center [403, 202] width 49 height 37
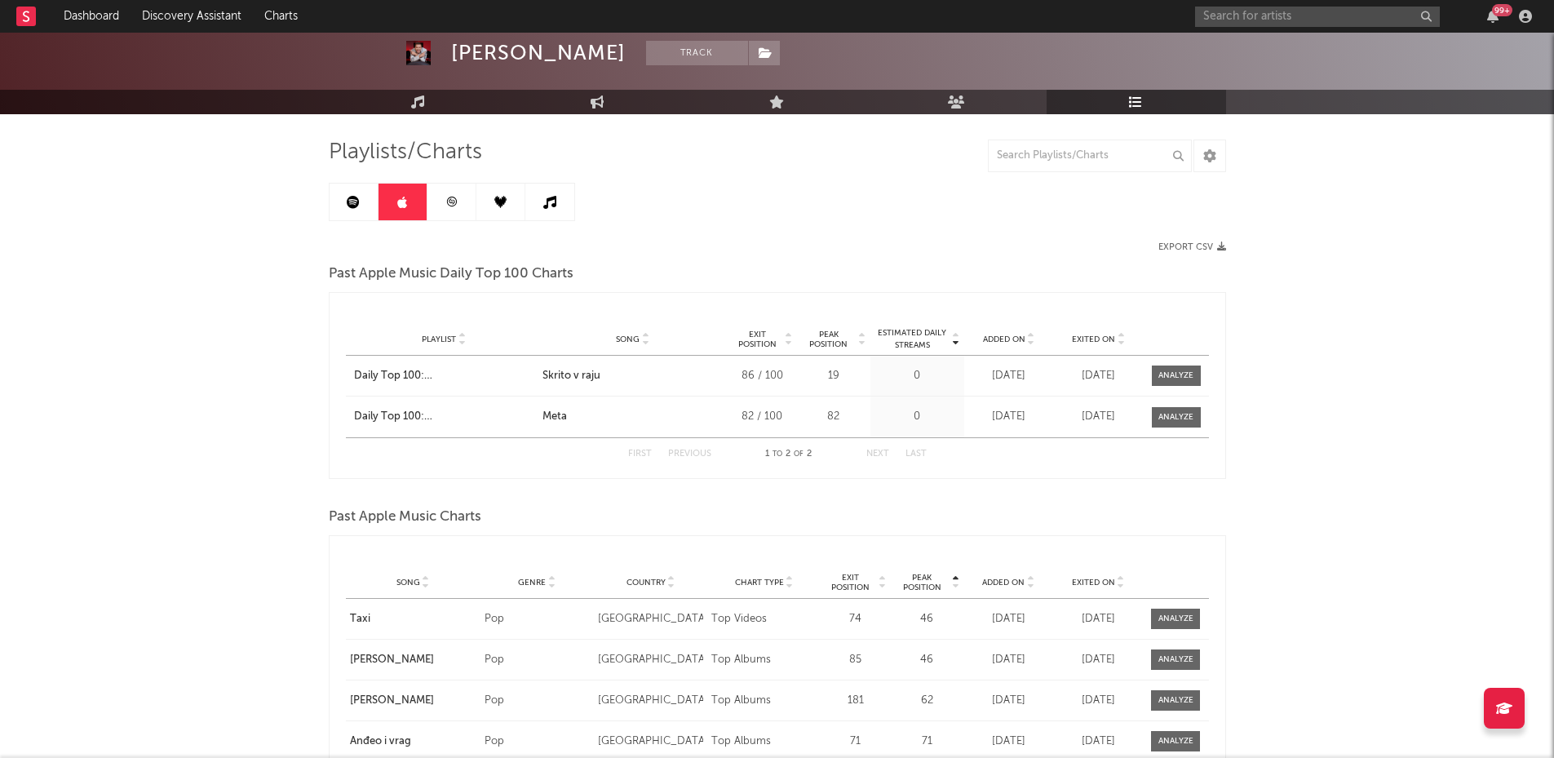
click at [461, 199] on link at bounding box center [452, 202] width 49 height 37
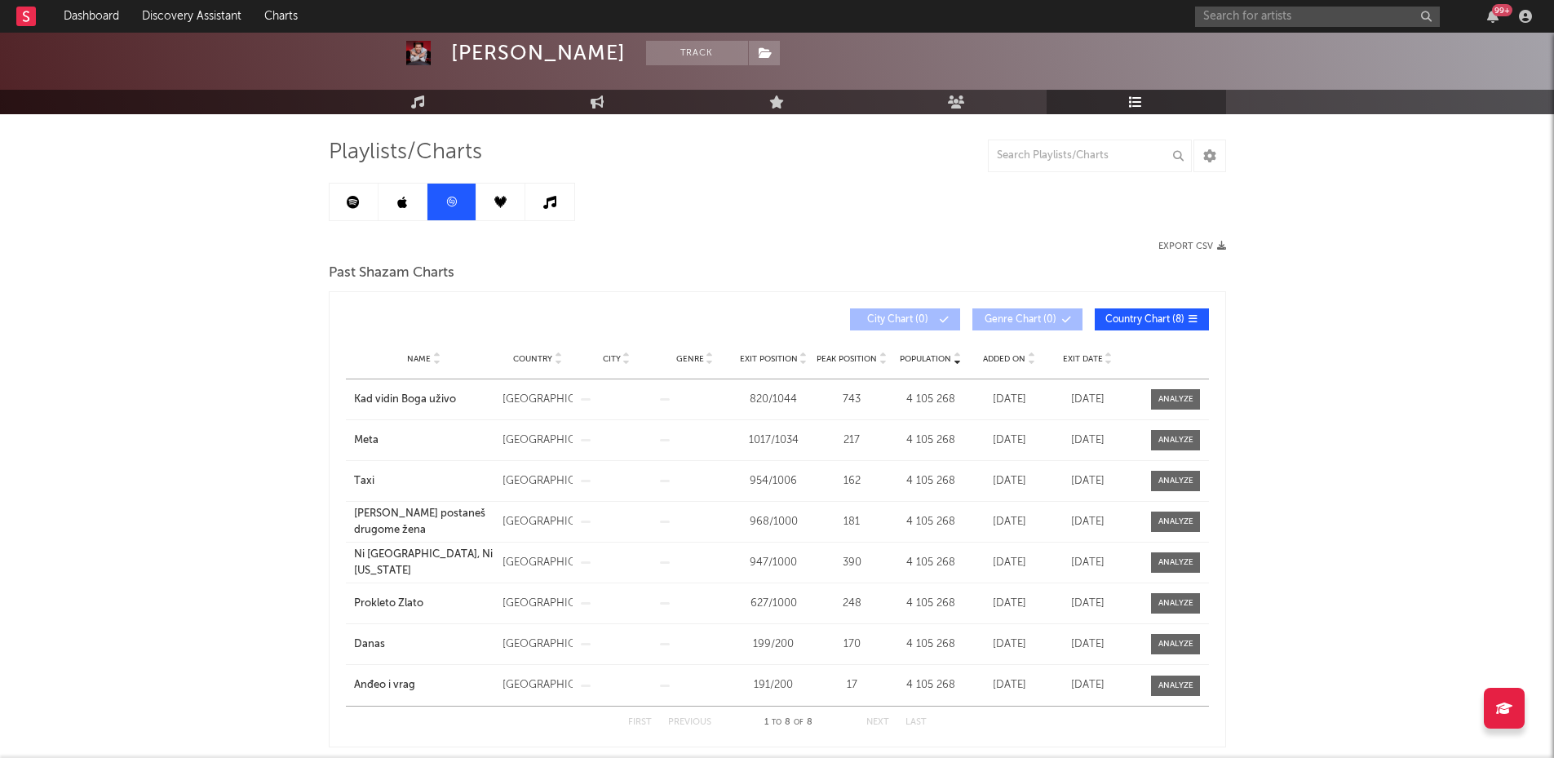
click at [493, 201] on link at bounding box center [501, 202] width 49 height 37
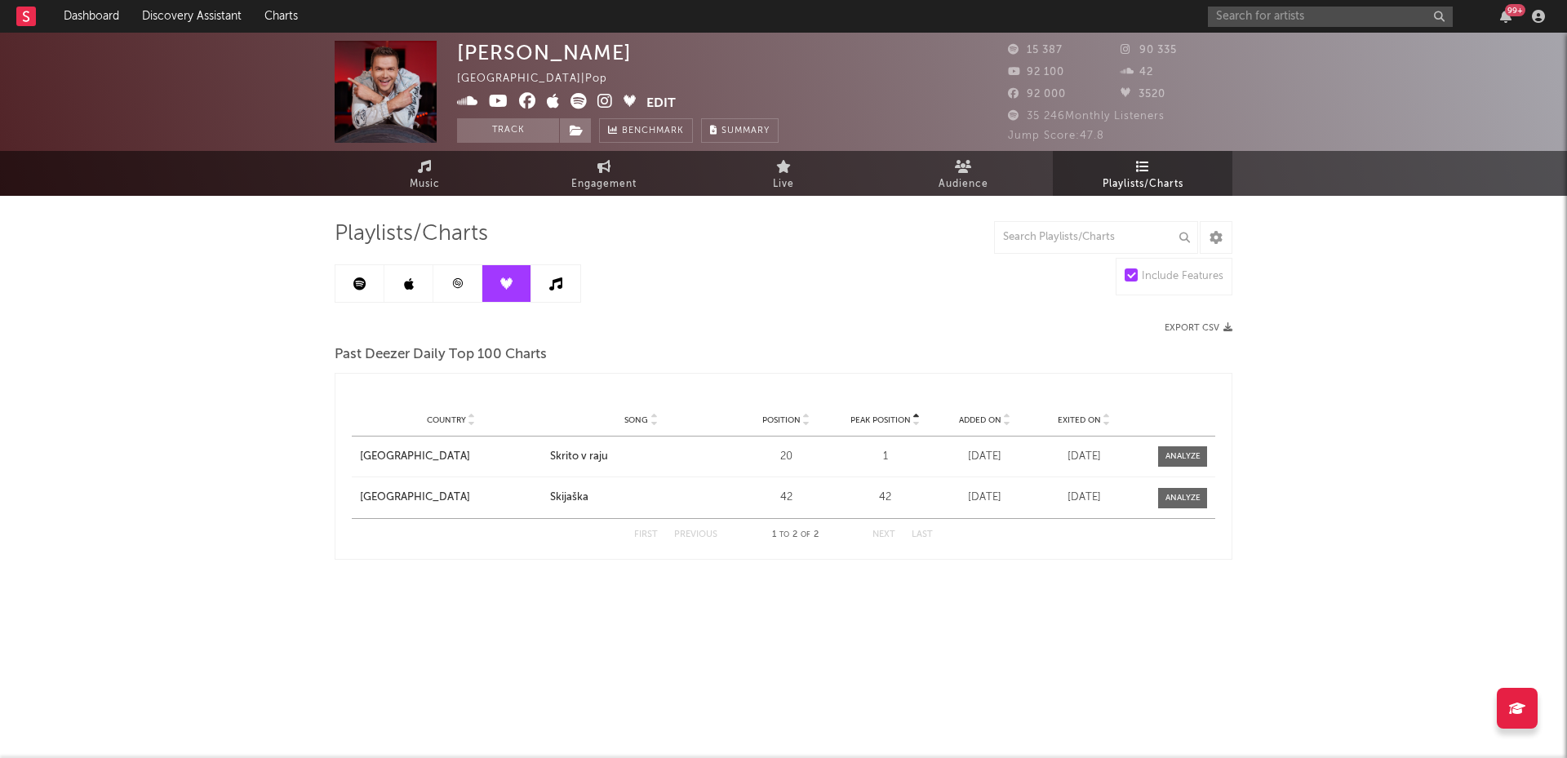
click at [555, 286] on icon at bounding box center [555, 283] width 13 height 13
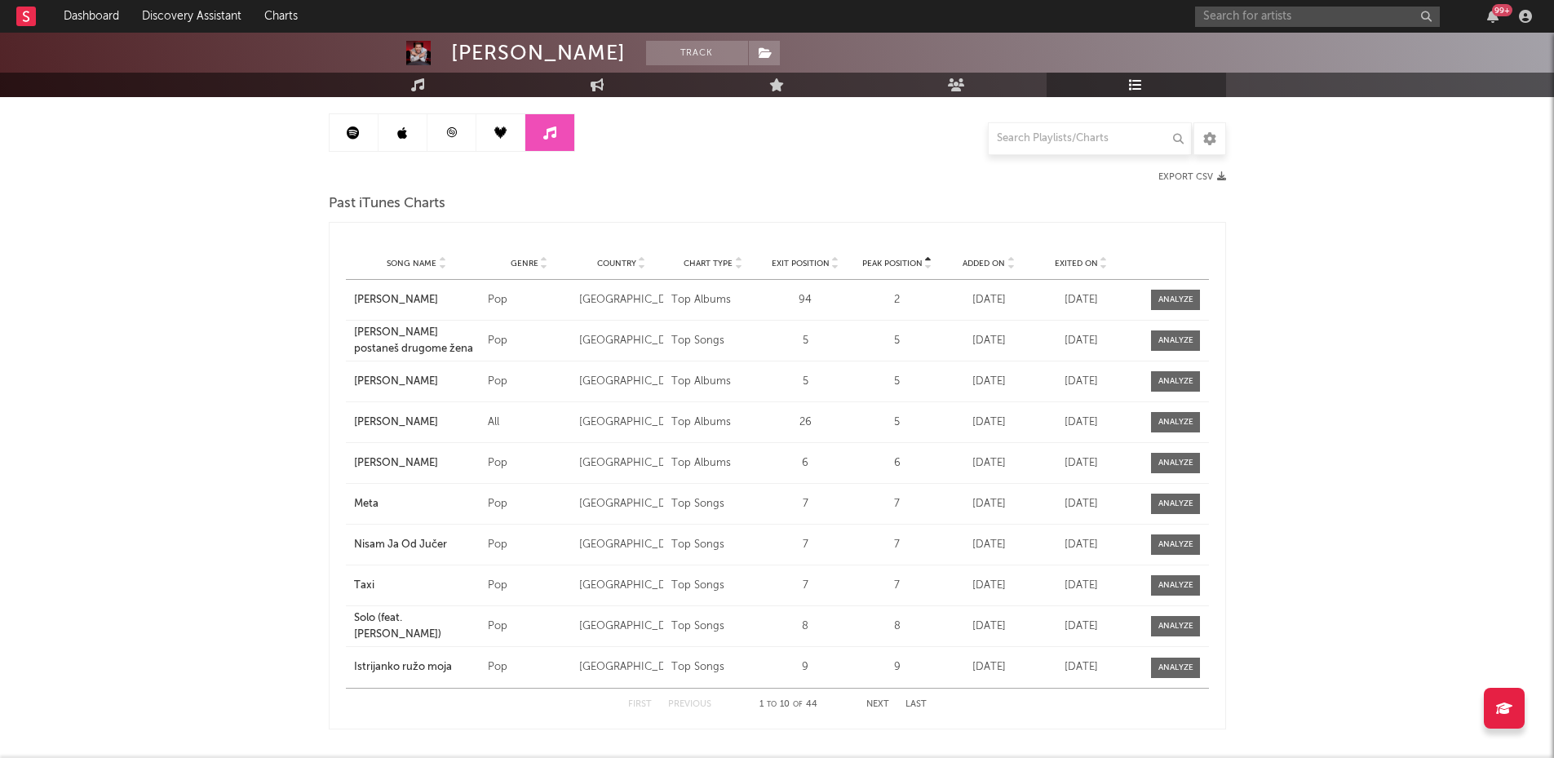
scroll to position [149, 0]
click at [331, 146] on link at bounding box center [354, 134] width 49 height 37
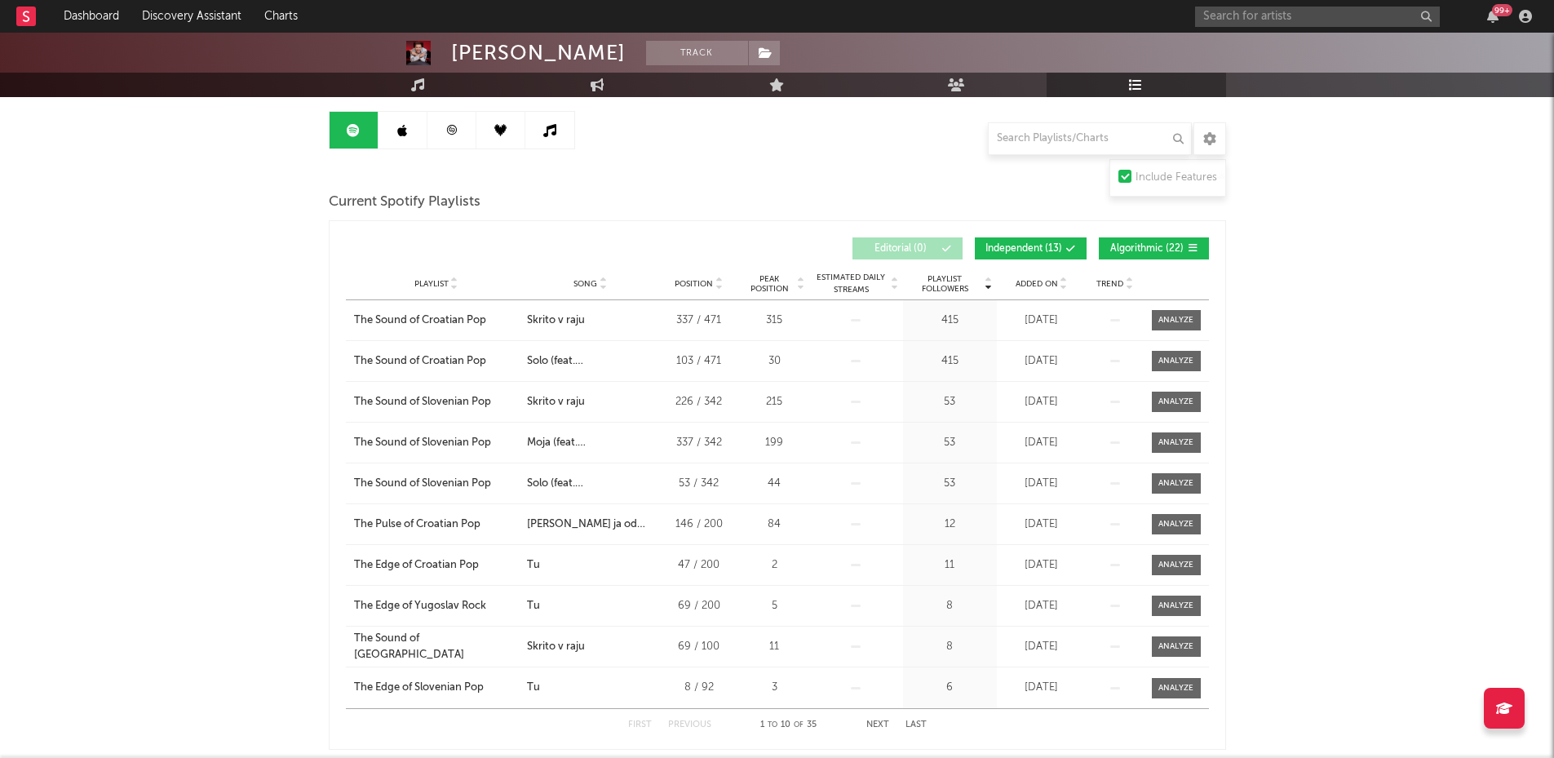
scroll to position [146, 0]
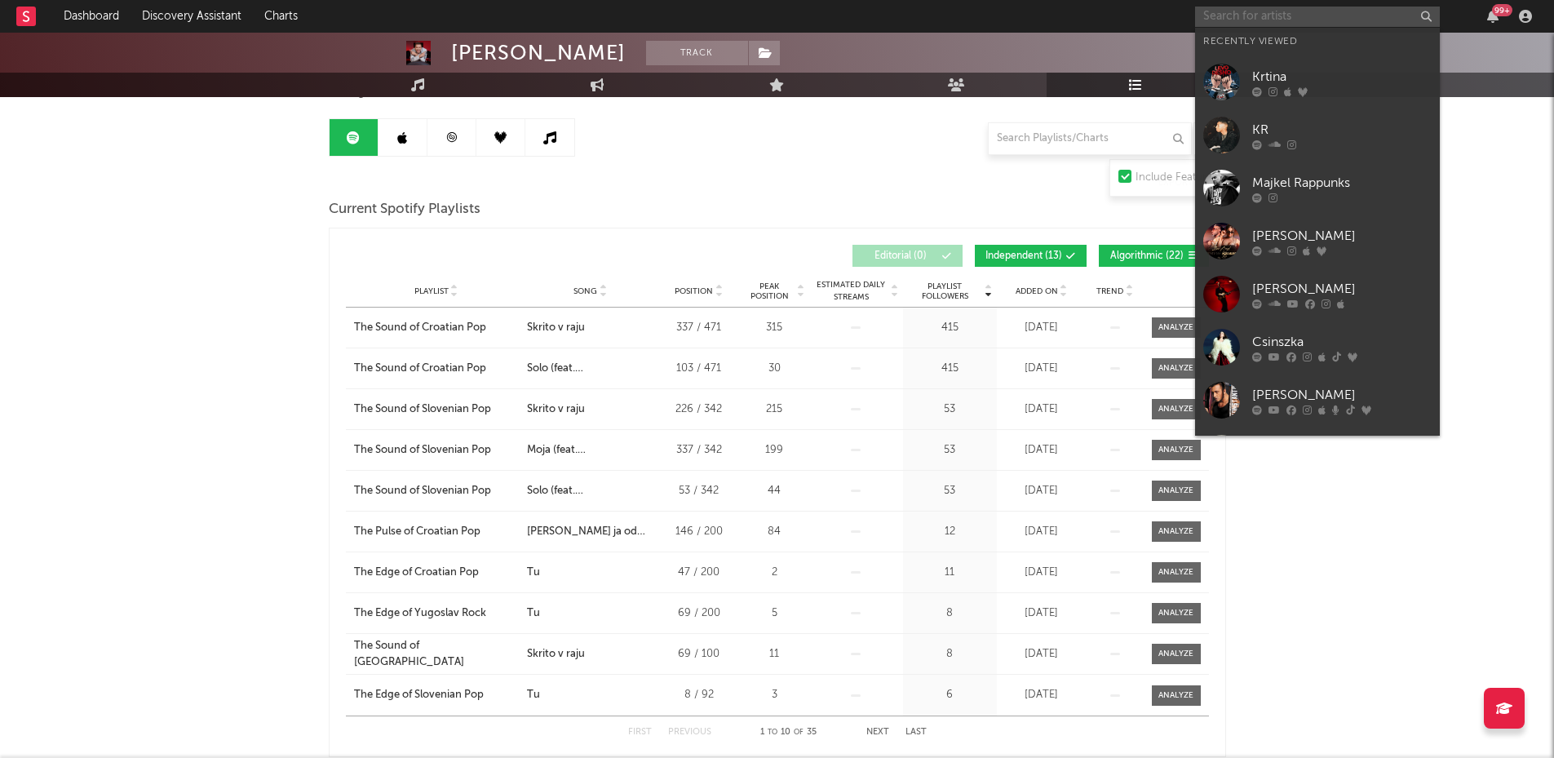
click at [1223, 19] on input "text" at bounding box center [1317, 17] width 245 height 20
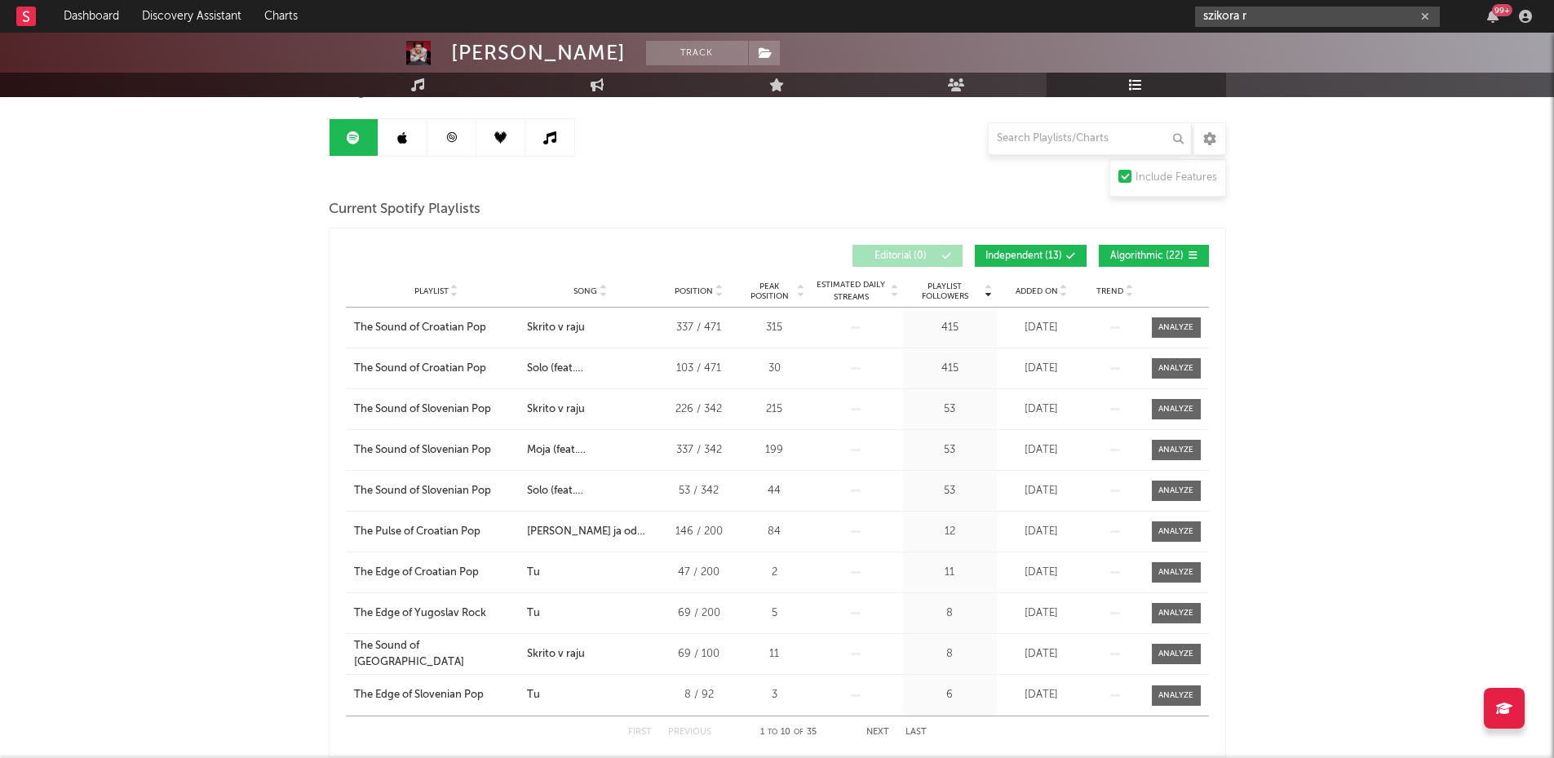
click at [1254, 12] on input "szikora r" at bounding box center [1317, 17] width 245 height 20
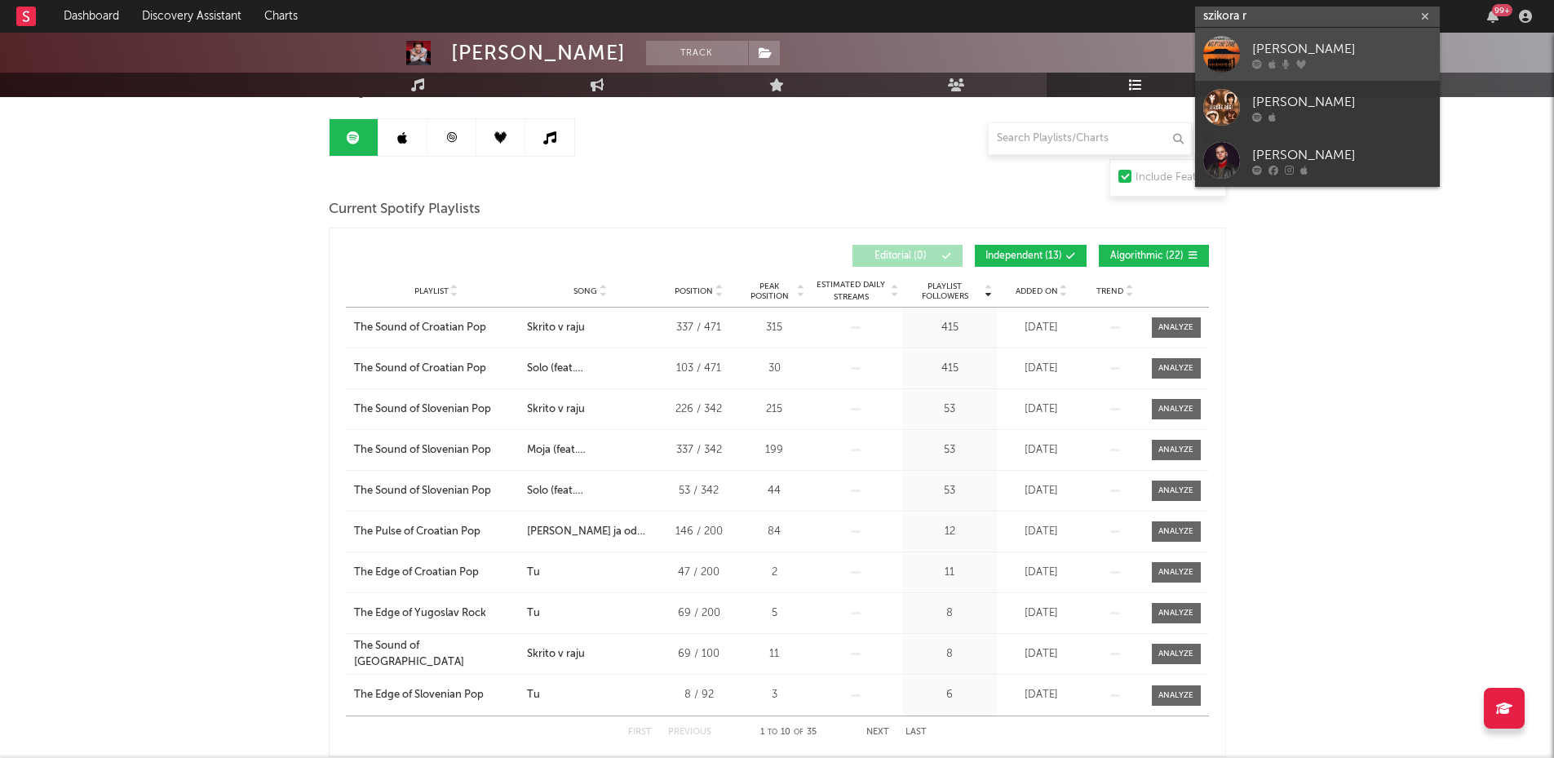
type input "szikora r"
click at [1244, 42] on link "[PERSON_NAME]" at bounding box center [1317, 54] width 245 height 53
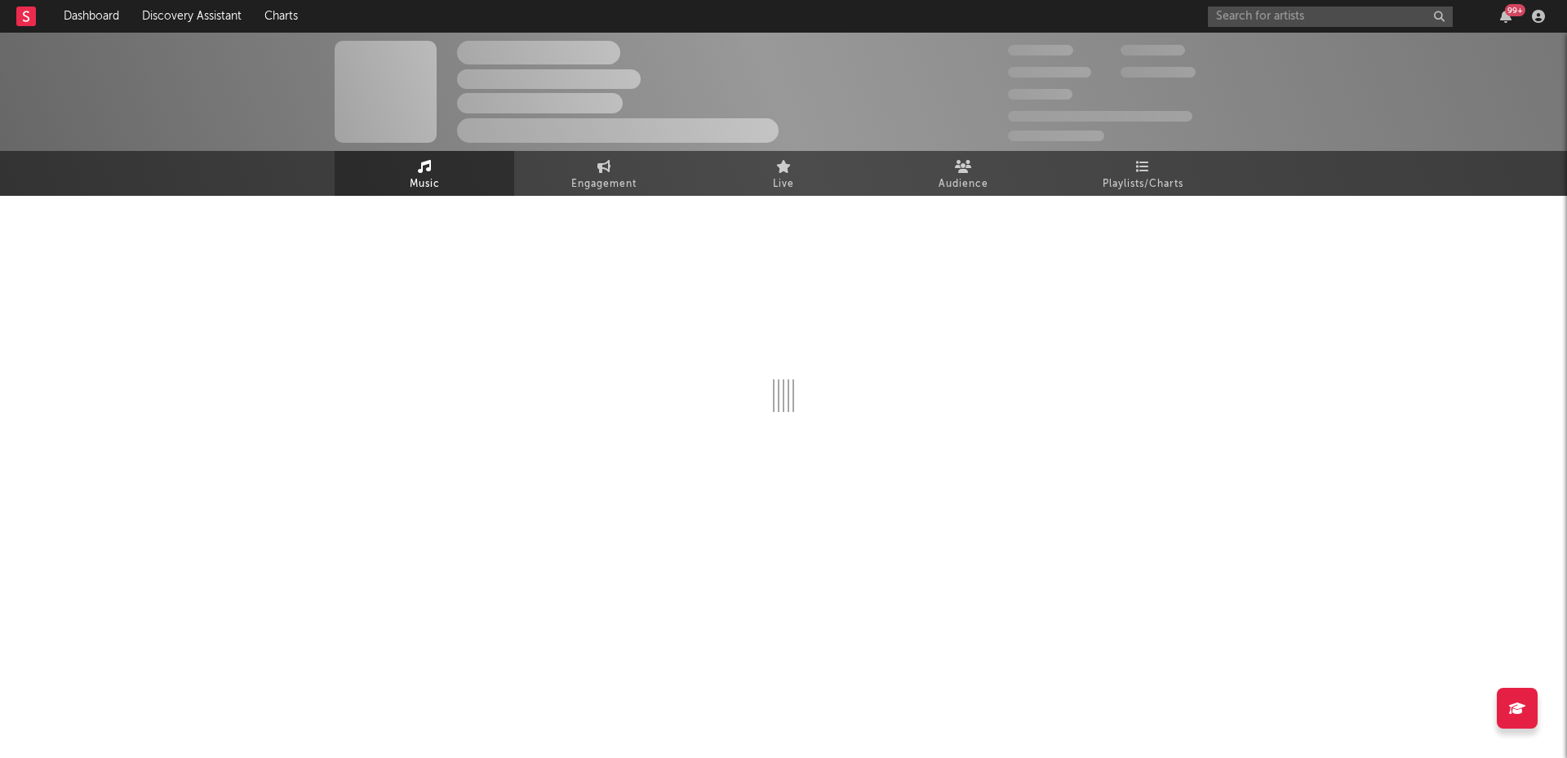
select select "1w"
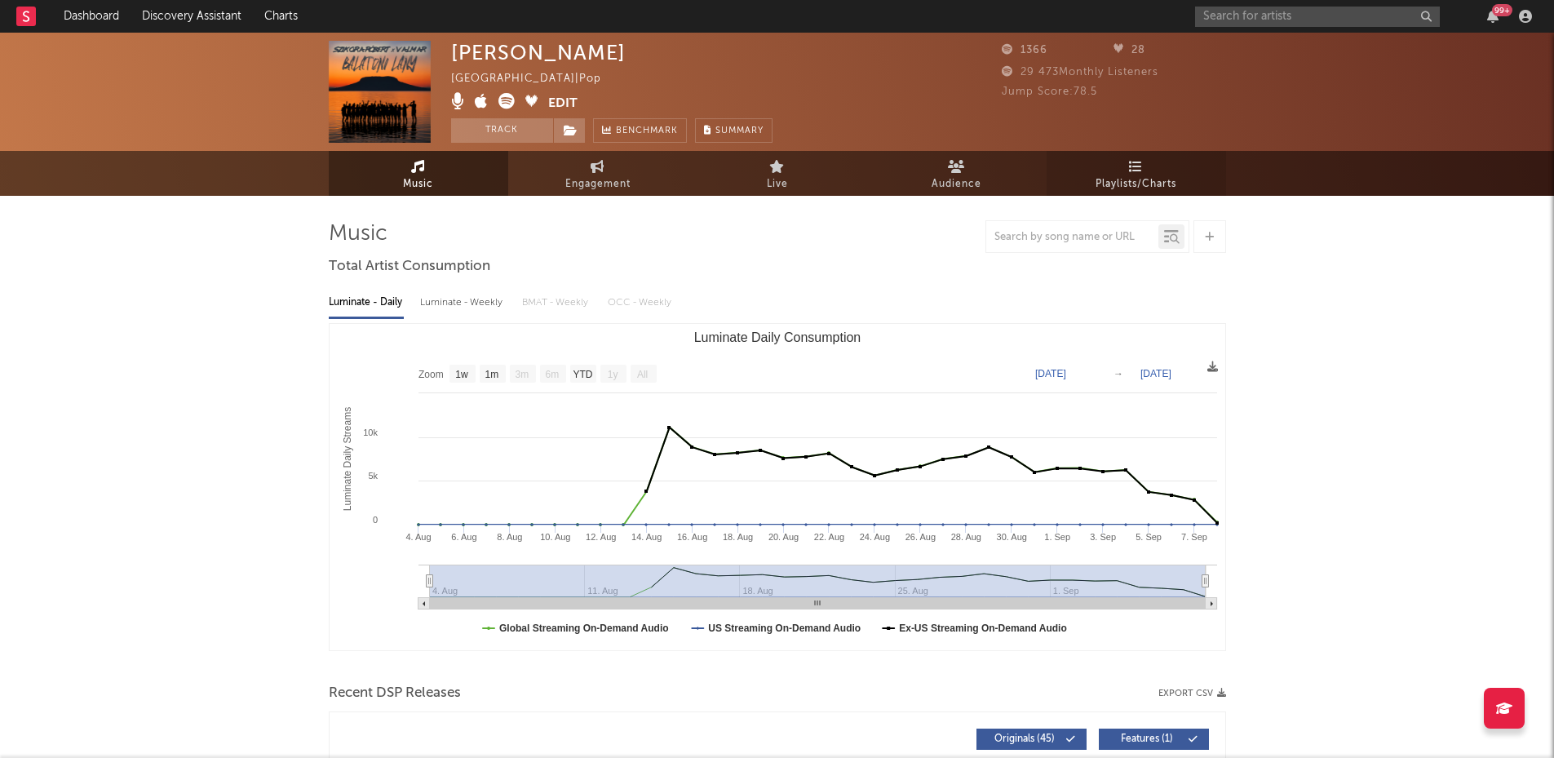
click at [1143, 157] on link "Playlists/Charts" at bounding box center [1137, 173] width 180 height 45
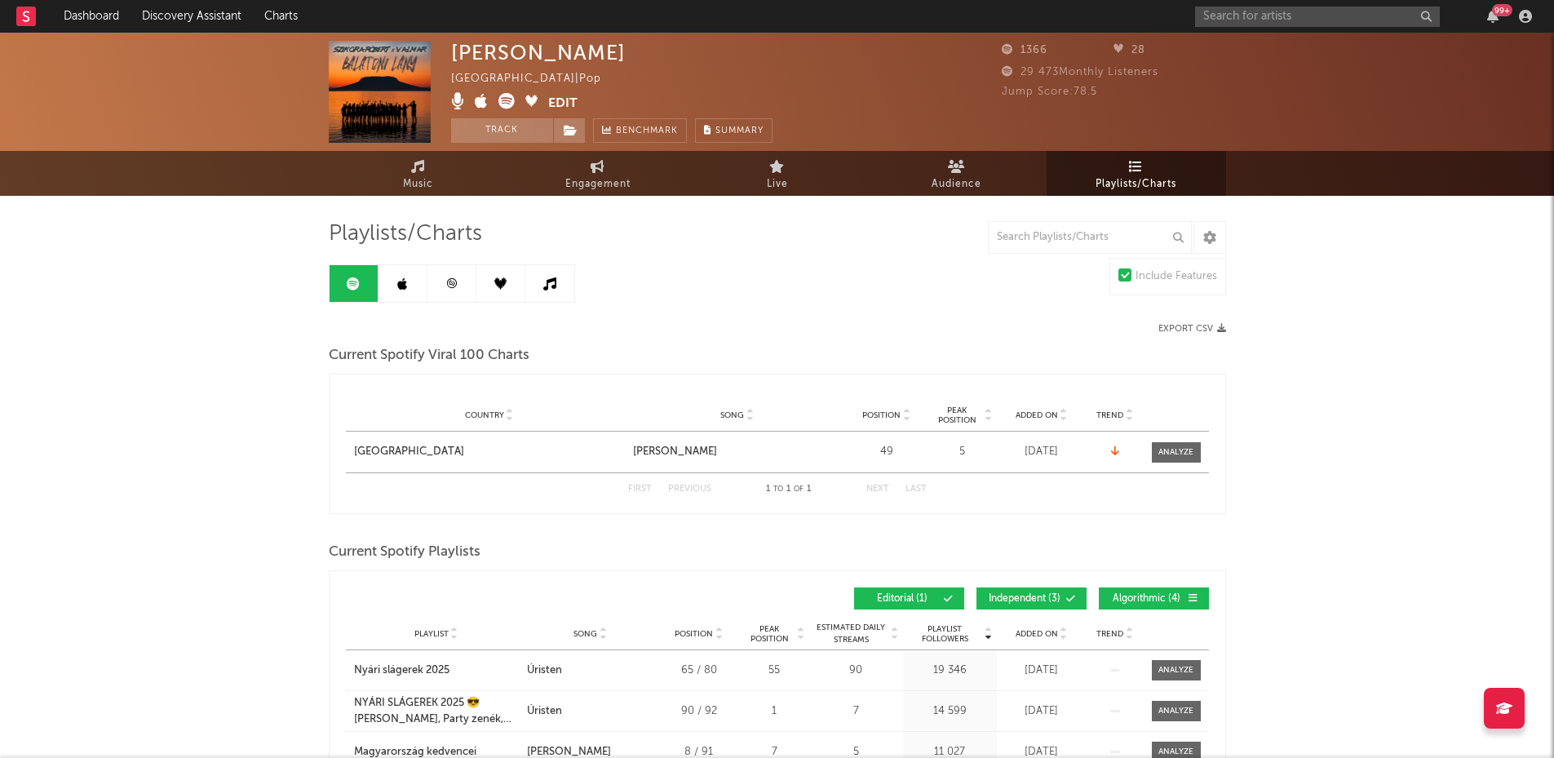
click at [407, 294] on link at bounding box center [403, 283] width 49 height 37
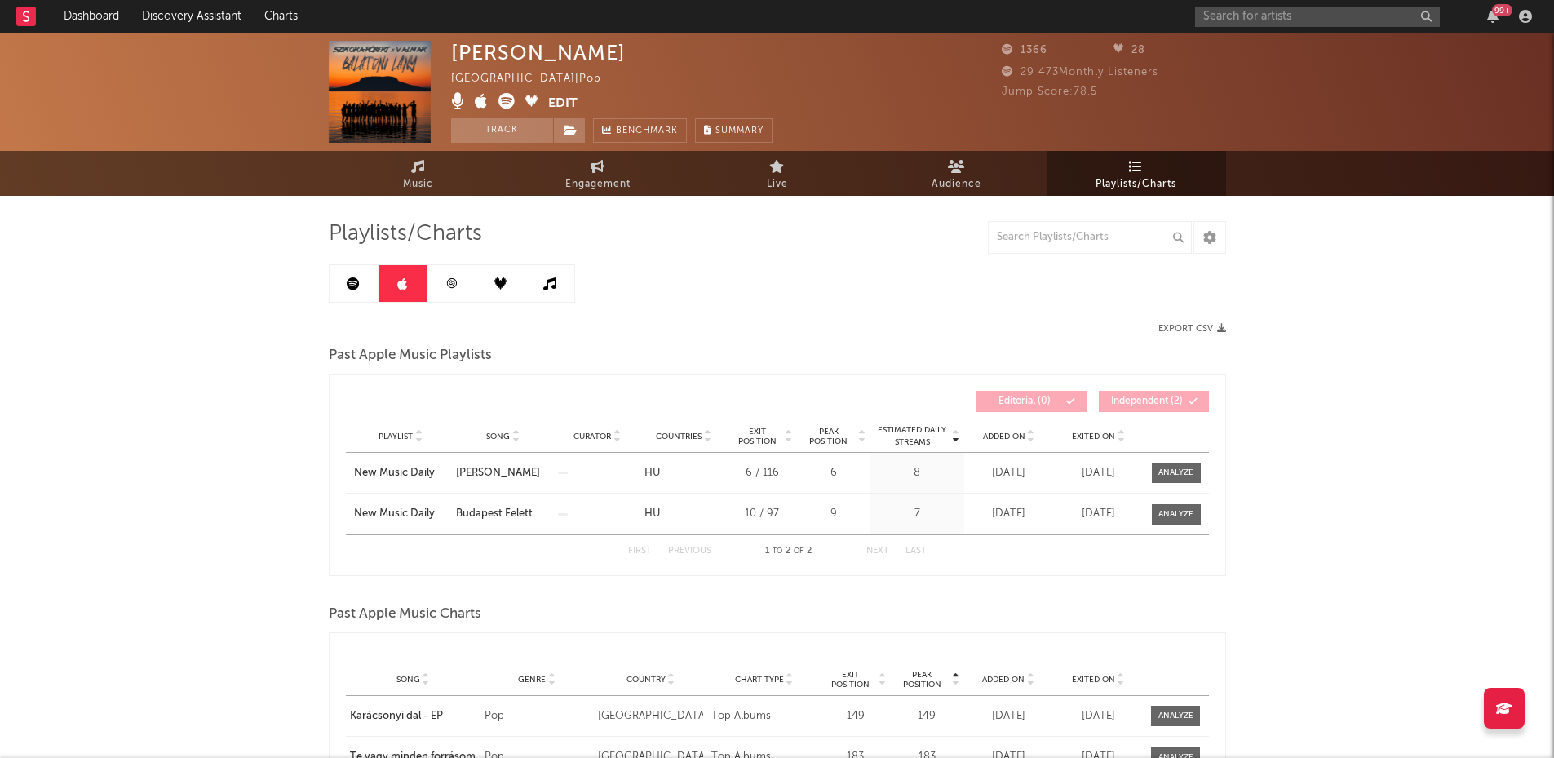
click at [459, 293] on link at bounding box center [452, 283] width 49 height 37
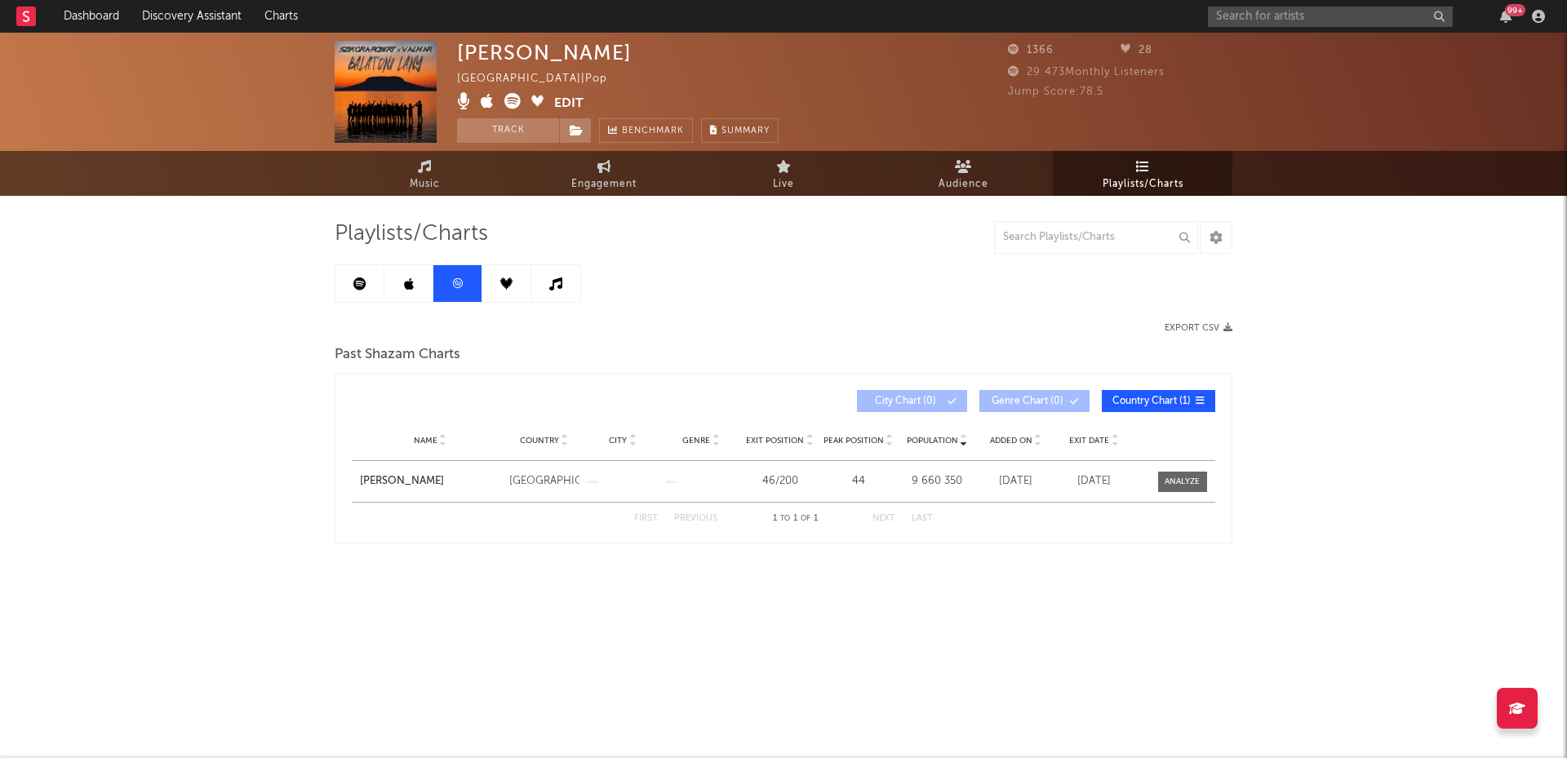
click at [492, 294] on link at bounding box center [506, 283] width 49 height 37
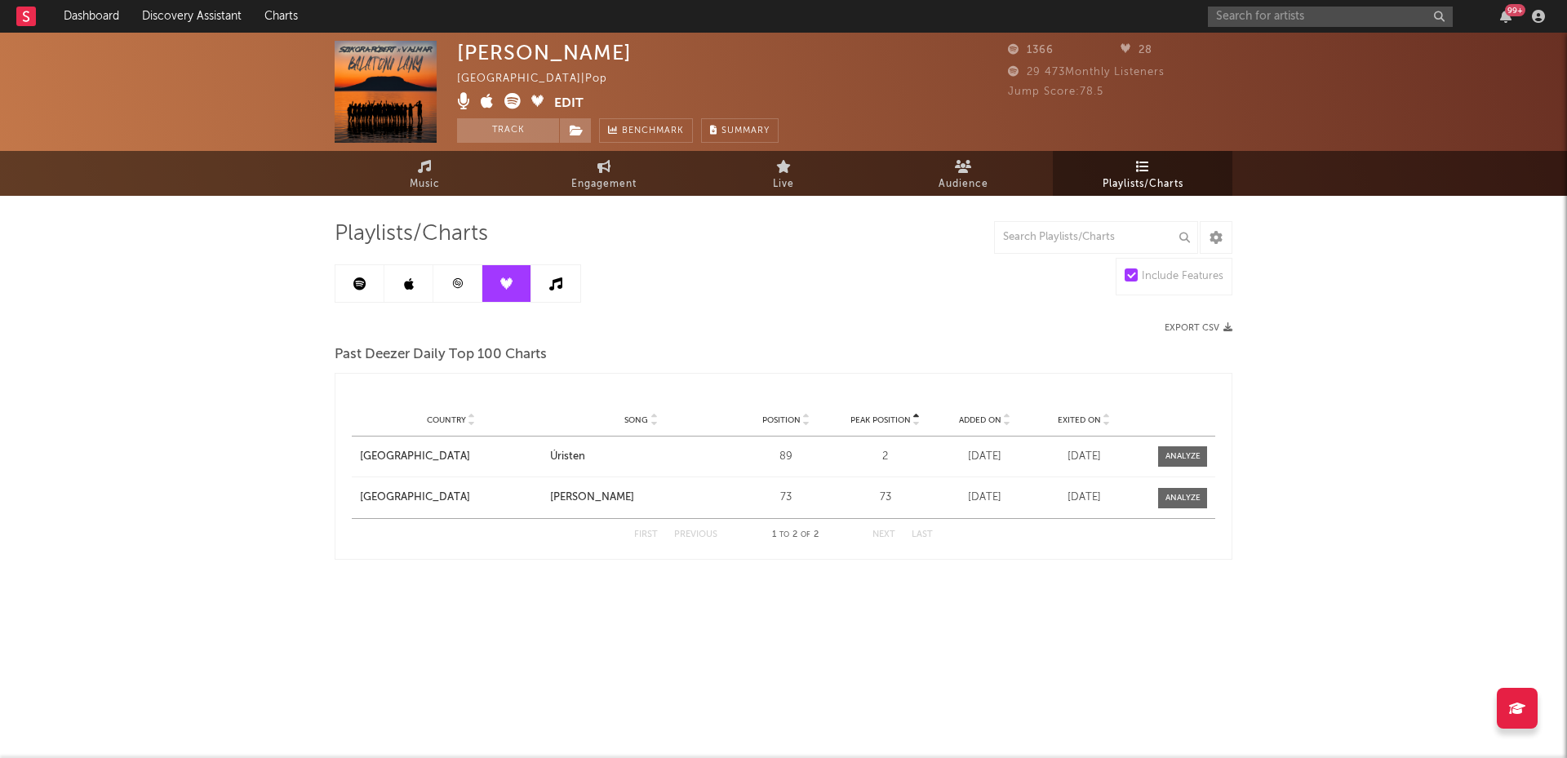
click at [551, 295] on link at bounding box center [555, 283] width 49 height 37
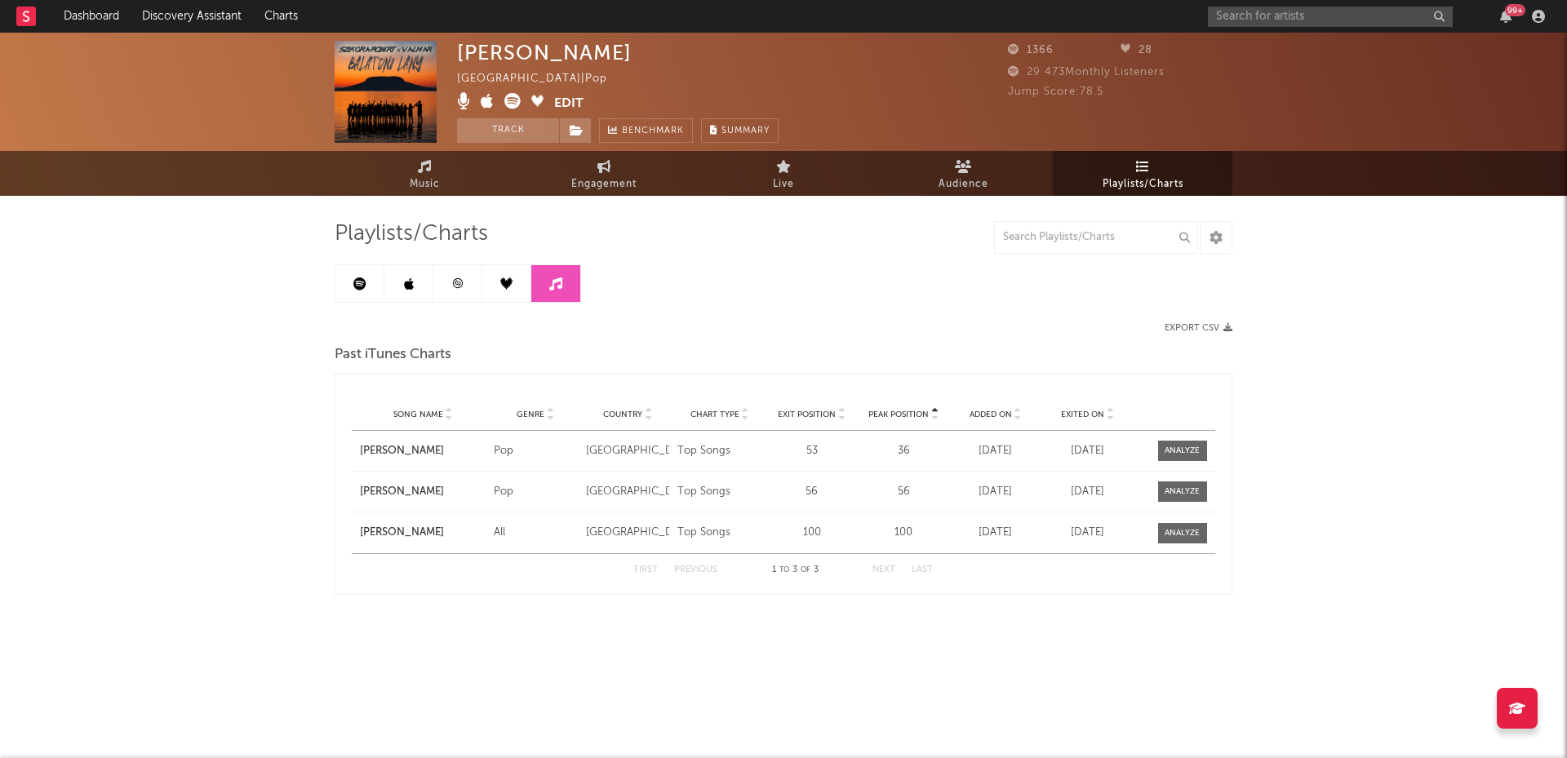
click at [352, 291] on link at bounding box center [359, 283] width 49 height 37
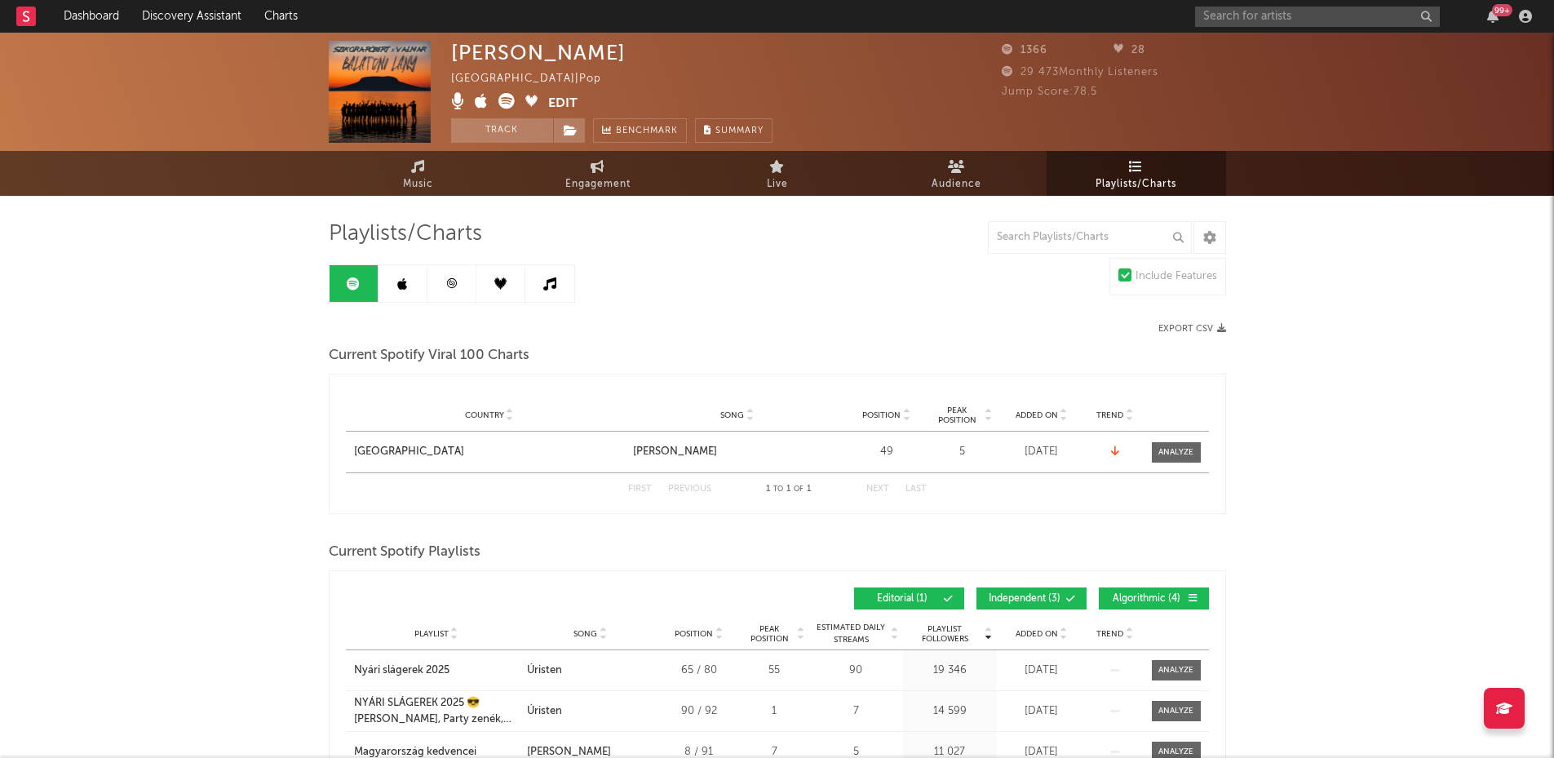
click at [552, 282] on icon at bounding box center [549, 283] width 13 height 13
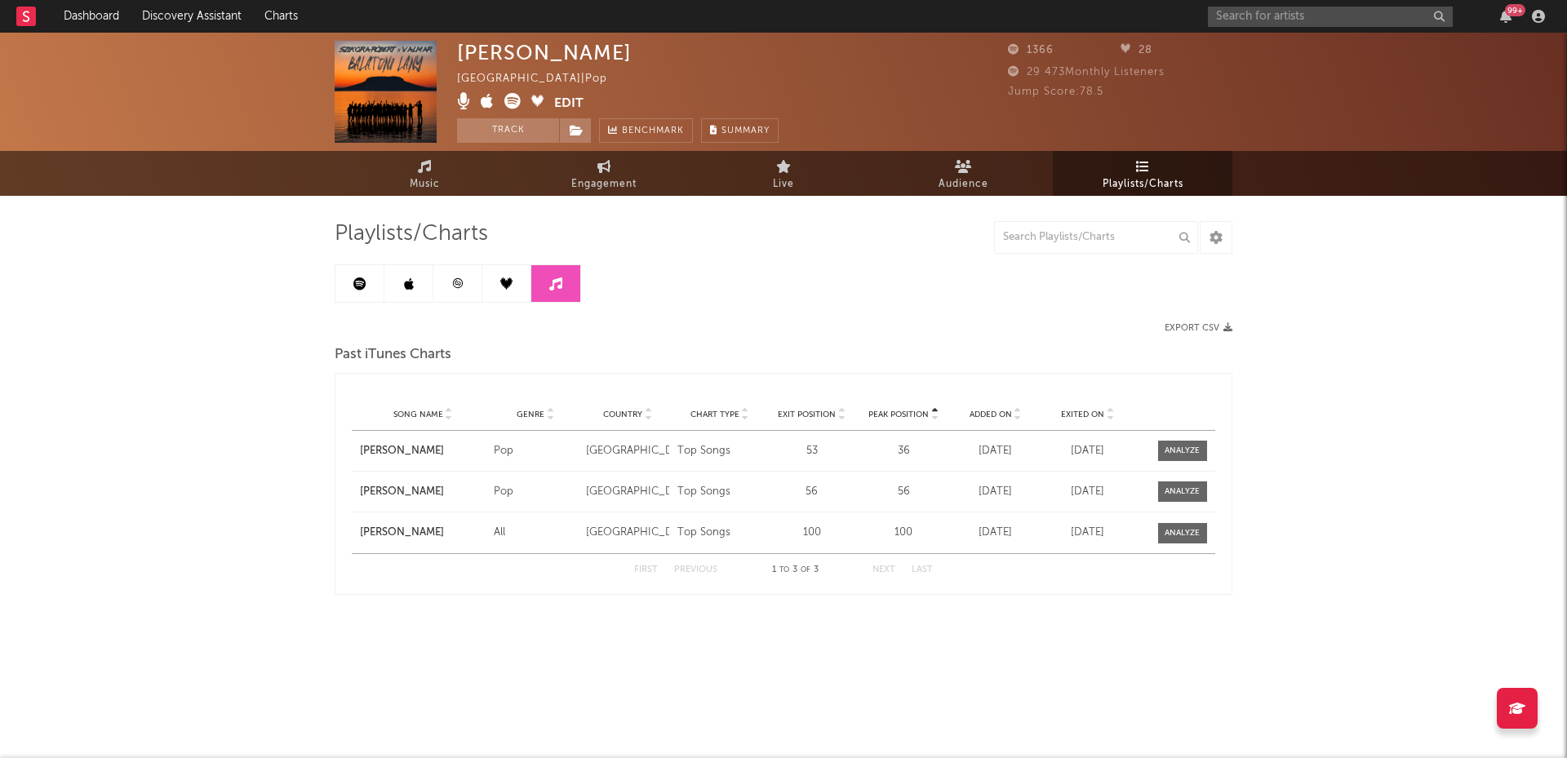
click at [505, 283] on icon at bounding box center [506, 283] width 12 height 12
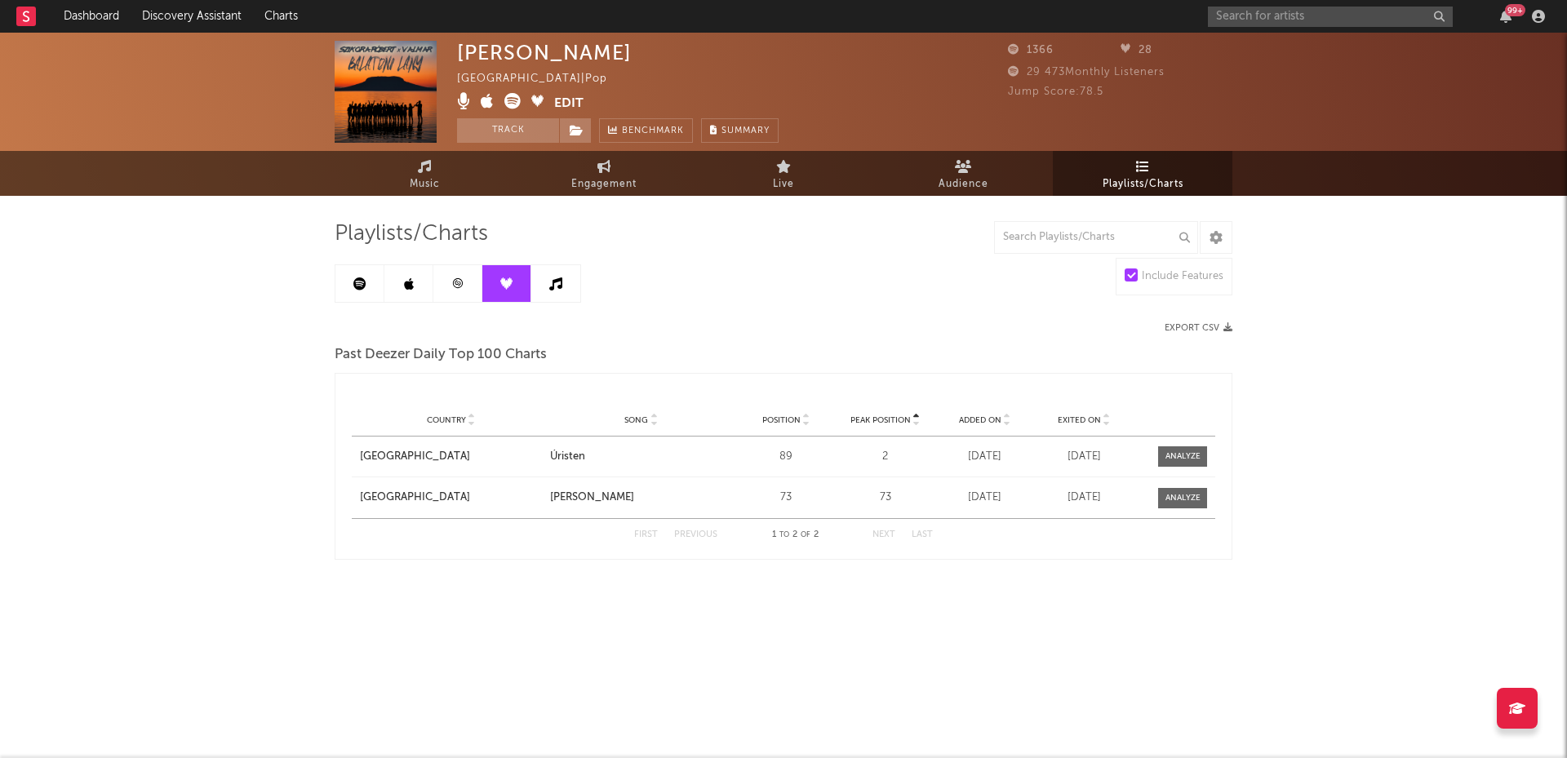
click at [462, 282] on icon at bounding box center [457, 283] width 12 height 12
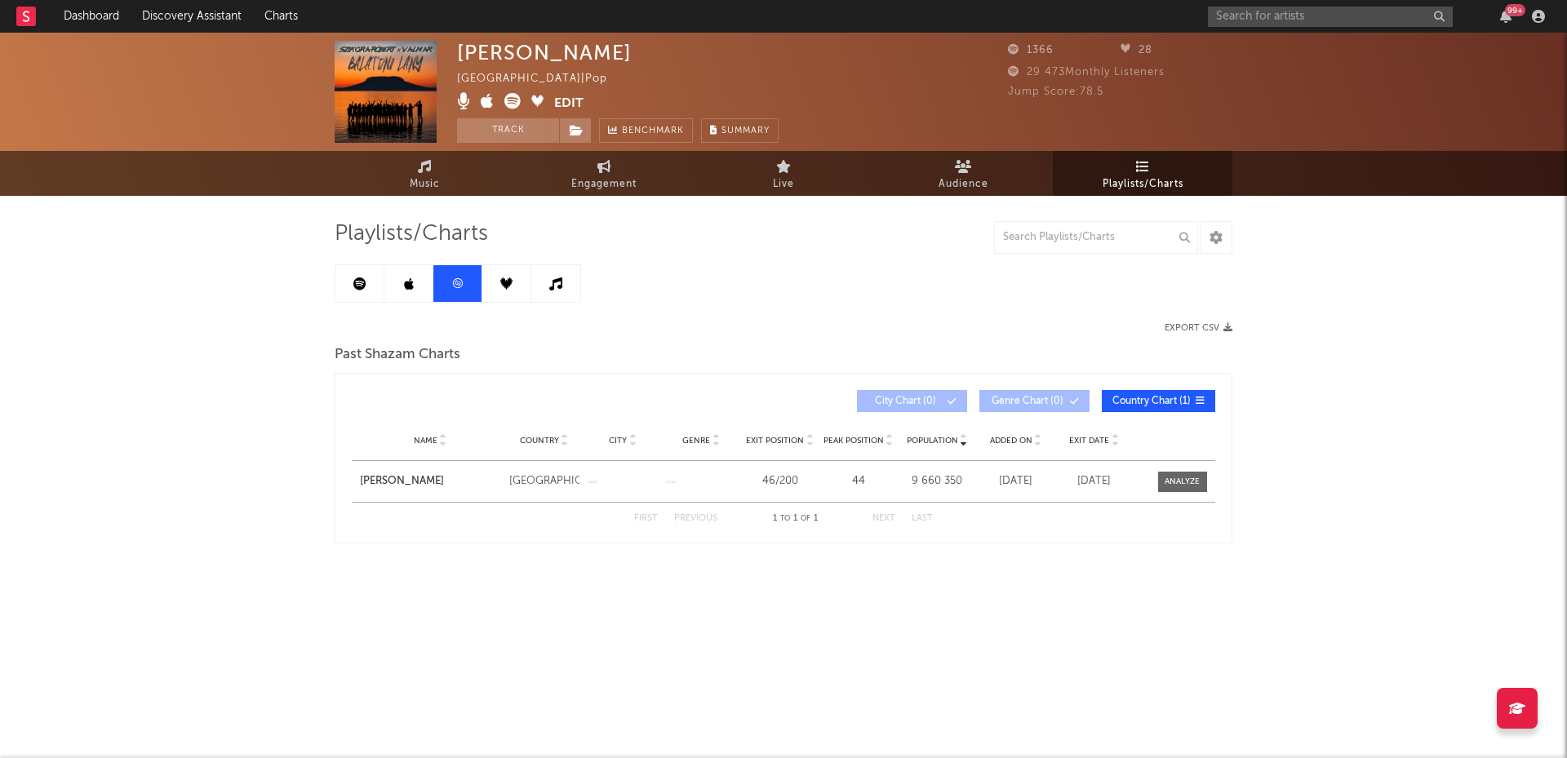
click at [350, 279] on link at bounding box center [359, 283] width 49 height 37
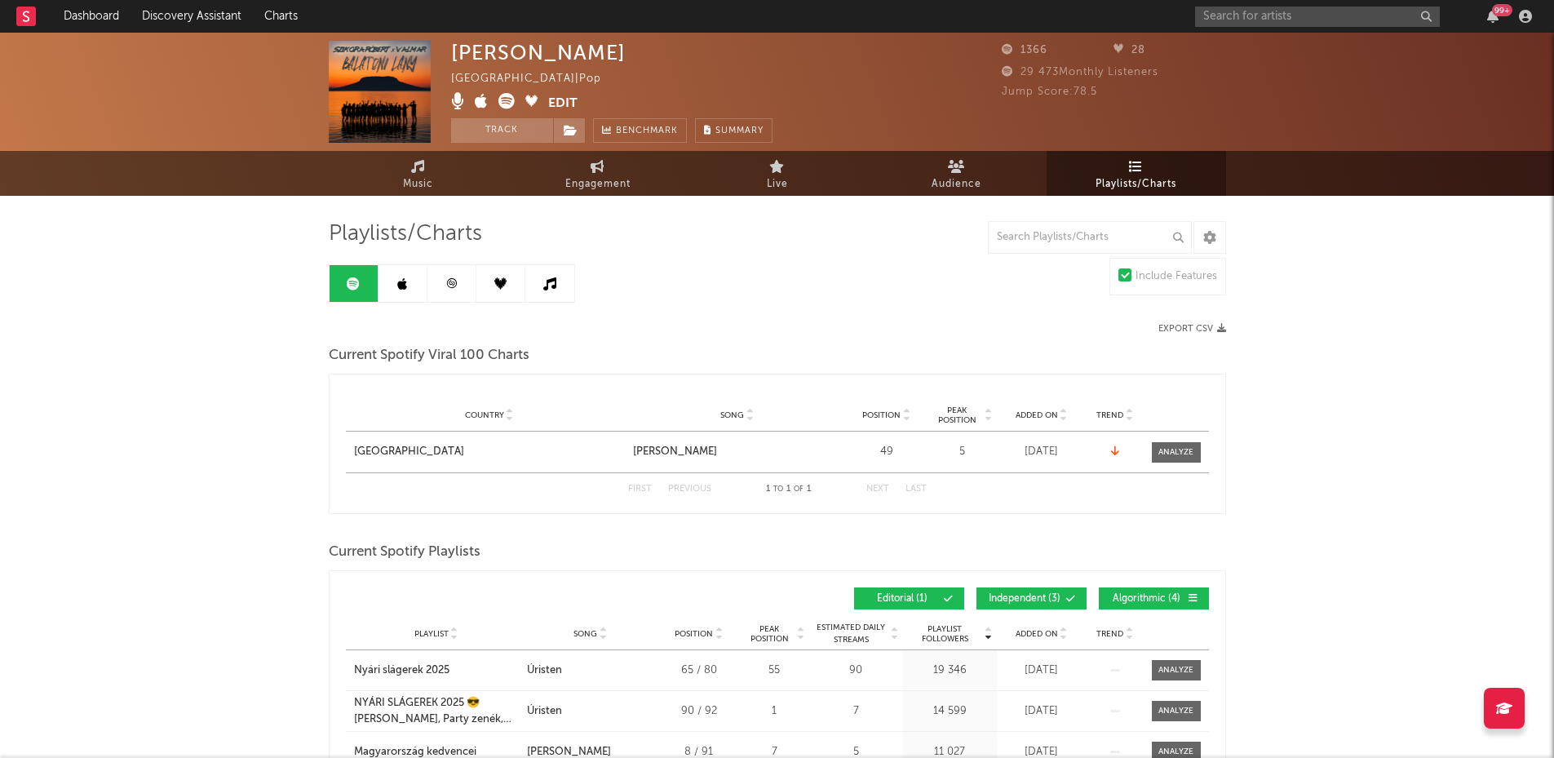
click at [448, 272] on link at bounding box center [452, 283] width 49 height 37
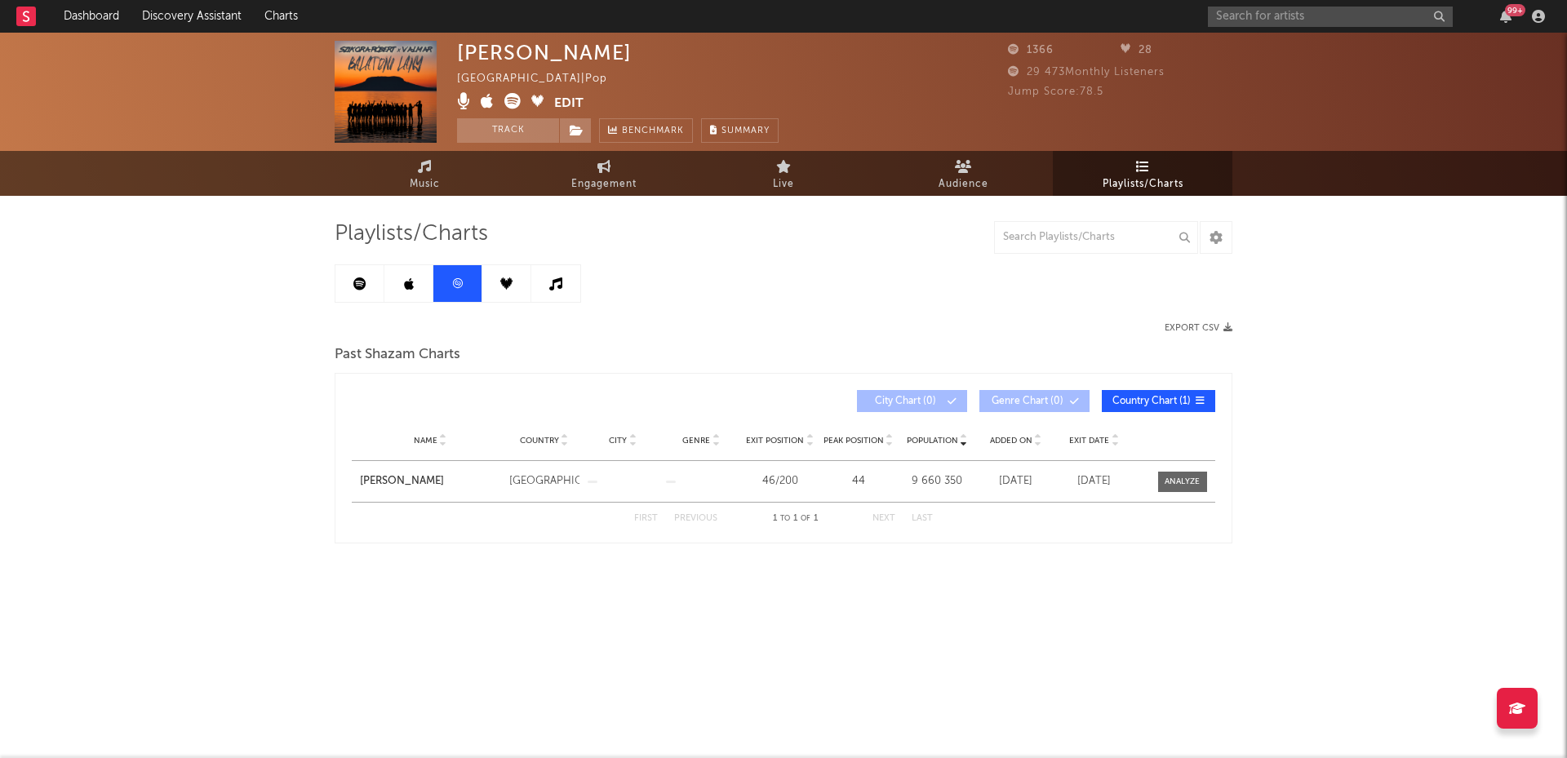
click at [419, 279] on link at bounding box center [408, 283] width 49 height 37
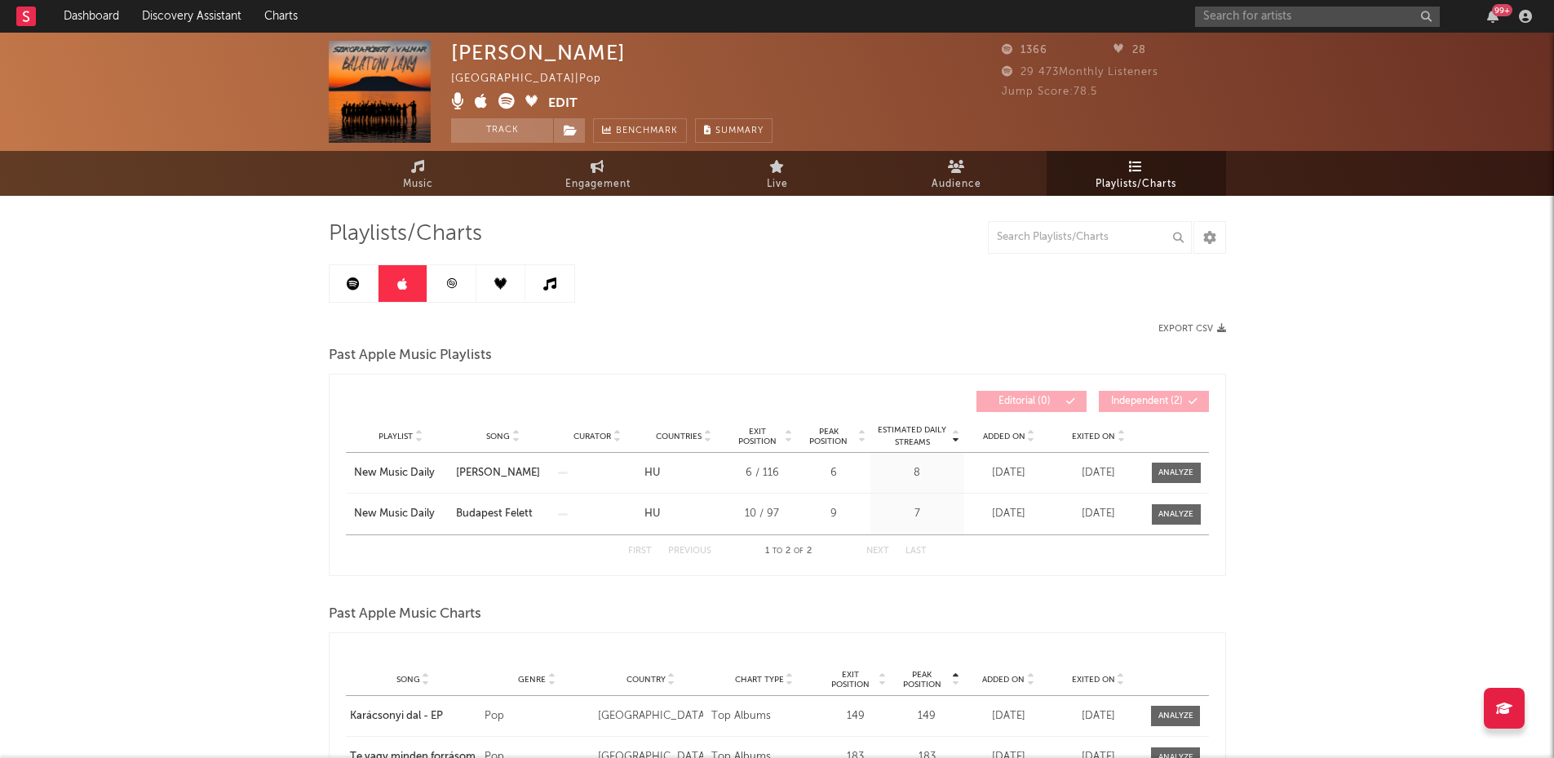
click at [356, 296] on link at bounding box center [354, 283] width 49 height 37
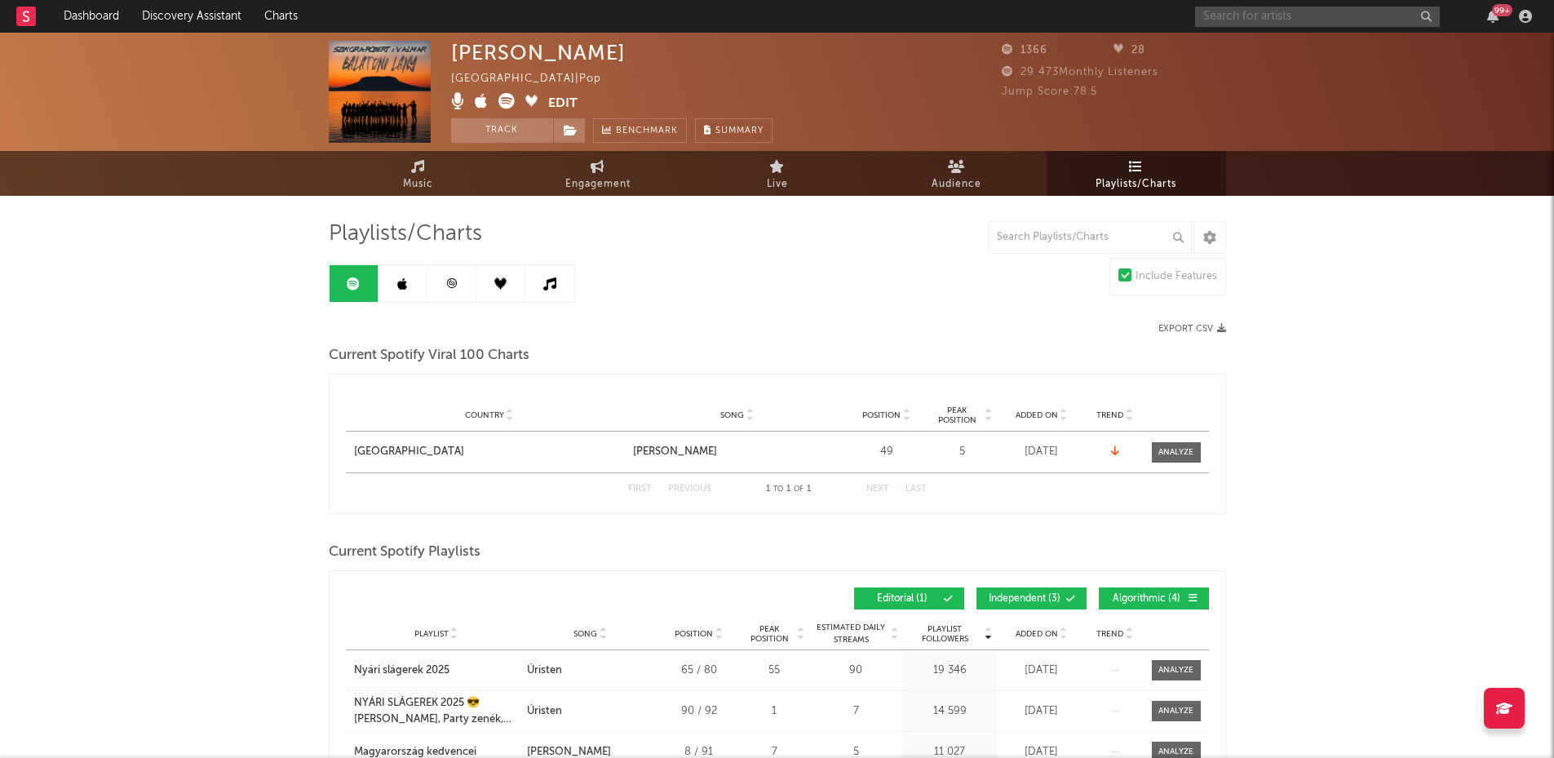
click at [1213, 15] on input "text" at bounding box center [1317, 17] width 245 height 20
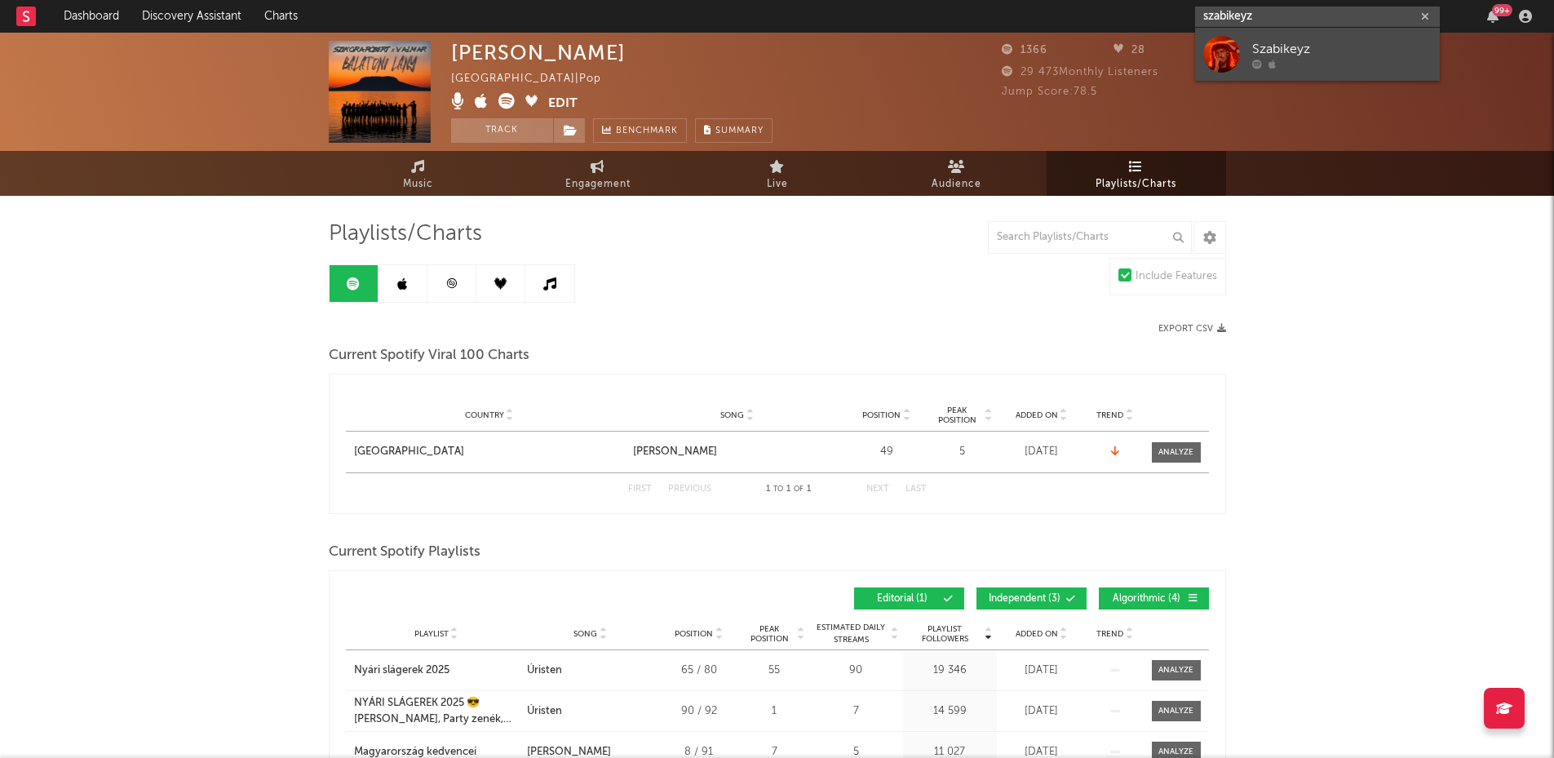
type input "szabikeyz"
click at [1266, 40] on div "Szabikeyz" at bounding box center [1342, 49] width 180 height 20
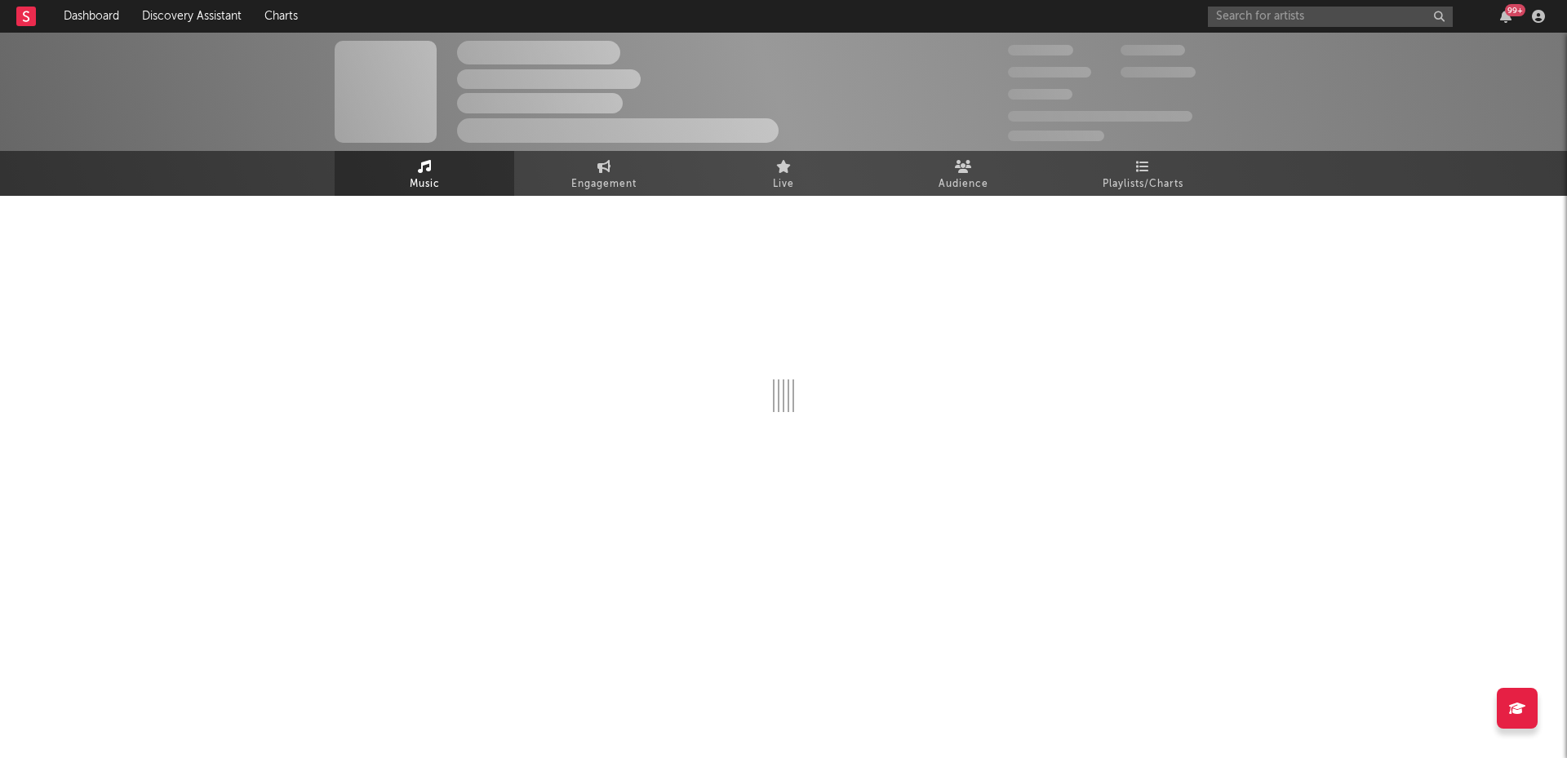
select select "1w"
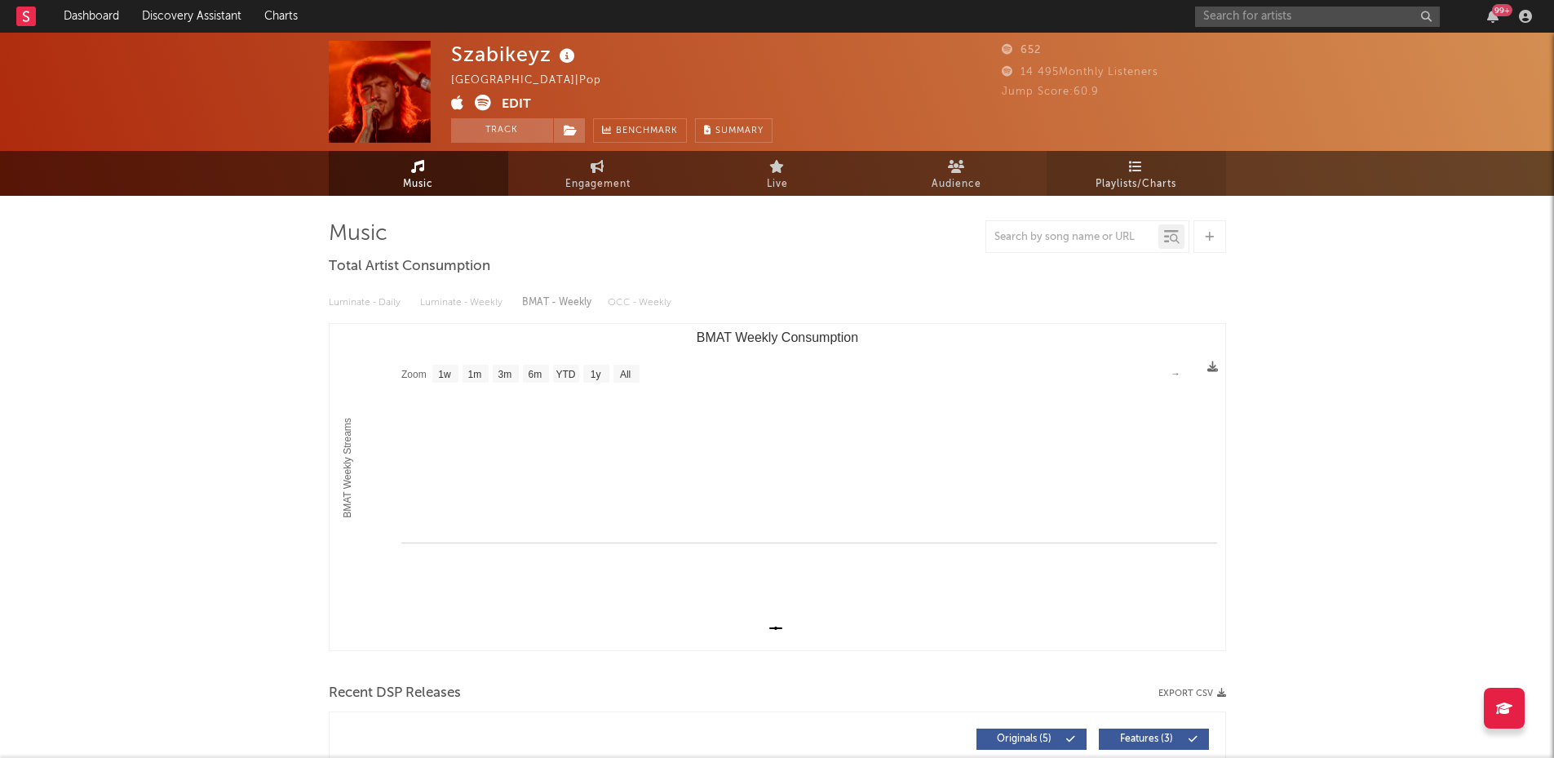
select select "1w"
click at [1129, 177] on span "Playlists/Charts" at bounding box center [1136, 185] width 81 height 20
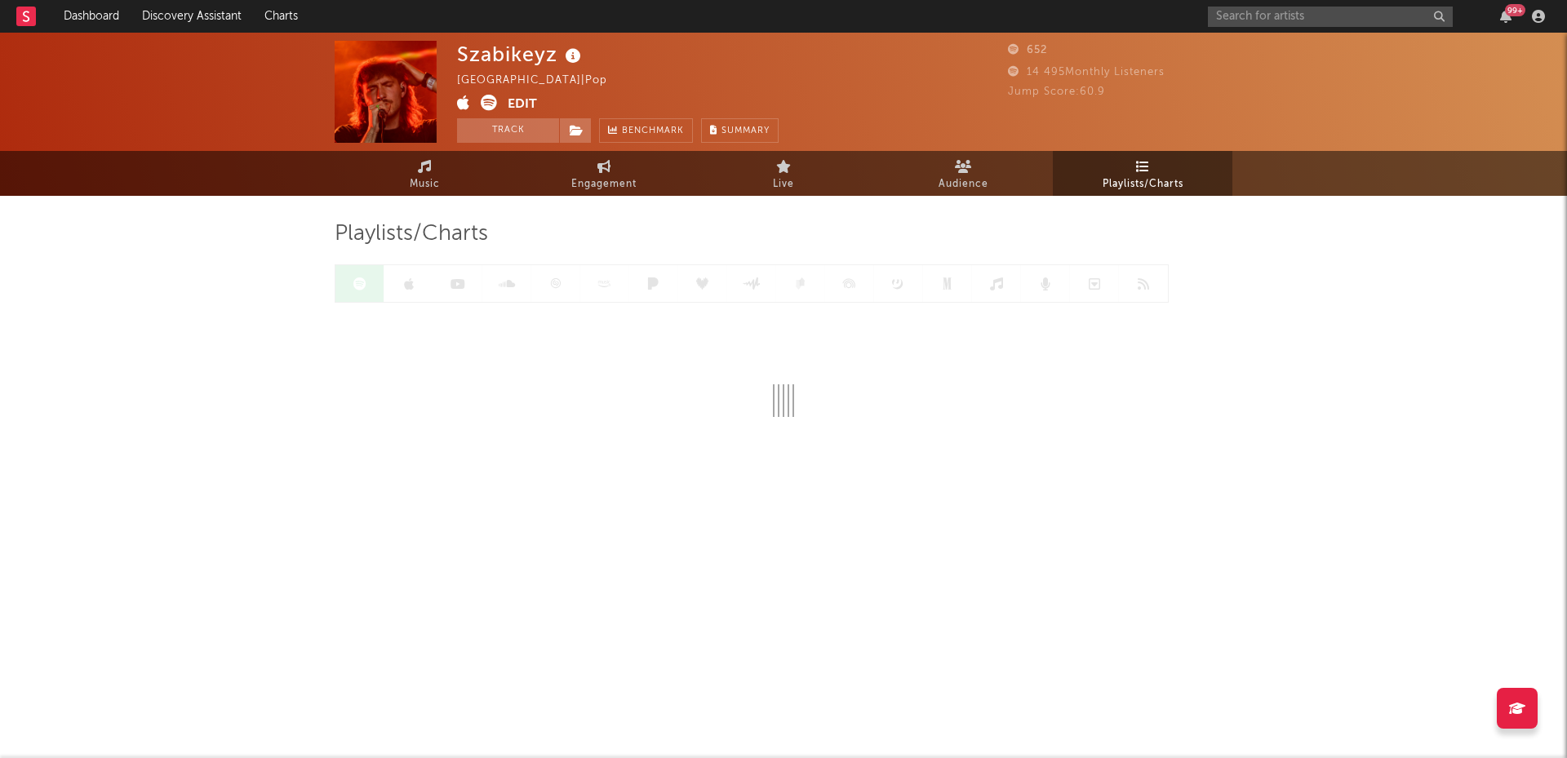
click at [1129, 177] on span "Playlists/Charts" at bounding box center [1142, 185] width 81 height 20
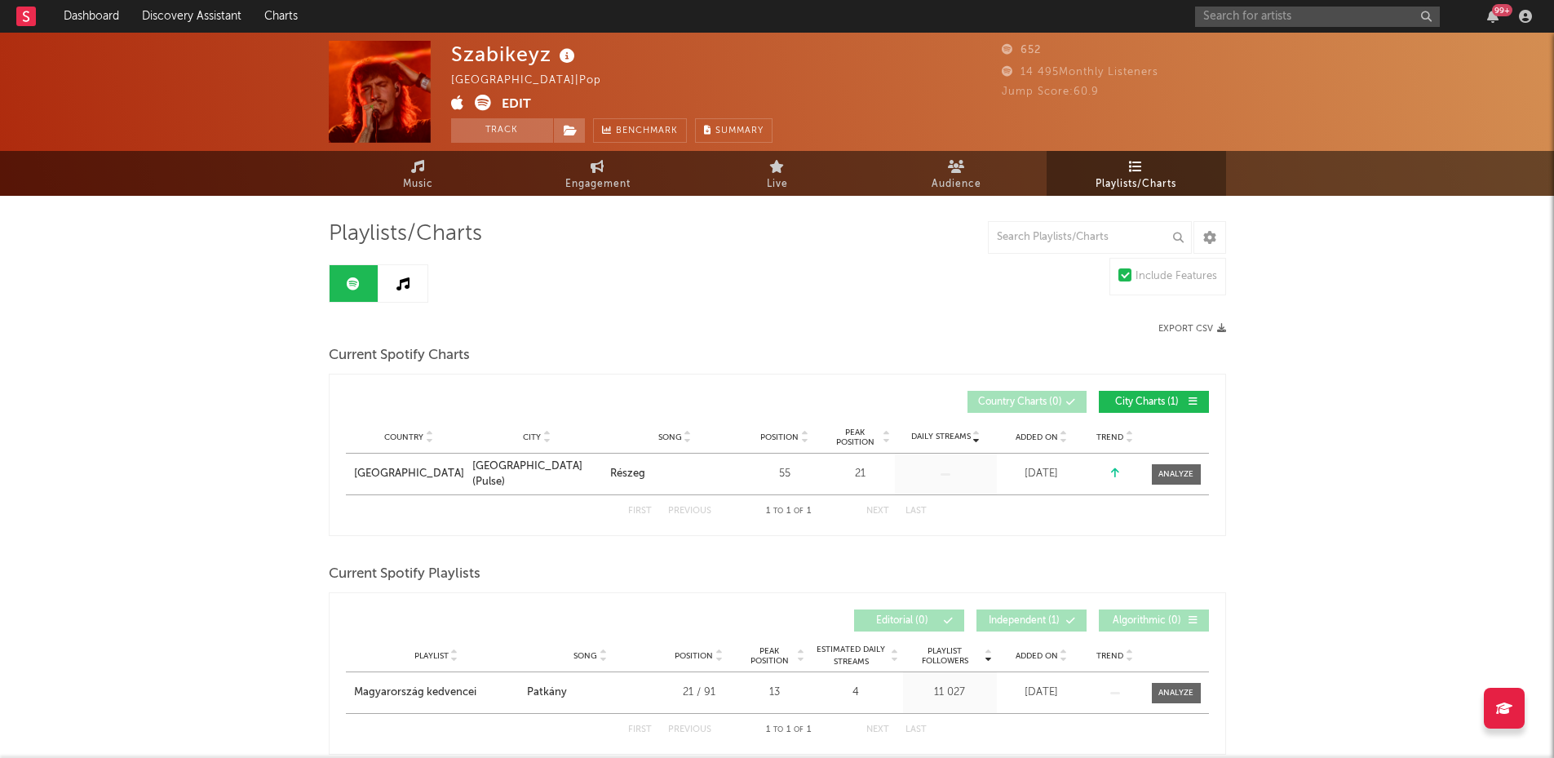
click at [406, 277] on icon at bounding box center [403, 283] width 13 height 13
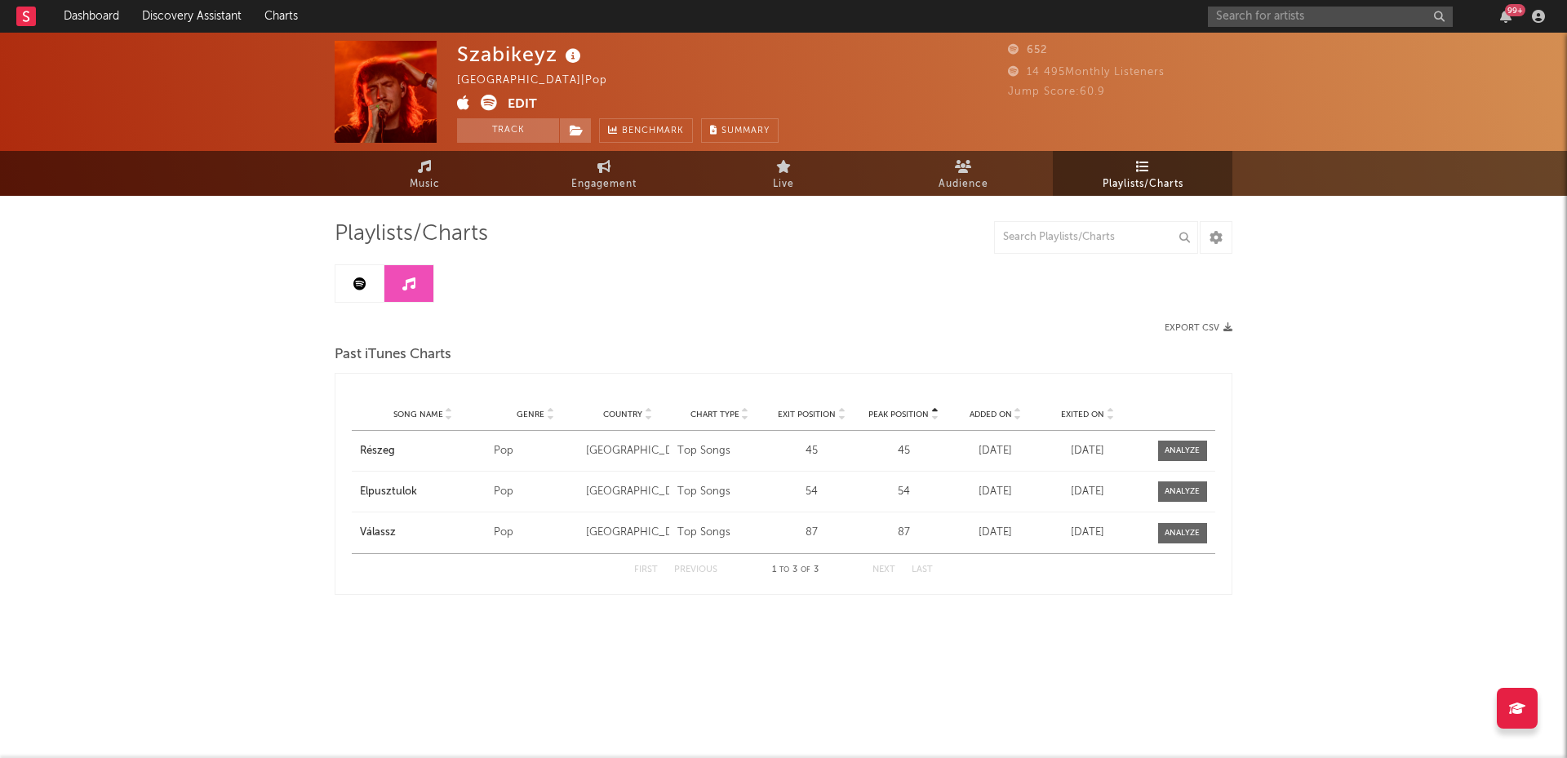
click at [366, 281] on icon at bounding box center [359, 283] width 13 height 13
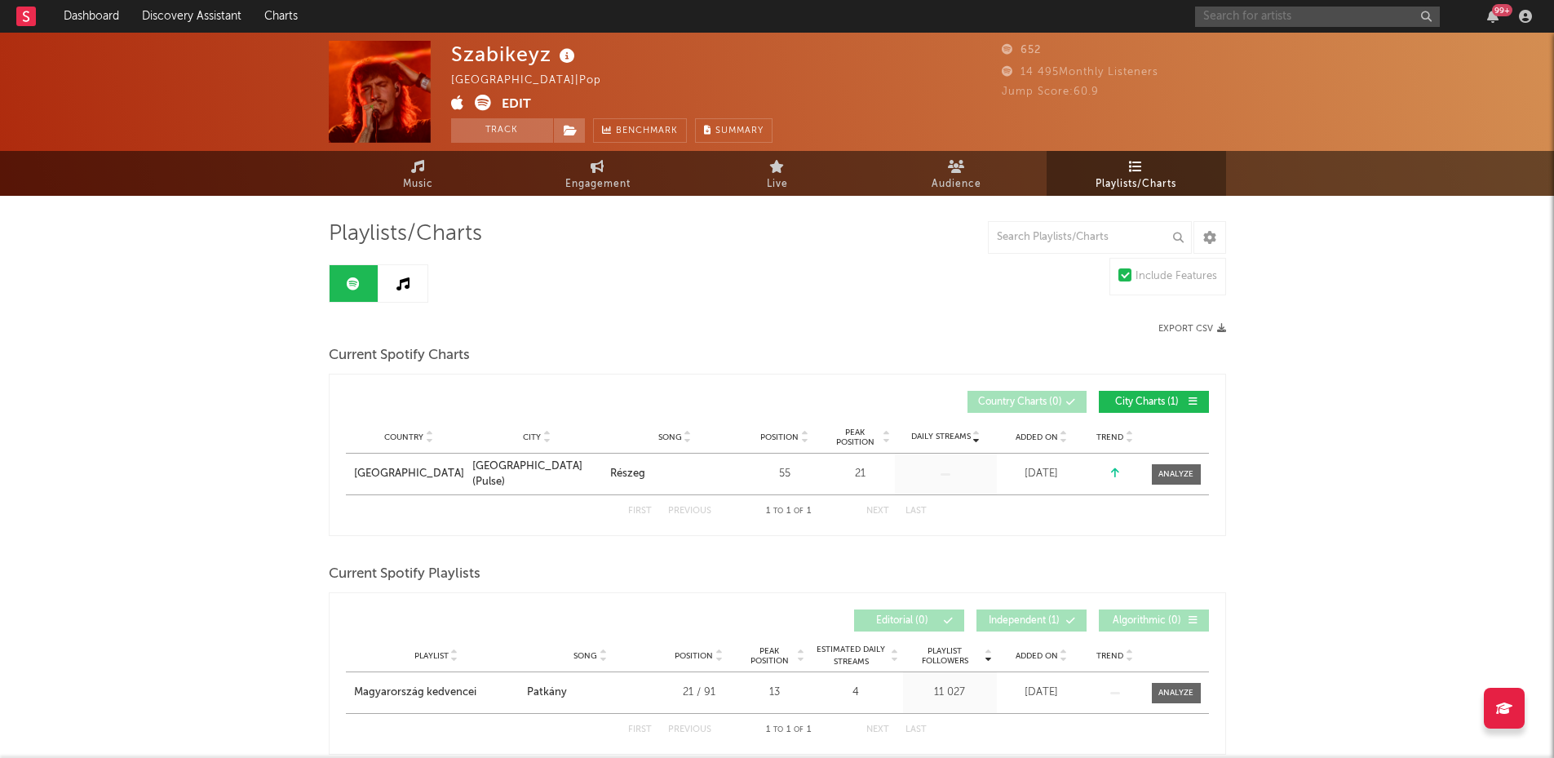
click at [1244, 21] on input "text" at bounding box center [1317, 17] width 245 height 20
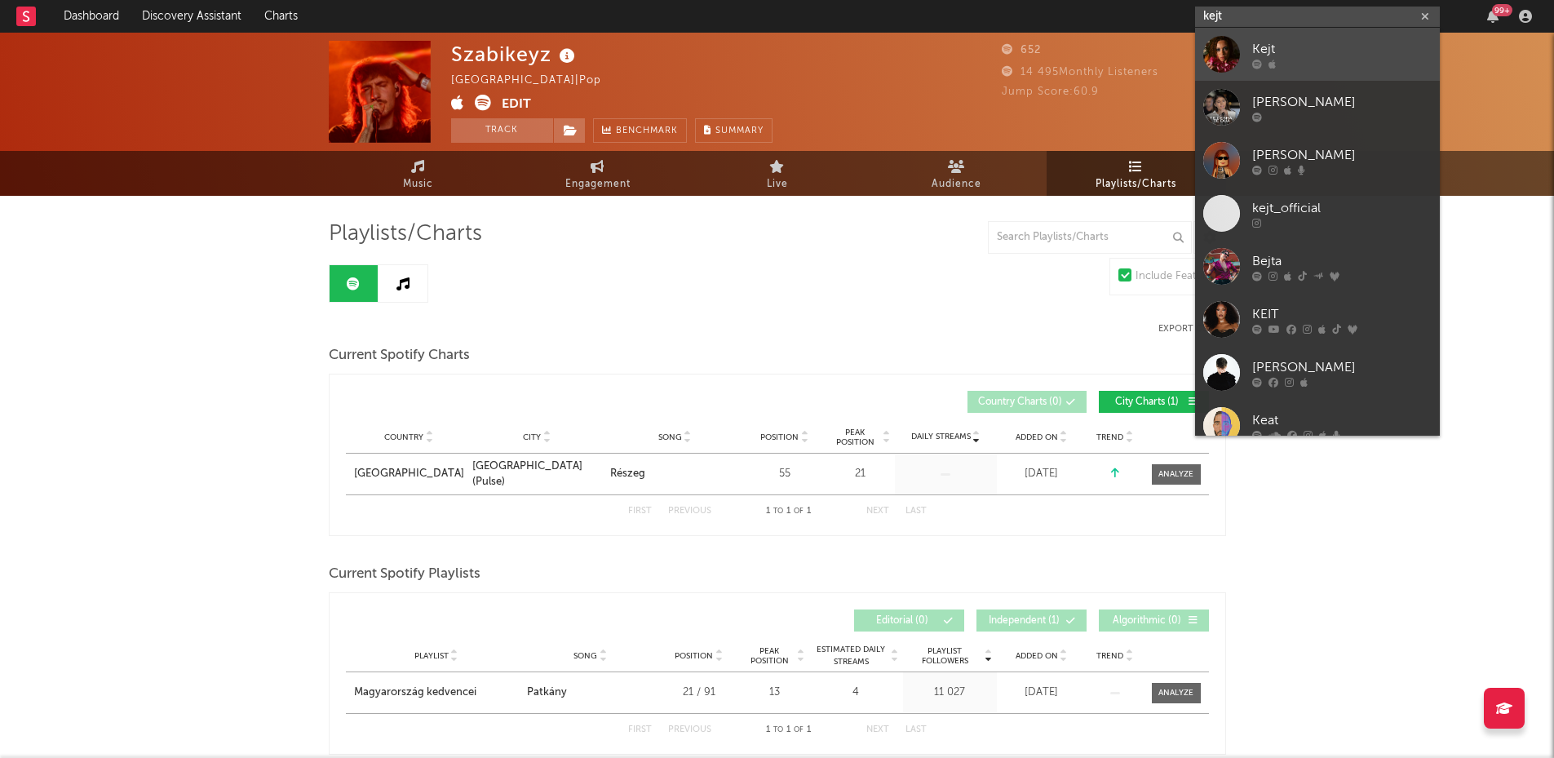
type input "kejt"
click at [1291, 49] on div "Kejt" at bounding box center [1342, 49] width 180 height 20
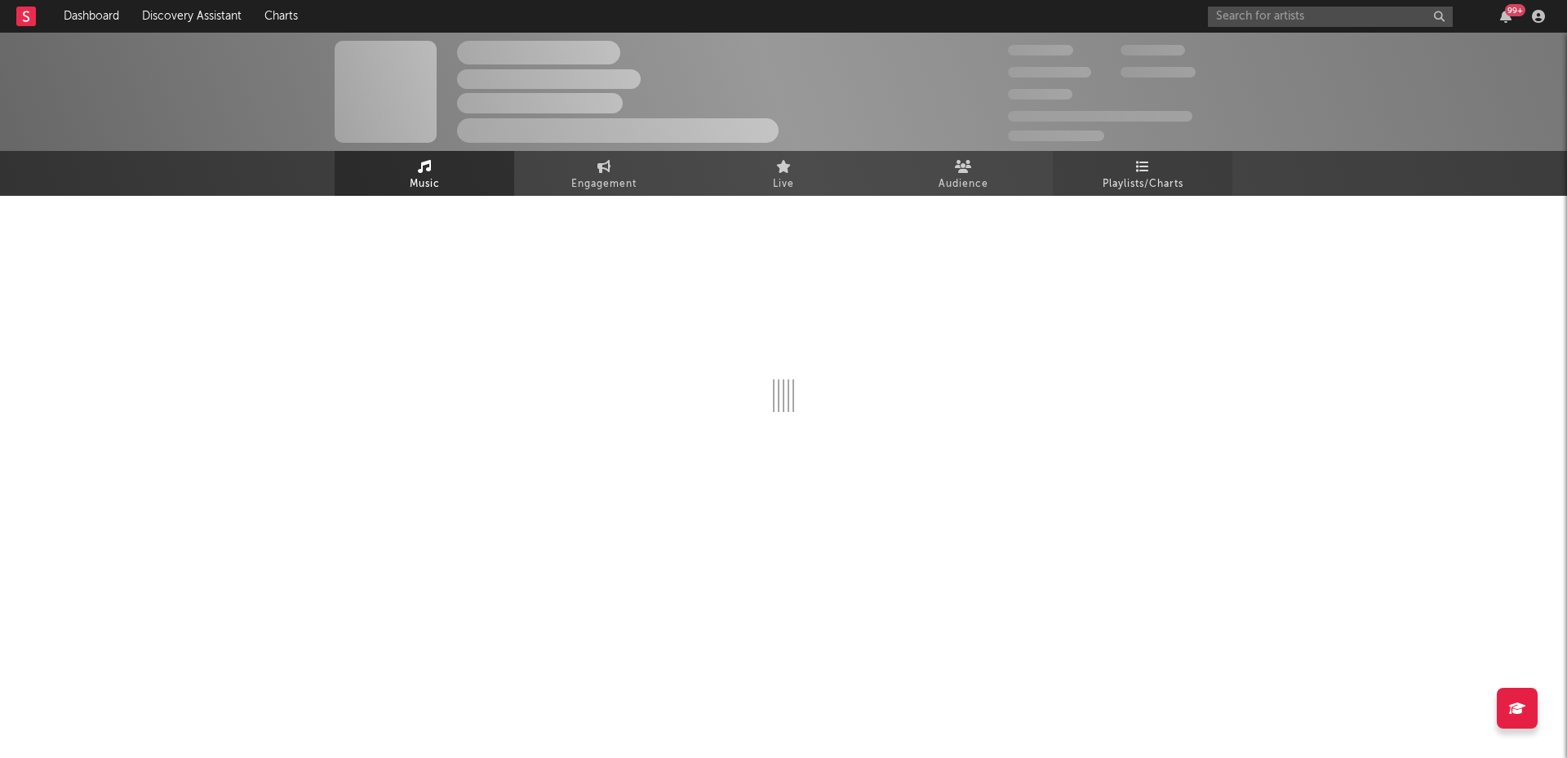
select select "6m"
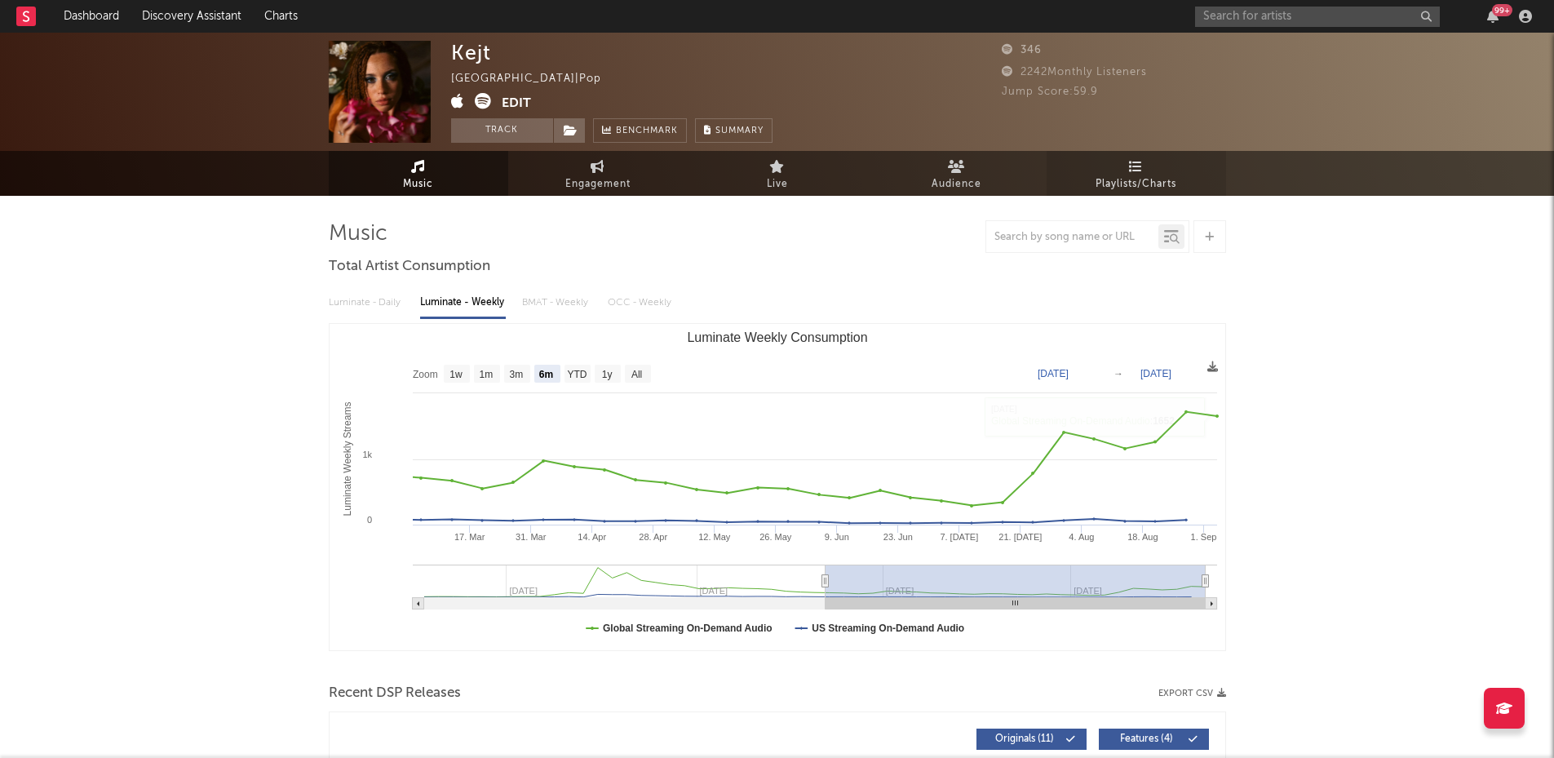
click at [1128, 183] on span "Playlists/Charts" at bounding box center [1136, 185] width 81 height 20
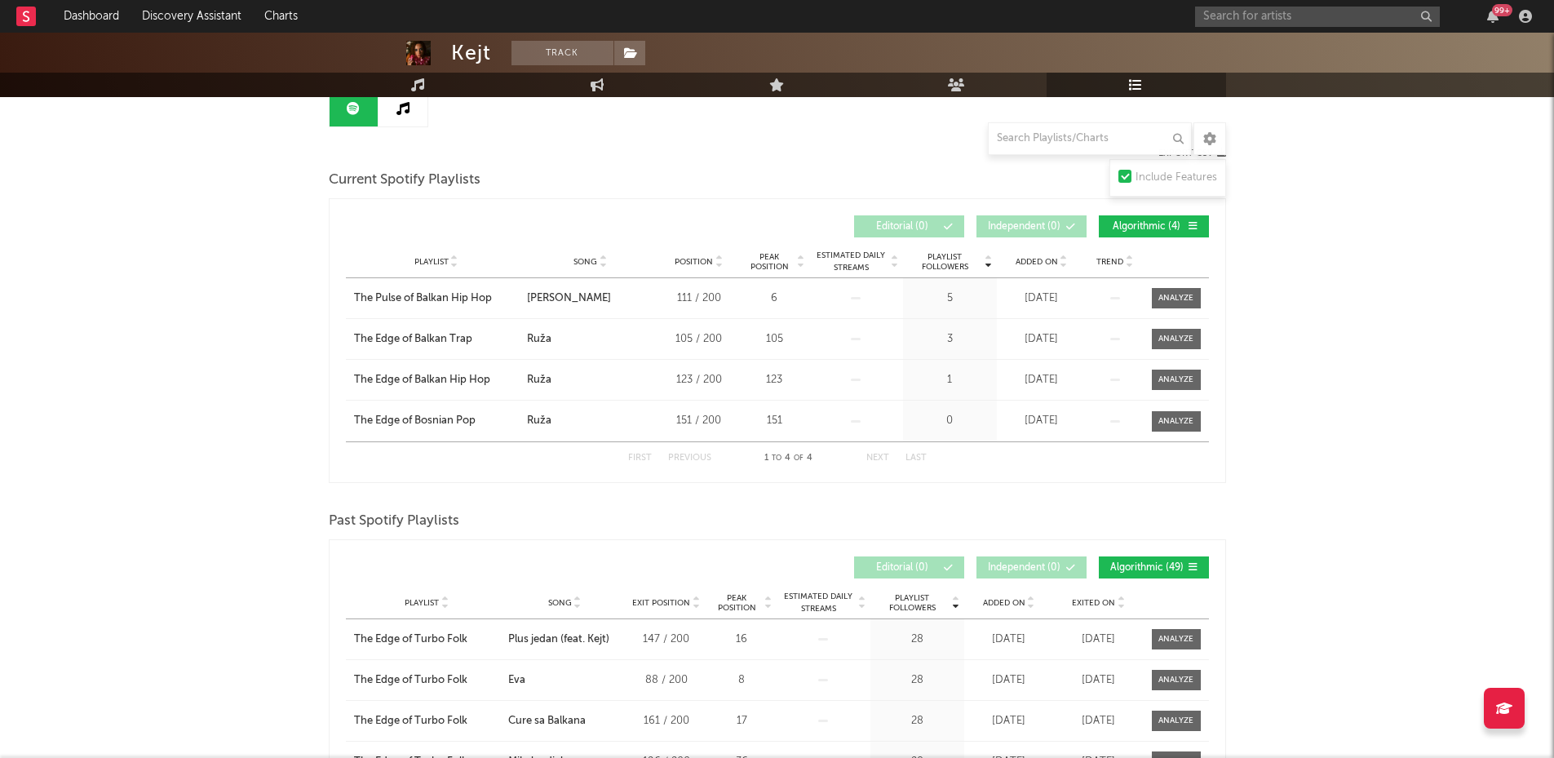
scroll to position [127, 0]
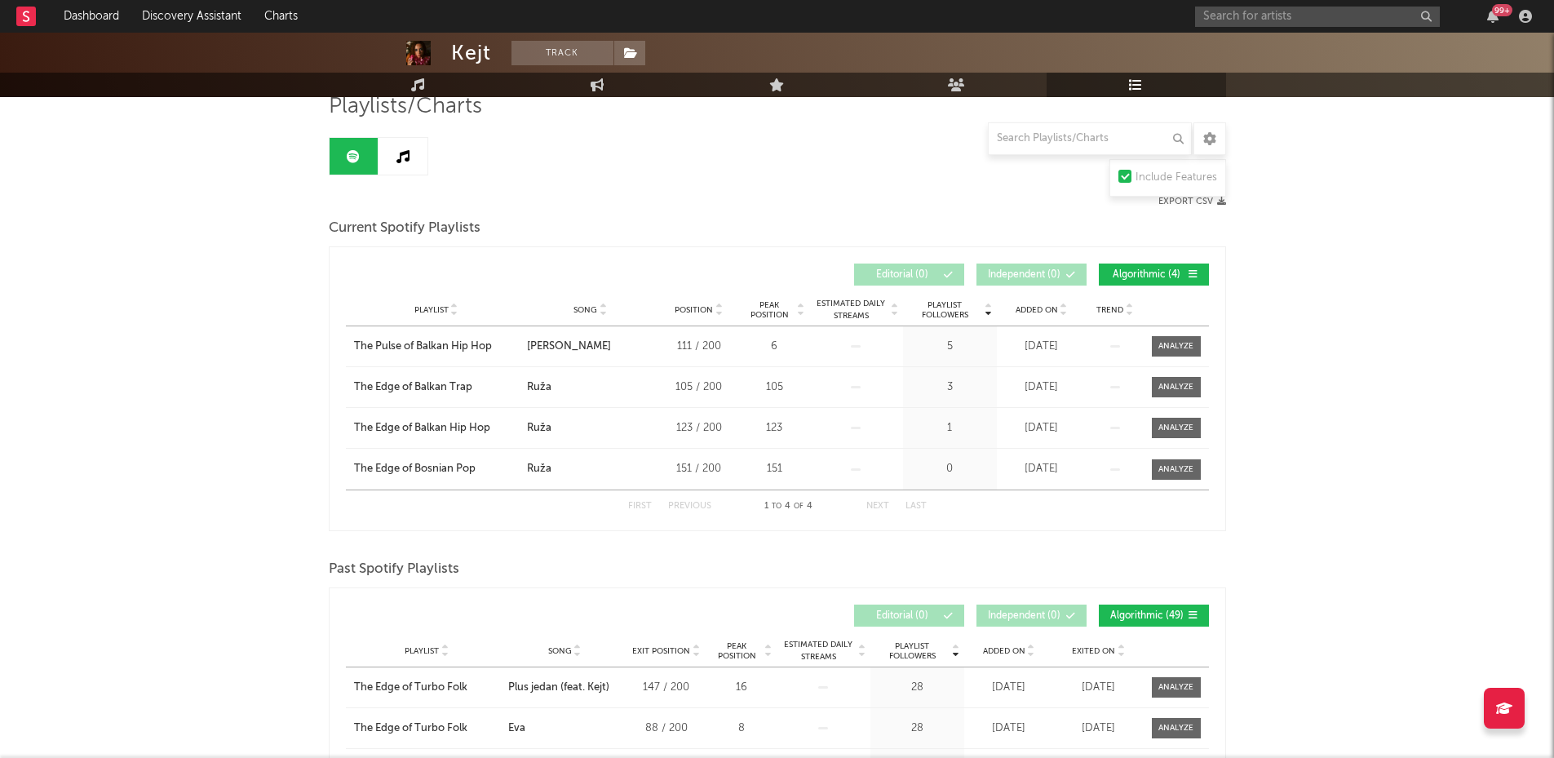
click at [423, 148] on link at bounding box center [403, 156] width 49 height 37
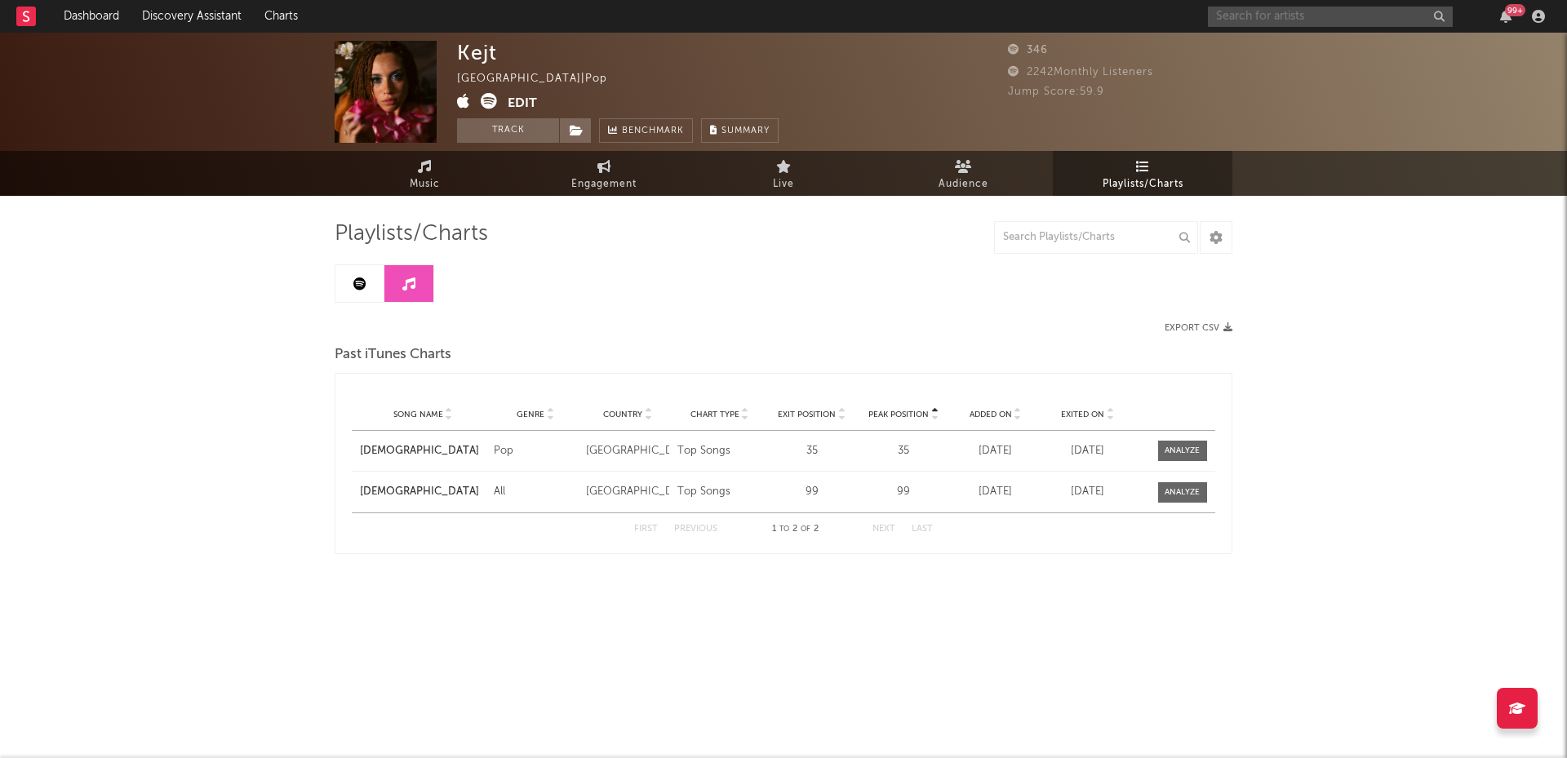
click at [1247, 9] on input "text" at bounding box center [1330, 17] width 245 height 20
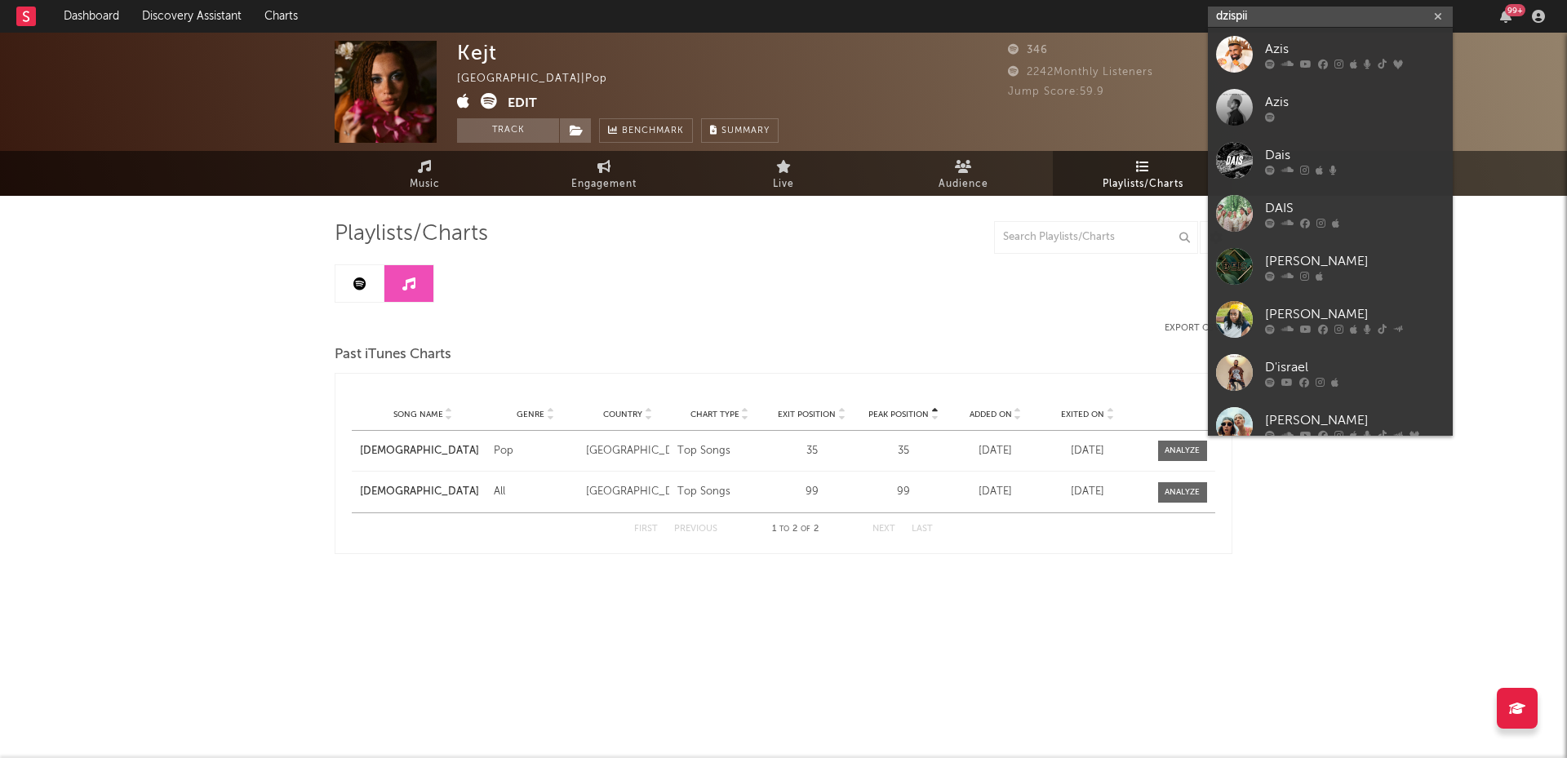
click at [1263, 20] on input "dzispii" at bounding box center [1330, 17] width 245 height 20
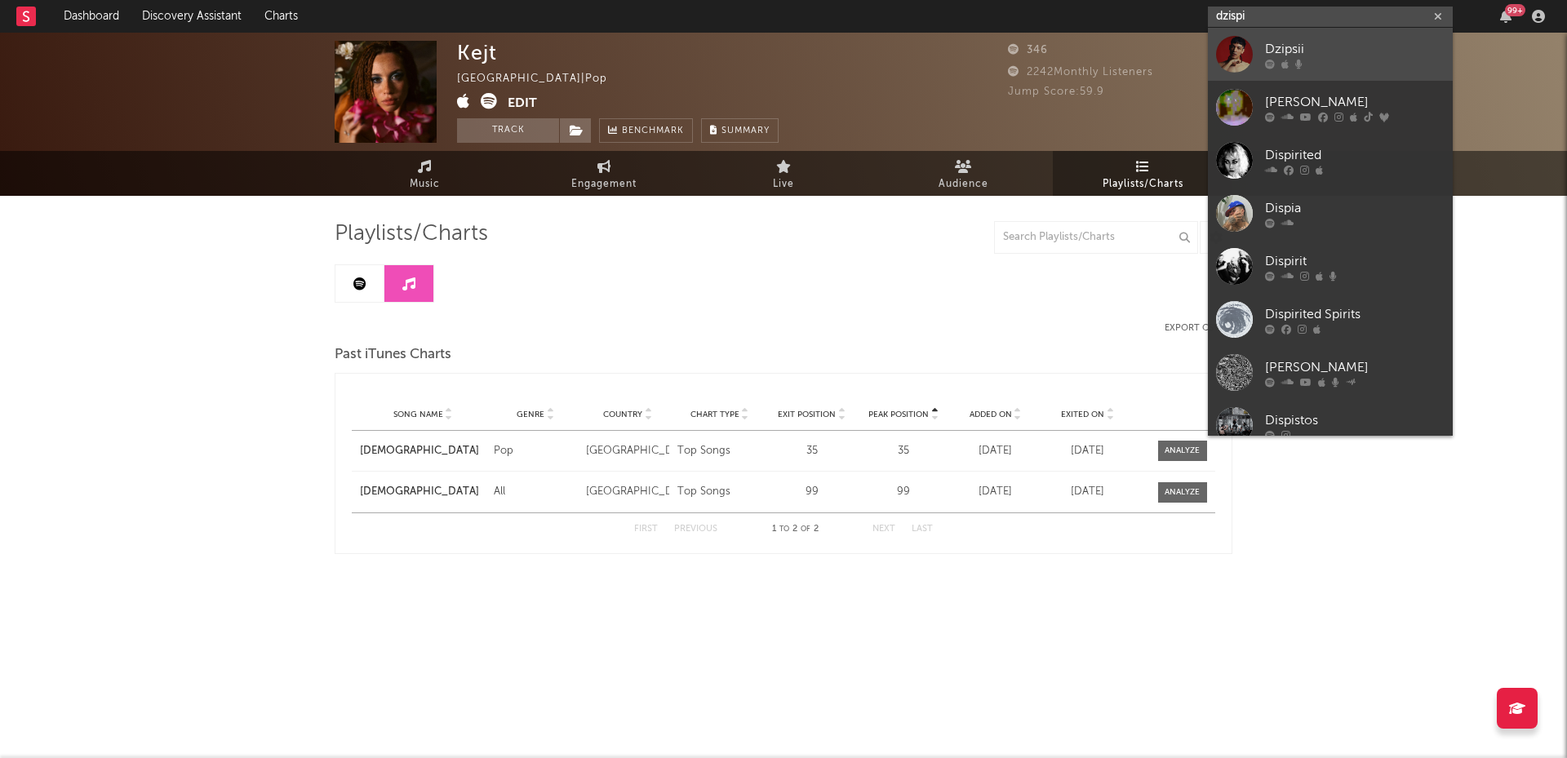
type input "dzispi"
click at [1288, 42] on div "Dzipsii" at bounding box center [1355, 49] width 180 height 20
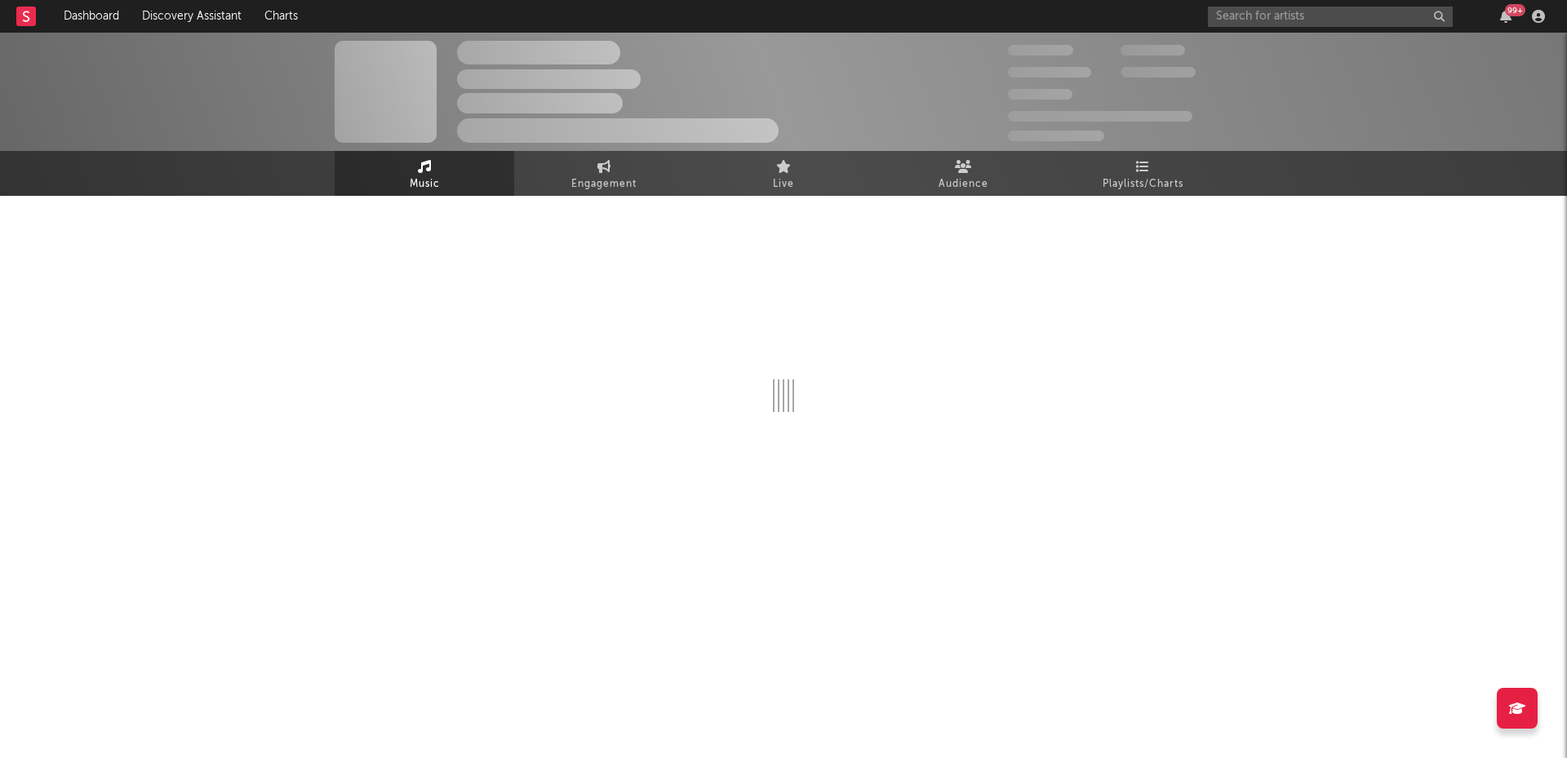
select select "6m"
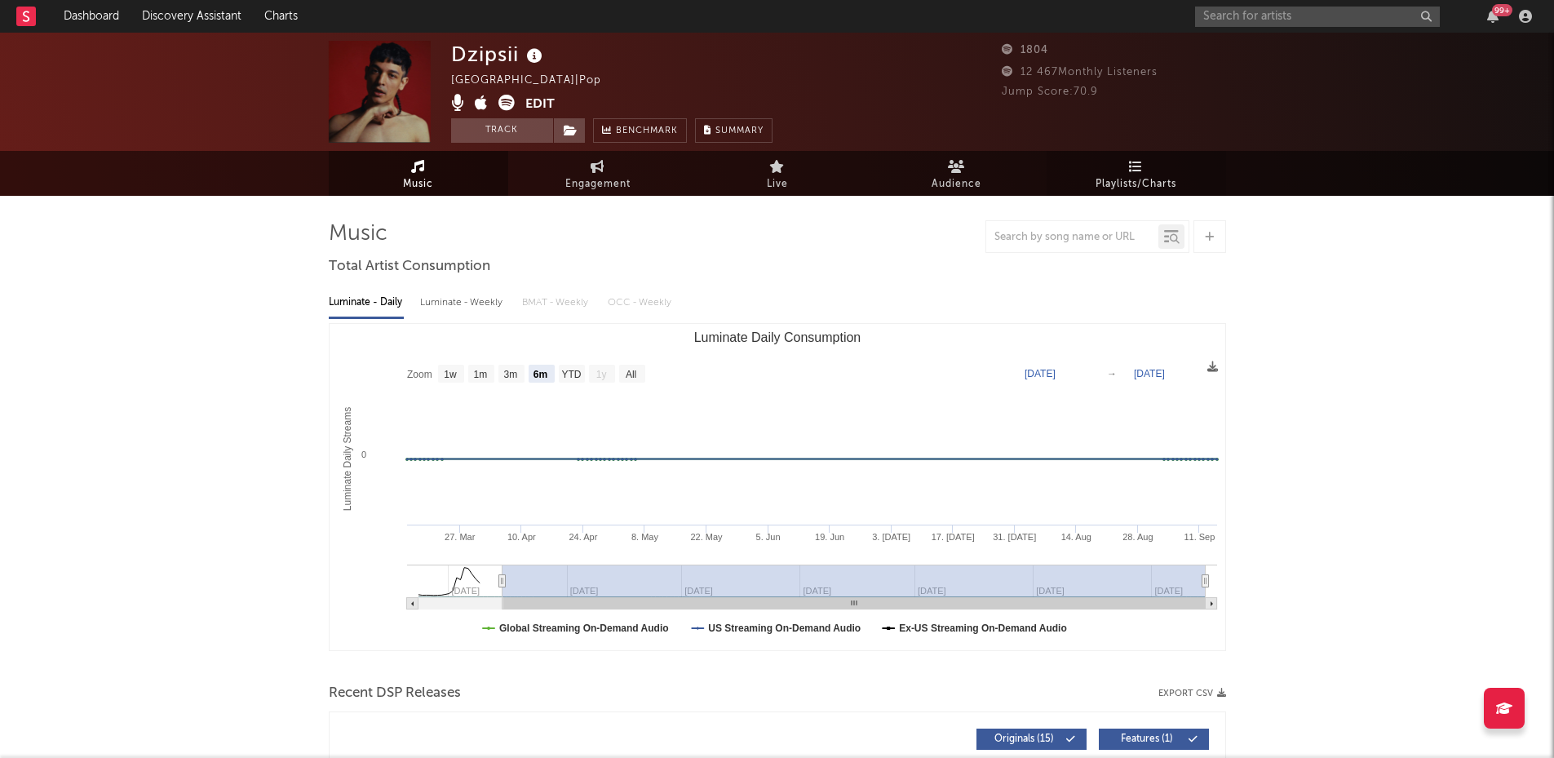
click at [1135, 182] on span "Playlists/Charts" at bounding box center [1136, 185] width 81 height 20
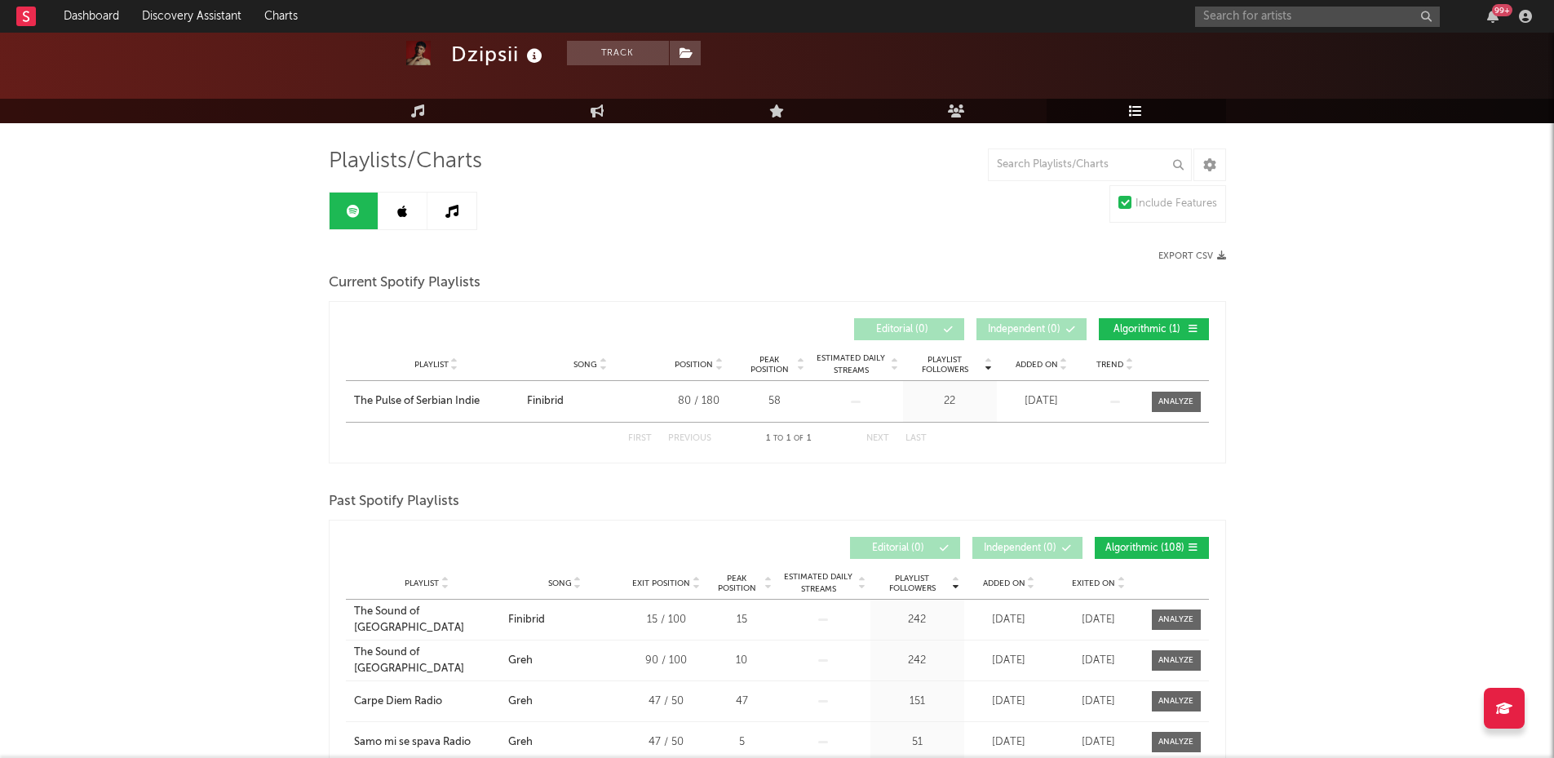
scroll to position [69, 0]
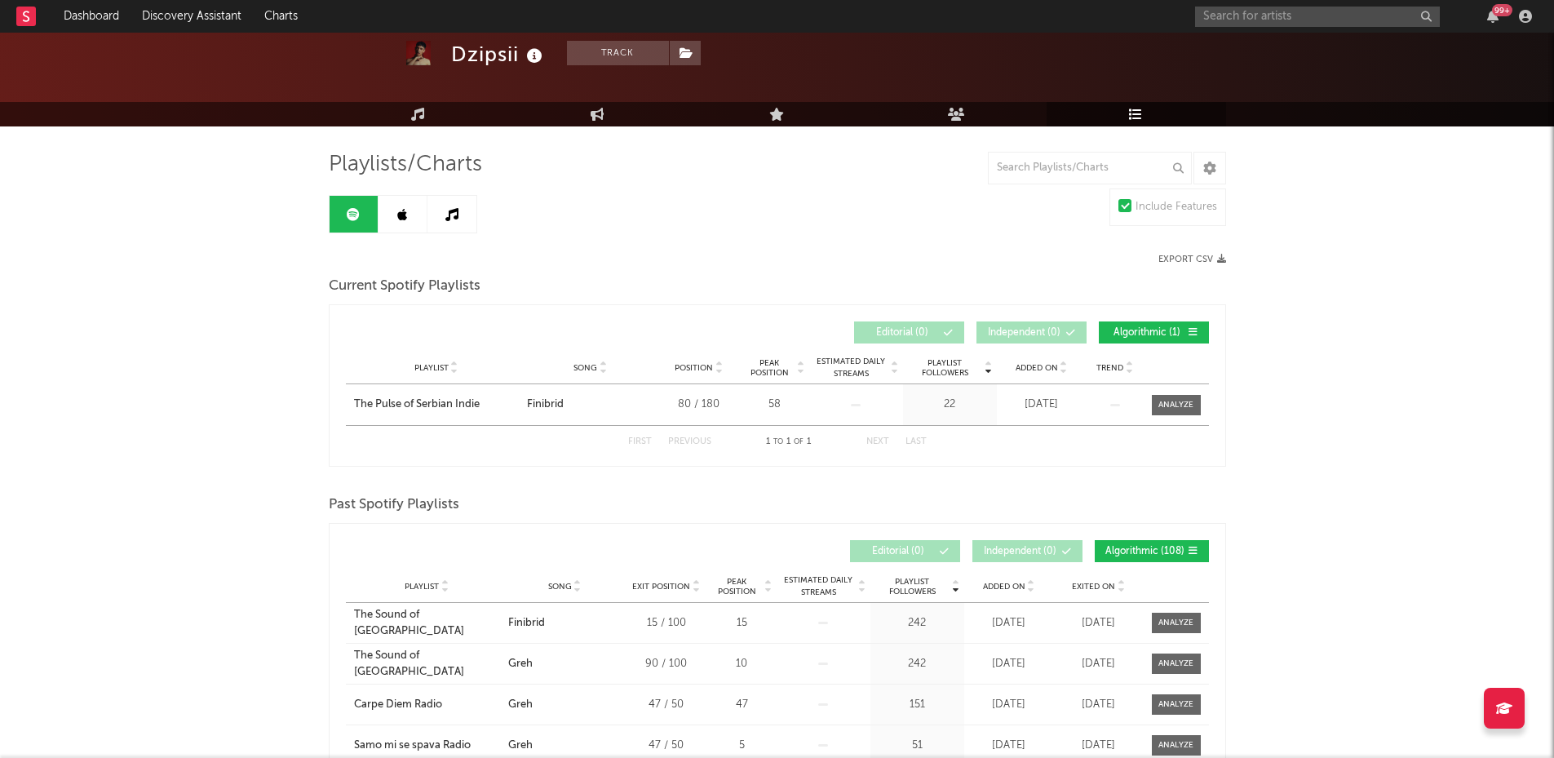
click at [402, 219] on icon at bounding box center [402, 214] width 10 height 13
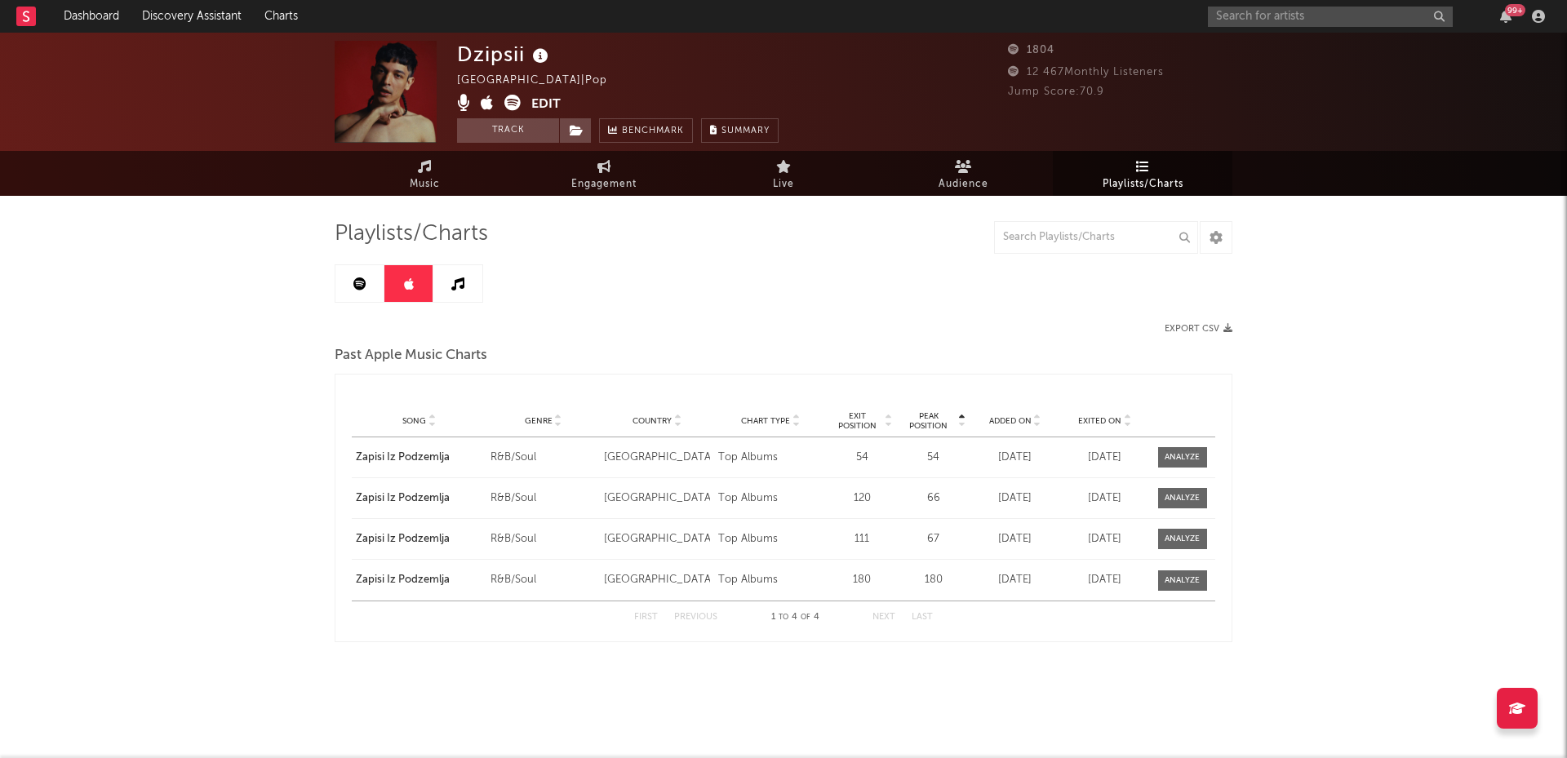
click at [471, 309] on div "Playlists/Charts Export CSV Past Apple Music Charts Peak Position Song Genre Co…" at bounding box center [784, 431] width 898 height 422
click at [468, 297] on link at bounding box center [457, 283] width 49 height 37
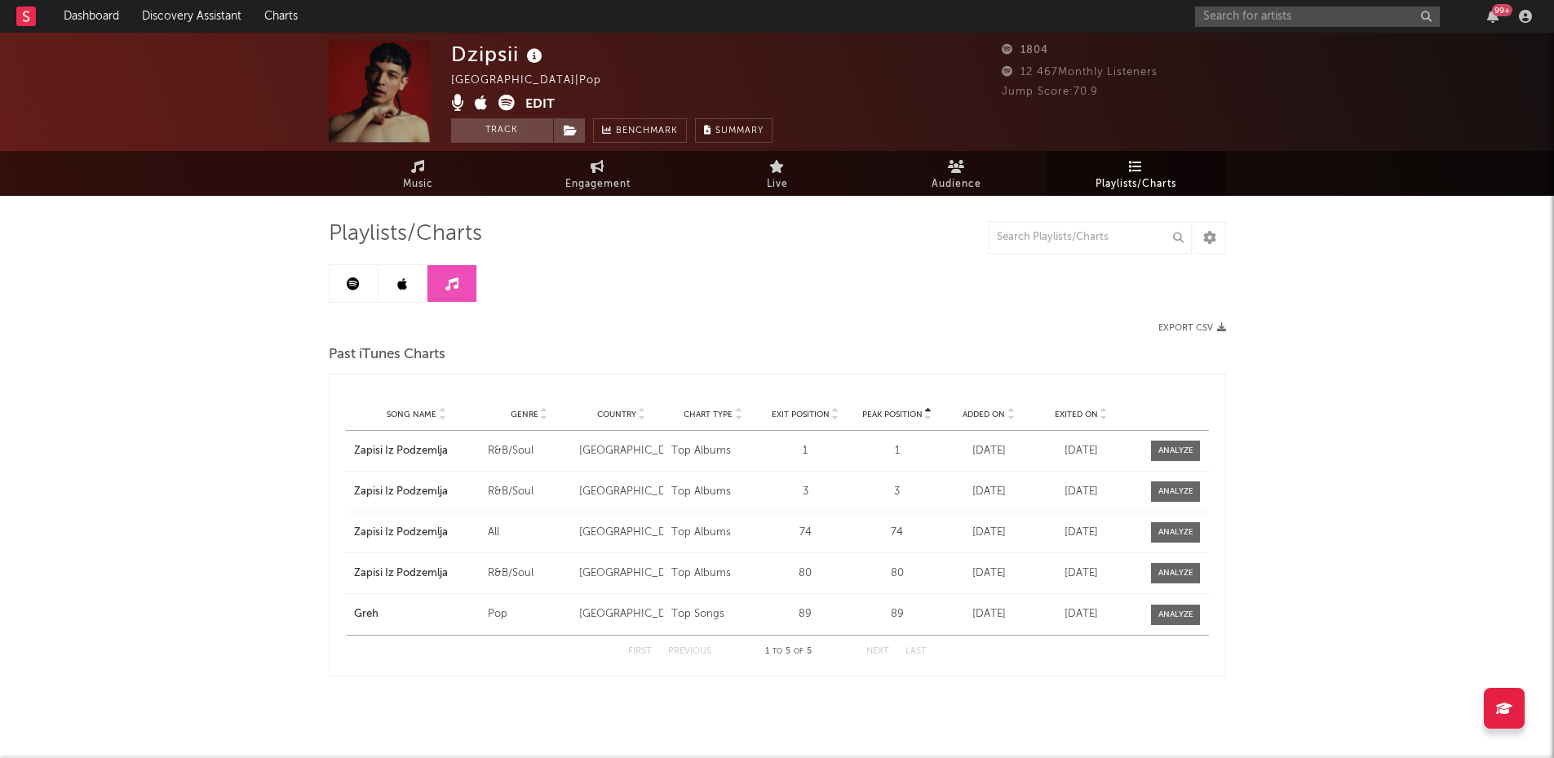
click at [406, 290] on link at bounding box center [403, 283] width 49 height 37
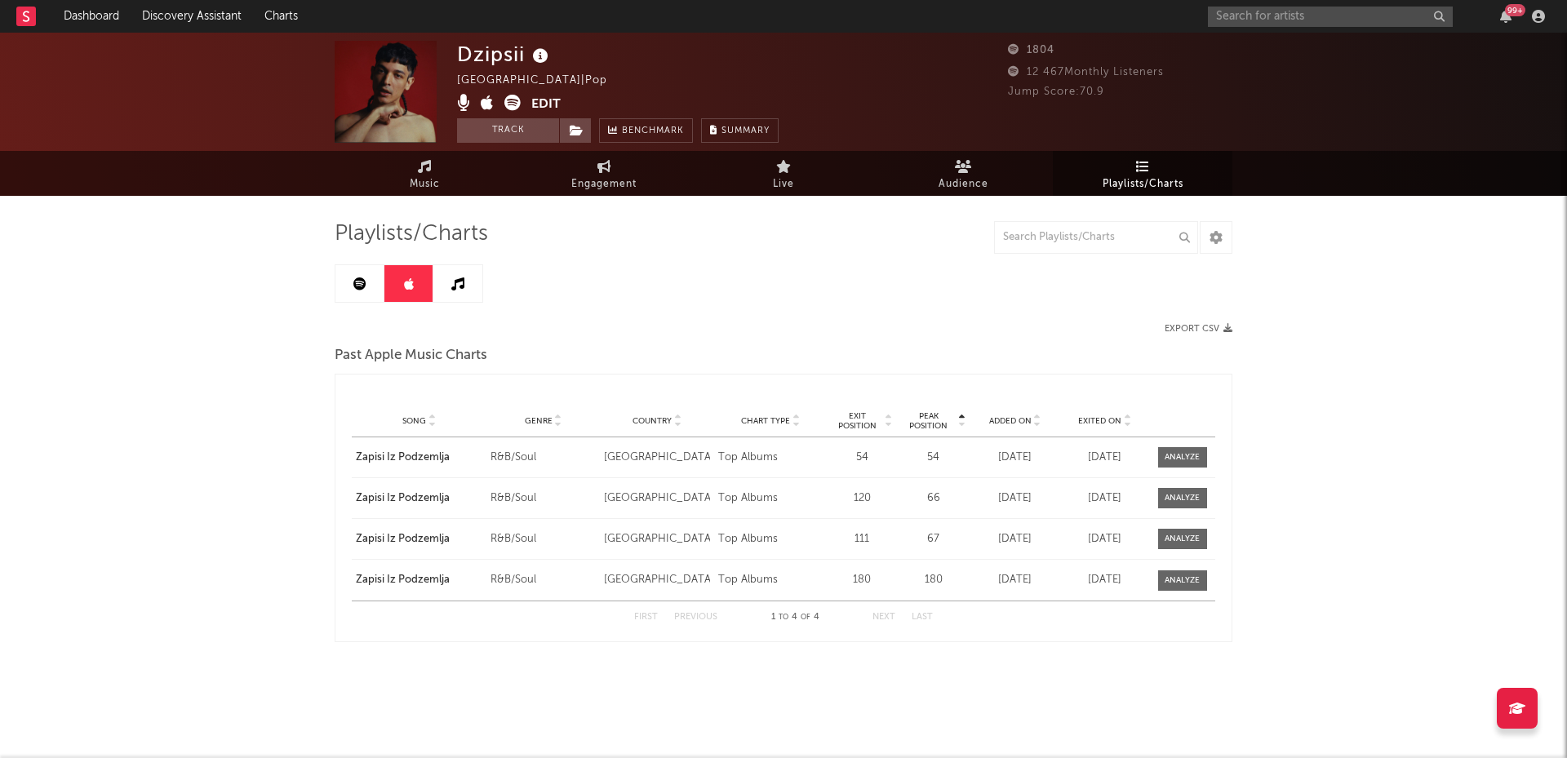
click at [351, 285] on link at bounding box center [359, 283] width 49 height 37
